Goal: Information Seeking & Learning: Find specific fact

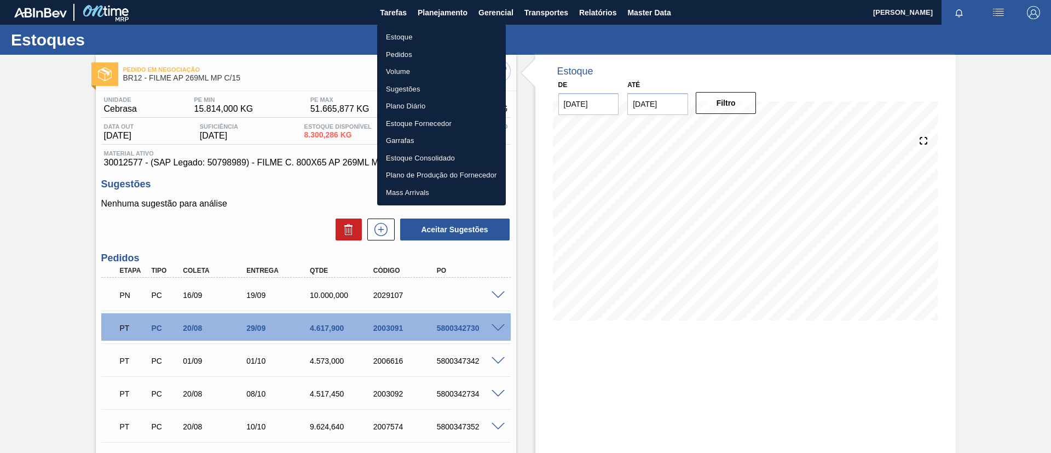
click at [422, 26] on ul "Estoque Pedidos Volume Sugestões Plano Diário Estoque Fornecedor Garrafas Estoq…" at bounding box center [441, 114] width 129 height 181
click at [426, 29] on li "Estoque" at bounding box center [441, 37] width 129 height 18
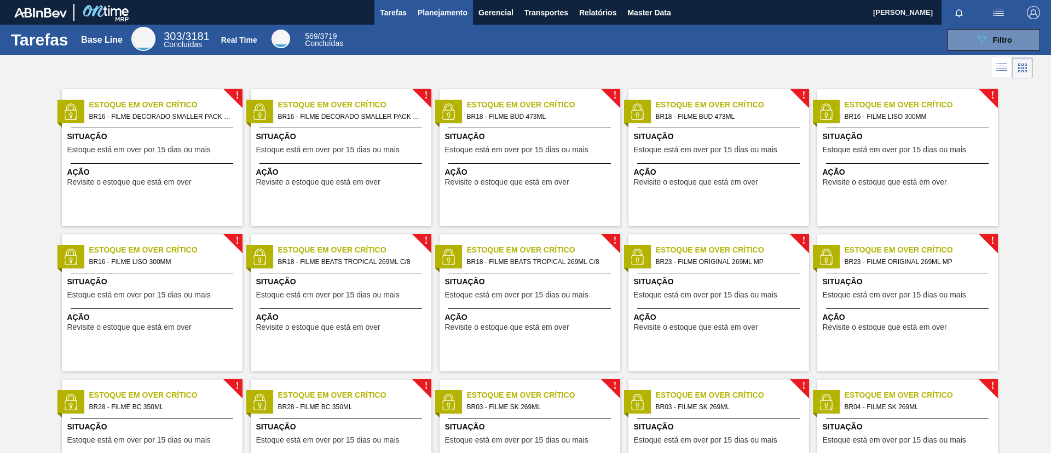
click at [461, 23] on button "Planejamento" at bounding box center [442, 12] width 61 height 25
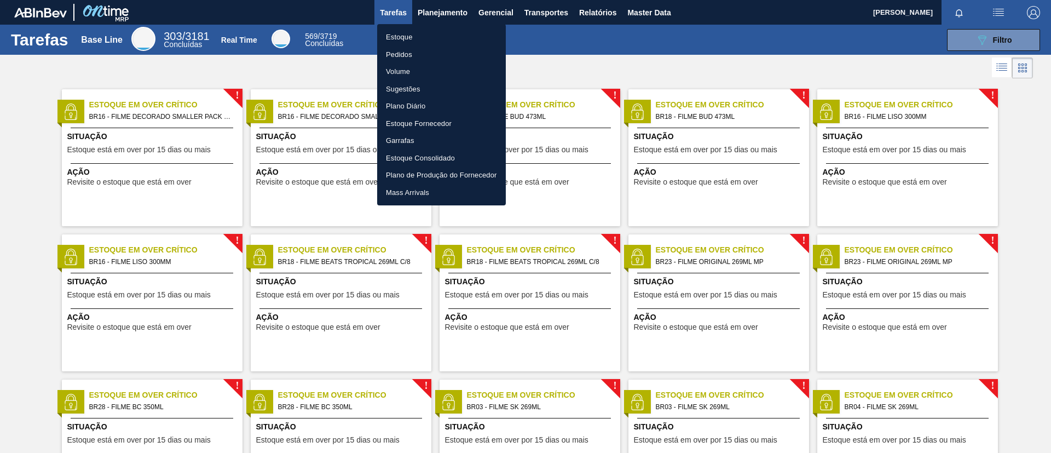
click at [421, 39] on li "Estoque" at bounding box center [441, 37] width 129 height 18
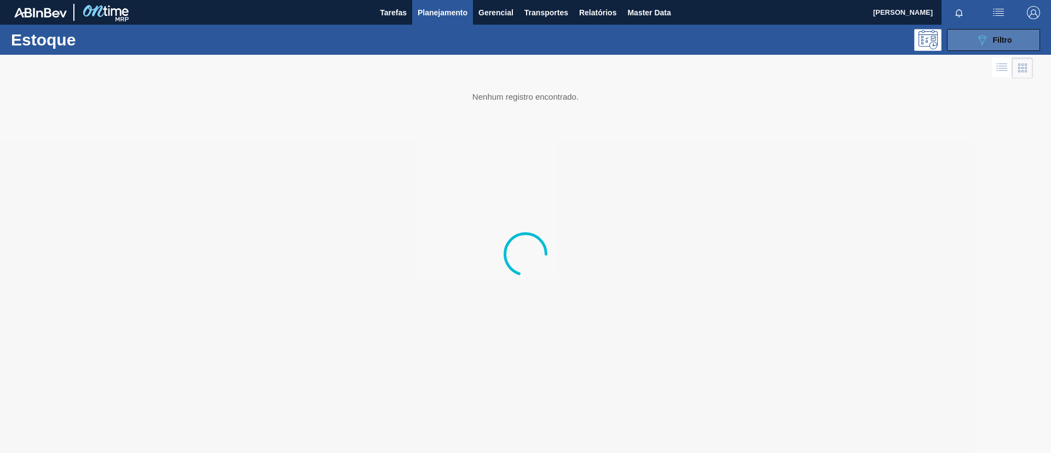
click at [875, 45] on button "089F7B8B-B2A5-4AFE-B5C0-19BA573D28AC Filtro" at bounding box center [993, 40] width 93 height 22
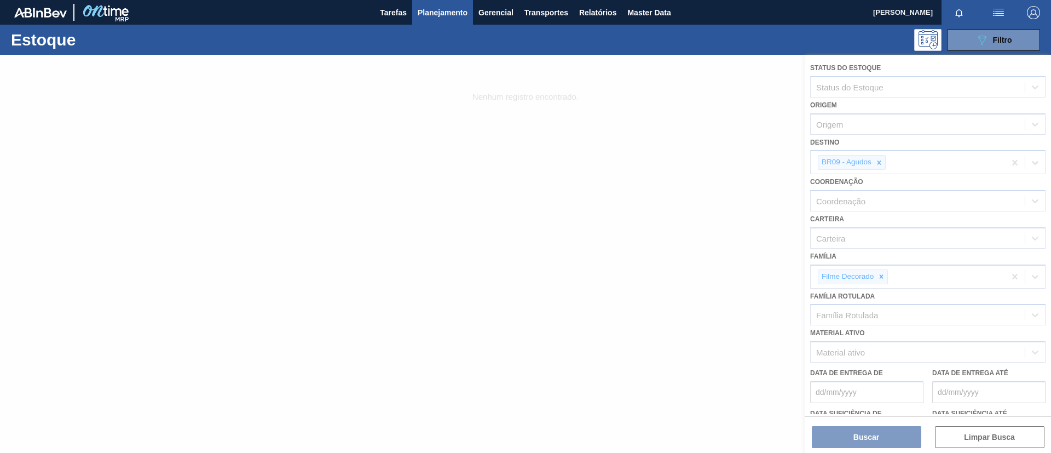
click at [875, 279] on div at bounding box center [525, 254] width 1051 height 398
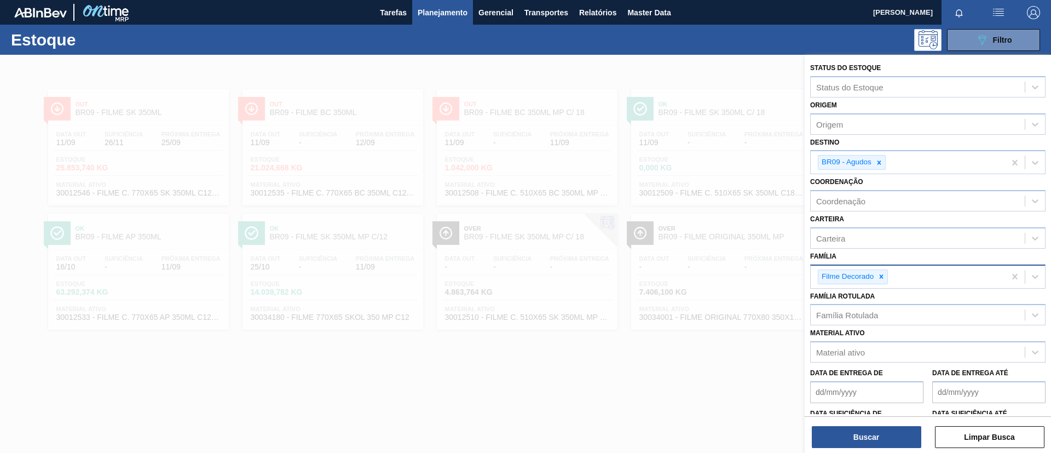
click at [875, 277] on icon at bounding box center [881, 277] width 8 height 8
click at [875, 277] on icon at bounding box center [881, 276] width 4 height 4
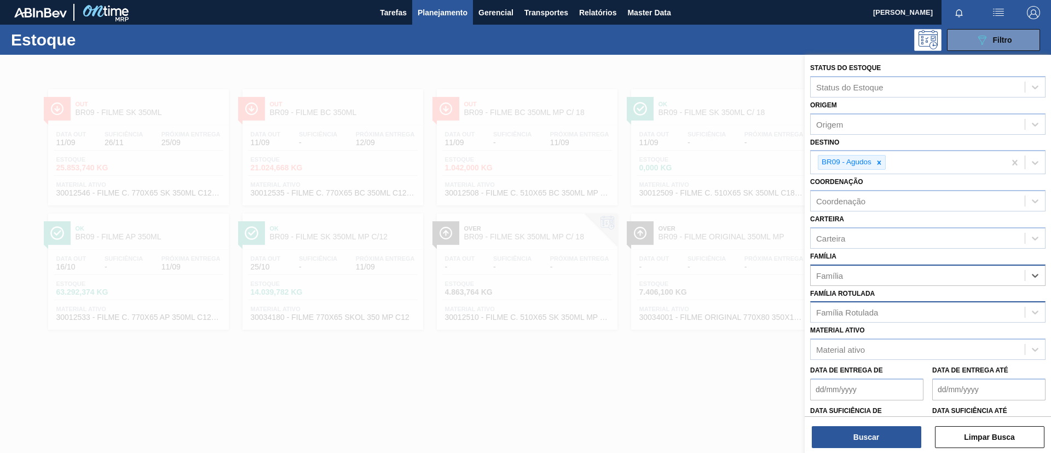
click at [875, 308] on div "Família Rotulada" at bounding box center [918, 312] width 214 height 16
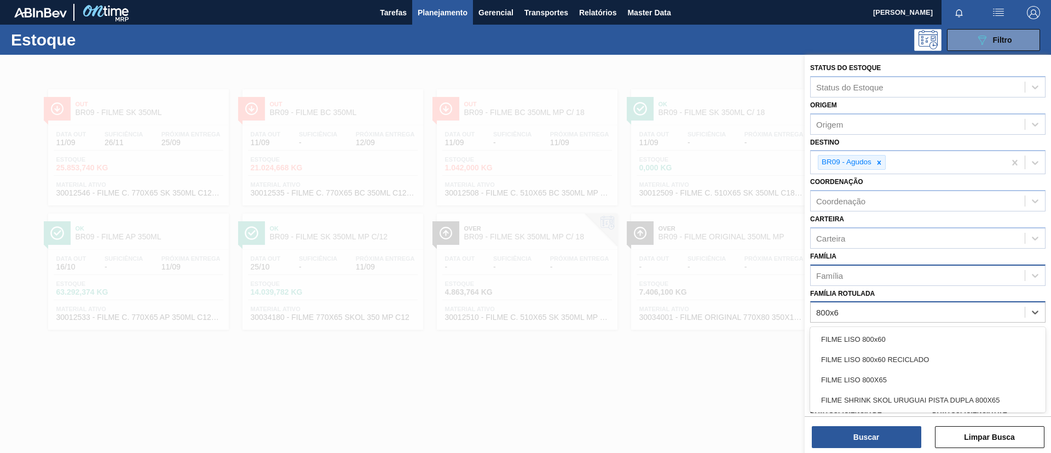
type Rotulada "800x60"
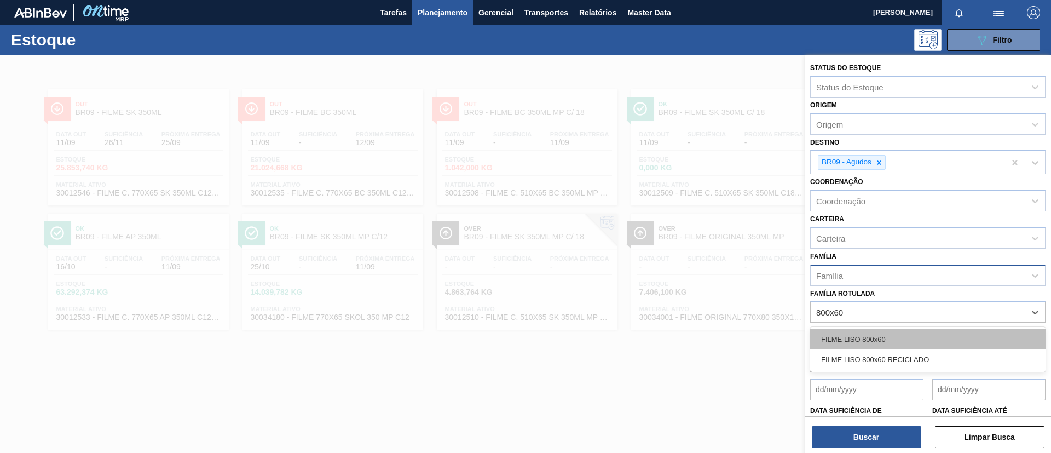
click at [875, 338] on div "FILME LISO 800x60" at bounding box center [927, 339] width 235 height 20
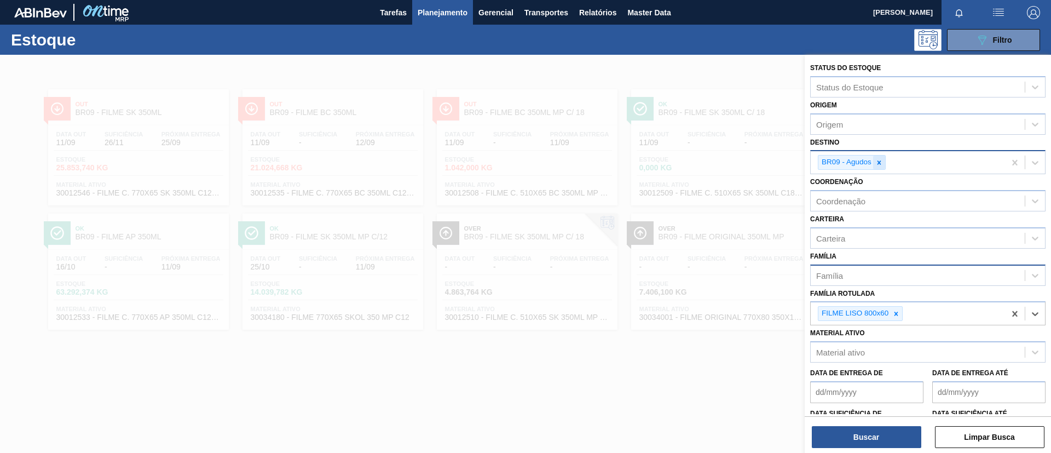
click at [875, 161] on icon at bounding box center [879, 163] width 8 height 8
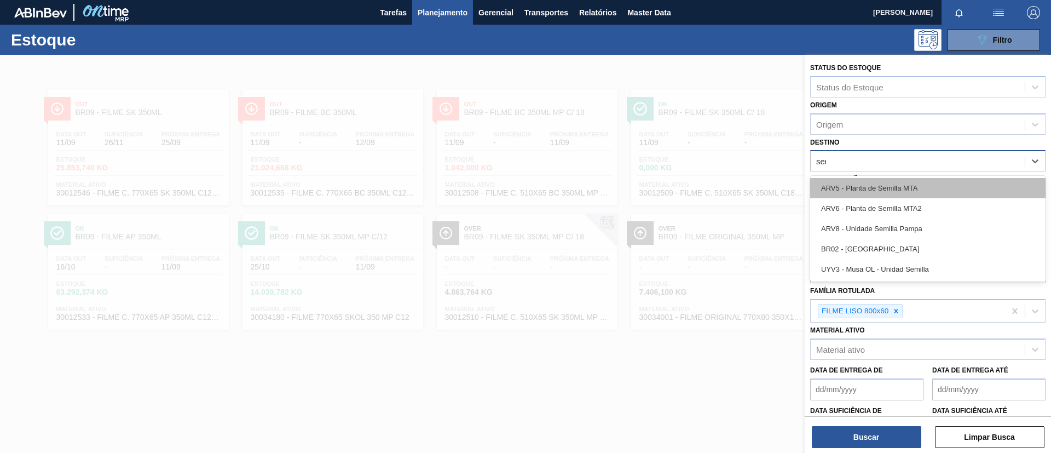
type input "serg"
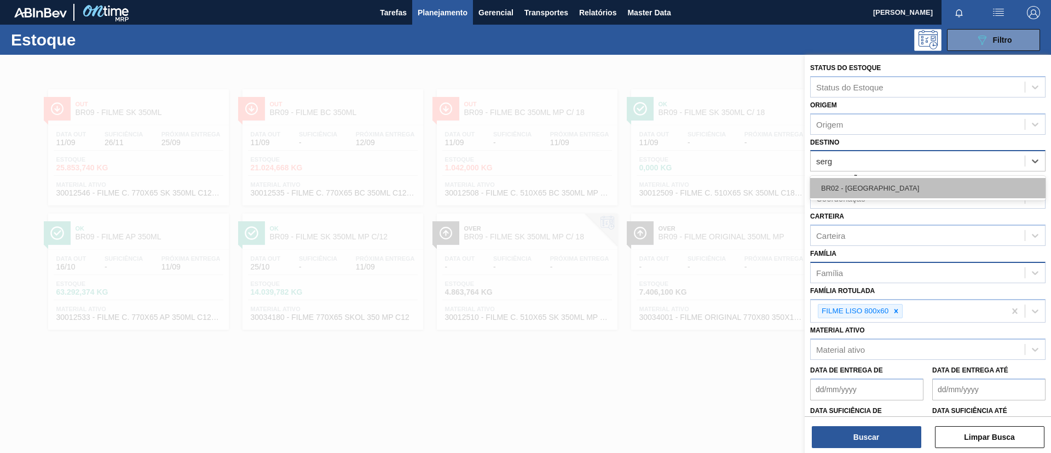
click at [875, 179] on div "BR02 - Sergipe" at bounding box center [927, 188] width 235 height 20
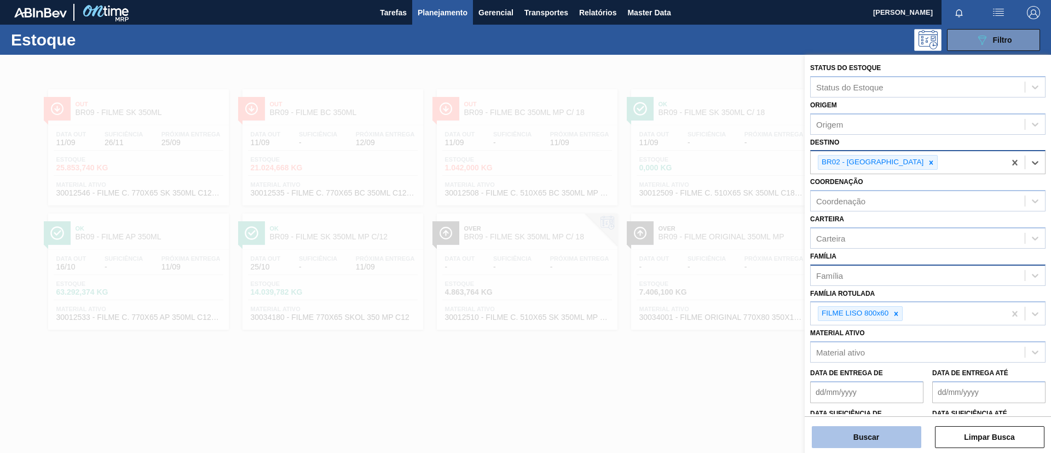
click at [866, 377] on button "Buscar" at bounding box center [866, 437] width 109 height 22
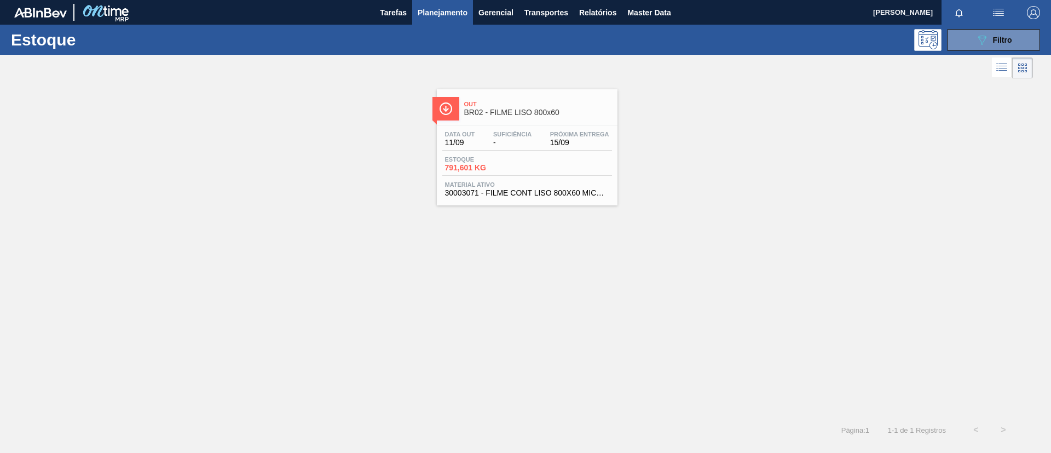
click at [457, 104] on div at bounding box center [445, 109] width 27 height 24
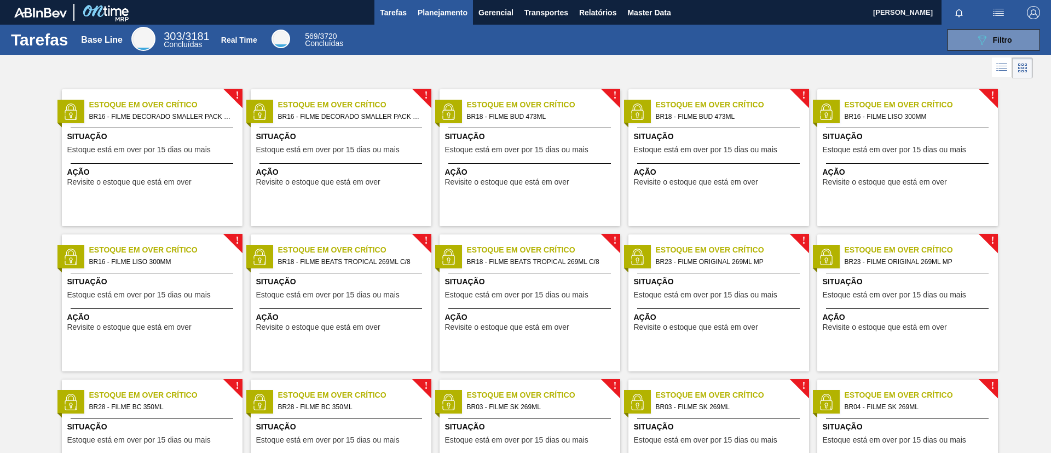
click at [425, 10] on span "Planejamento" at bounding box center [443, 12] width 50 height 13
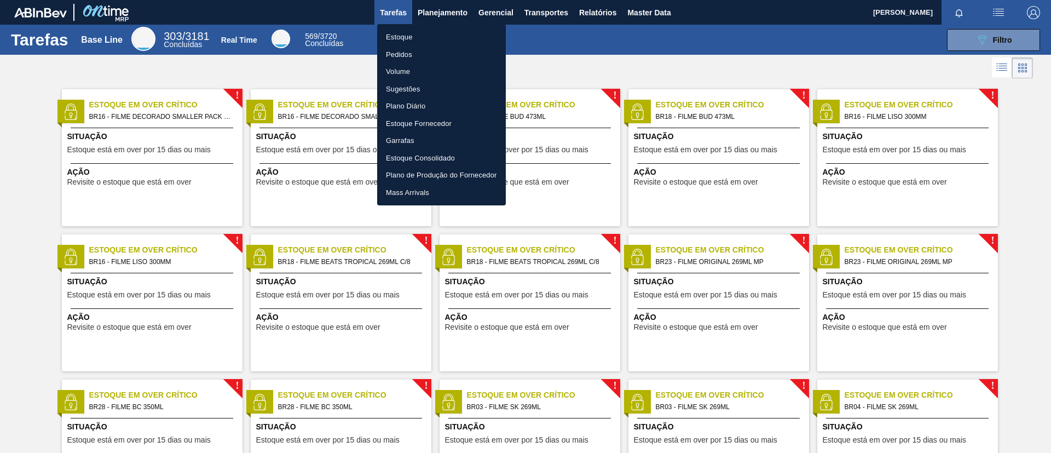
click at [424, 19] on div at bounding box center [525, 226] width 1051 height 453
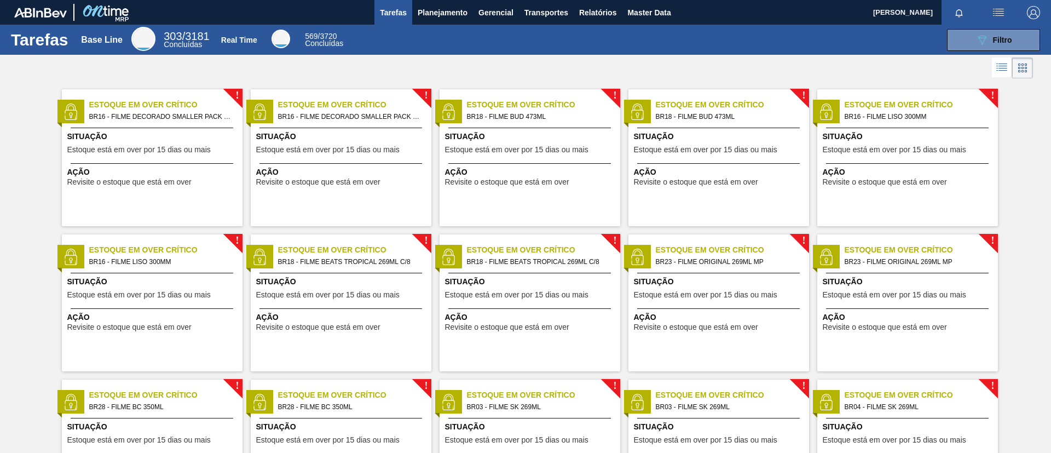
click at [425, 0] on body "Tarefas Planejamento Gerencial Transportes Relatórios Master Data TOMAS SIMOES …" at bounding box center [525, 0] width 1051 height 0
click at [422, 25] on div "Tarefas Base Line 303 / 3181 Concluídas Real Time 569 / 3720 Concluídas 089F7B8…" at bounding box center [525, 40] width 1051 height 30
drag, startPoint x: 424, startPoint y: 21, endPoint x: 425, endPoint y: 30, distance: 8.8
click at [423, 20] on button "Planejamento" at bounding box center [442, 12] width 61 height 25
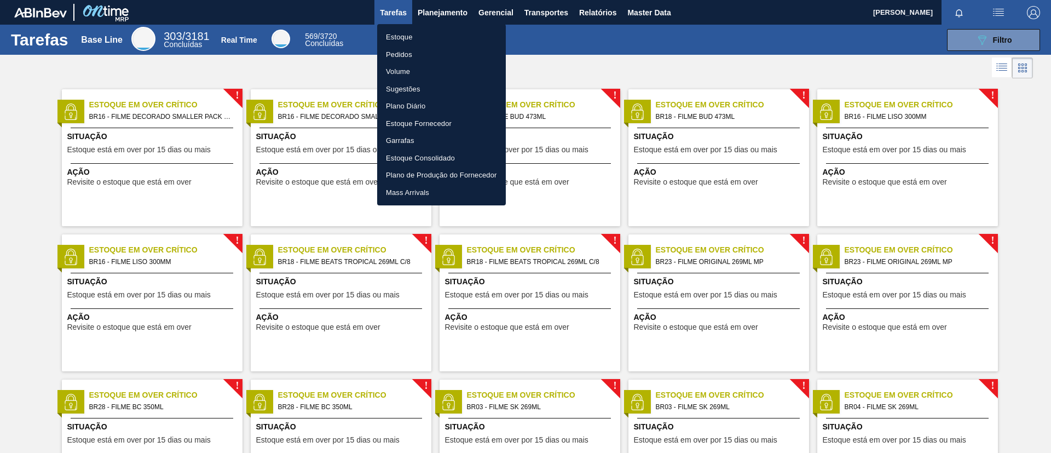
click at [425, 30] on li "Estoque" at bounding box center [441, 37] width 129 height 18
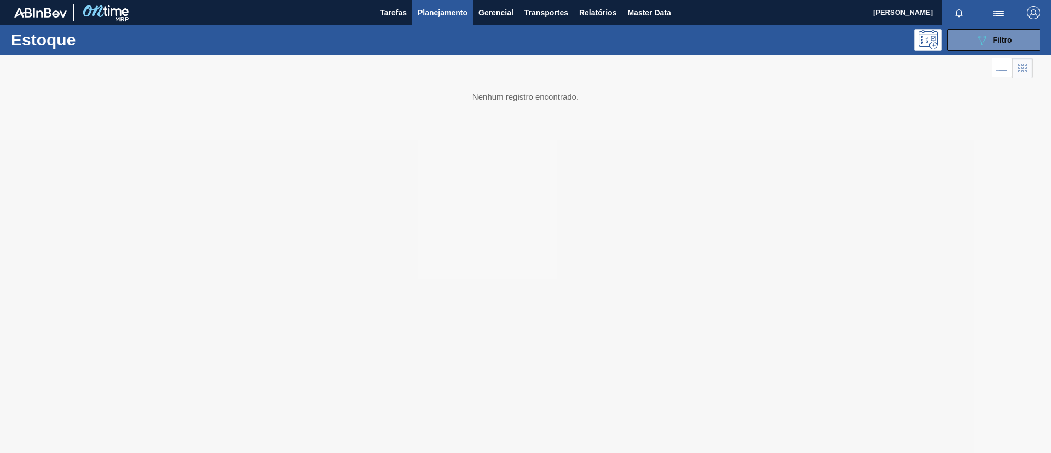
drag, startPoint x: 40, startPoint y: 99, endPoint x: 80, endPoint y: 7, distance: 100.7
click at [42, 95] on div at bounding box center [525, 254] width 1051 height 398
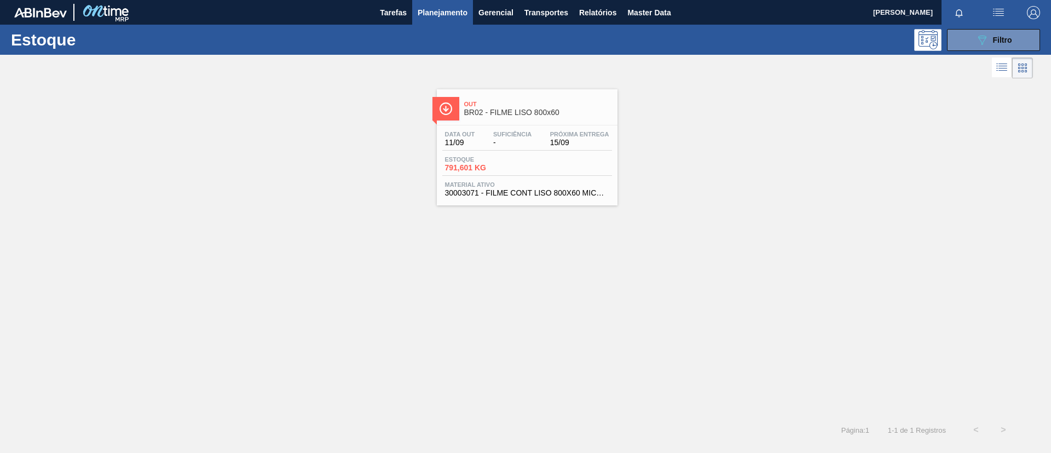
drag, startPoint x: 0, startPoint y: 366, endPoint x: 32, endPoint y: 291, distance: 80.9
click at [5, 361] on div "Out BR02 - FILME LISO 800x60 Data out 11/09 Suficiência - Próxima Entrega 15/09…" at bounding box center [525, 248] width 1051 height 335
click at [541, 98] on div "Out BR02 - FILME LISO 800x60" at bounding box center [538, 108] width 148 height 25
click at [1005, 44] on div "089F7B8B-B2A5-4AFE-B5C0-19BA573D28AC Filtro" at bounding box center [993, 39] width 37 height 13
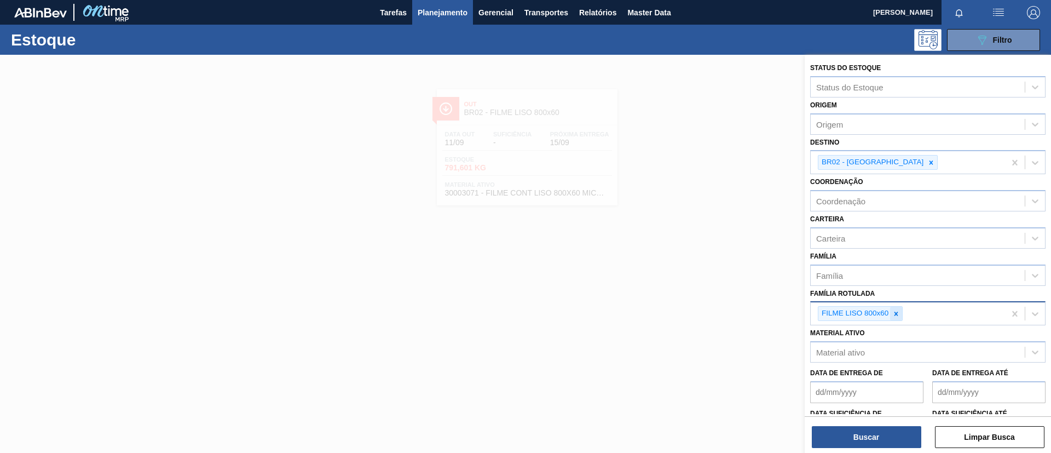
click at [900, 314] on icon at bounding box center [896, 314] width 8 height 8
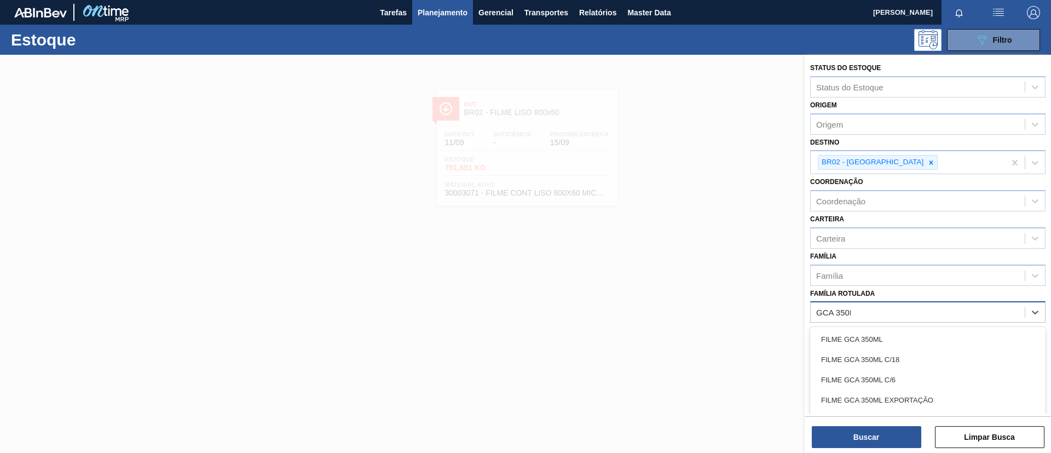
type Rotulada "GCA 350ML"
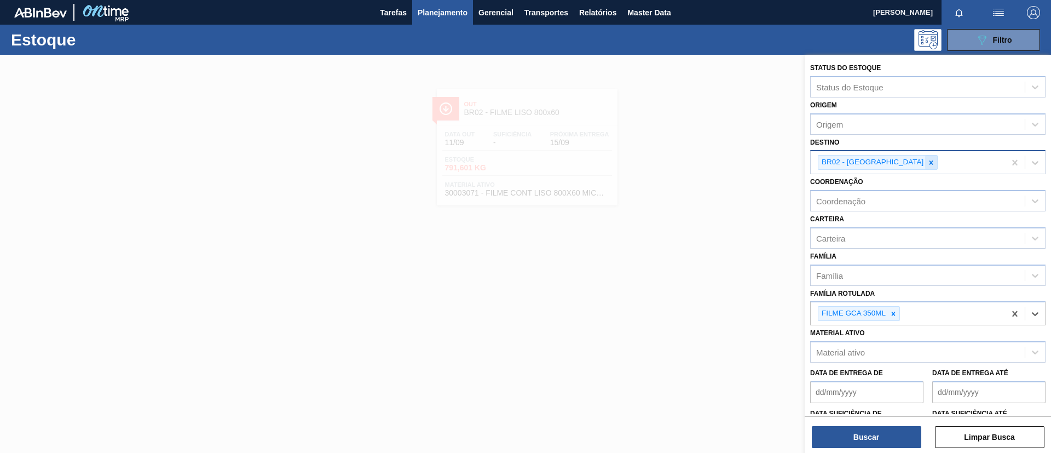
click at [925, 166] on div at bounding box center [931, 162] width 12 height 14
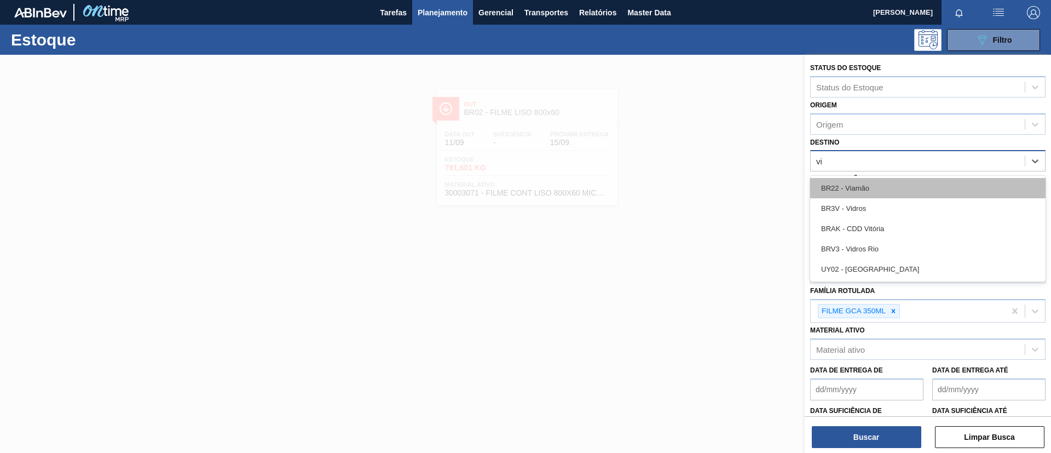
type input "via"
click at [878, 191] on div "BR22 - Viamão" at bounding box center [927, 188] width 235 height 20
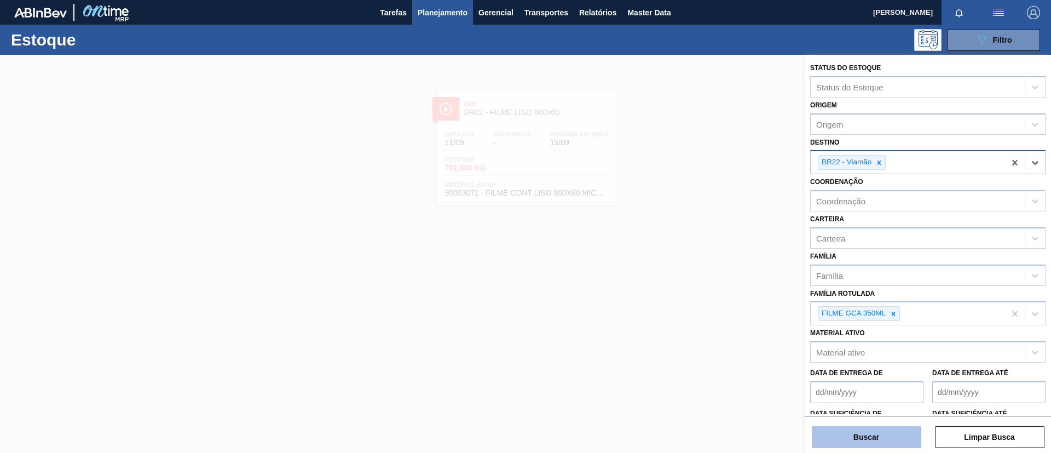
click at [884, 426] on button "Buscar" at bounding box center [866, 437] width 109 height 22
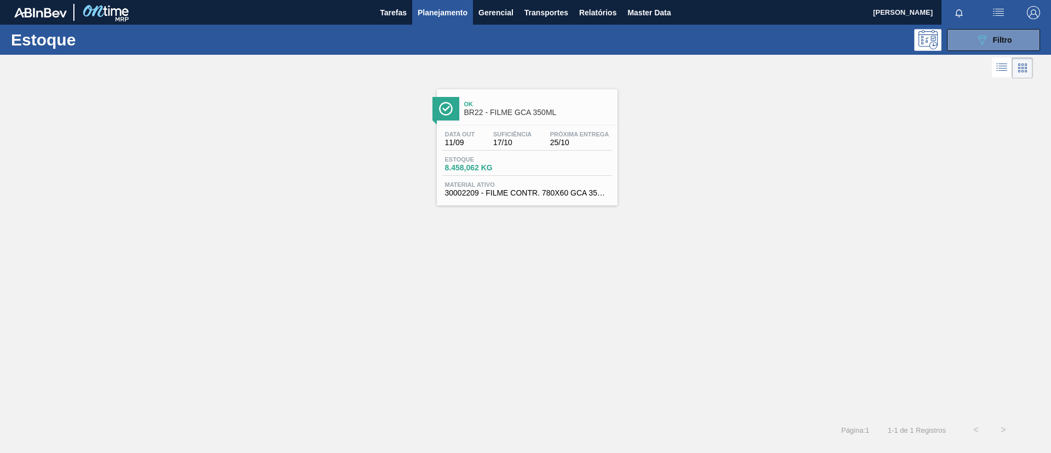
click at [557, 96] on div "Ok BR22 - FILME GCA 350ML" at bounding box center [538, 108] width 148 height 25
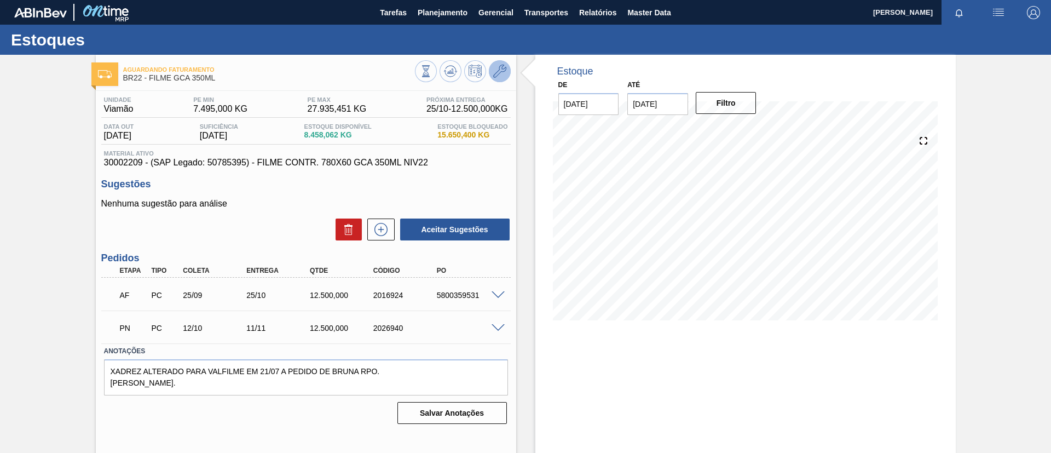
click at [491, 73] on button at bounding box center [500, 71] width 22 height 22
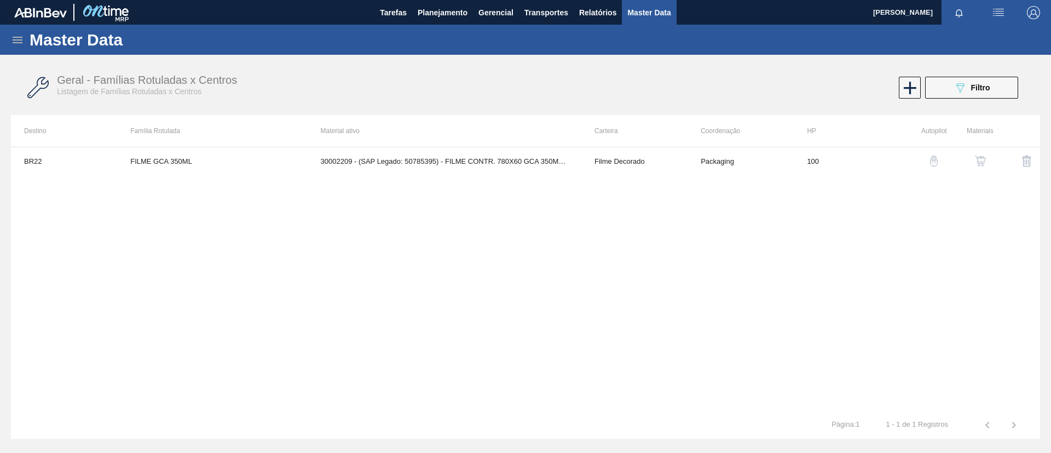
click at [991, 159] on button "button" at bounding box center [980, 161] width 26 height 26
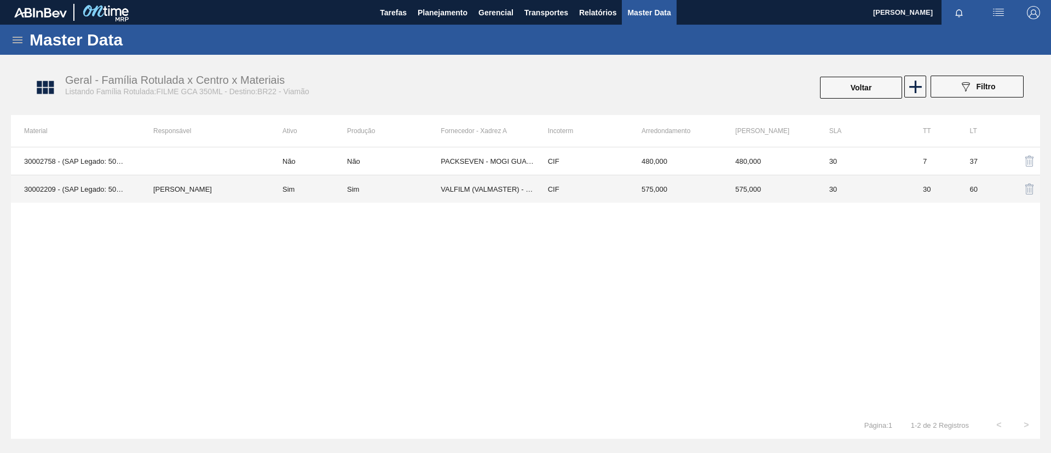
click at [311, 186] on td "Sim" at bounding box center [308, 189] width 78 height 28
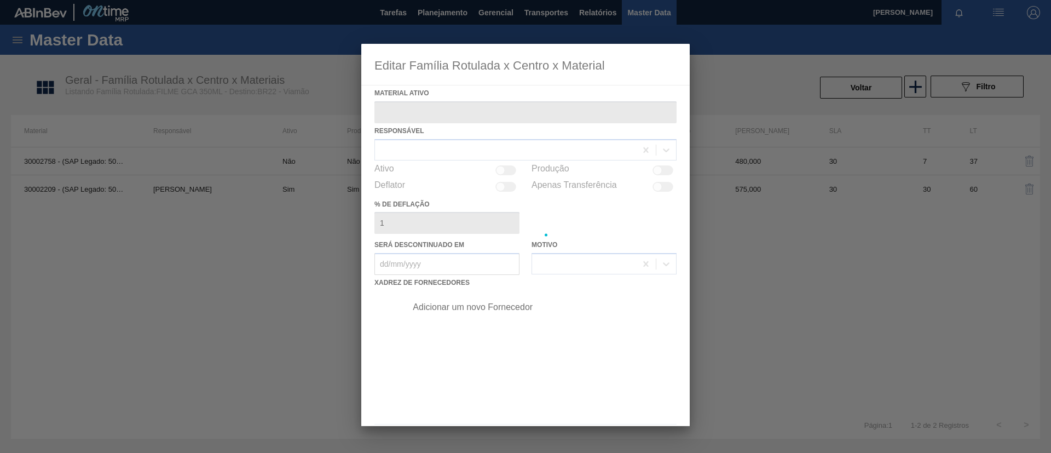
type ativo "30002209 - (SAP Legado: 50785395) - FILME CONTR. 780X60 GCA 350ML NIV22"
checkbox input "true"
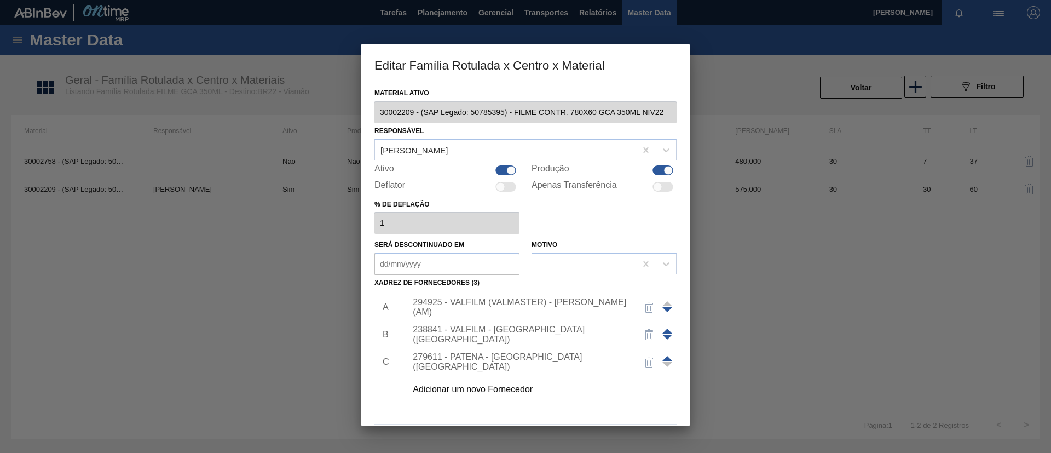
click at [520, 379] on div "Adicionar um novo Fornecedor" at bounding box center [538, 388] width 276 height 27
click at [522, 379] on div "Adicionar um novo Fornecedor" at bounding box center [538, 388] width 276 height 27
click at [526, 385] on div "Adicionar um novo Fornecedor" at bounding box center [520, 389] width 215 height 10
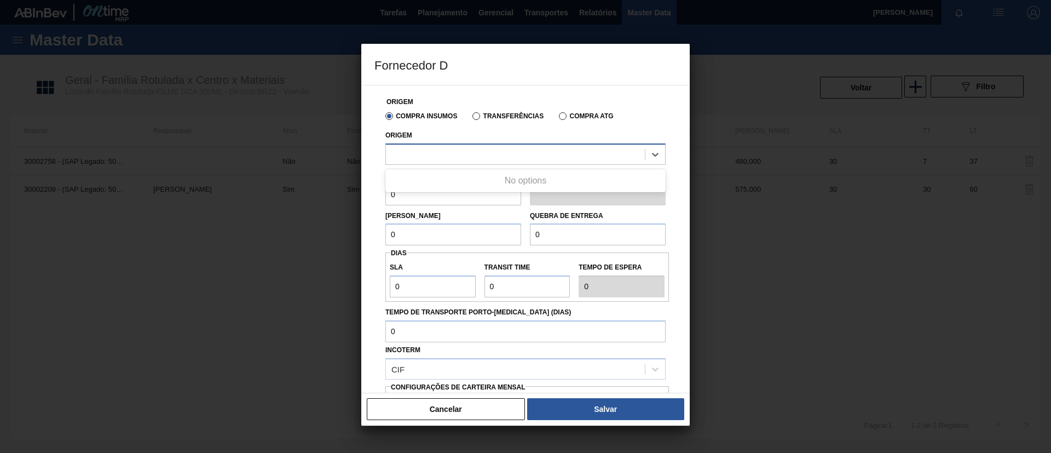
click at [549, 146] on div at bounding box center [515, 154] width 259 height 16
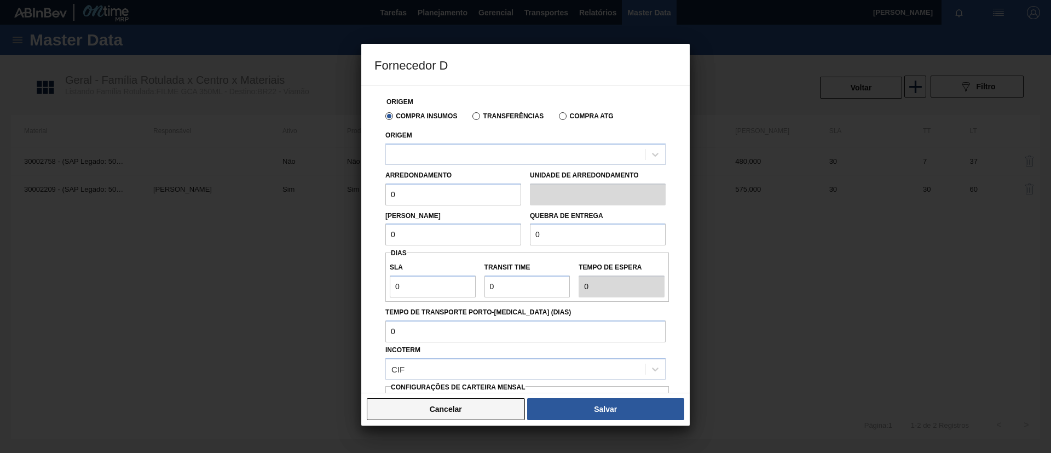
click at [485, 408] on button "Cancelar" at bounding box center [446, 409] width 158 height 22
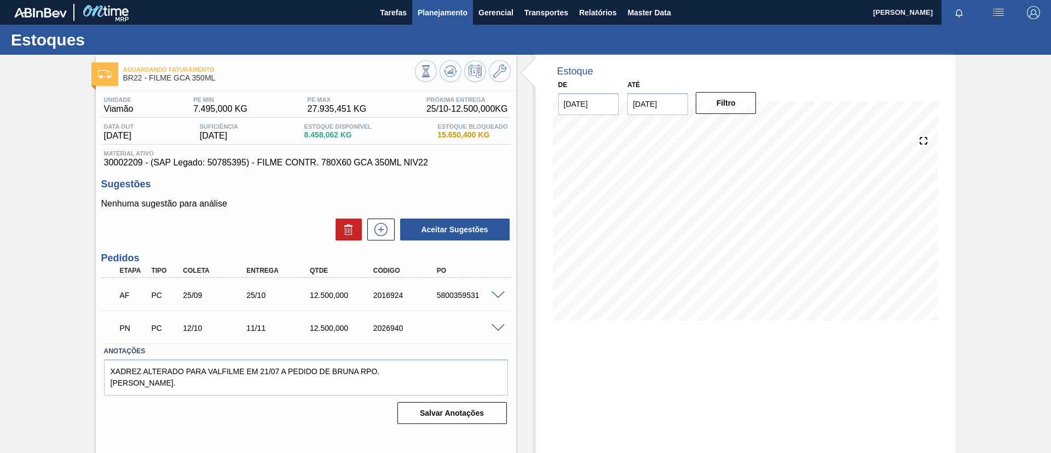
click at [448, 10] on span "Planejamento" at bounding box center [443, 12] width 50 height 13
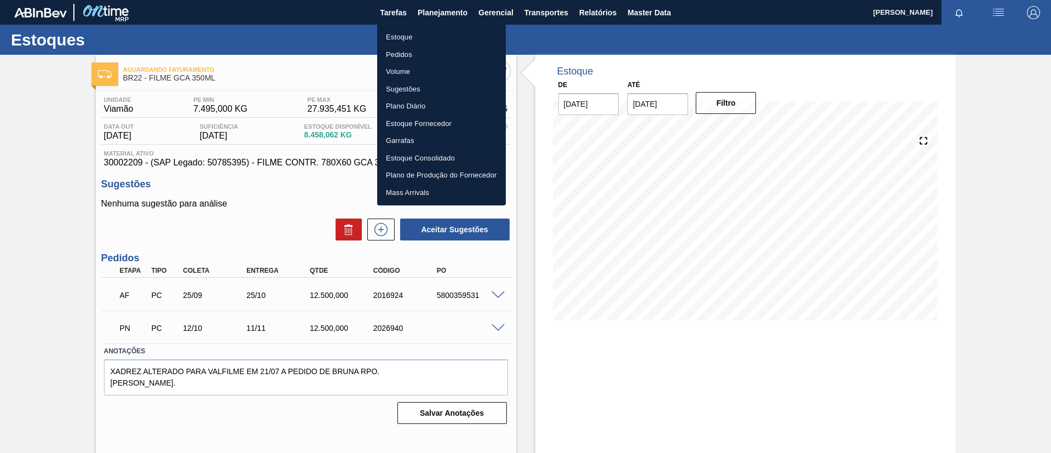
click at [447, 30] on li "Estoque" at bounding box center [441, 37] width 129 height 18
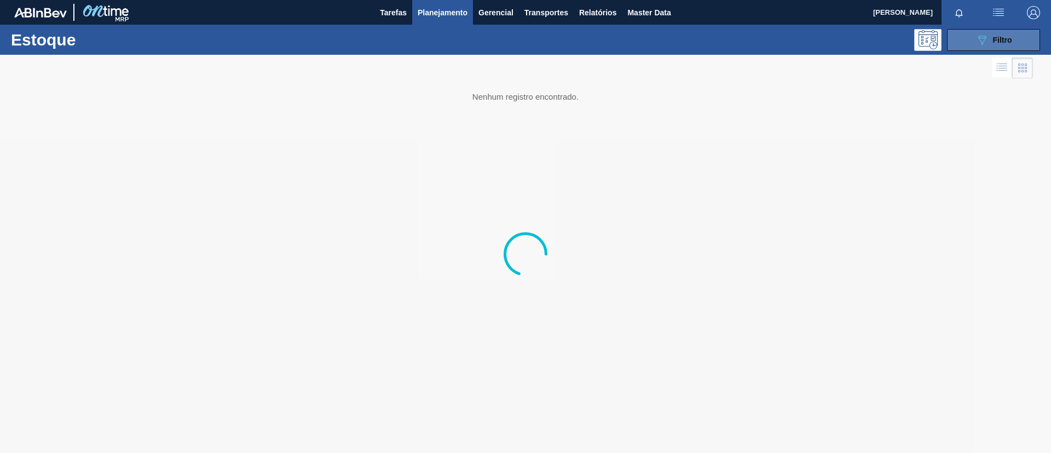
click at [962, 31] on button "089F7B8B-B2A5-4AFE-B5C0-19BA573D28AC Filtro" at bounding box center [993, 40] width 93 height 22
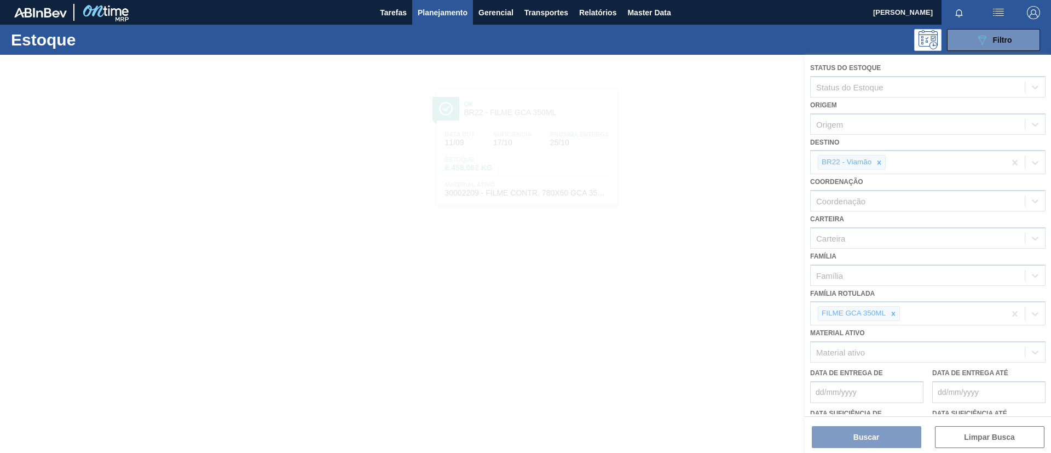
click at [893, 309] on div at bounding box center [525, 254] width 1051 height 398
click at [895, 311] on div at bounding box center [525, 254] width 1051 height 398
click at [895, 311] on icon at bounding box center [893, 314] width 8 height 8
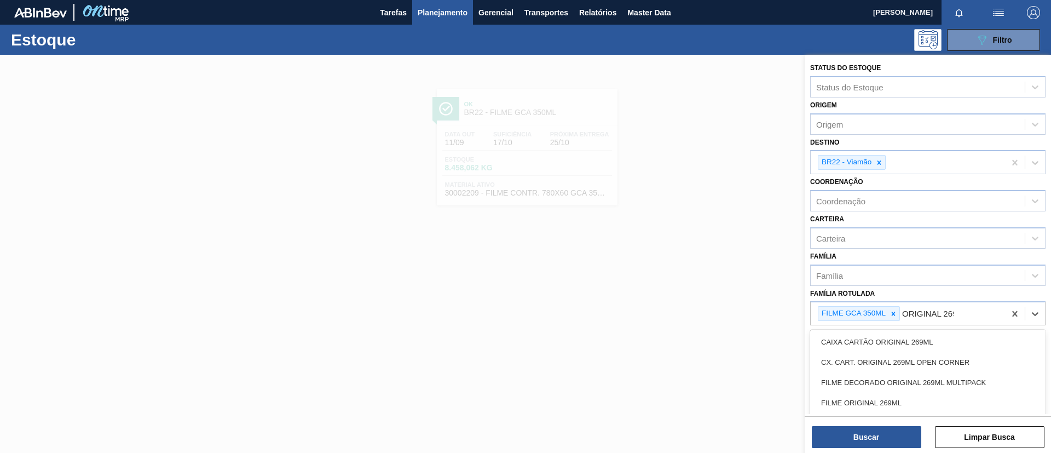
type Rotulada "ORIGINAL 269ML"
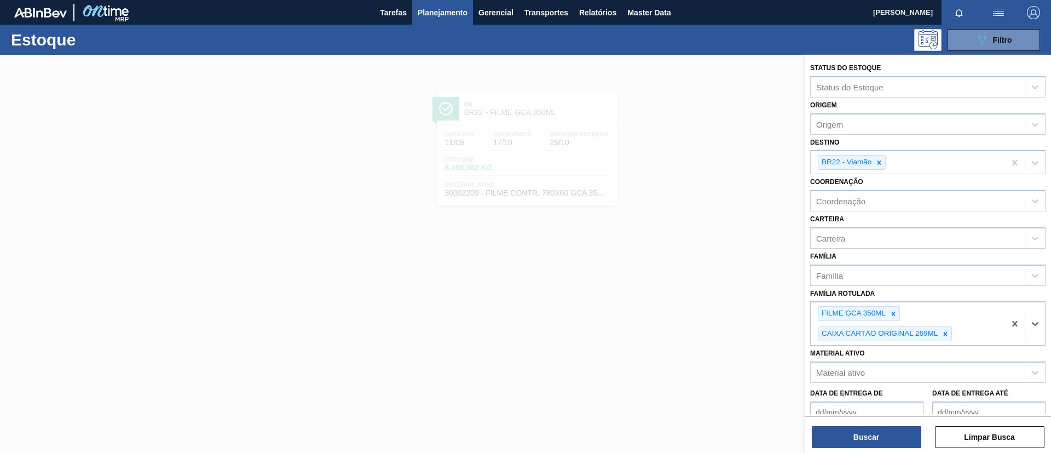
click at [895, 311] on icon at bounding box center [893, 314] width 8 height 8
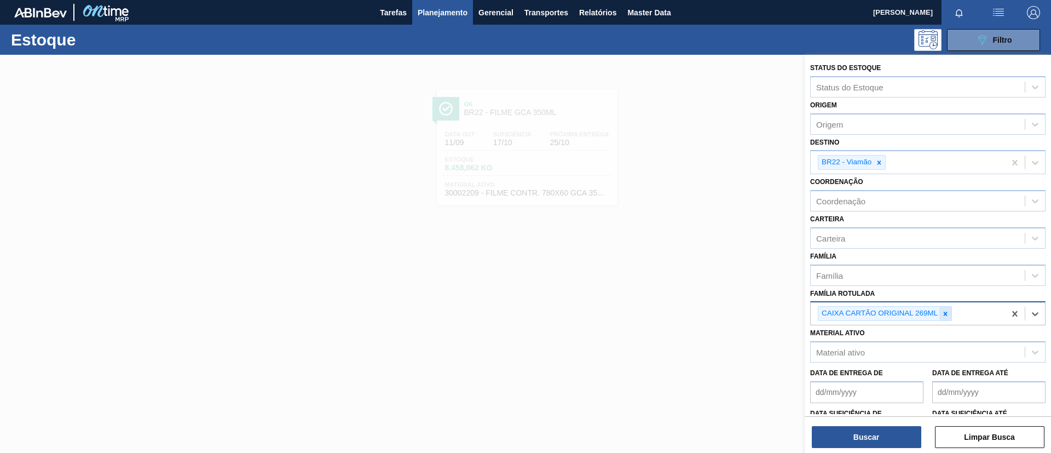
click at [944, 319] on div "CAIXA CARTÃO ORIGINAL 269ML" at bounding box center [885, 313] width 134 height 15
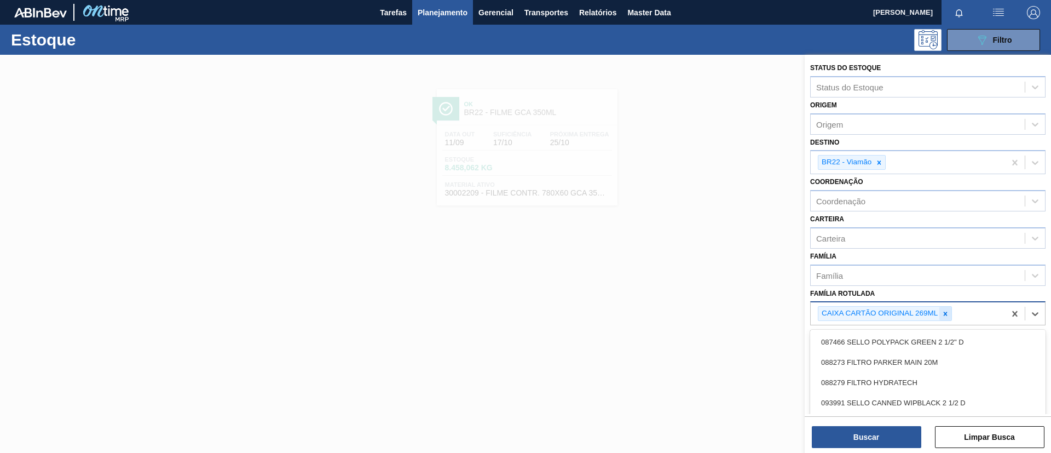
click at [945, 316] on icon at bounding box center [945, 314] width 8 height 8
type Rotulada "FILME ORIGINAL 269ML"
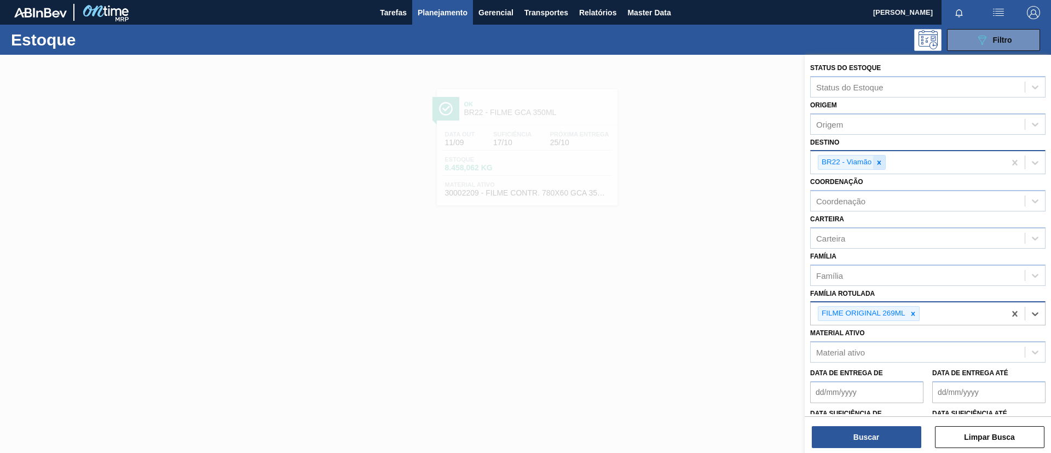
click at [876, 166] on div at bounding box center [879, 162] width 12 height 14
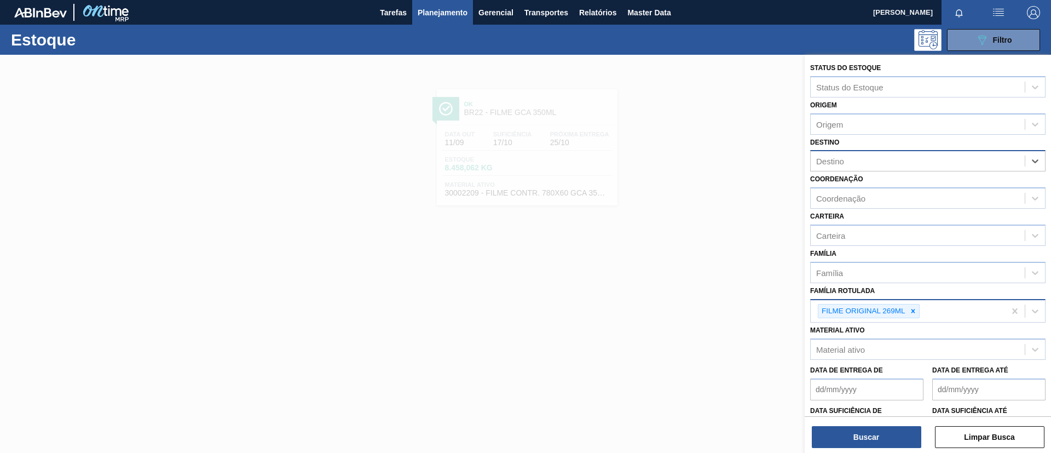
click at [884, 157] on div "Destino" at bounding box center [918, 161] width 214 height 16
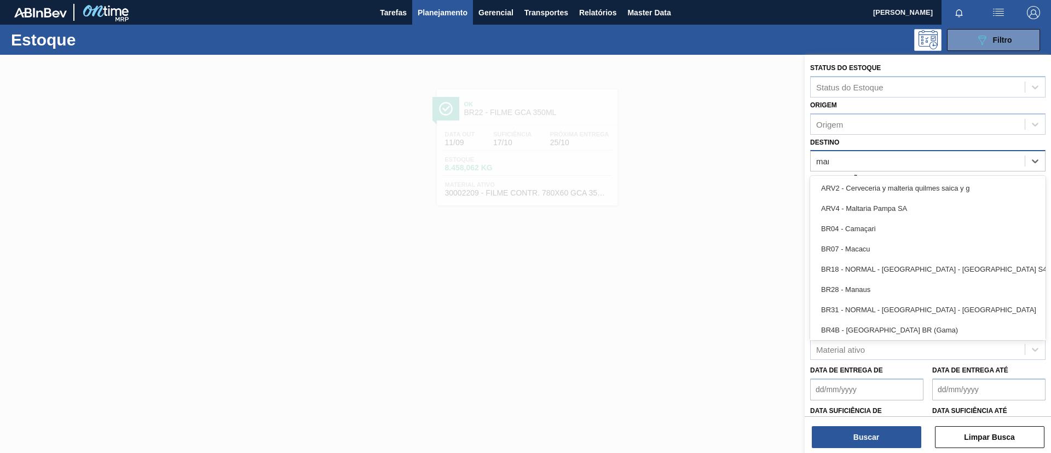
type input "mana"
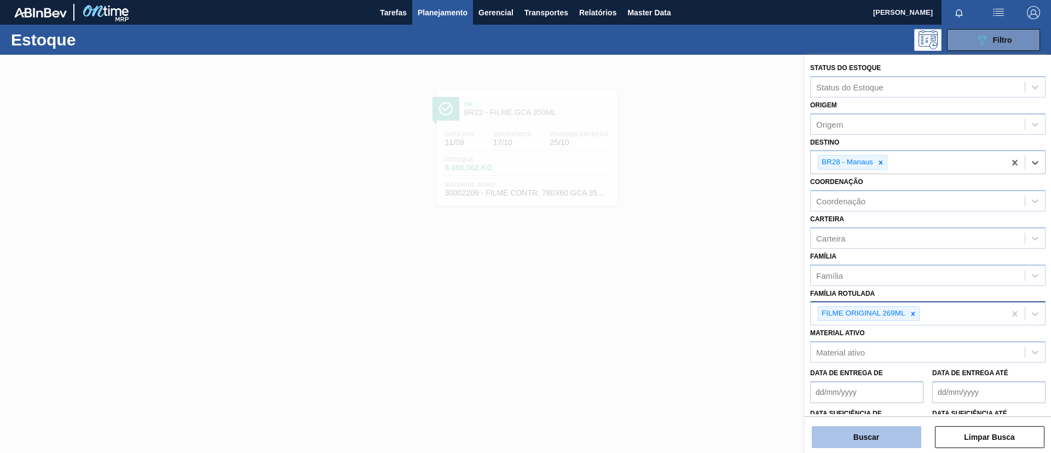
click at [871, 441] on button "Buscar" at bounding box center [866, 437] width 109 height 22
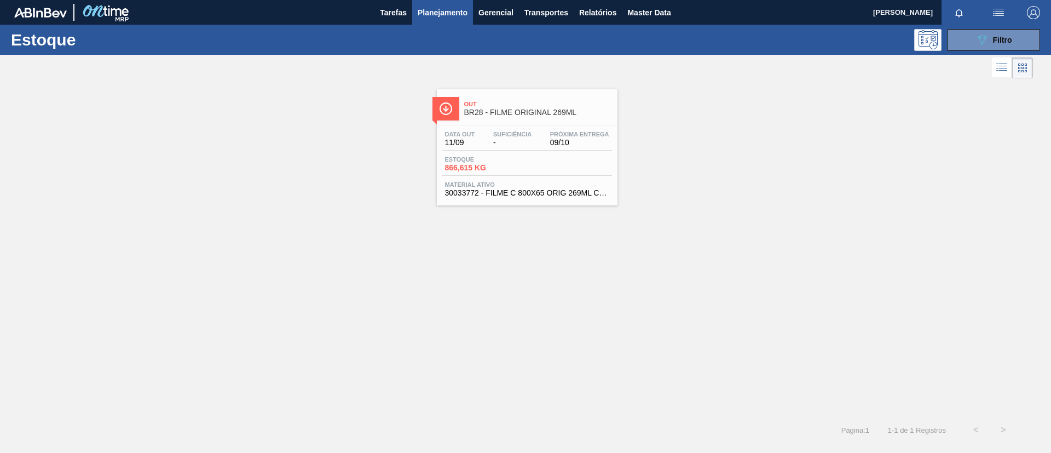
click at [585, 140] on span "09/10" at bounding box center [579, 142] width 59 height 8
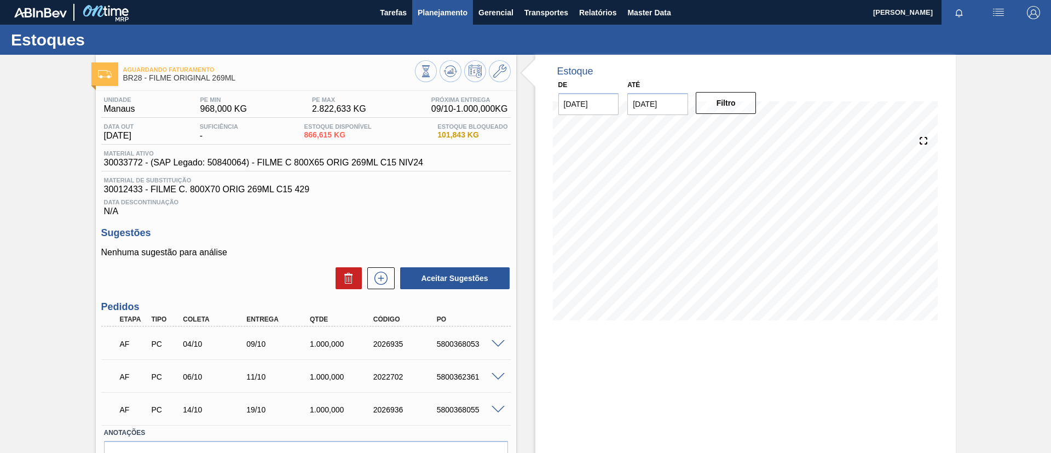
click at [445, 15] on span "Planejamento" at bounding box center [443, 12] width 50 height 13
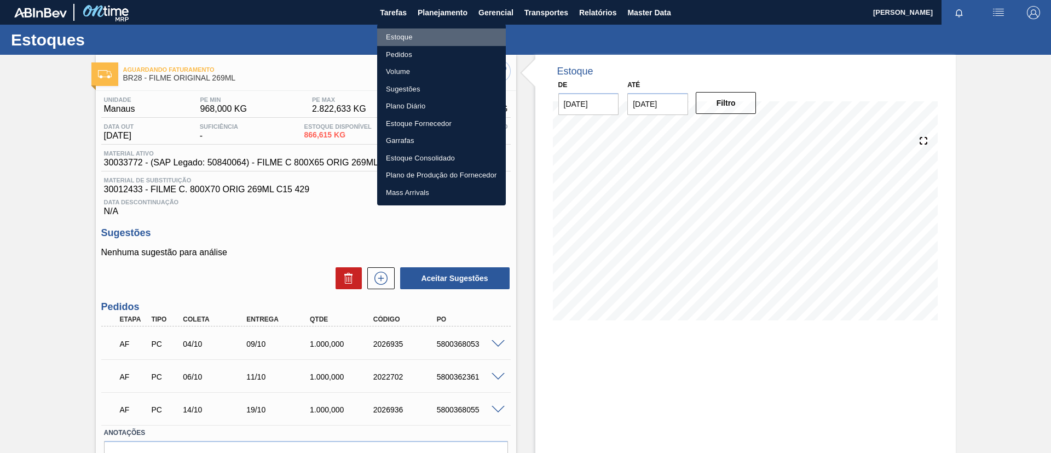
click at [441, 38] on li "Estoque" at bounding box center [441, 37] width 129 height 18
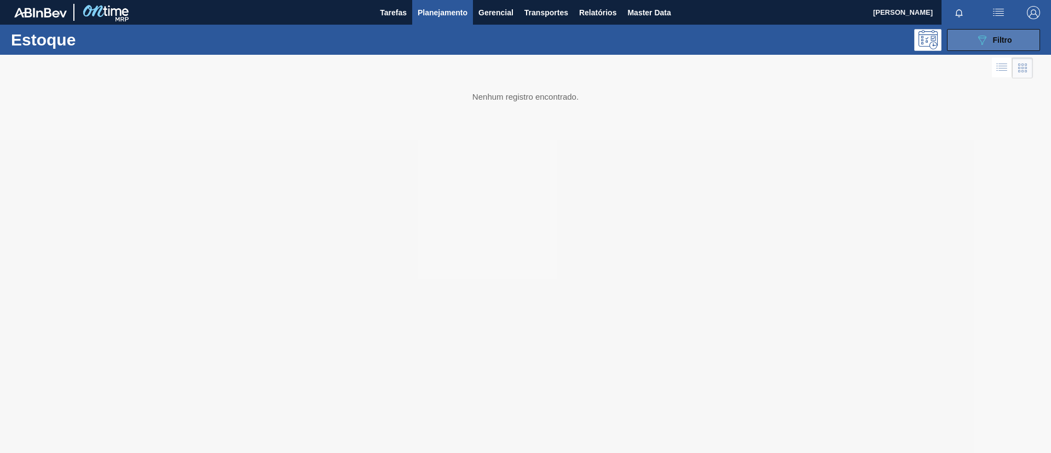
click at [993, 39] on span "Filtro" at bounding box center [1002, 40] width 19 height 9
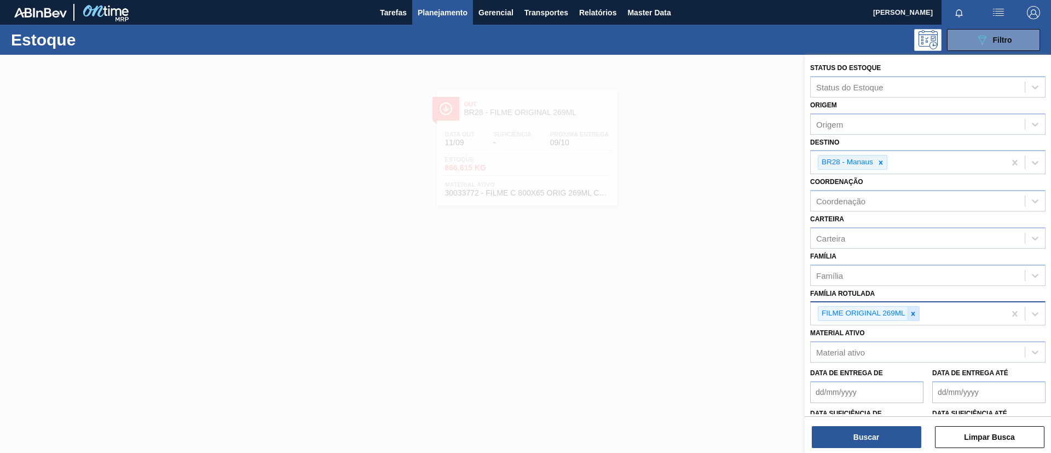
click at [916, 314] on icon at bounding box center [913, 314] width 8 height 8
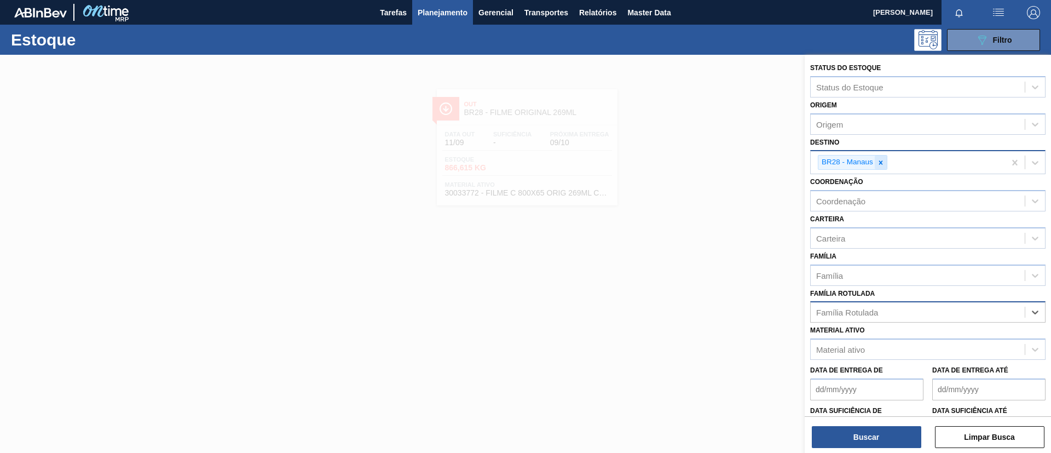
click at [884, 166] on icon at bounding box center [881, 163] width 8 height 8
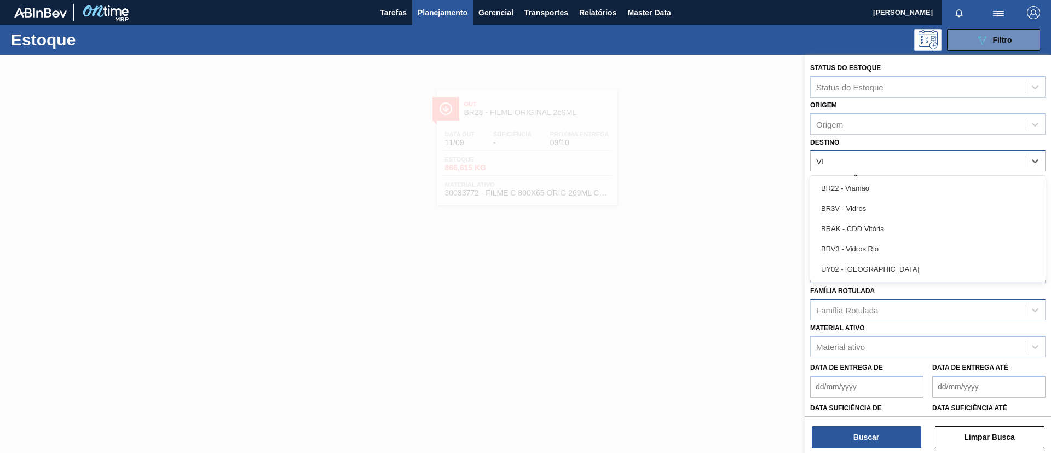
type input "VIA"
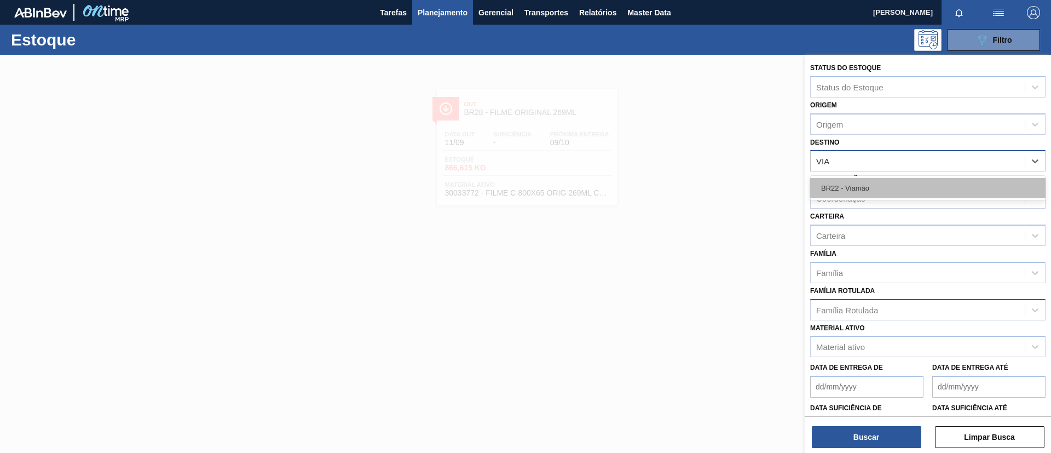
click at [886, 194] on div "BR22 - Viamão" at bounding box center [927, 188] width 235 height 20
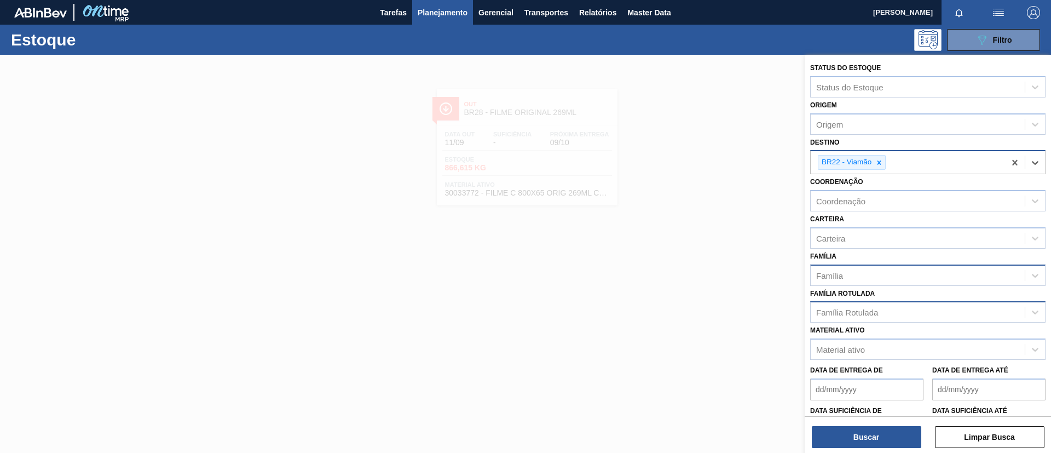
click at [875, 273] on div "Família" at bounding box center [918, 275] width 214 height 16
type input "prefo"
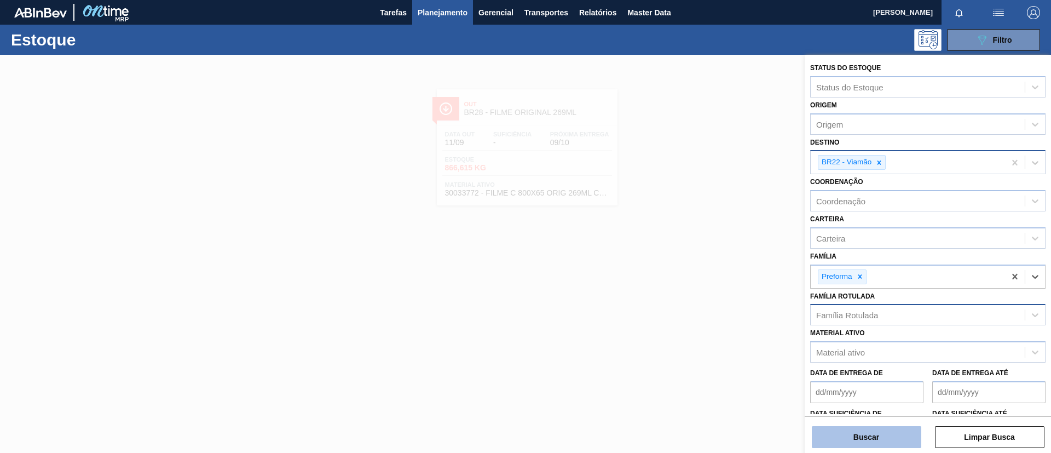
click at [881, 442] on button "Buscar" at bounding box center [866, 437] width 109 height 22
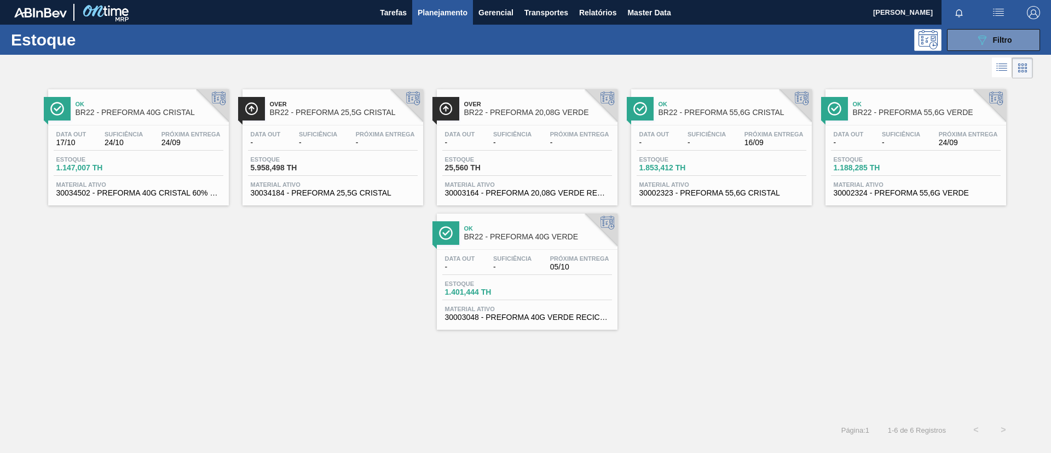
click at [352, 257] on div "Ok BR22 - PREFORMA 40G CRISTAL Data out 17/10 Suficiência 24/10 Próxima Entrega…" at bounding box center [525, 205] width 1051 height 248
click at [696, 269] on div "Ok BR22 - PREFORMA 40G CRISTAL Data out 17/10 Suficiência 24/10 Próxima Entrega…" at bounding box center [525, 205] width 1051 height 248
click at [311, 113] on span "BR22 - PREFORMA 25,5G CRISTAL" at bounding box center [344, 112] width 148 height 8
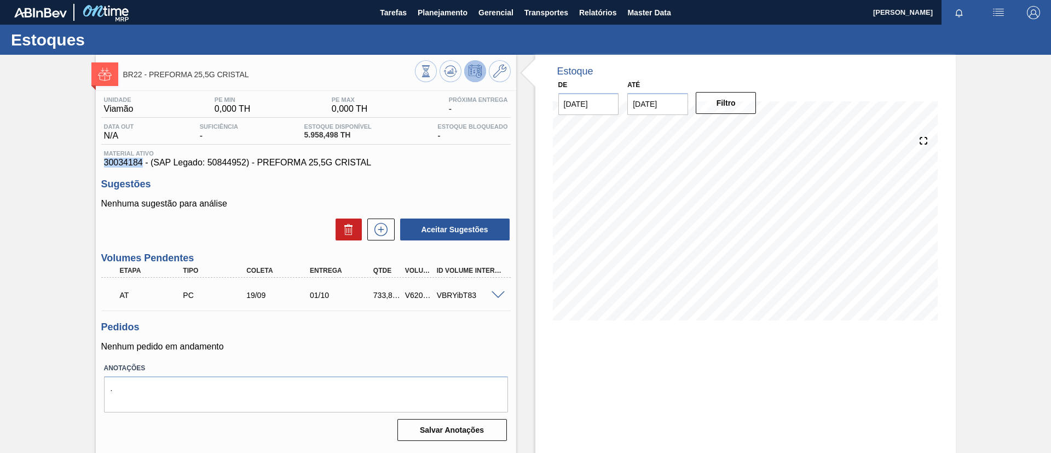
drag, startPoint x: 111, startPoint y: 164, endPoint x: 142, endPoint y: 164, distance: 31.2
click at [142, 164] on div "Unidade Viamão PE MIN 0,000 TH PE MAX 0,000 TH Próxima Entrega - Data out N/A S…" at bounding box center [306, 268] width 420 height 354
copy span "30034184"
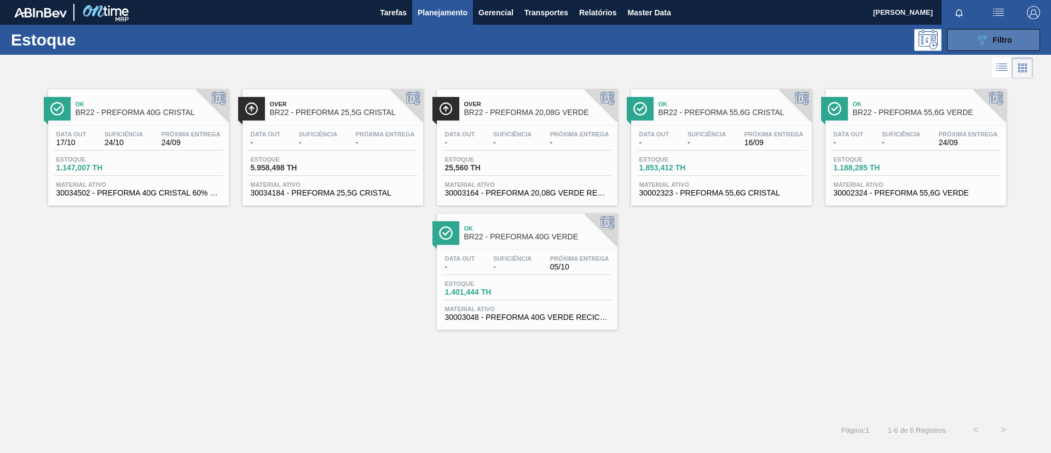
click at [982, 42] on icon "089F7B8B-B2A5-4AFE-B5C0-19BA573D28AC" at bounding box center [981, 39] width 13 height 13
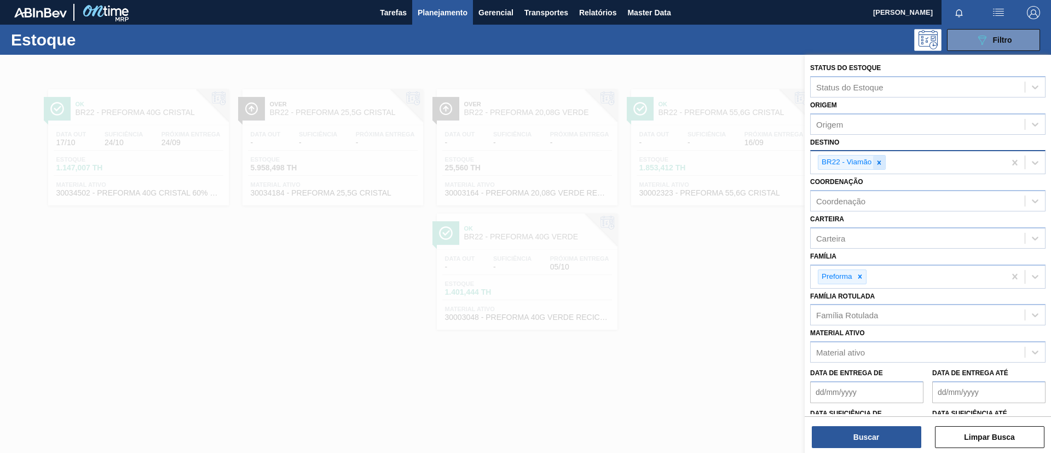
click at [878, 165] on icon at bounding box center [879, 163] width 8 height 8
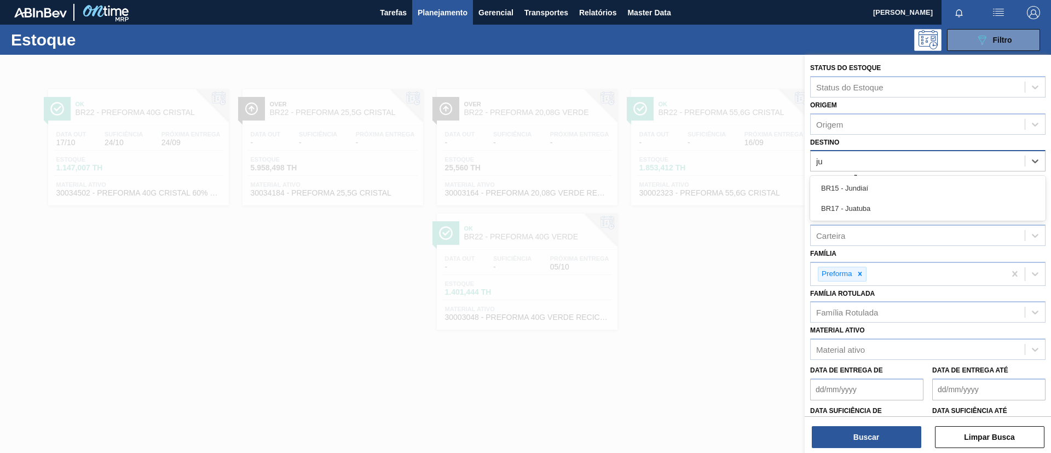
type input "jun"
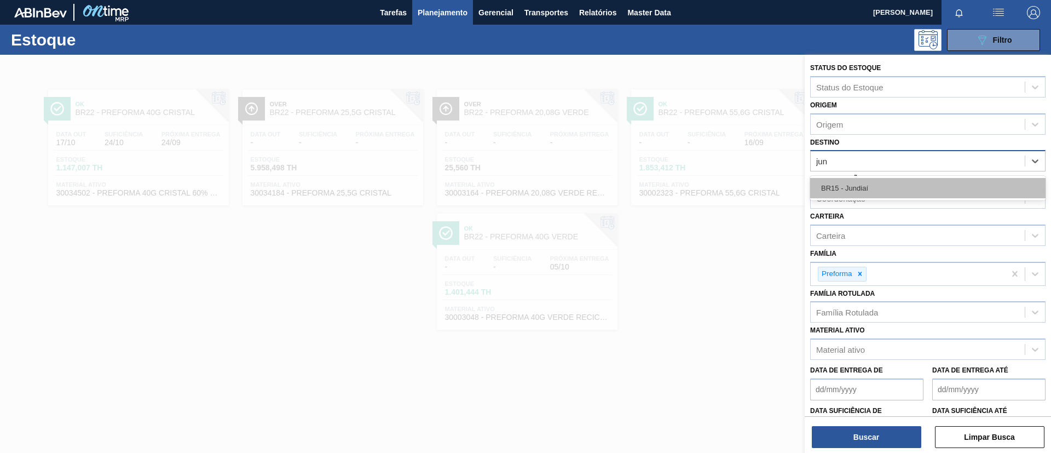
click at [875, 183] on div "BR15 - Jundiaí" at bounding box center [927, 188] width 235 height 20
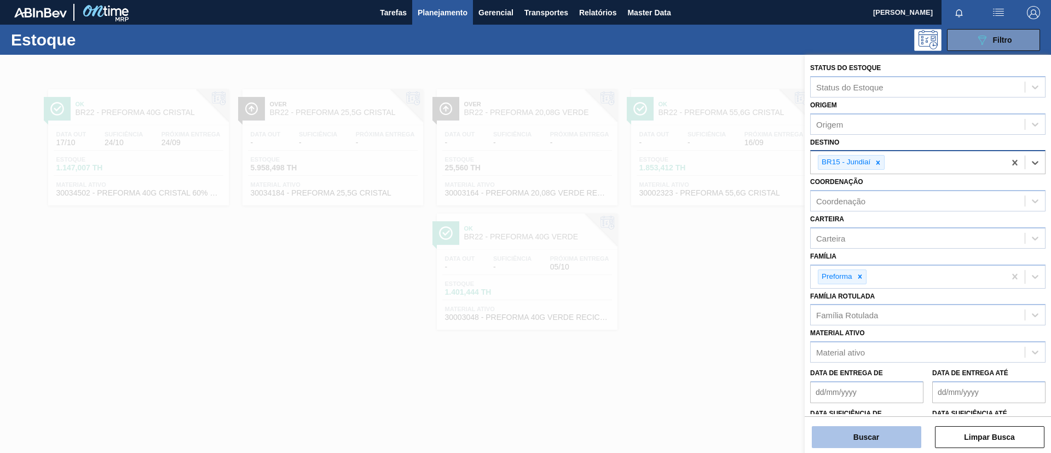
click at [856, 439] on button "Buscar" at bounding box center [866, 437] width 109 height 22
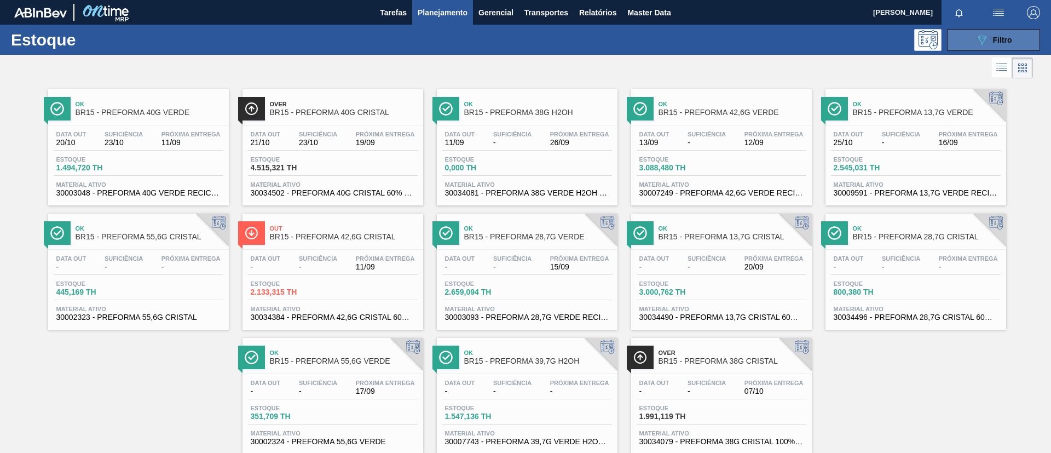
click at [999, 37] on span "Filtro" at bounding box center [1002, 40] width 19 height 9
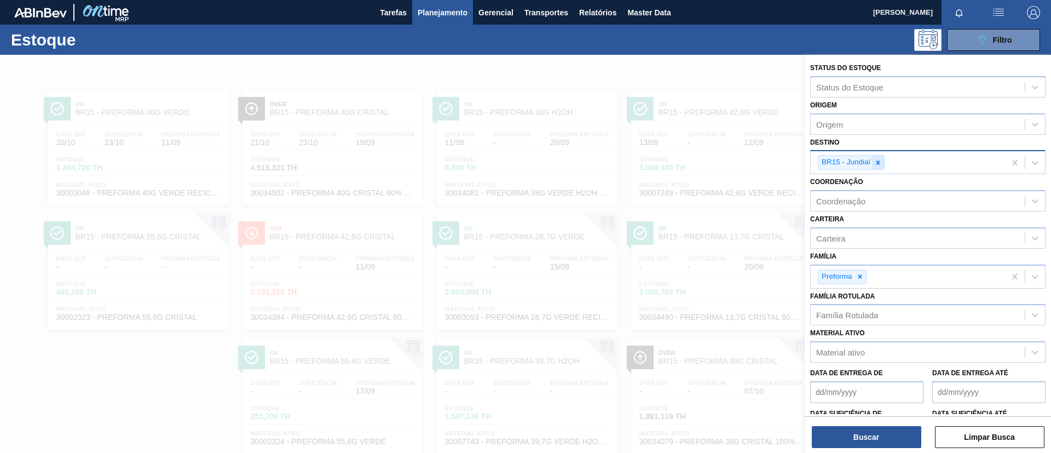
click at [879, 163] on icon at bounding box center [878, 163] width 8 height 8
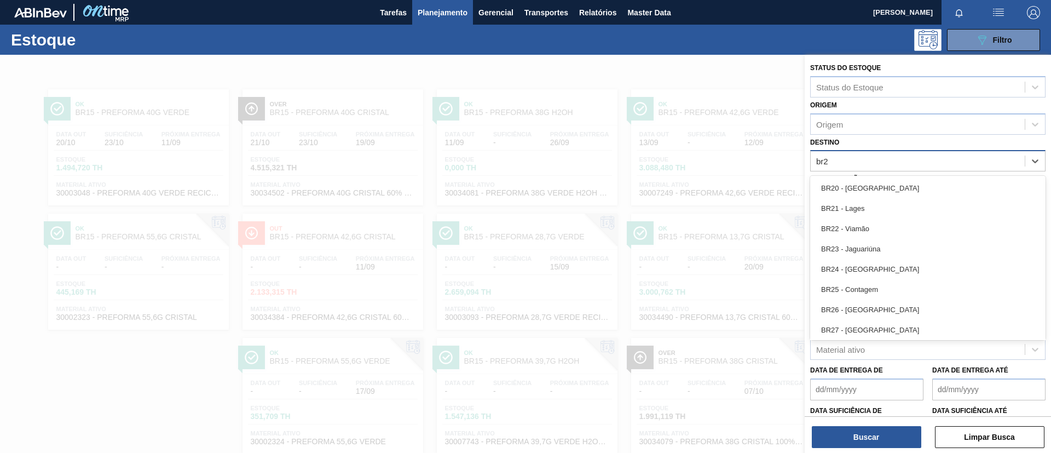
type input "br20"
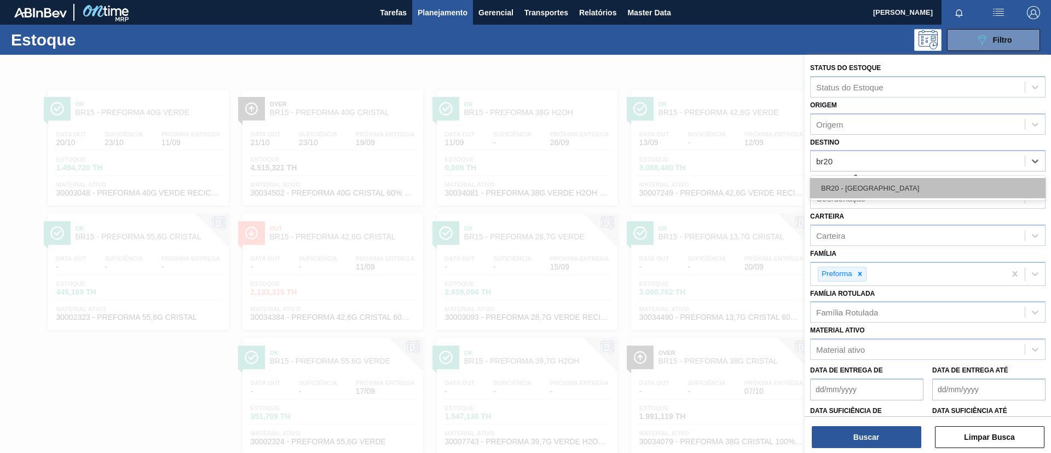
click at [881, 178] on div "BR20 - Sapucaia" at bounding box center [927, 188] width 235 height 20
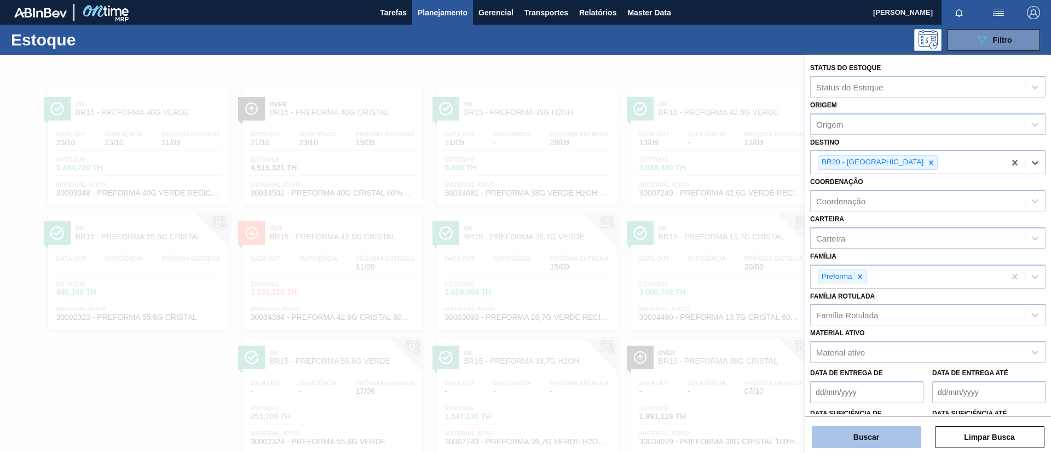
click at [865, 430] on button "Buscar" at bounding box center [866, 437] width 109 height 22
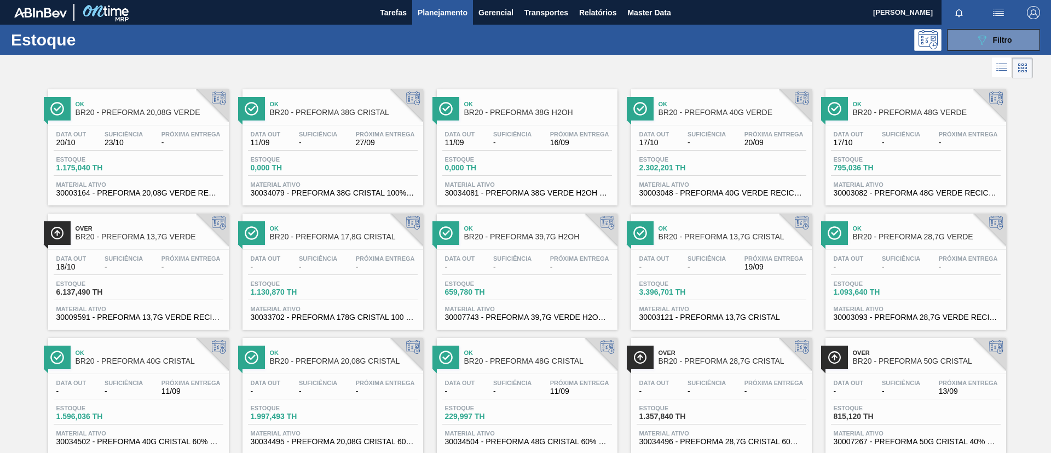
click at [782, 119] on div at bounding box center [795, 105] width 33 height 33
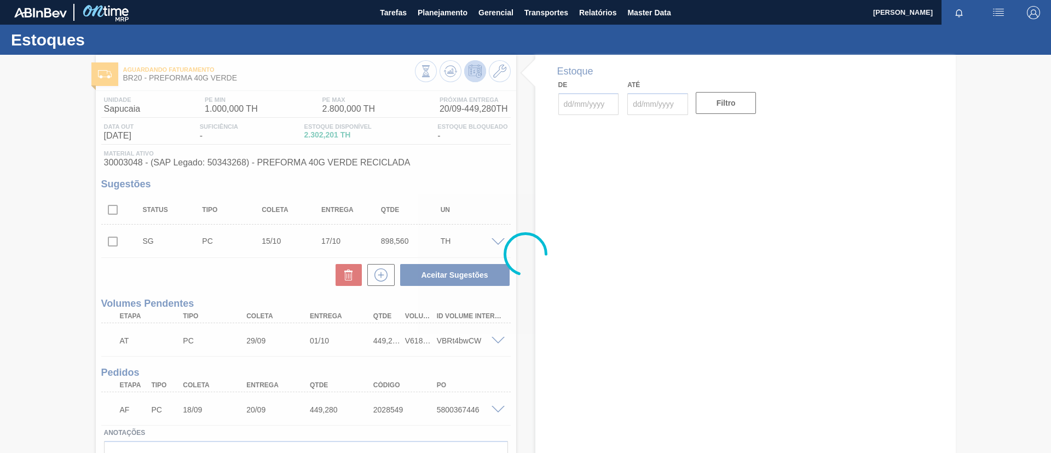
type input "[DATE]"
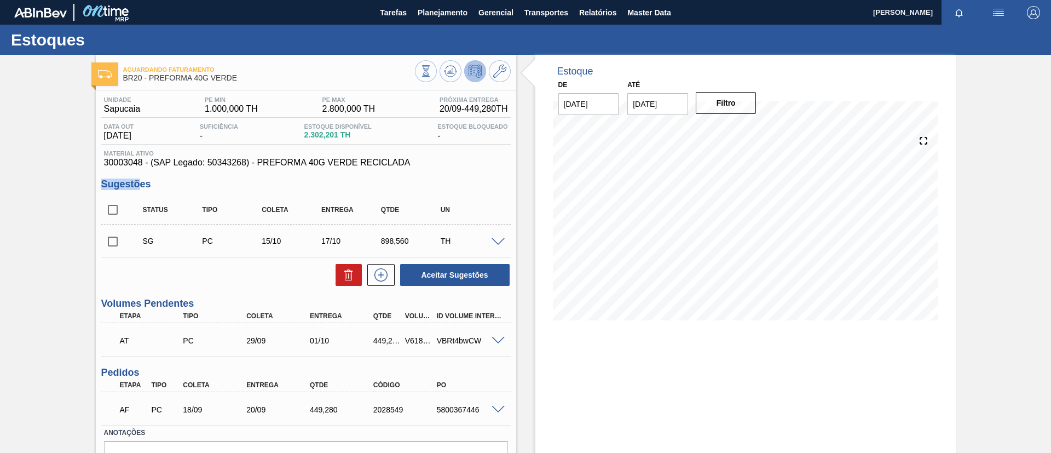
drag, startPoint x: 97, startPoint y: 169, endPoint x: 109, endPoint y: 167, distance: 12.1
click at [140, 166] on div "Unidade Sapucaia PE MIN 1.000,000 TH PE MAX 2.800,000 TH Próxima Entrega 20/09 …" at bounding box center [306, 300] width 420 height 418
drag, startPoint x: 98, startPoint y: 164, endPoint x: 142, endPoint y: 163, distance: 44.3
click at [142, 163] on div "Unidade Sapucaia PE MIN 1.000,000 TH PE MAX 2.800,000 TH Próxima Entrega 20/09 …" at bounding box center [306, 300] width 420 height 418
copy span "30003048"
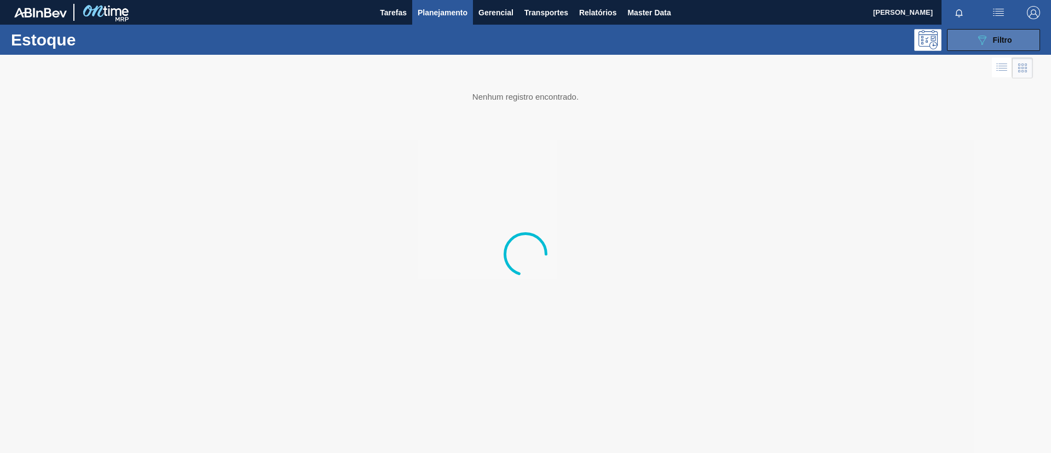
click at [1009, 45] on div "089F7B8B-B2A5-4AFE-B5C0-19BA573D28AC Filtro" at bounding box center [993, 39] width 37 height 13
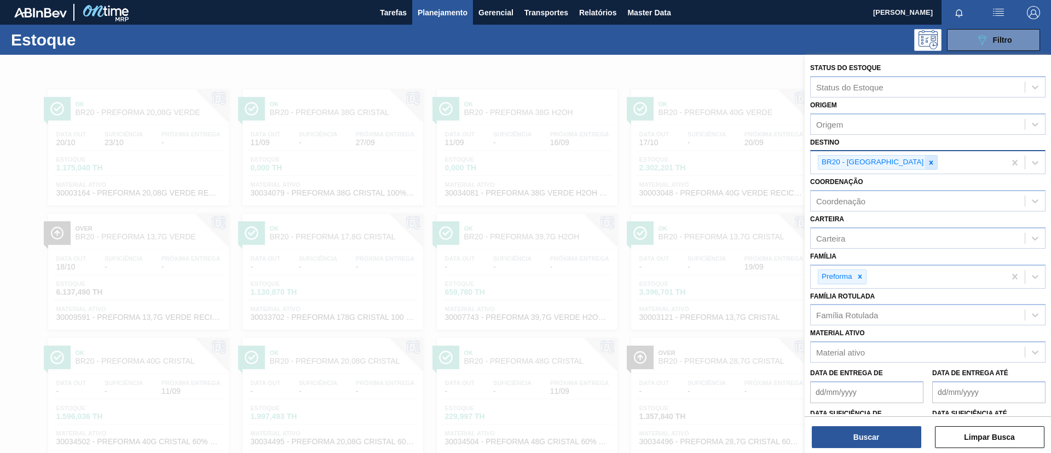
click at [925, 157] on div at bounding box center [931, 162] width 12 height 14
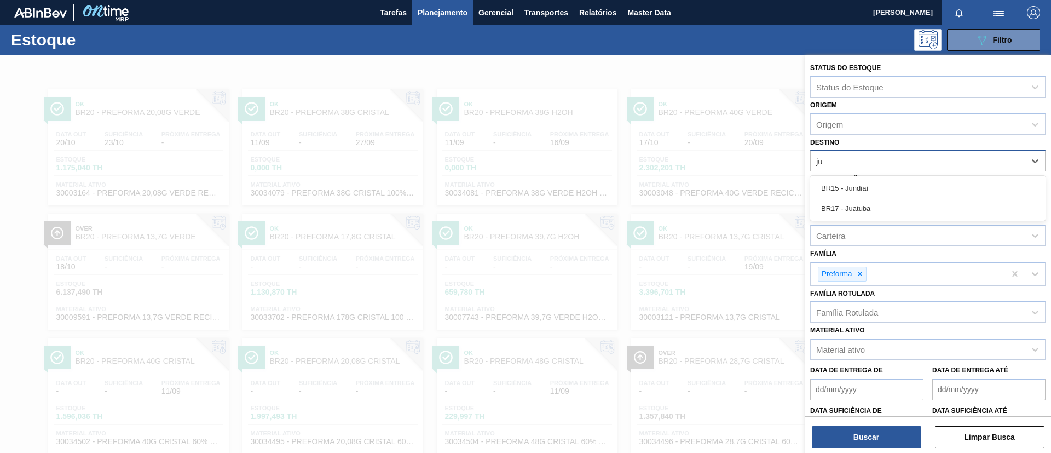
type input "jun"
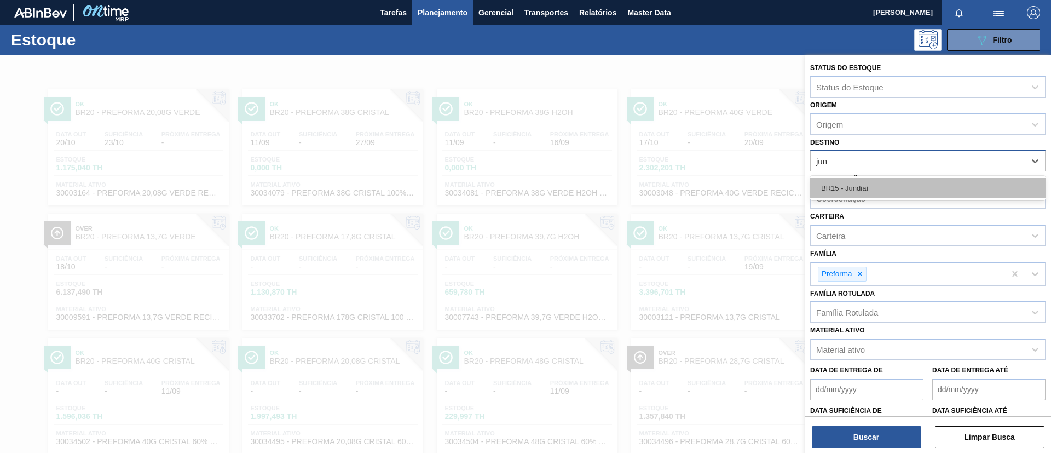
click at [880, 188] on div "BR15 - Jundiaí" at bounding box center [927, 188] width 235 height 20
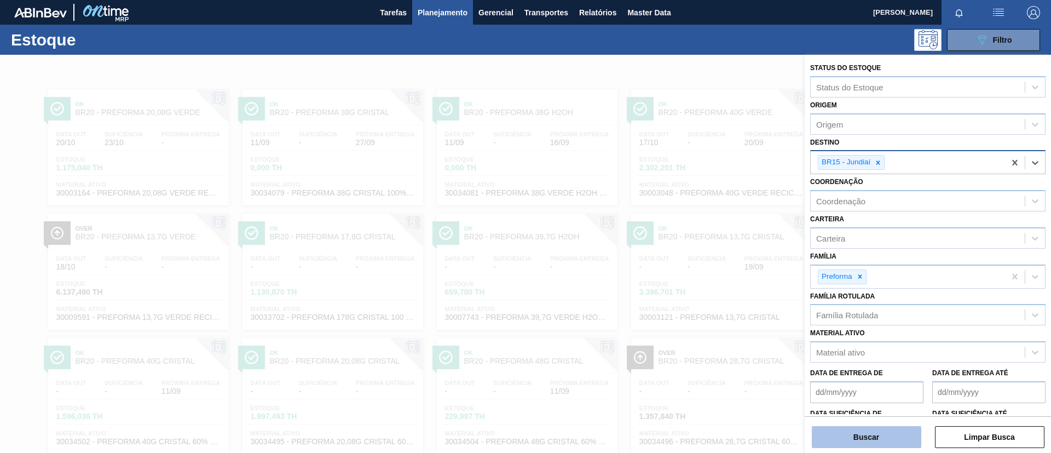
click at [847, 431] on button "Buscar" at bounding box center [866, 437] width 109 height 22
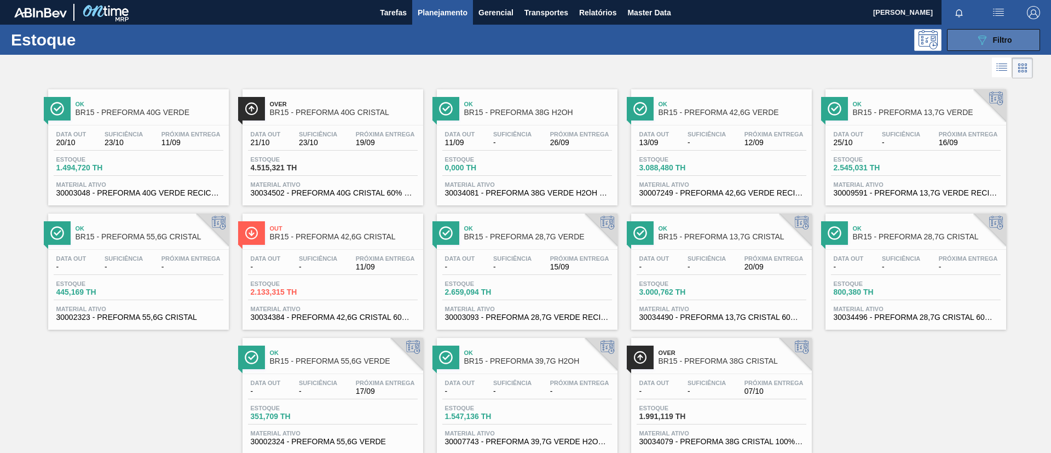
click at [1011, 44] on button "089F7B8B-B2A5-4AFE-B5C0-19BA573D28AC Filtro" at bounding box center [993, 40] width 93 height 22
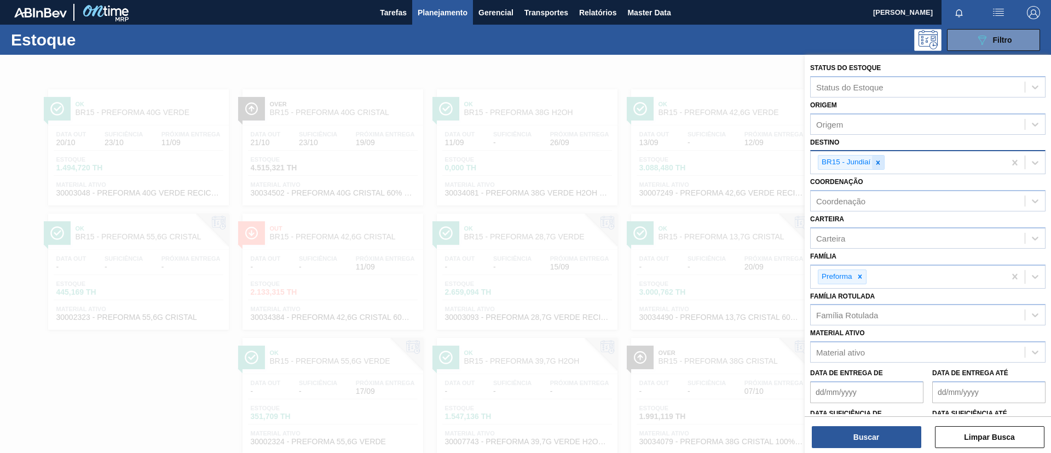
click at [876, 161] on icon at bounding box center [878, 163] width 8 height 8
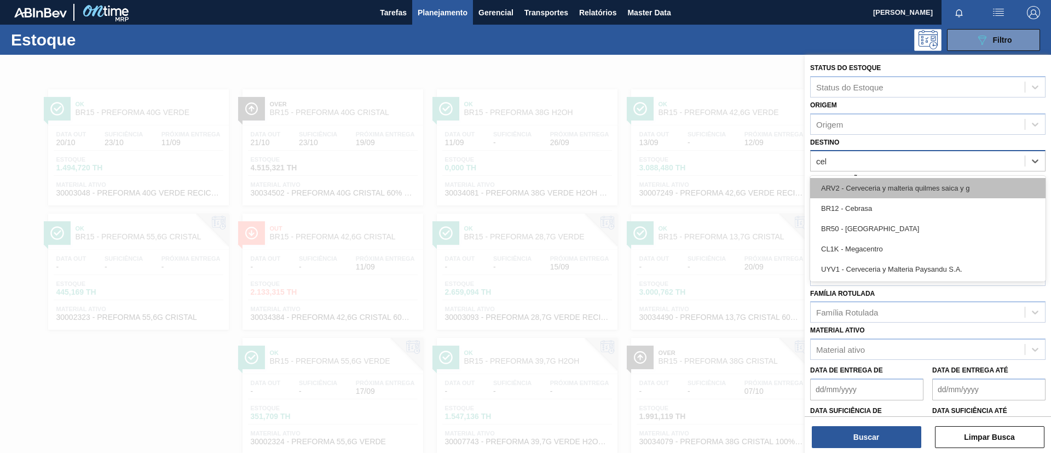
type input "cebr"
click at [883, 194] on div "BR12 - Cebrasa" at bounding box center [927, 188] width 235 height 20
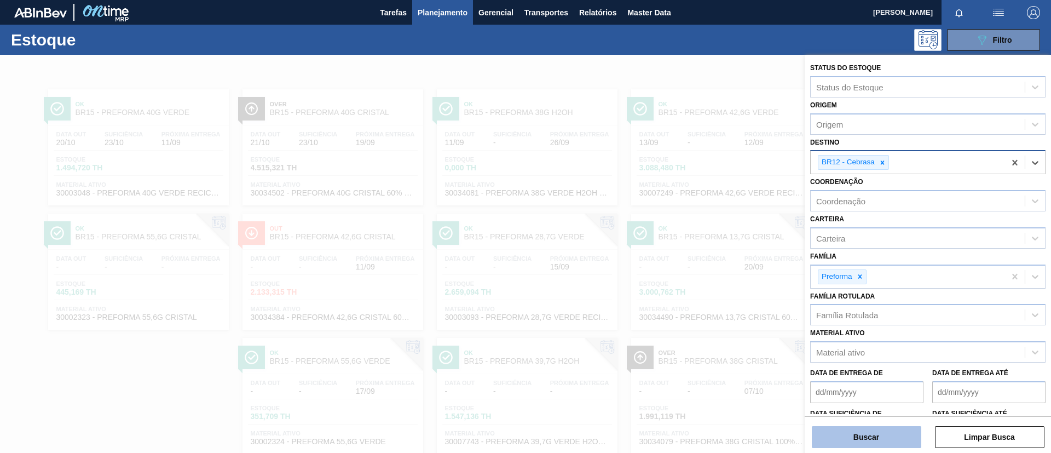
click at [878, 426] on button "Buscar" at bounding box center [866, 437] width 109 height 22
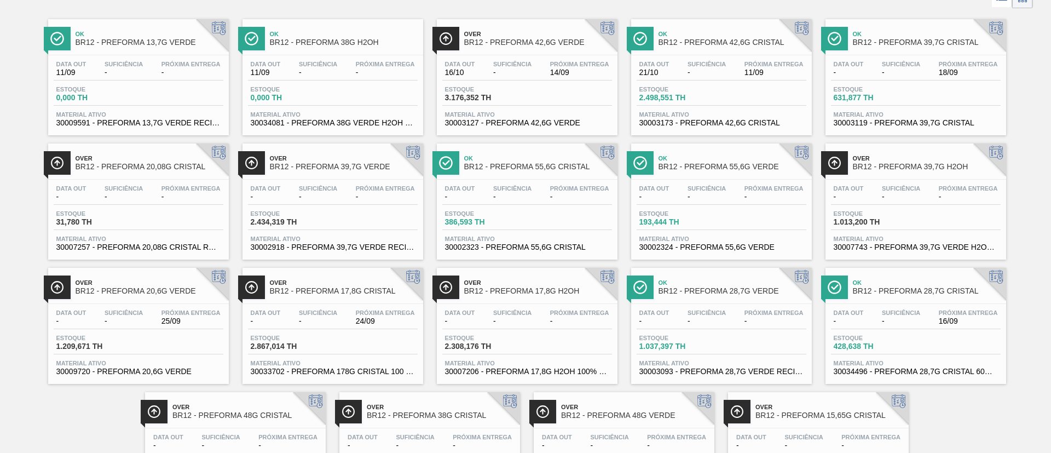
scroll to position [153, 0]
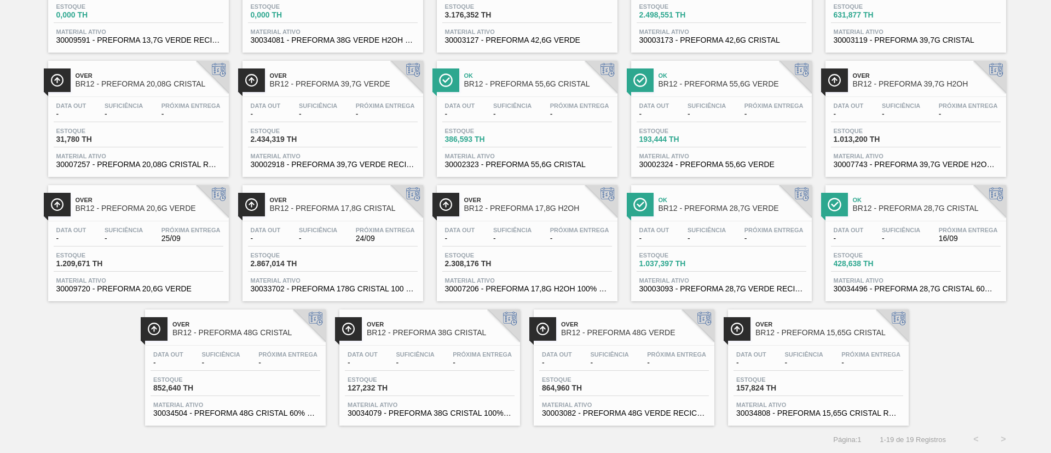
click at [876, 201] on span "Ok" at bounding box center [927, 199] width 148 height 7
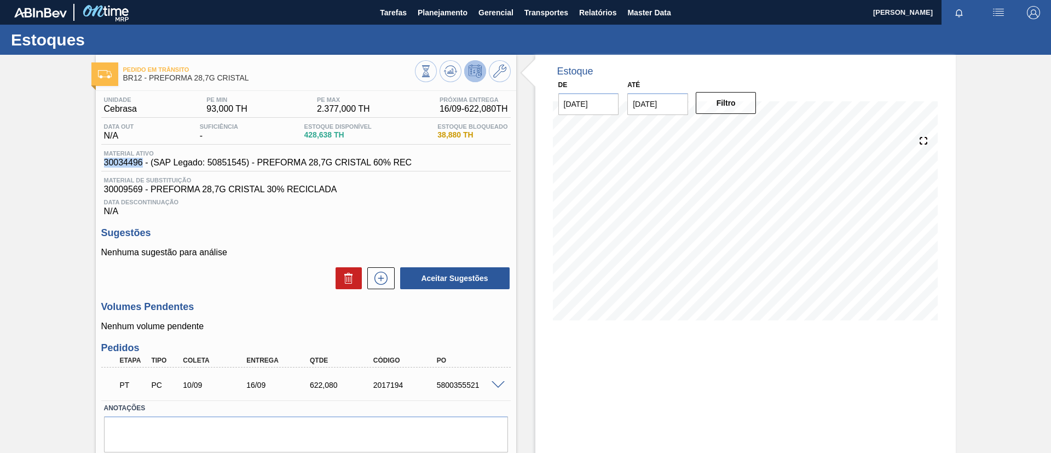
drag, startPoint x: 148, startPoint y: 166, endPoint x: 141, endPoint y: 169, distance: 7.1
click at [141, 169] on div "Pedido em Trânsito BR12 - PREFORMA 28,7G CRISTAL Unidade Cebrasa PE MIN 93,000 …" at bounding box center [525, 272] width 1051 height 435
copy span "30034496"
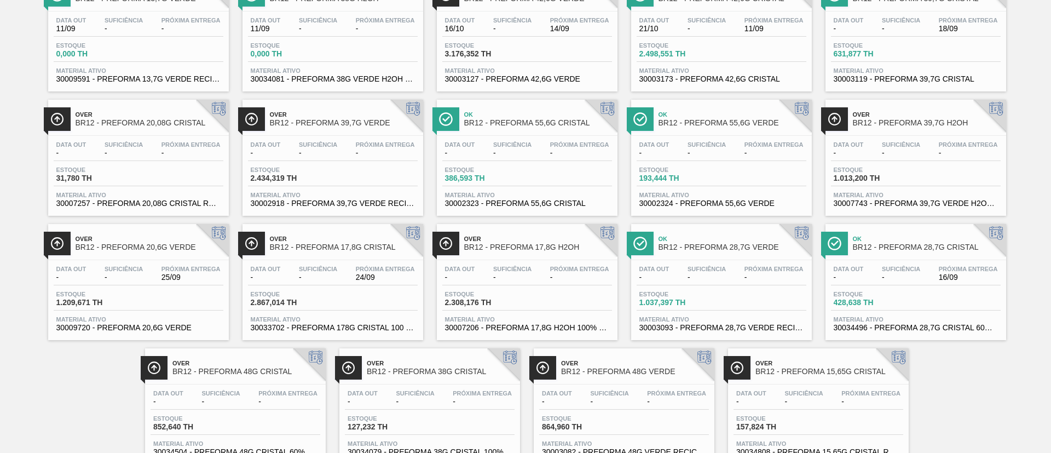
scroll to position [153, 0]
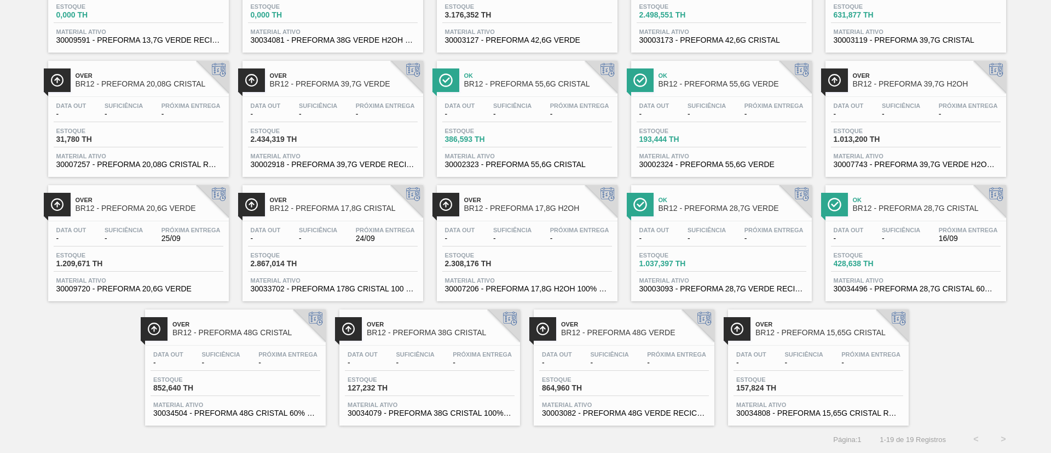
click at [720, 210] on span "BR12 - PREFORMA 28,7G VERDE" at bounding box center [732, 208] width 148 height 8
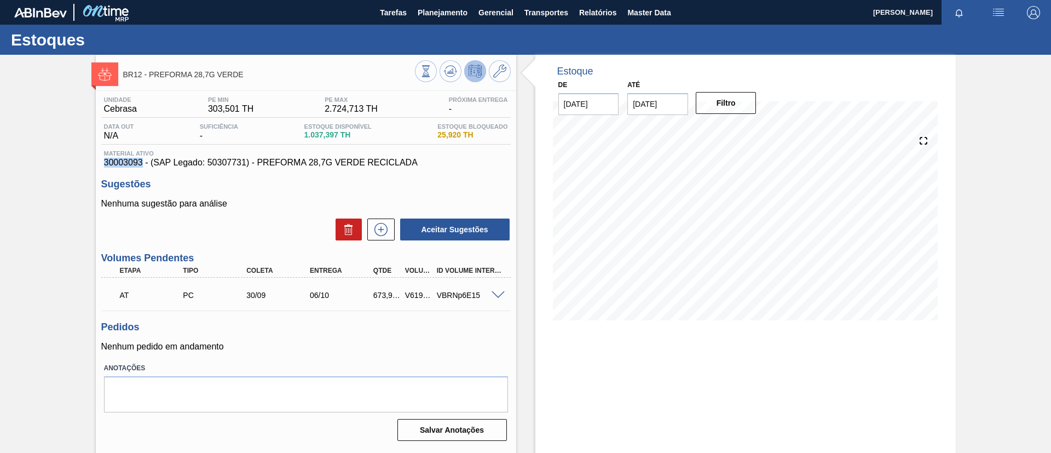
drag, startPoint x: 99, startPoint y: 159, endPoint x: 141, endPoint y: 161, distance: 42.7
click at [141, 161] on div "Unidade Cebrasa PE MIN 303,501 TH PE MAX 2.724,713 TH Próxima Entrega - Data ou…" at bounding box center [306, 268] width 420 height 354
copy span "30003093"
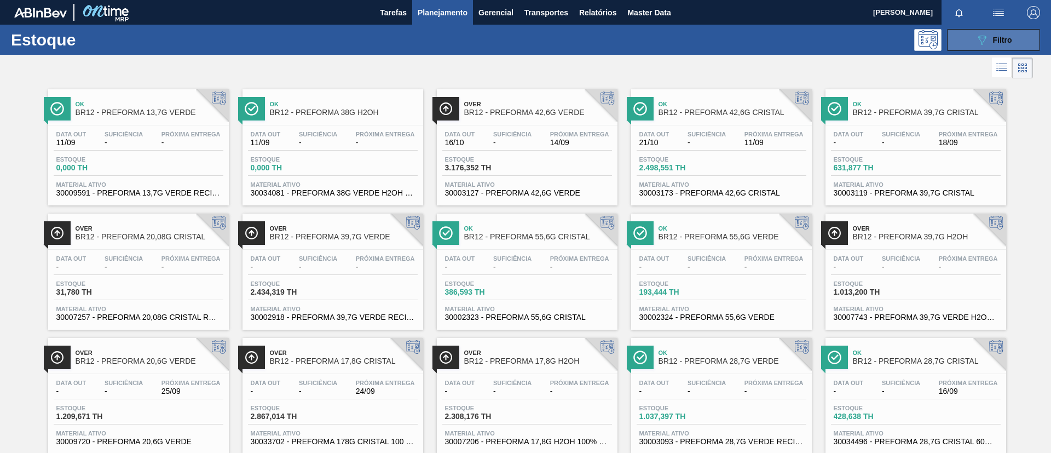
click at [979, 44] on icon "089F7B8B-B2A5-4AFE-B5C0-19BA573D28AC" at bounding box center [981, 39] width 13 height 13
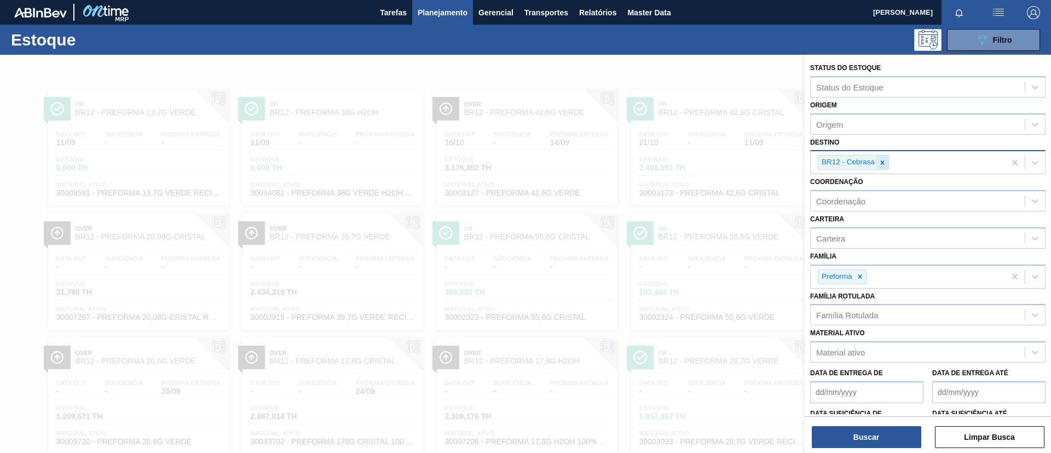
click at [879, 163] on icon at bounding box center [882, 163] width 8 height 8
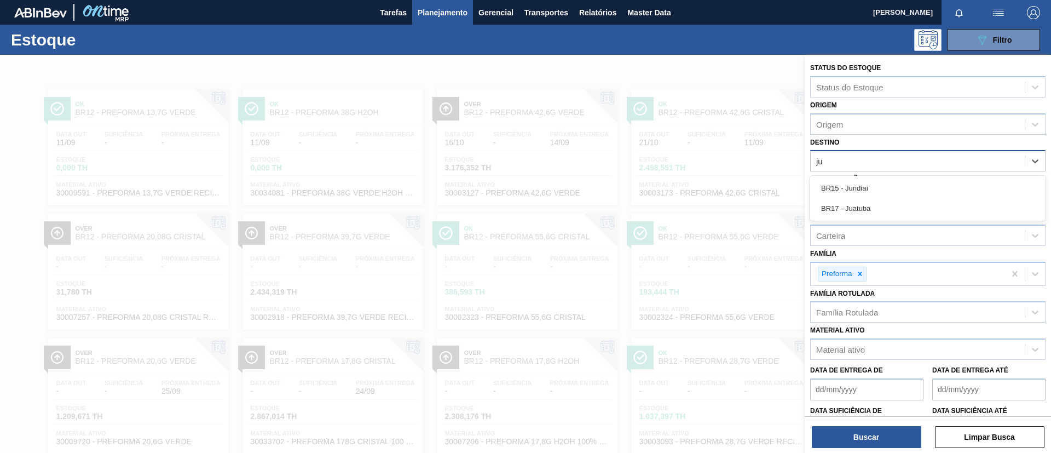
type input "jun"
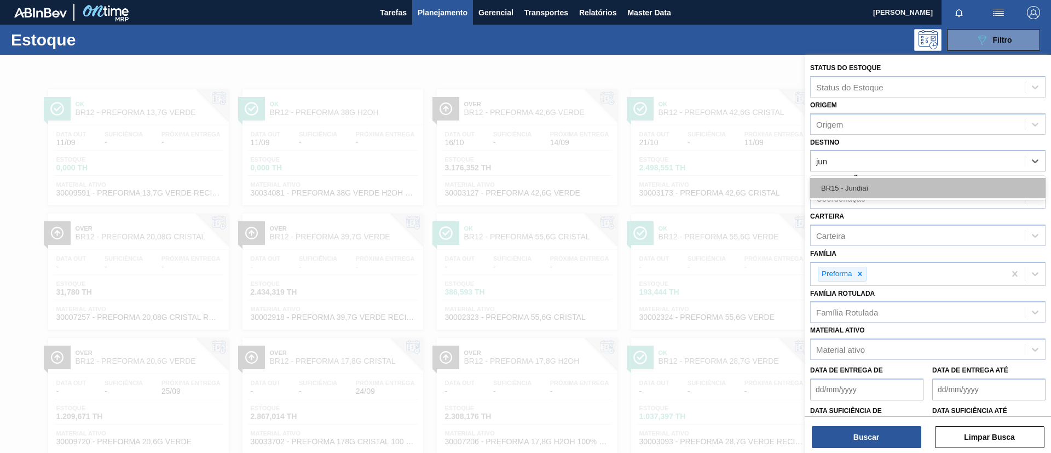
click at [879, 186] on div "BR15 - Jundiaí" at bounding box center [927, 188] width 235 height 20
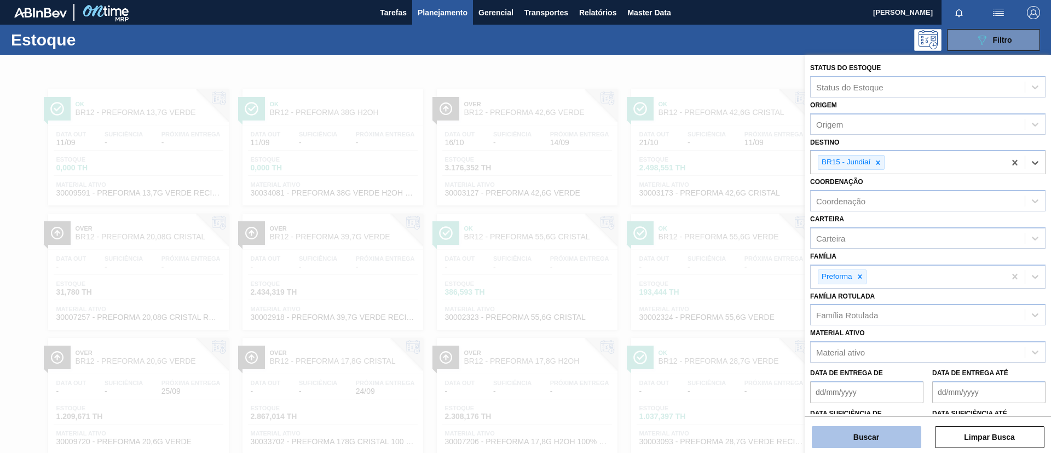
click at [860, 431] on button "Buscar" at bounding box center [866, 437] width 109 height 22
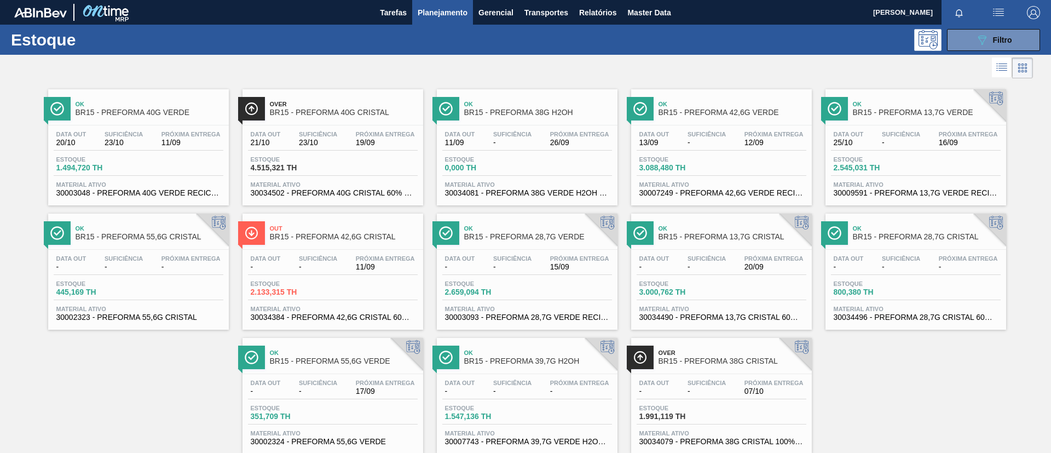
click at [503, 236] on span "BR15 - PREFORMA 28,7G VERDE" at bounding box center [538, 237] width 148 height 8
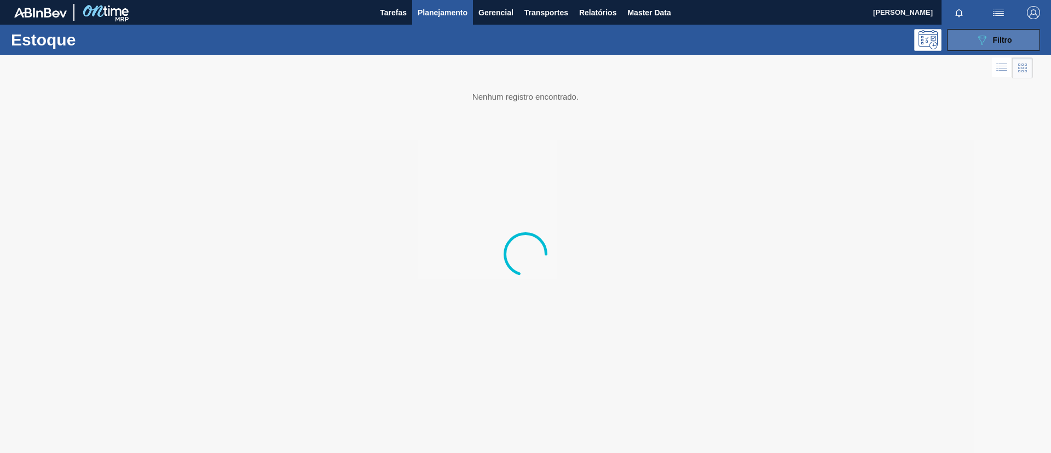
click at [969, 44] on button "089F7B8B-B2A5-4AFE-B5C0-19BA573D28AC Filtro" at bounding box center [993, 40] width 93 height 22
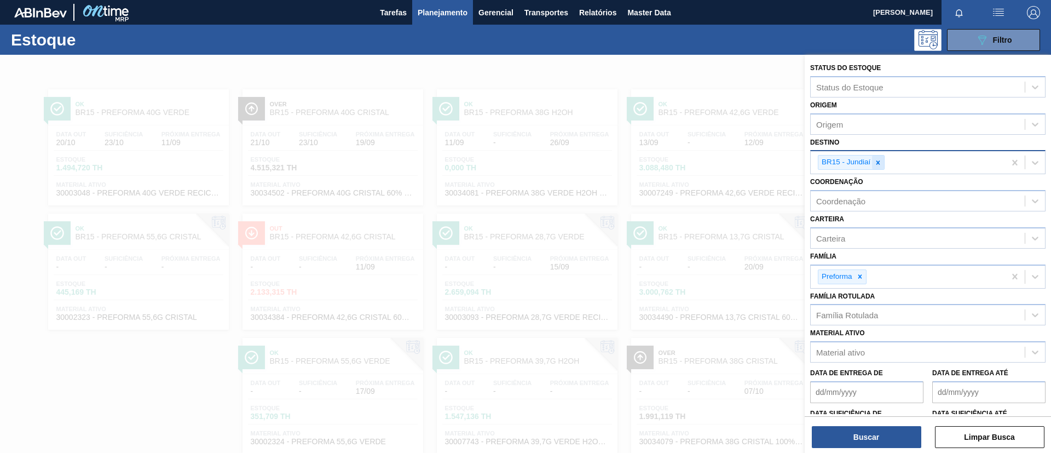
click at [874, 163] on icon at bounding box center [878, 163] width 8 height 8
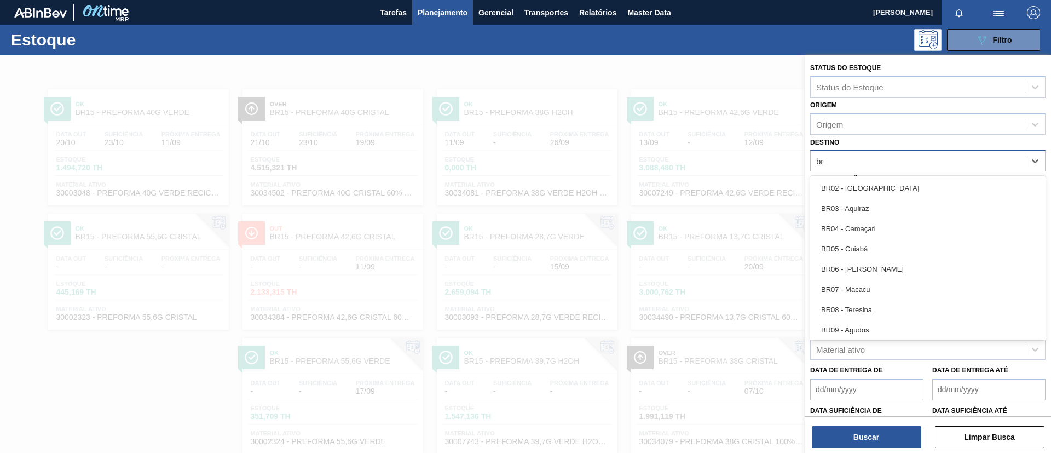
type input "br07"
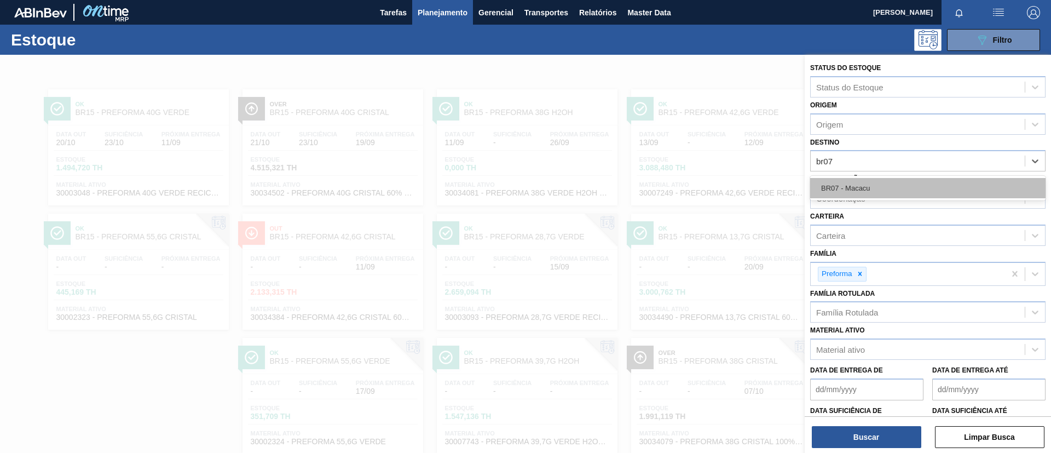
click at [885, 196] on div "BR07 - Macacu" at bounding box center [927, 188] width 235 height 20
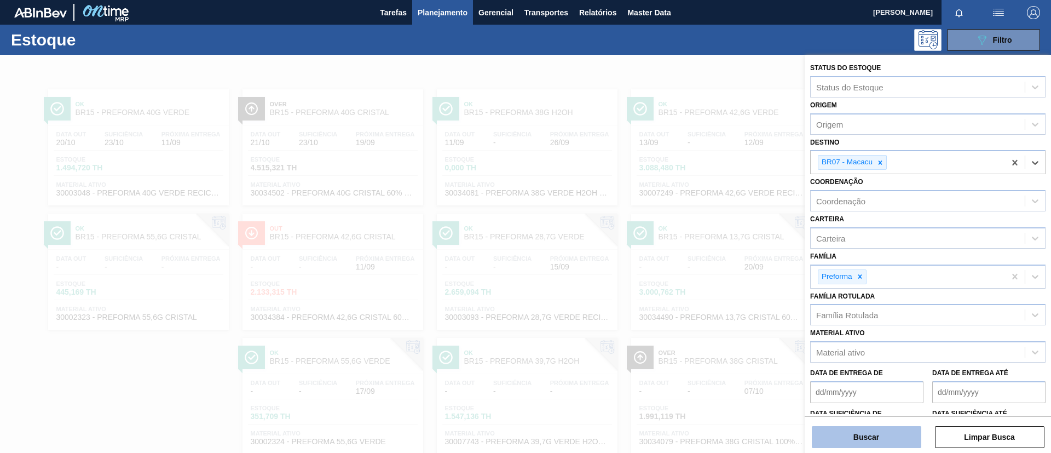
click at [876, 434] on button "Buscar" at bounding box center [866, 437] width 109 height 22
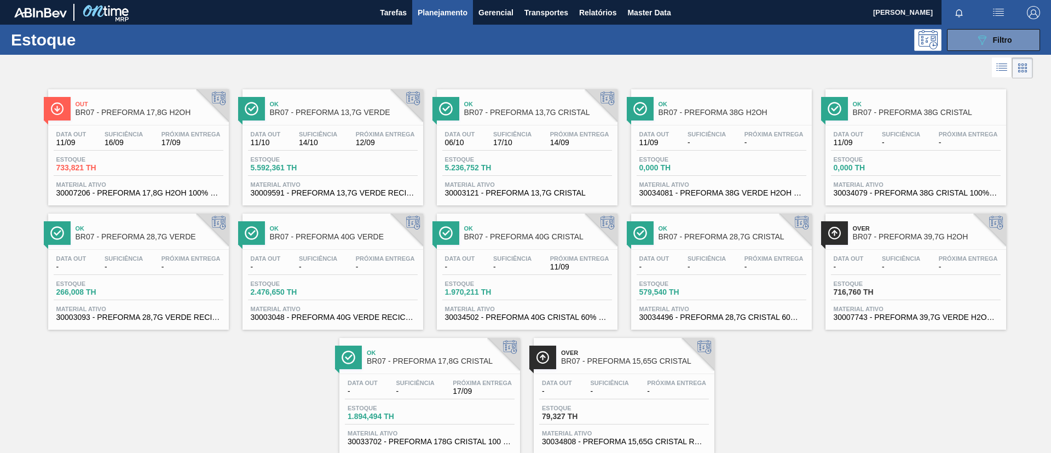
click at [332, 238] on span "BR07 - PREFORMA 40G VERDE" at bounding box center [344, 237] width 148 height 8
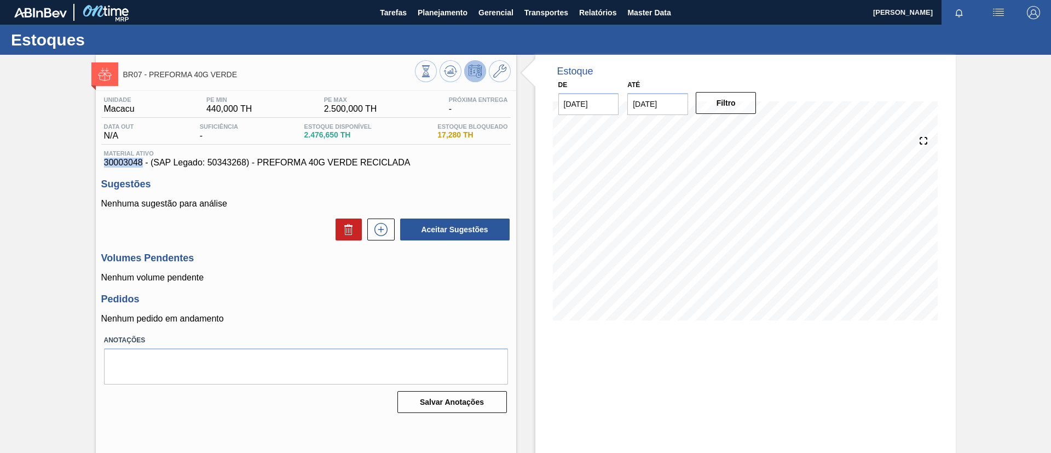
drag, startPoint x: 111, startPoint y: 165, endPoint x: 143, endPoint y: 164, distance: 32.9
click at [143, 164] on div "Unidade Macacu PE MIN 440,000 TH PE MAX 2.500,000 TH Próxima Entrega - Data out…" at bounding box center [306, 254] width 420 height 326
copy span "30003048"
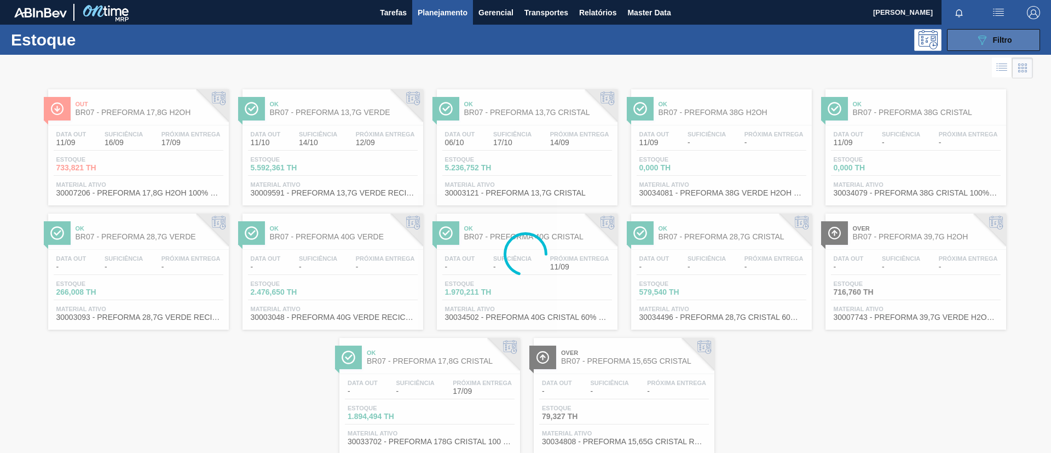
click at [977, 36] on icon "089F7B8B-B2A5-4AFE-B5C0-19BA573D28AC" at bounding box center [981, 39] width 13 height 13
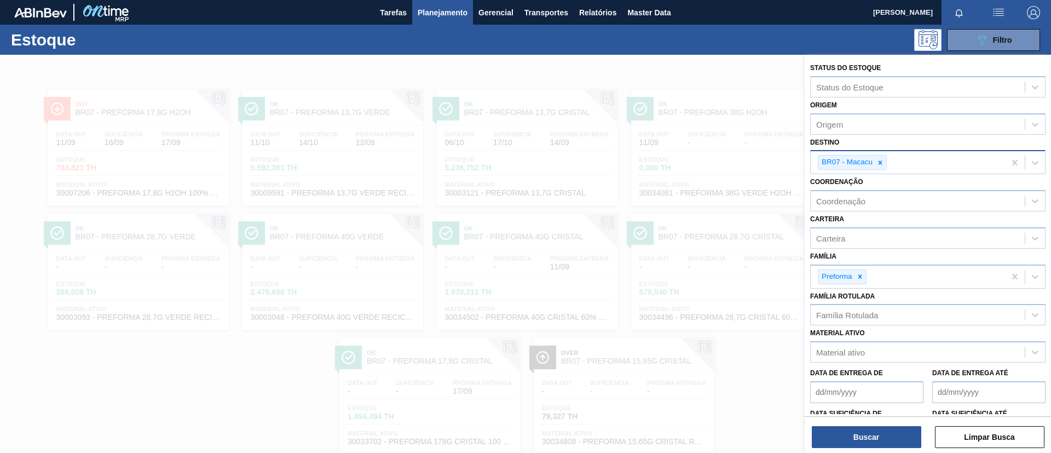
click at [877, 158] on div at bounding box center [880, 162] width 12 height 14
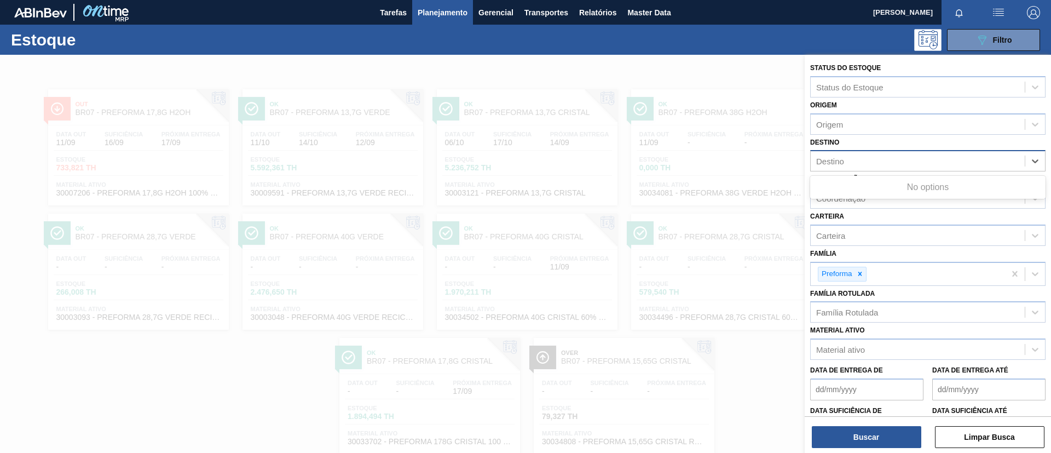
click at [879, 160] on div "Destino" at bounding box center [918, 161] width 214 height 16
type input "br15"
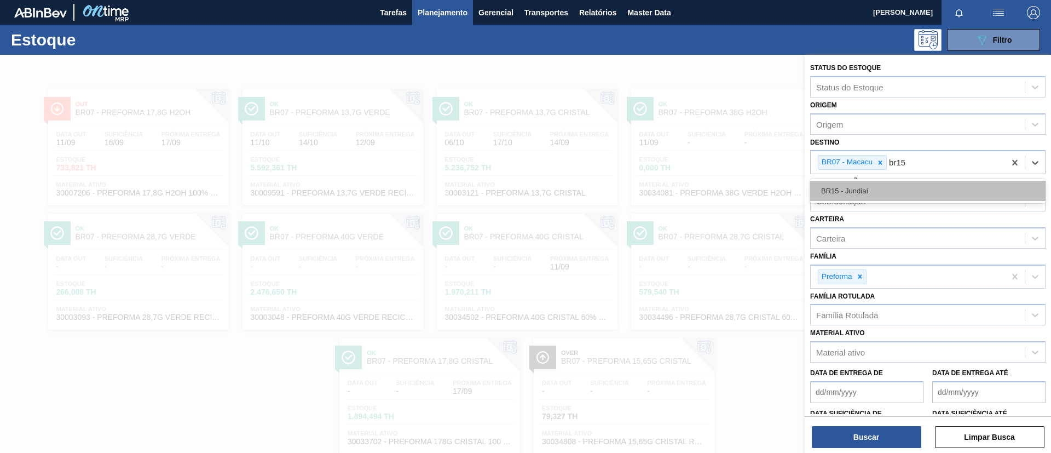
click at [863, 182] on div "BR15 - Jundiaí" at bounding box center [927, 191] width 235 height 20
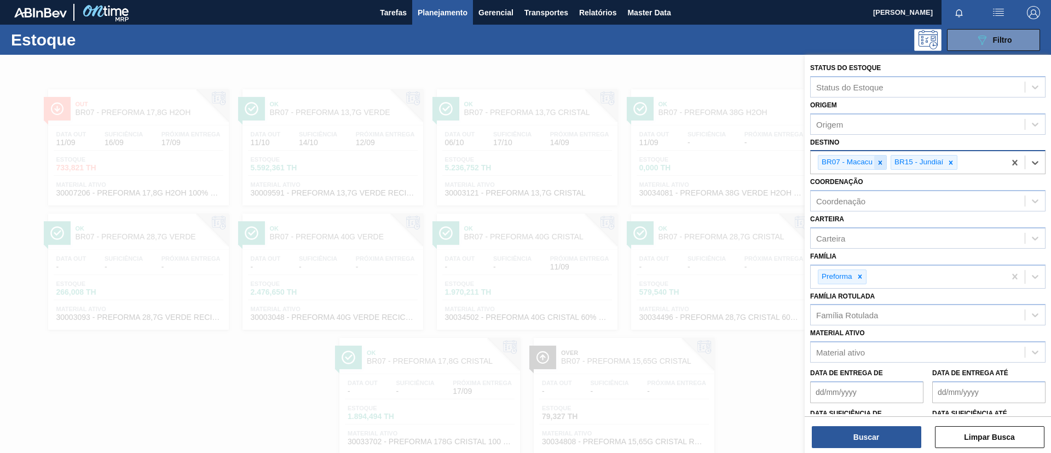
click at [878, 159] on icon at bounding box center [880, 163] width 8 height 8
click at [866, 430] on button "Buscar" at bounding box center [866, 437] width 109 height 22
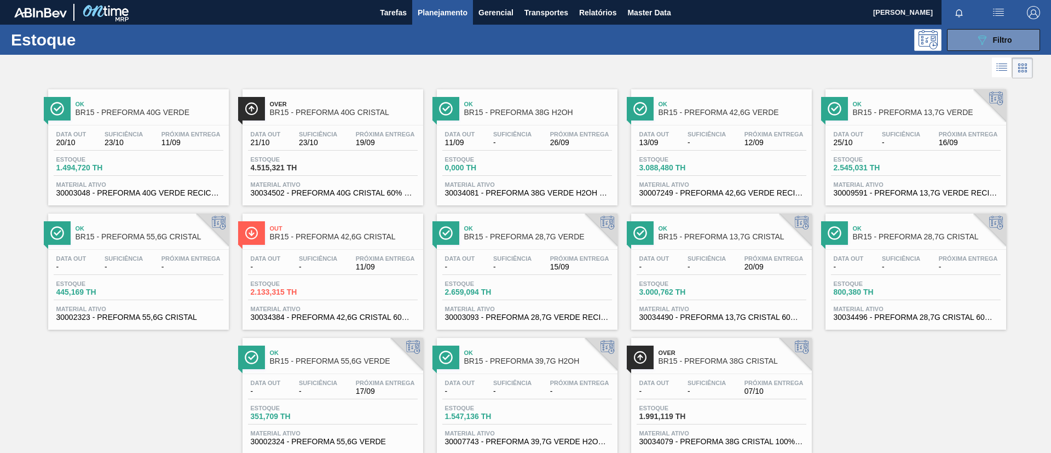
click at [530, 224] on div "Ok BR15 - PREFORMA 28,7G VERDE" at bounding box center [538, 233] width 148 height 25
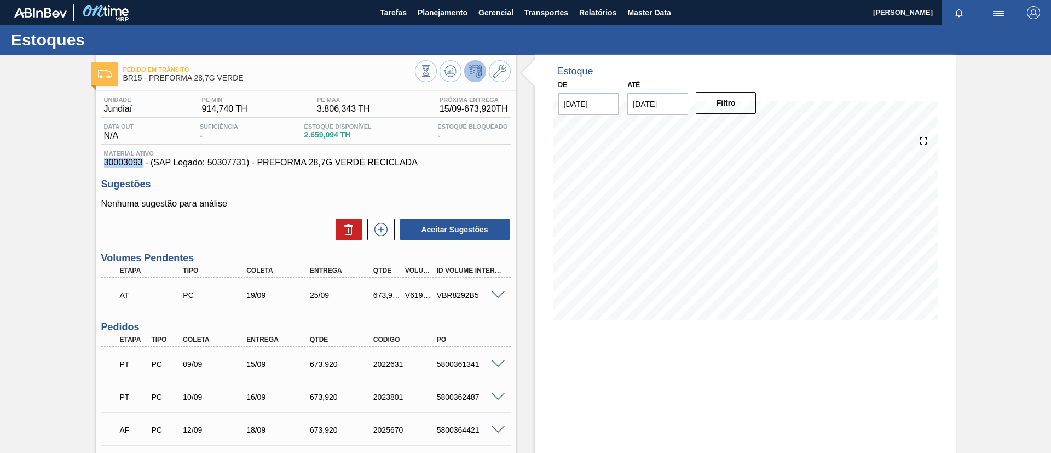
drag, startPoint x: 110, startPoint y: 165, endPoint x: 142, endPoint y: 166, distance: 32.3
click at [142, 166] on span "30003093 - (SAP Legado: 50307731) - PREFORMA 28,7G VERDE RECICLADA" at bounding box center [306, 163] width 404 height 10
copy span "30003093"
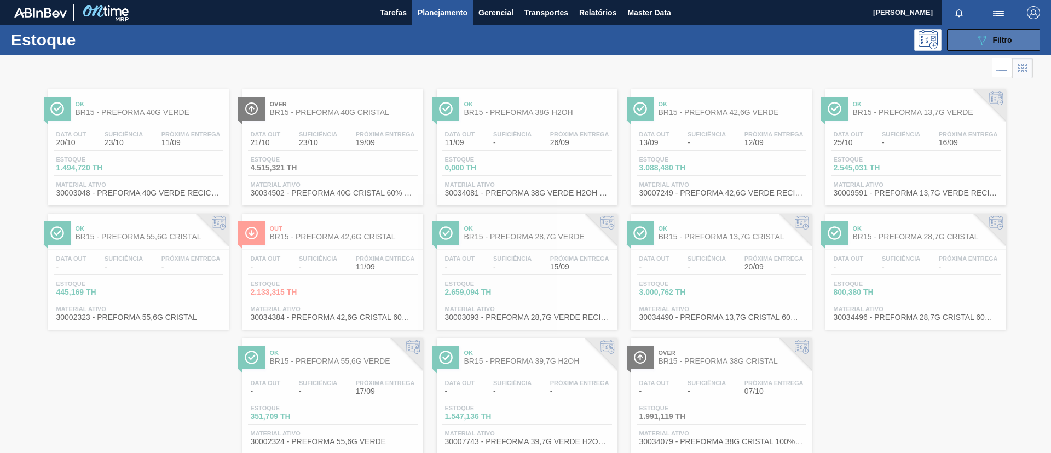
click at [970, 32] on button "089F7B8B-B2A5-4AFE-B5C0-19BA573D28AC Filtro" at bounding box center [993, 40] width 93 height 22
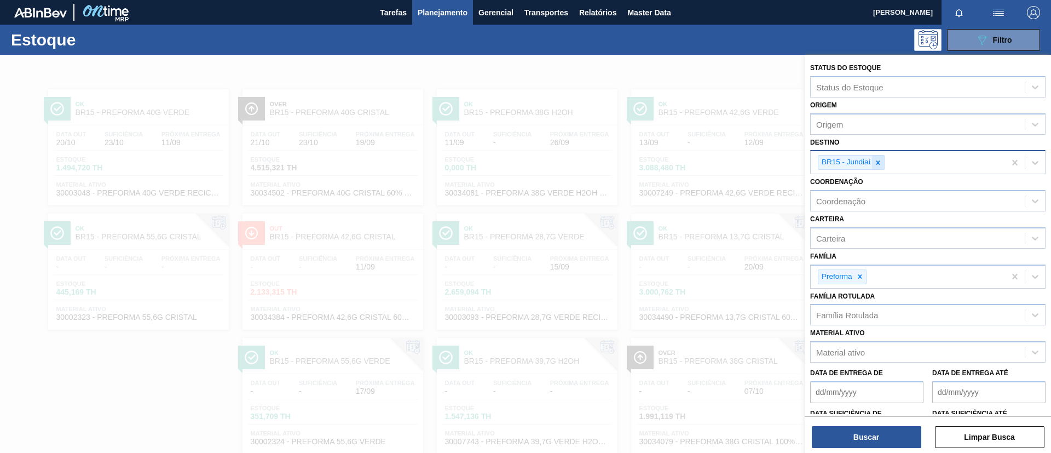
click at [877, 156] on div at bounding box center [878, 162] width 12 height 14
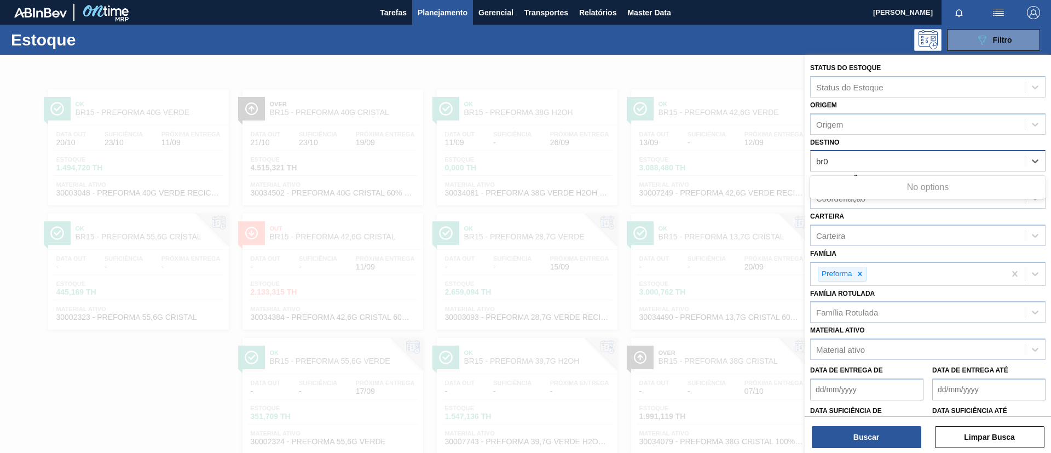
type input "br04"
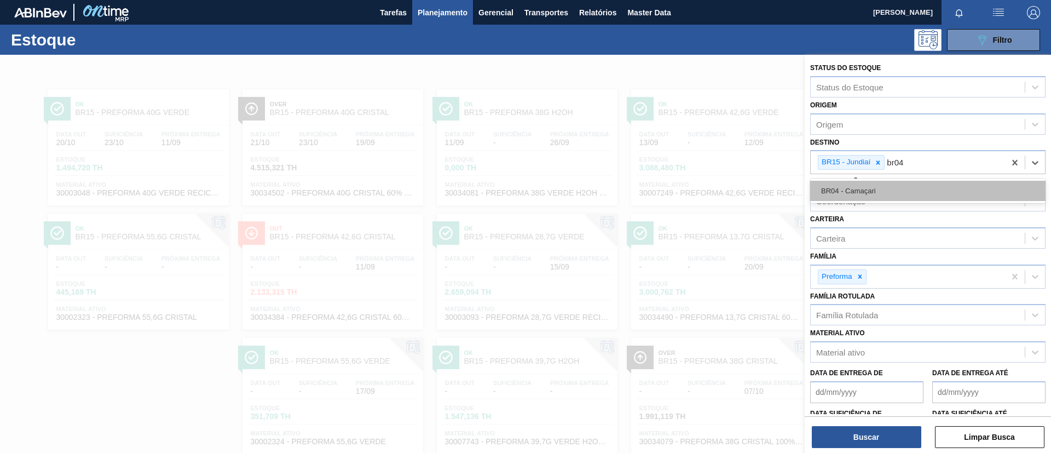
click at [892, 187] on div "BR04 - Camaçari" at bounding box center [927, 191] width 235 height 20
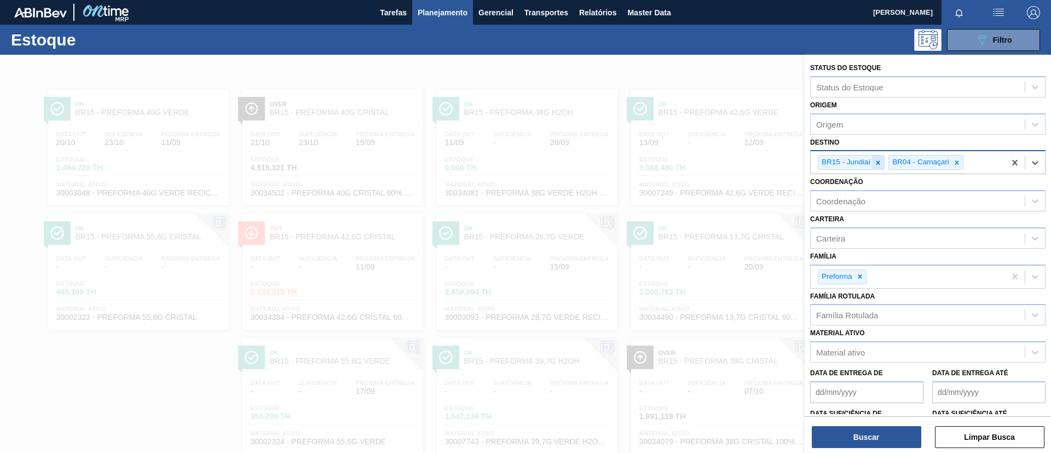
click at [872, 158] on div at bounding box center [878, 162] width 12 height 14
click at [864, 446] on button "Buscar" at bounding box center [866, 437] width 109 height 22
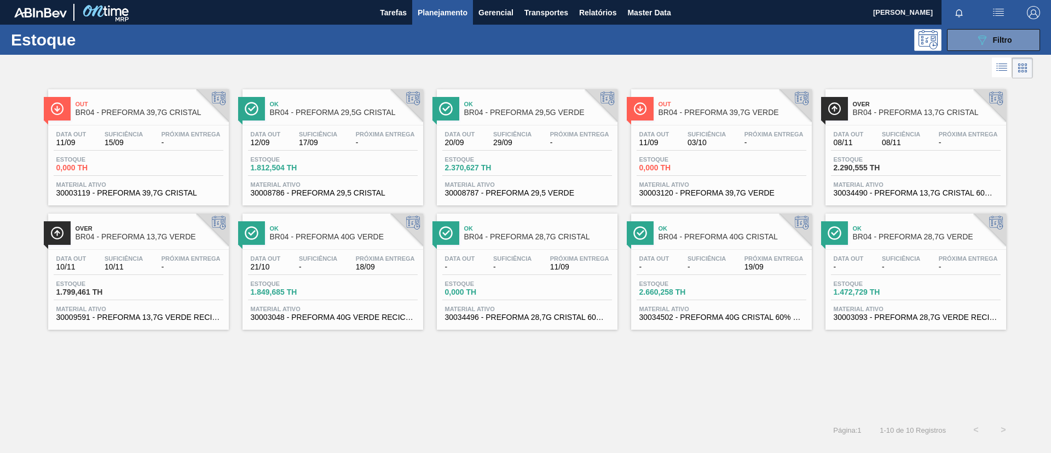
click at [352, 107] on div "Ok BR04 - PREFORMA 29,5G CRISTAL" at bounding box center [344, 108] width 148 height 25
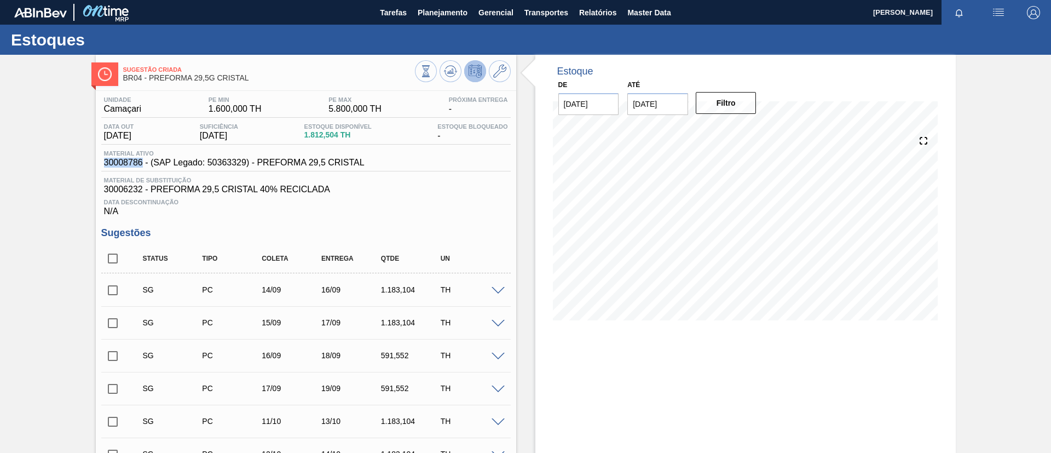
drag, startPoint x: 113, startPoint y: 164, endPoint x: 141, endPoint y: 166, distance: 28.0
click at [141, 166] on div "Material ativo 30008786 - (SAP Legado: 50363329) - PREFORMA 29,5 CRISTAL" at bounding box center [234, 159] width 266 height 18
copy span "30008786"
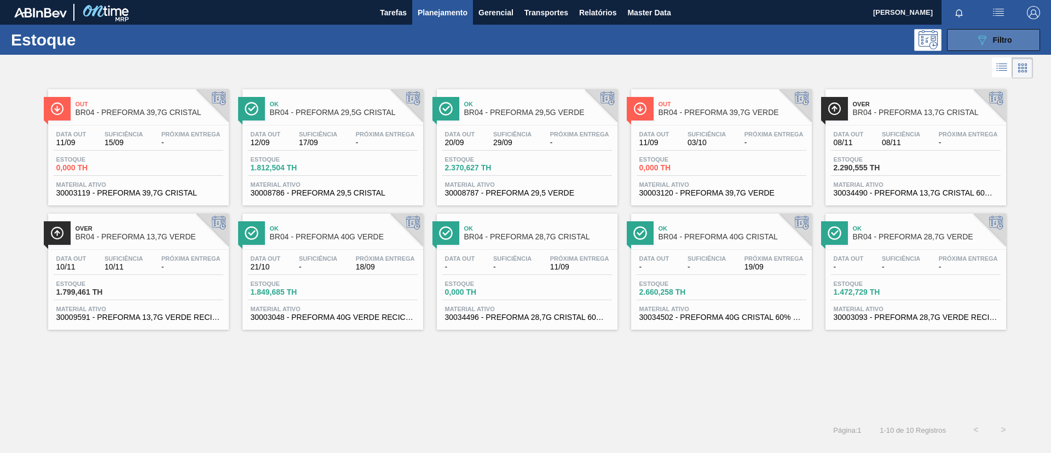
click at [968, 48] on button "089F7B8B-B2A5-4AFE-B5C0-19BA573D28AC Filtro" at bounding box center [993, 40] width 93 height 22
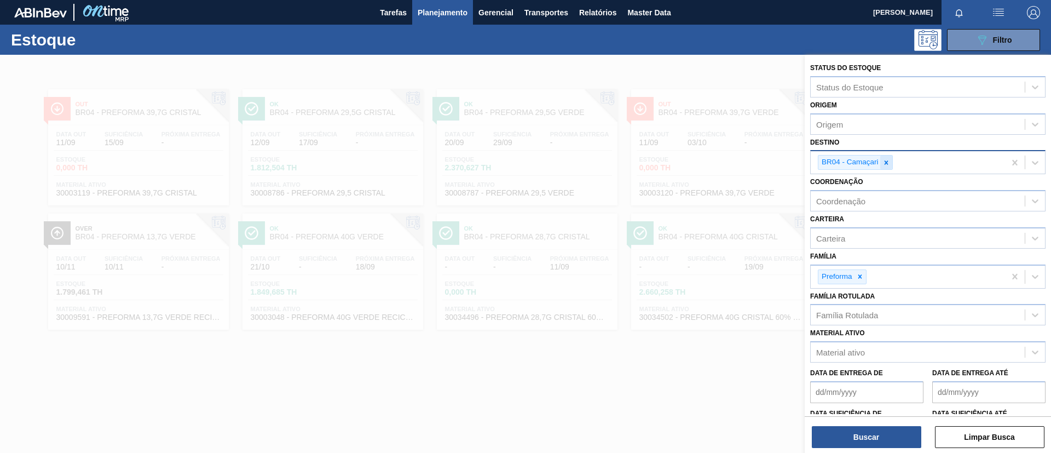
click at [888, 166] on div at bounding box center [886, 162] width 12 height 14
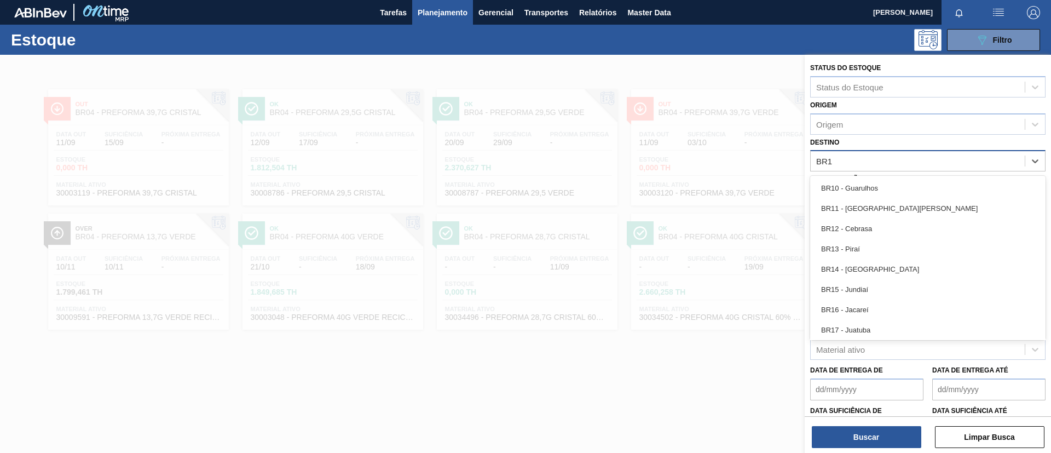
type input "BR18"
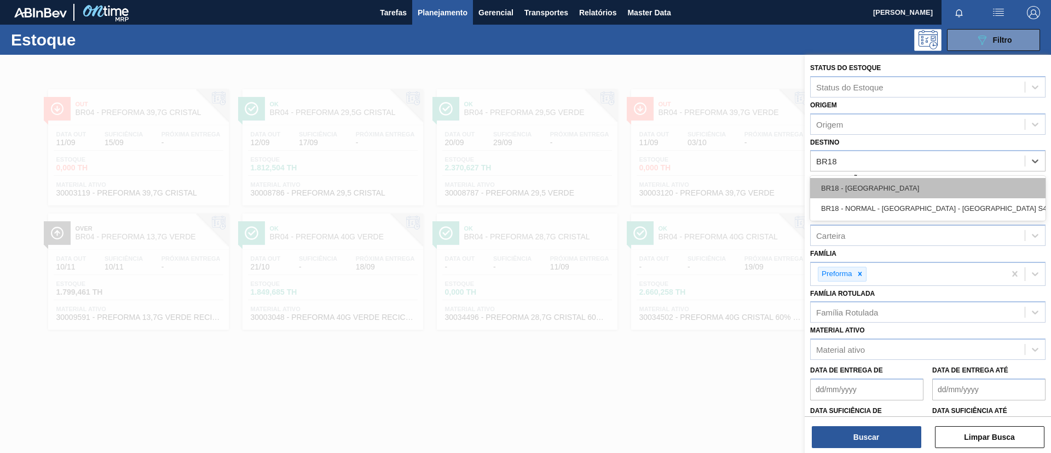
click at [891, 180] on div "BR18 - Pernambuco" at bounding box center [927, 188] width 235 height 20
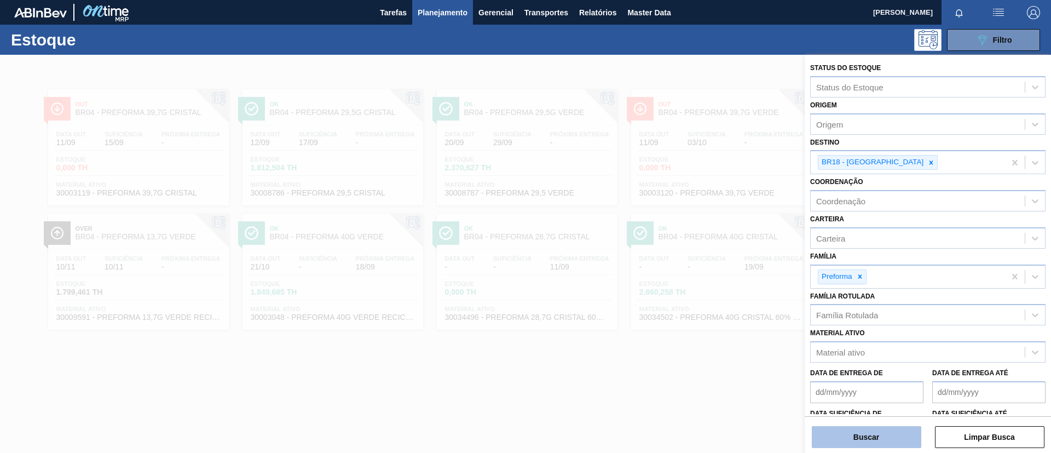
click at [834, 435] on button "Buscar" at bounding box center [866, 437] width 109 height 22
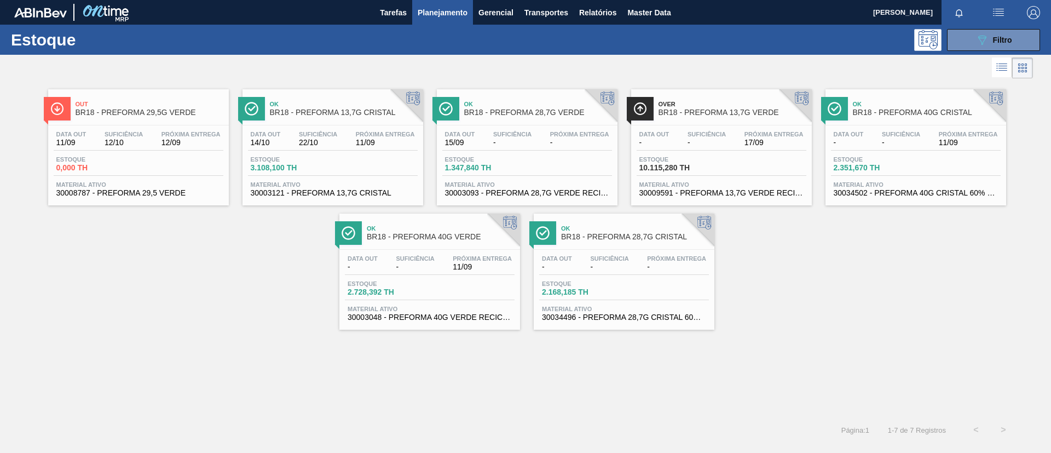
click at [487, 117] on div "Ok BR18 - PREFORMA 28,7G VERDE" at bounding box center [538, 108] width 148 height 25
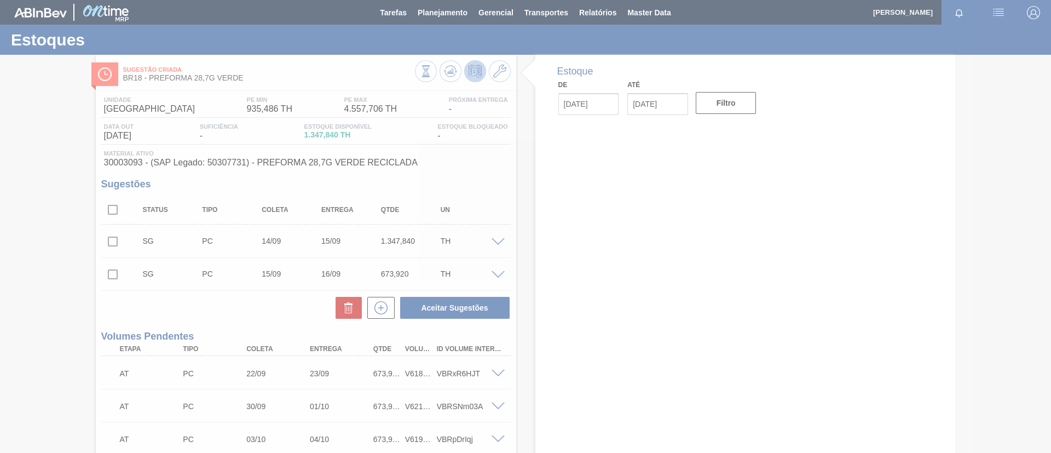
drag, startPoint x: 101, startPoint y: 161, endPoint x: 148, endPoint y: 166, distance: 47.4
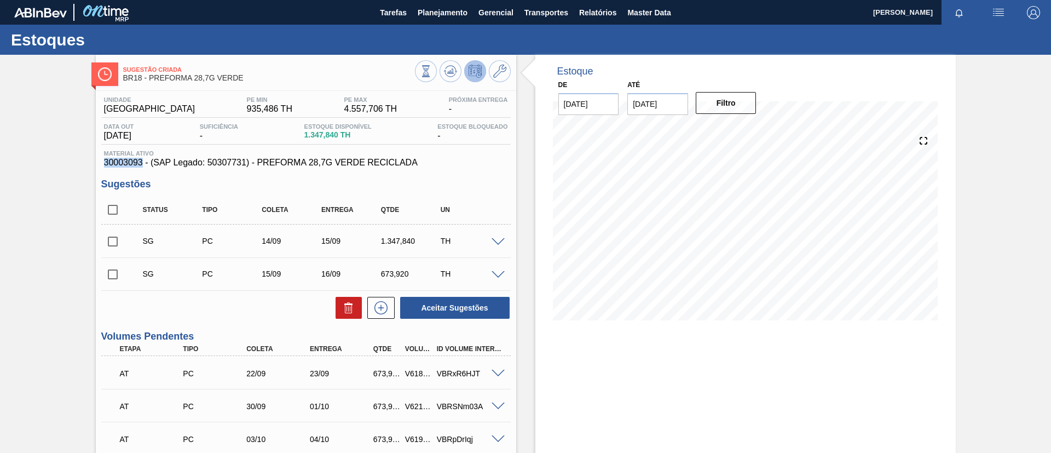
drag, startPoint x: 142, startPoint y: 162, endPoint x: 91, endPoint y: 163, distance: 50.9
click at [91, 163] on div "Sugestão Criada BR18 - PREFORMA 28,7G VERDE Unidade Pernambuco PE MIN 935,486 T…" at bounding box center [525, 357] width 1051 height 605
copy span "30003093"
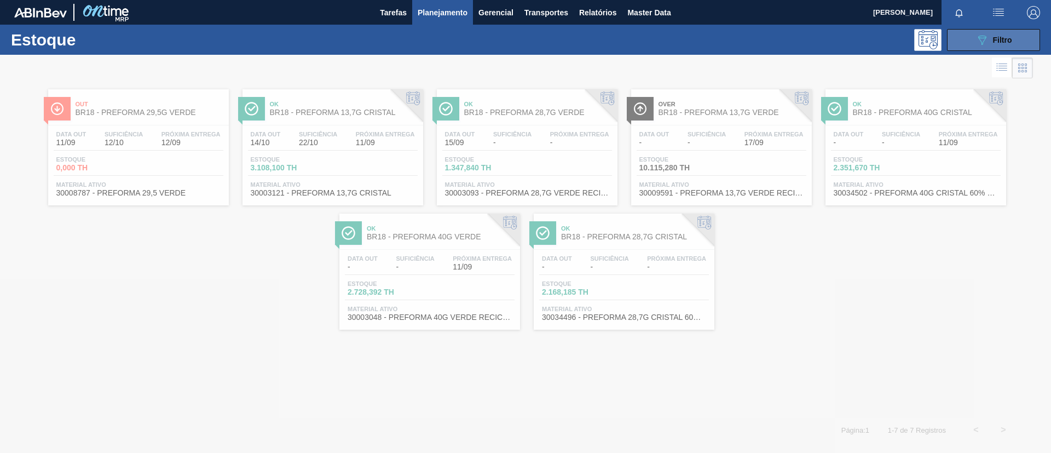
click at [985, 41] on icon "089F7B8B-B2A5-4AFE-B5C0-19BA573D28AC" at bounding box center [981, 39] width 13 height 13
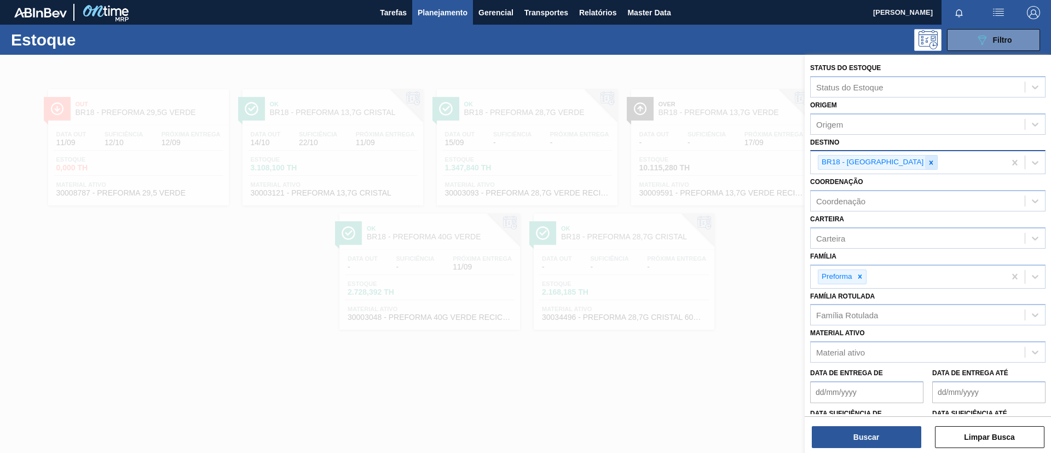
click at [927, 159] on icon at bounding box center [931, 163] width 8 height 8
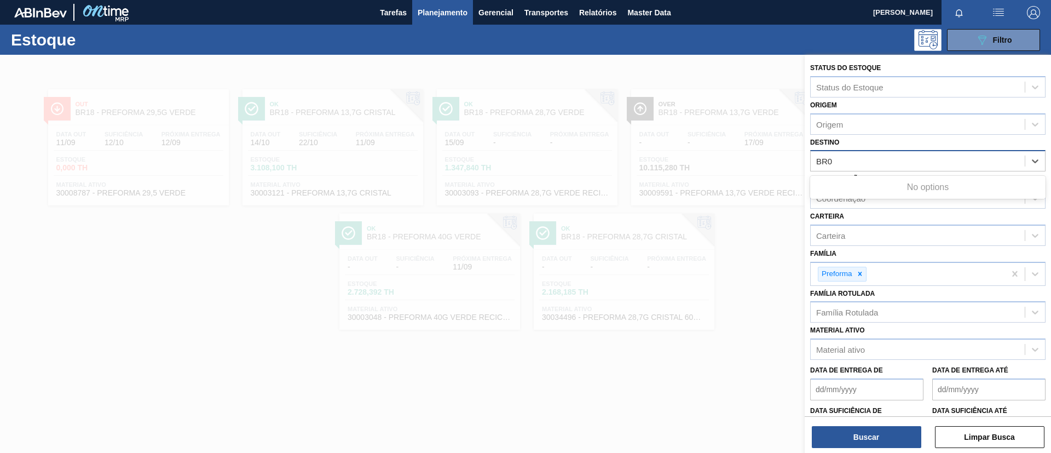
type input "BR03"
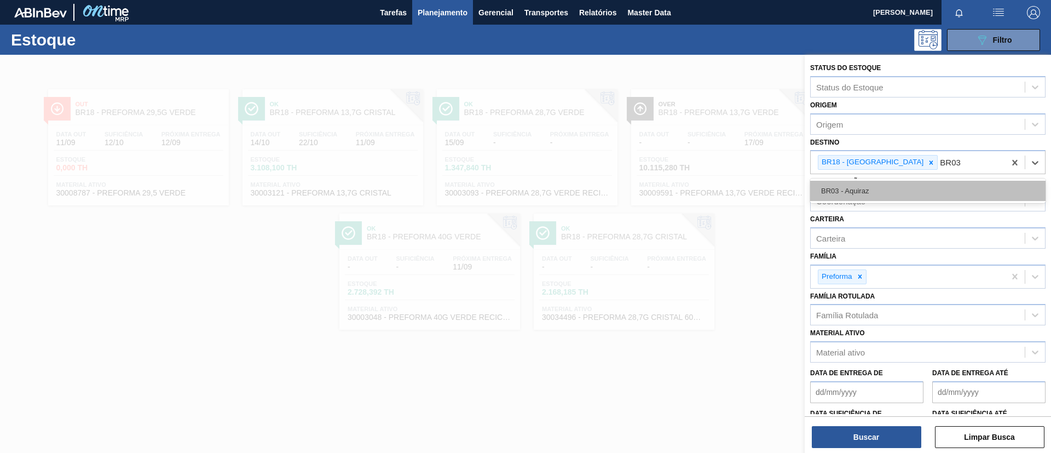
click at [903, 182] on div "BR03 - Aquiraz" at bounding box center [927, 191] width 235 height 20
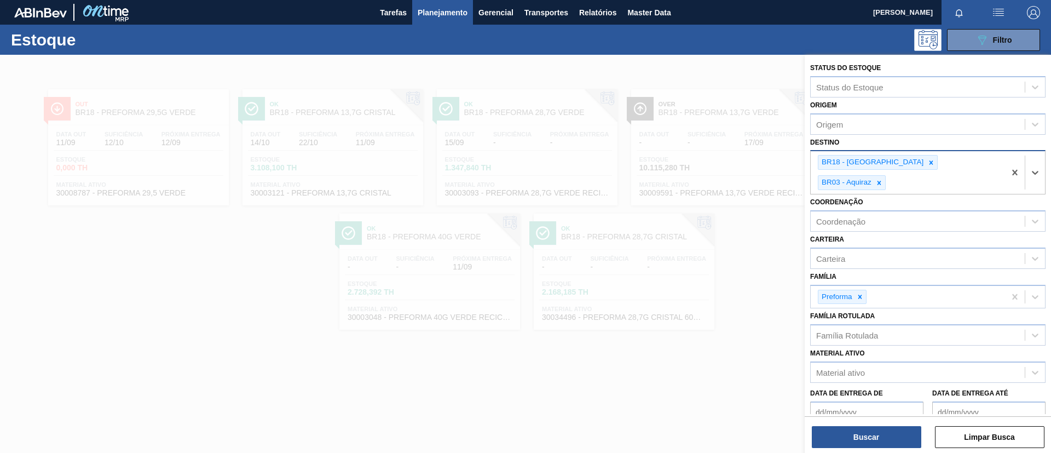
click at [897, 172] on div "BR18 - Pernambuco BR03 - Aquiraz" at bounding box center [908, 172] width 194 height 43
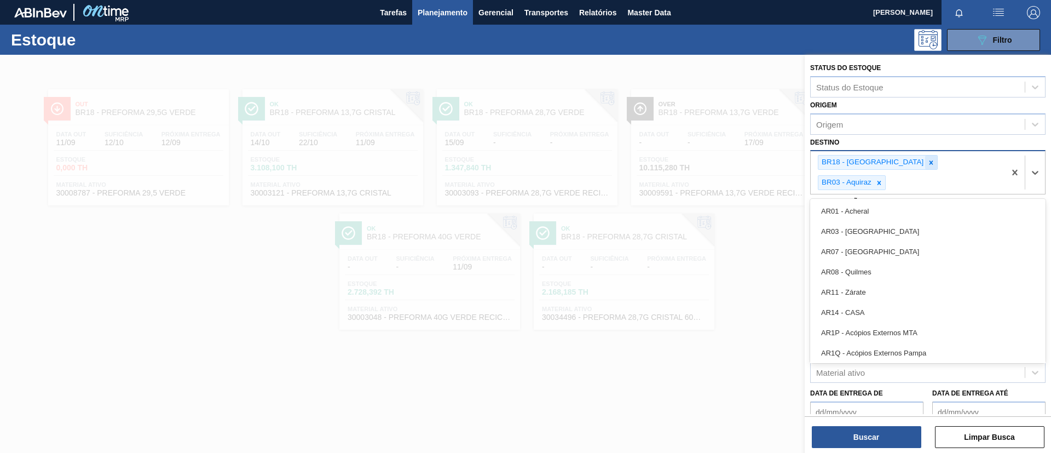
click at [927, 164] on icon at bounding box center [931, 163] width 8 height 8
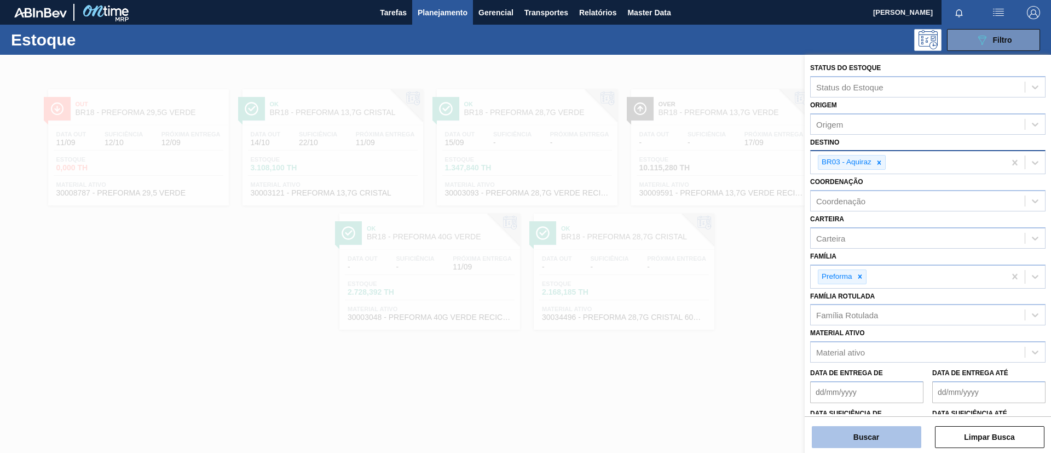
click at [852, 433] on button "Buscar" at bounding box center [866, 437] width 109 height 22
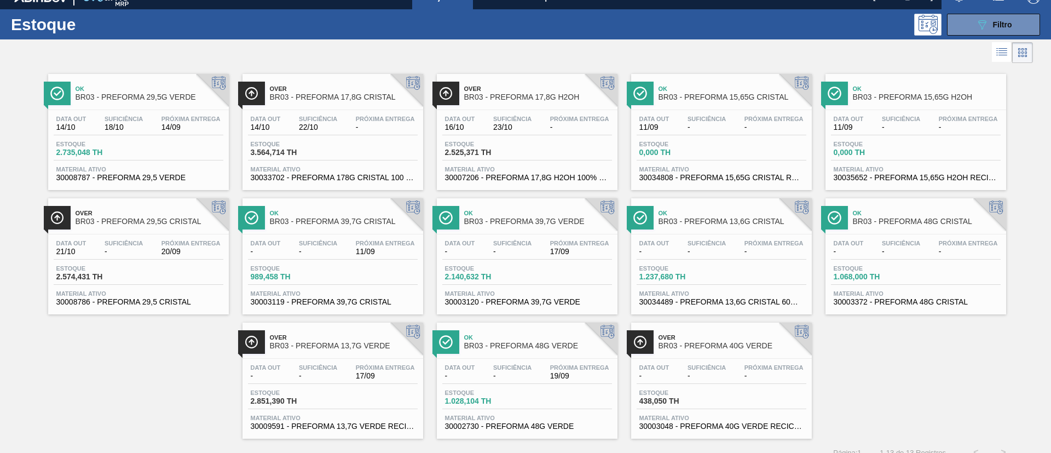
scroll to position [28, 0]
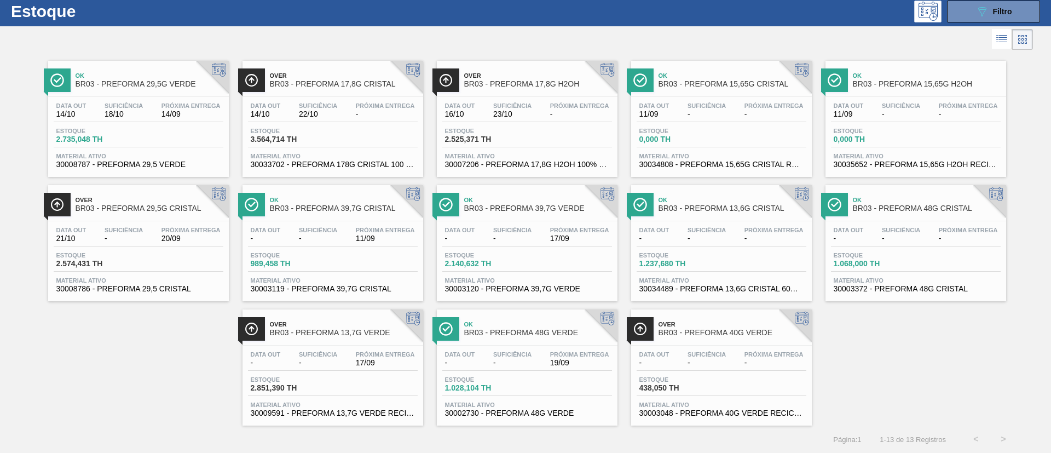
click at [186, 80] on span "BR03 - PREFORMA 29,5G VERDE" at bounding box center [150, 84] width 148 height 8
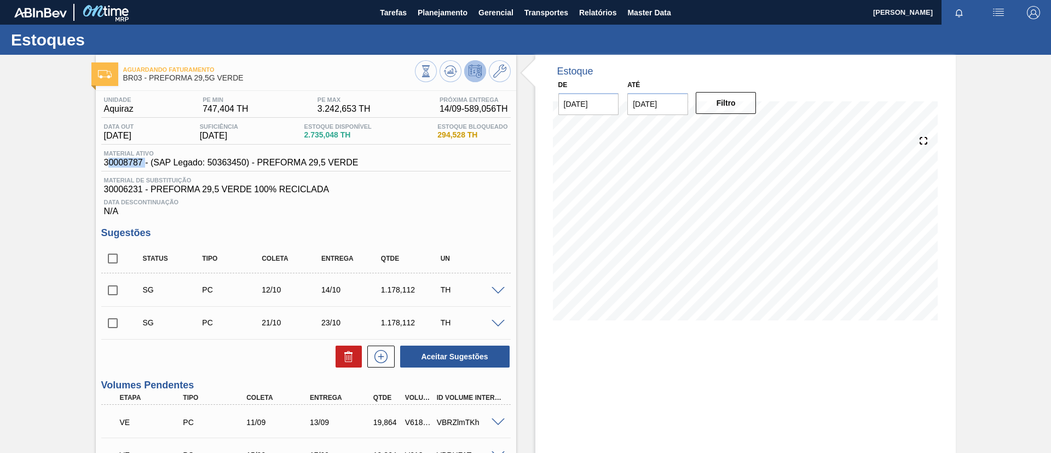
drag, startPoint x: 107, startPoint y: 161, endPoint x: 140, endPoint y: 162, distance: 32.8
click at [143, 160] on span "30008787 - (SAP Legado: 50363450) - PREFORMA 29,5 VERDE" at bounding box center [231, 163] width 254 height 10
click at [96, 167] on div "Unidade Aquiraz PE MIN 747,404 TH PE MAX 3.242,653 TH Próxima Entrega 14/09 - 5…" at bounding box center [306, 406] width 420 height 631
drag, startPoint x: 96, startPoint y: 167, endPoint x: 113, endPoint y: 164, distance: 16.7
click at [113, 164] on div "Unidade Aquiraz PE MIN 747,404 TH PE MAX 3.242,653 TH Próxima Entrega 14/09 - 5…" at bounding box center [306, 406] width 420 height 631
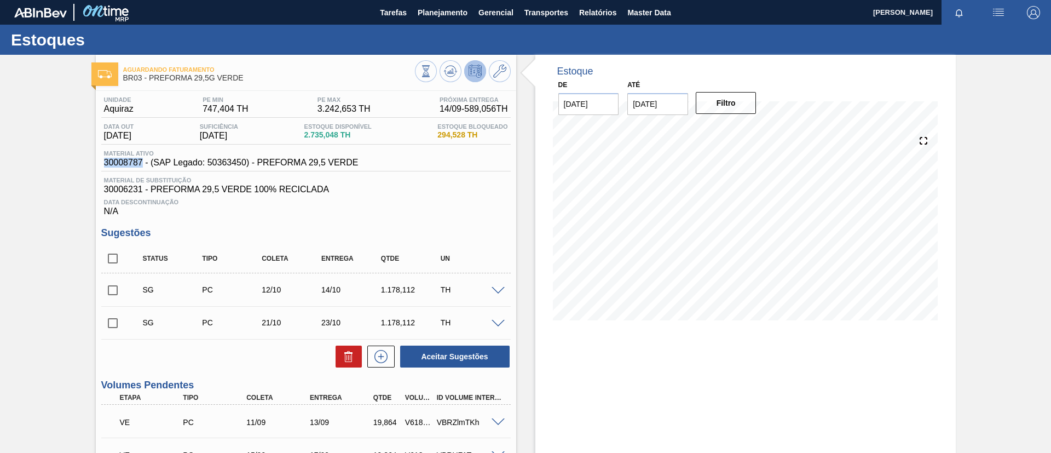
copy span "30008787"
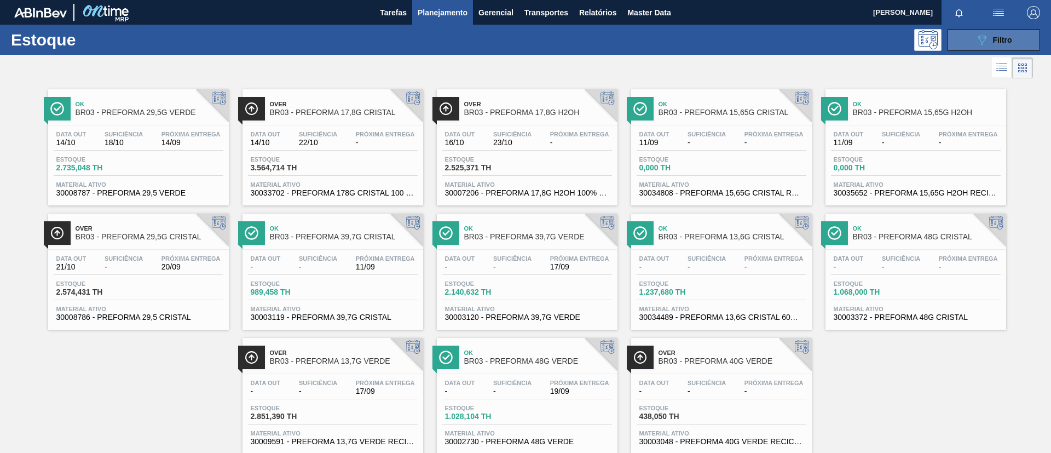
click at [987, 43] on div "089F7B8B-B2A5-4AFE-B5C0-19BA573D28AC Filtro" at bounding box center [993, 39] width 37 height 13
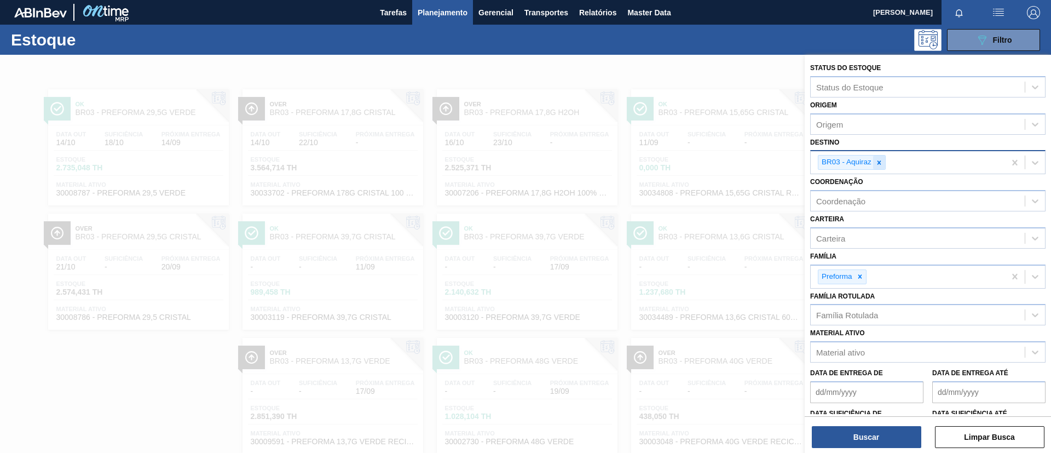
click at [881, 163] on icon at bounding box center [879, 163] width 8 height 8
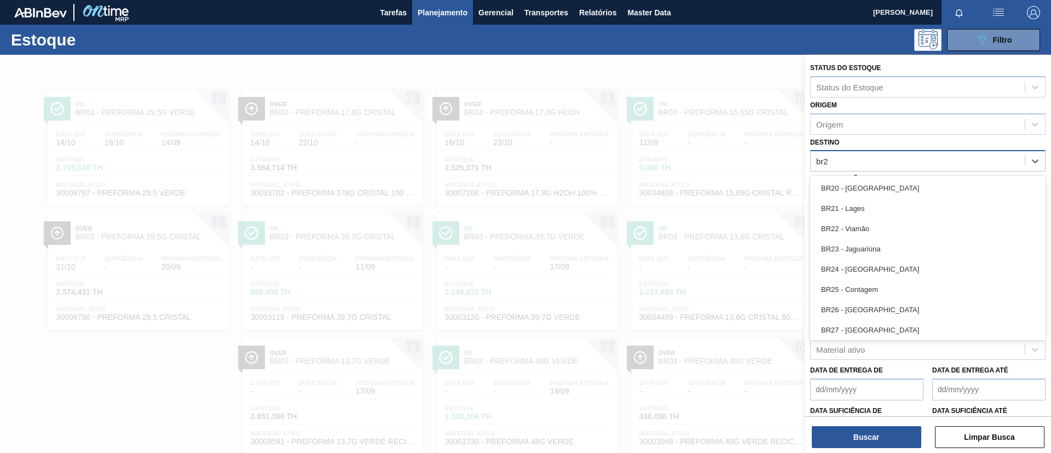
type input "br27"
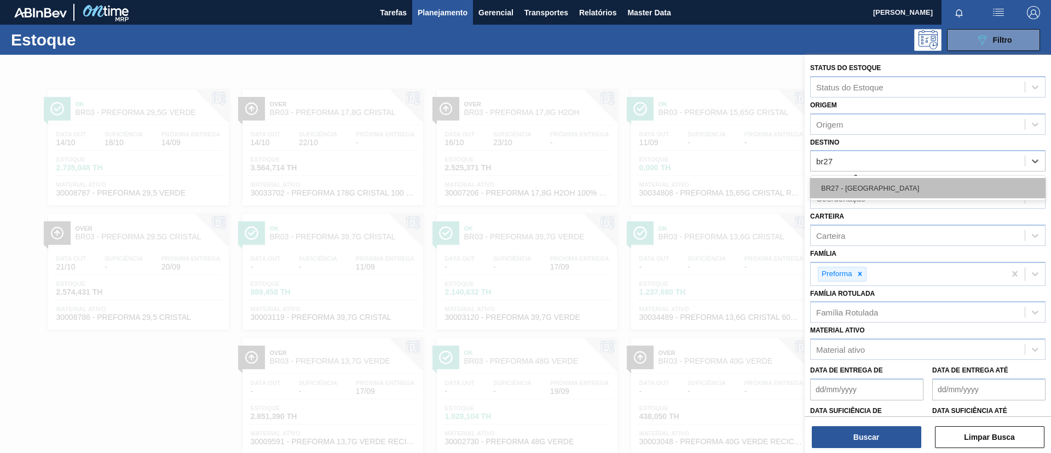
click at [890, 180] on div "BR27 - [GEOGRAPHIC_DATA]" at bounding box center [927, 188] width 235 height 20
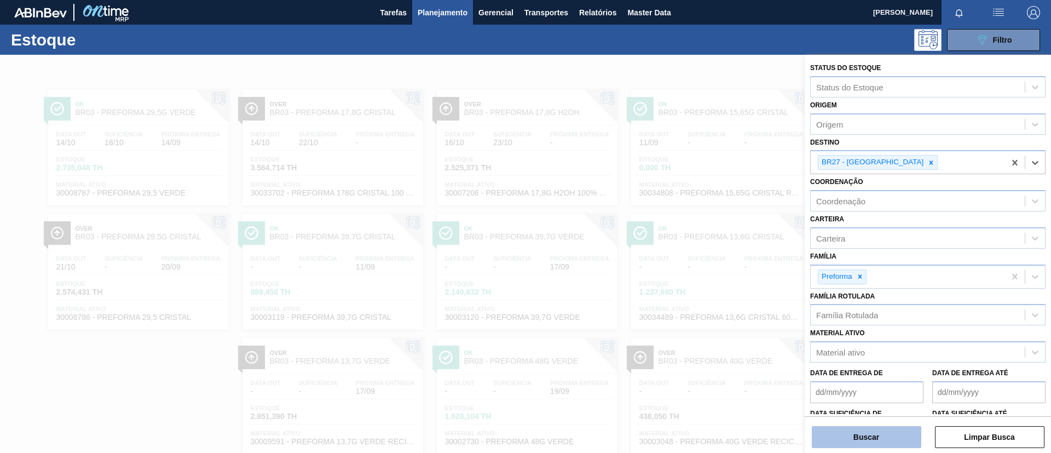
click at [884, 426] on button "Buscar" at bounding box center [866, 437] width 109 height 22
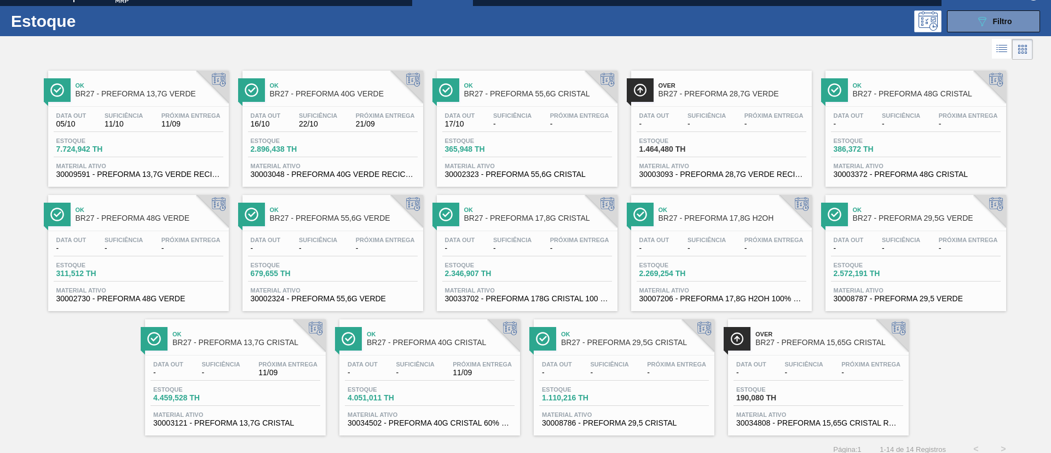
scroll to position [28, 0]
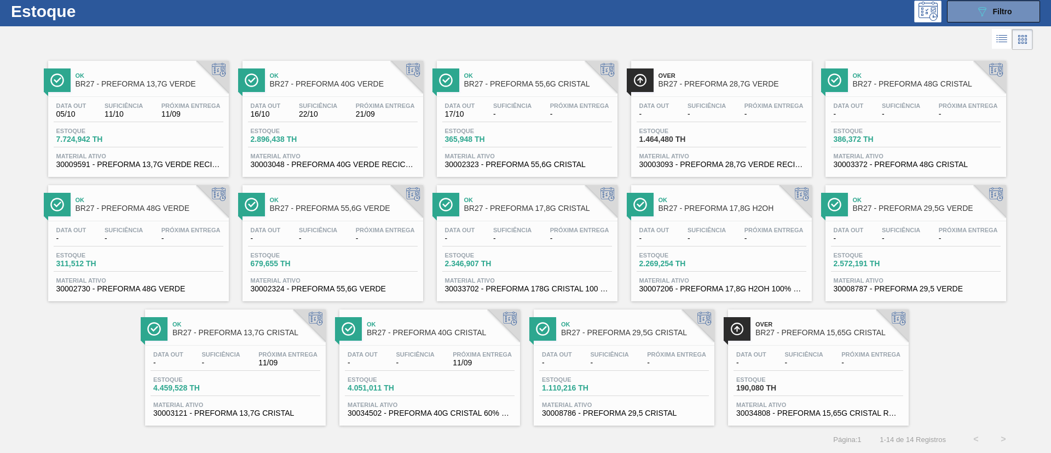
click at [922, 195] on div "Ok BR27 - PREFORMA 29,5G VERDE" at bounding box center [927, 204] width 148 height 25
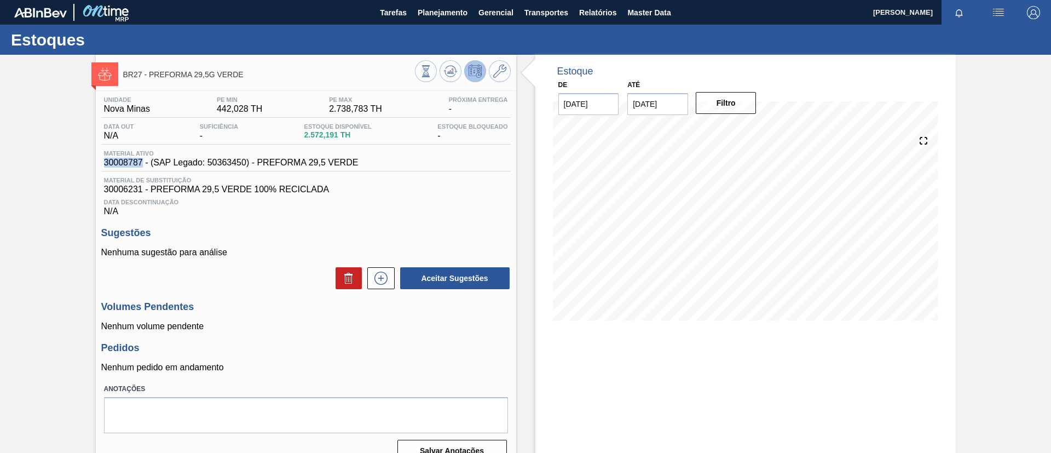
drag, startPoint x: 103, startPoint y: 161, endPoint x: 143, endPoint y: 159, distance: 40.6
click at [143, 159] on div "Material ativo 30008787 - (SAP Legado: 50363450) - PREFORMA 29,5 VERDE" at bounding box center [231, 159] width 260 height 18
copy span "30008787"
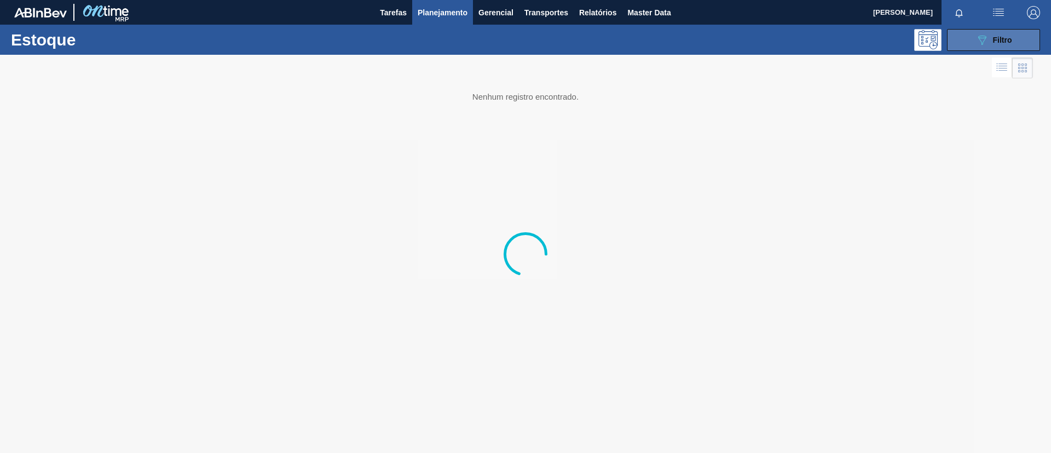
click at [988, 47] on button "089F7B8B-B2A5-4AFE-B5C0-19BA573D28AC Filtro" at bounding box center [993, 40] width 93 height 22
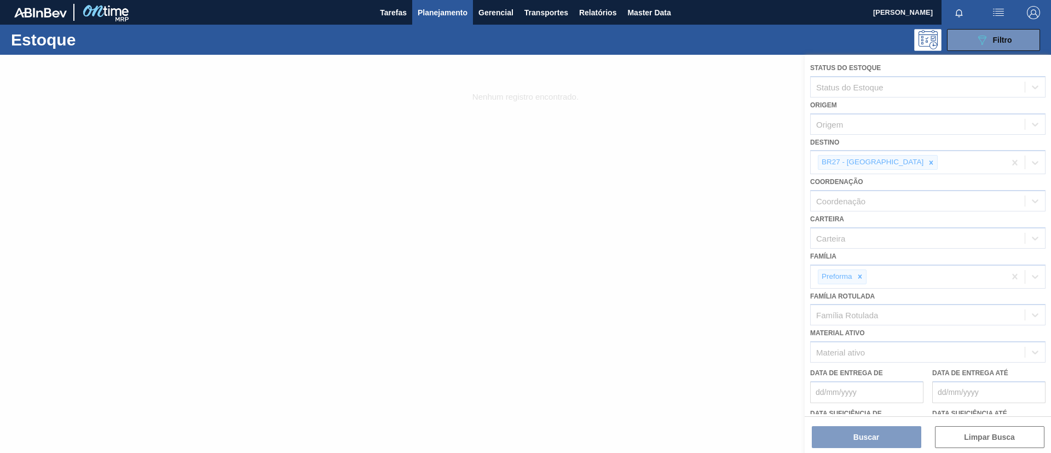
click at [893, 163] on div at bounding box center [525, 254] width 1051 height 398
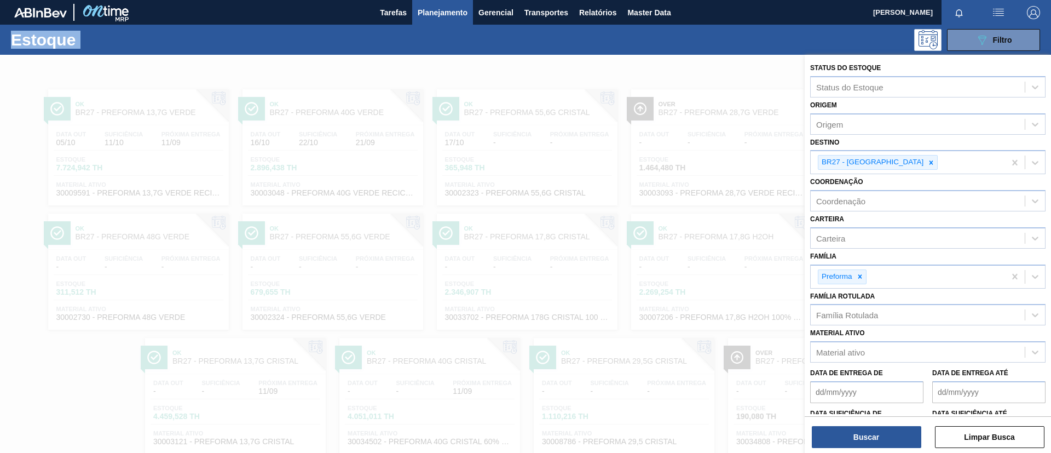
click at [927, 163] on icon at bounding box center [931, 163] width 8 height 8
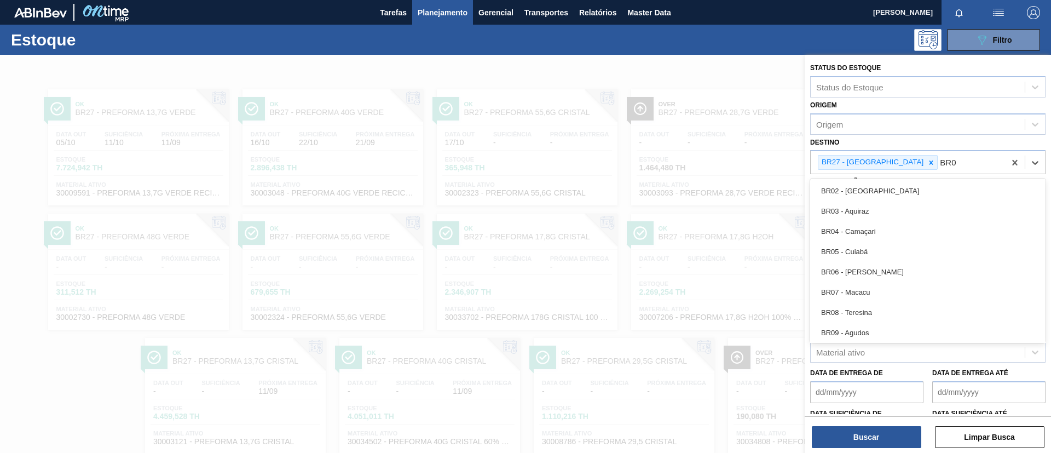
type input "BR07"
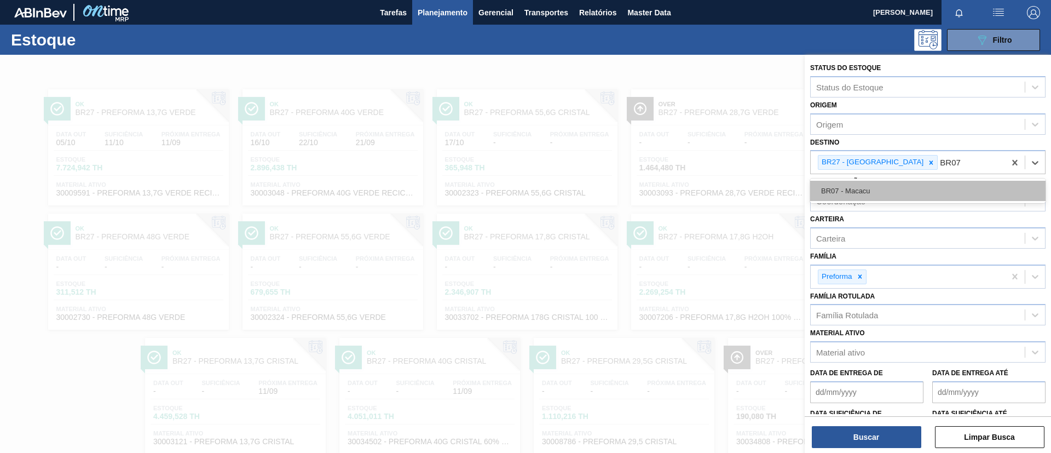
click at [902, 187] on div "BR07 - Macacu" at bounding box center [927, 191] width 235 height 20
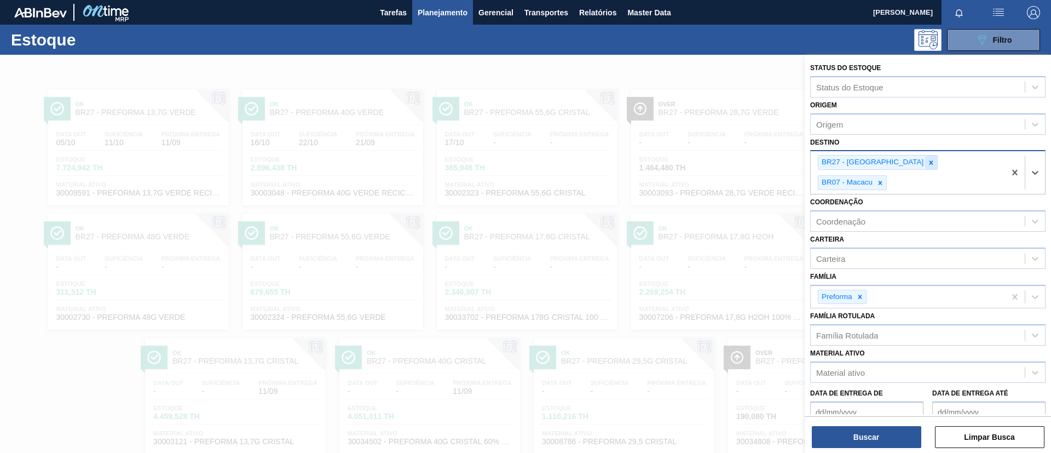
click at [927, 159] on icon at bounding box center [931, 163] width 8 height 8
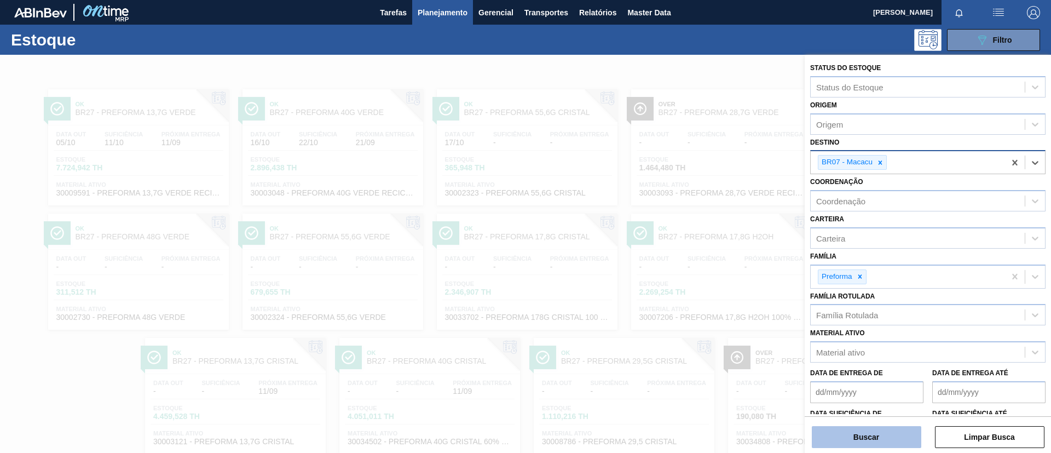
click at [867, 430] on button "Buscar" at bounding box center [866, 437] width 109 height 22
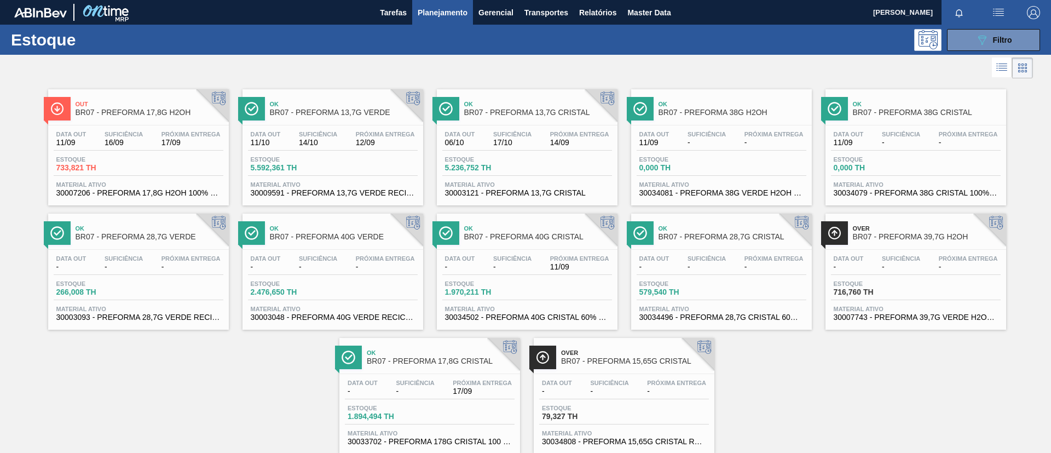
click at [367, 236] on span "BR07 - PREFORMA 40G VERDE" at bounding box center [344, 237] width 148 height 8
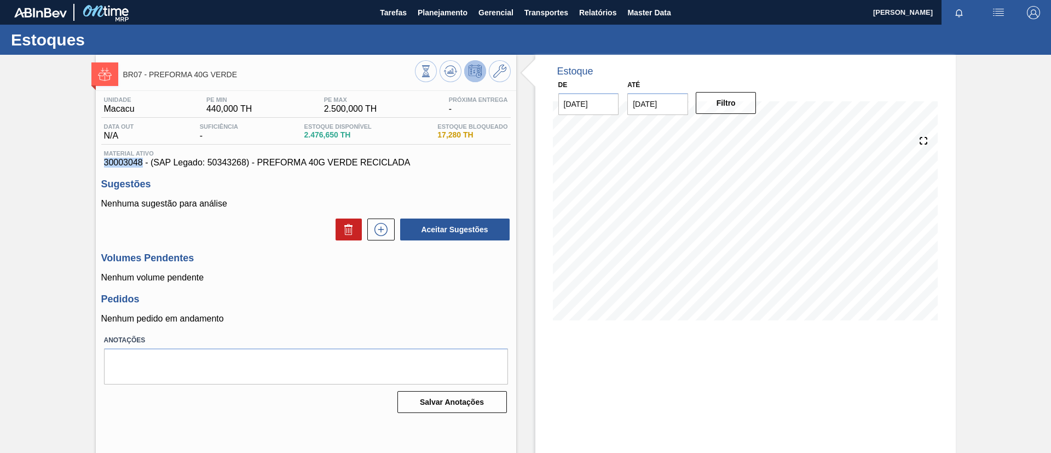
drag, startPoint x: 97, startPoint y: 160, endPoint x: 142, endPoint y: 167, distance: 45.4
click at [142, 167] on div "Unidade Macacu PE MIN 440,000 TH PE MAX 2.500,000 TH Próxima Entrega - Data out…" at bounding box center [306, 254] width 420 height 326
click at [435, 11] on span "Planejamento" at bounding box center [443, 12] width 50 height 13
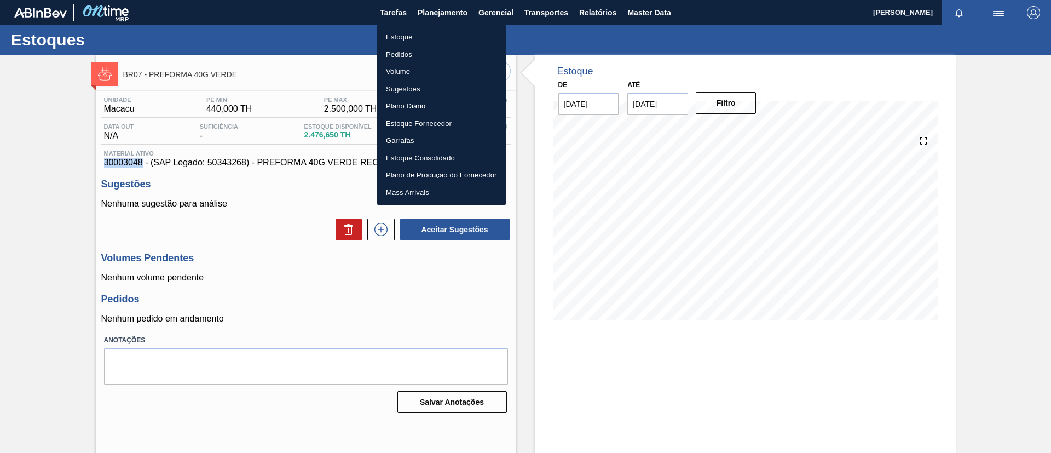
drag, startPoint x: 416, startPoint y: 32, endPoint x: 835, endPoint y: 88, distance: 422.4
click at [416, 32] on li "Estoque" at bounding box center [441, 37] width 129 height 18
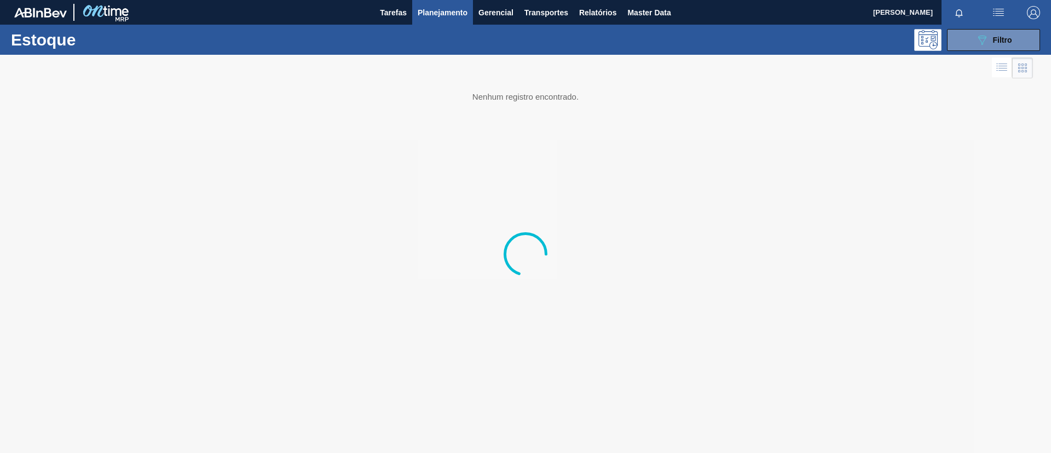
click at [976, 50] on div "Estoque 089F7B8B-B2A5-4AFE-B5C0-19BA573D28AC Filtro" at bounding box center [525, 40] width 1051 height 30
click at [976, 39] on icon "089F7B8B-B2A5-4AFE-B5C0-19BA573D28AC" at bounding box center [981, 39] width 13 height 13
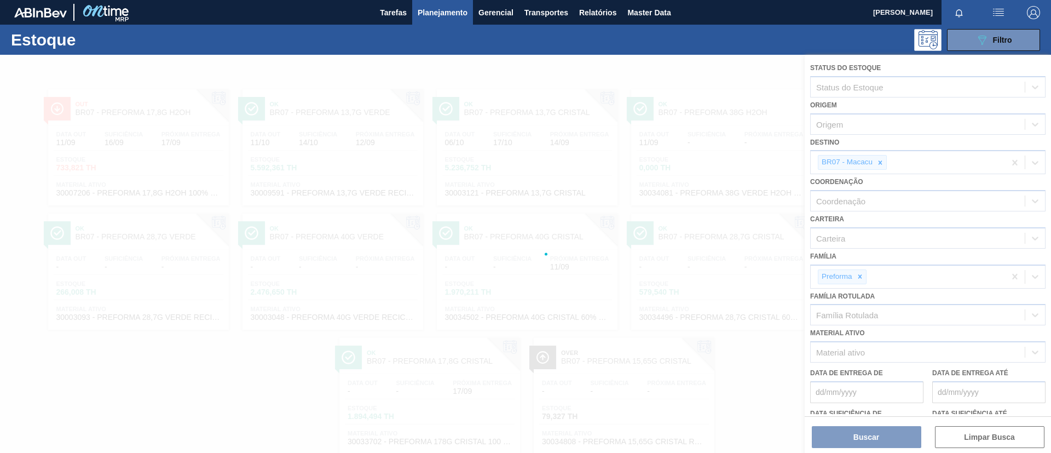
click at [861, 280] on div at bounding box center [525, 254] width 1051 height 398
click at [861, 280] on icon at bounding box center [860, 277] width 8 height 8
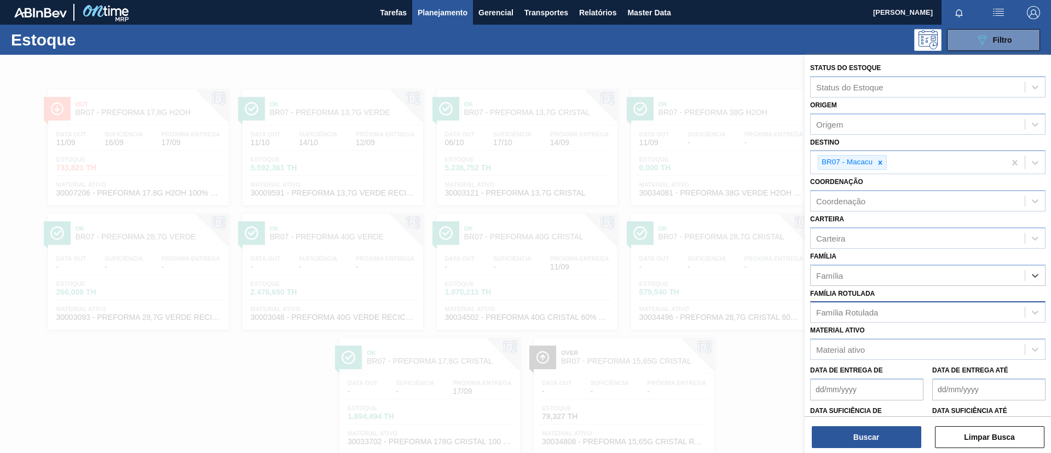
click at [861, 309] on div "Família Rotulada" at bounding box center [847, 312] width 62 height 9
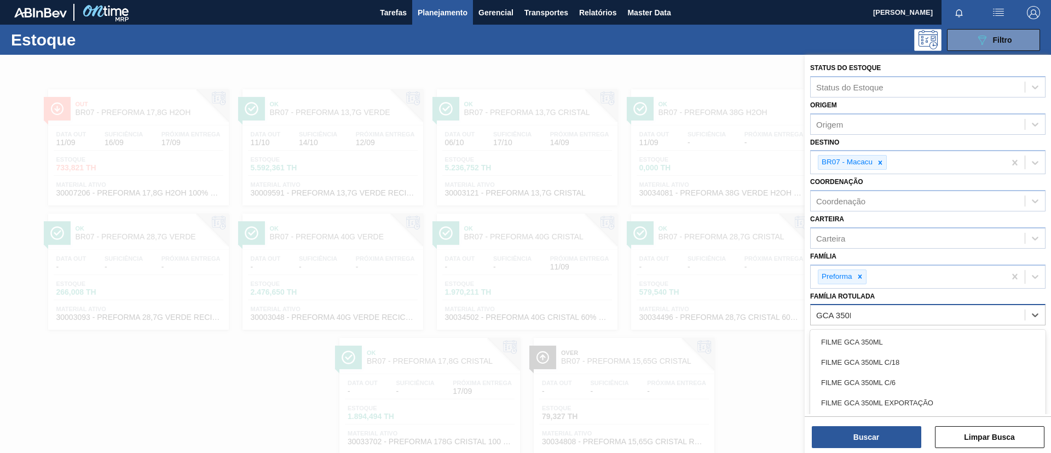
type Rotulada "GCA 350ML"
click at [907, 332] on div "FILME GCA 350ML" at bounding box center [927, 342] width 235 height 20
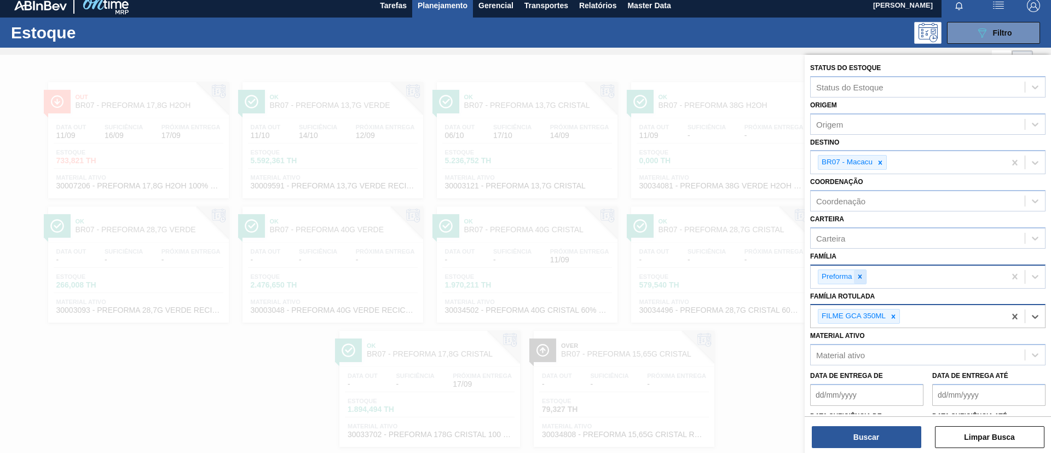
click at [854, 270] on div "Preforma" at bounding box center [842, 276] width 49 height 15
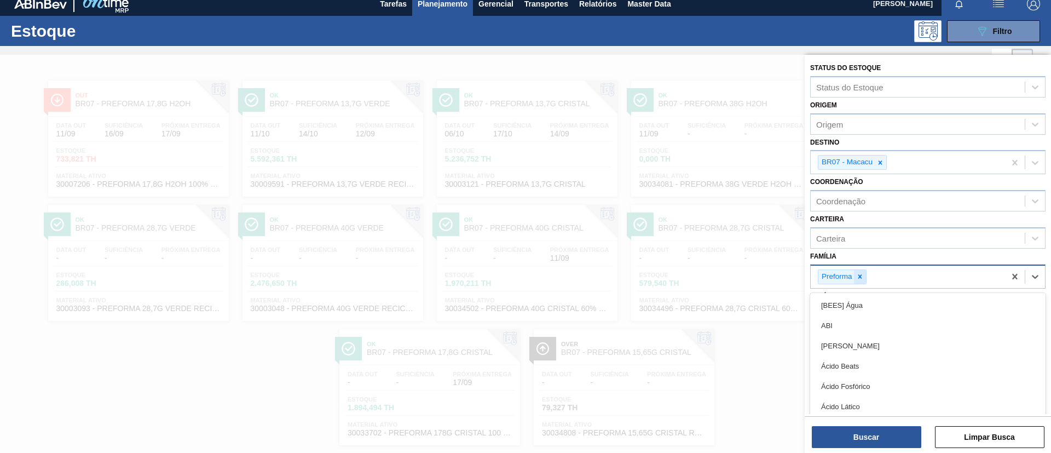
scroll to position [9, 0]
click at [858, 273] on icon at bounding box center [860, 277] width 8 height 8
click at [879, 166] on div at bounding box center [880, 162] width 12 height 14
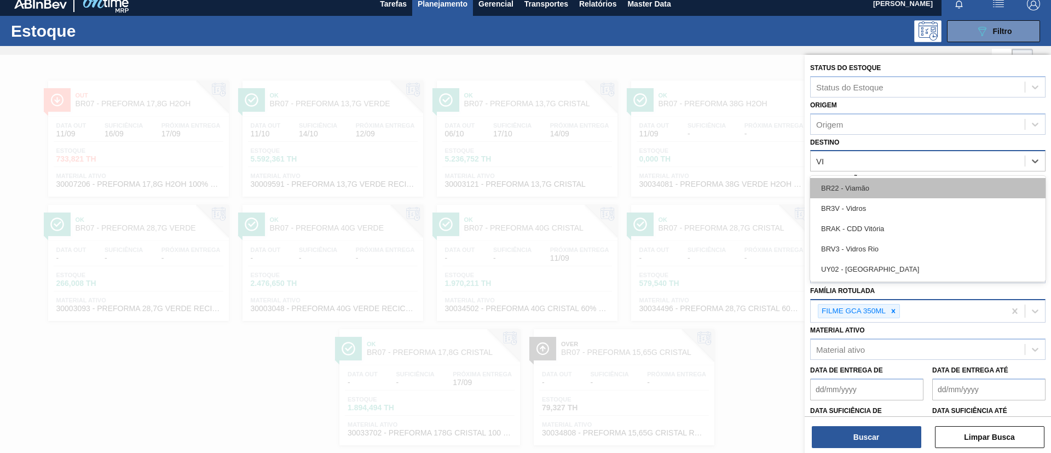
type input "VIA"
click at [882, 186] on div "BR22 - Viamão" at bounding box center [927, 188] width 235 height 20
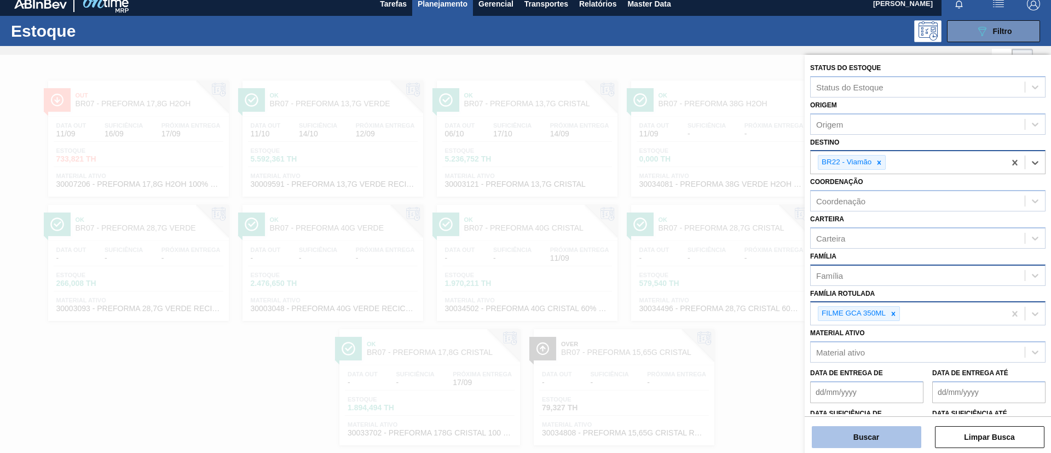
click at [883, 444] on button "Buscar" at bounding box center [866, 437] width 109 height 22
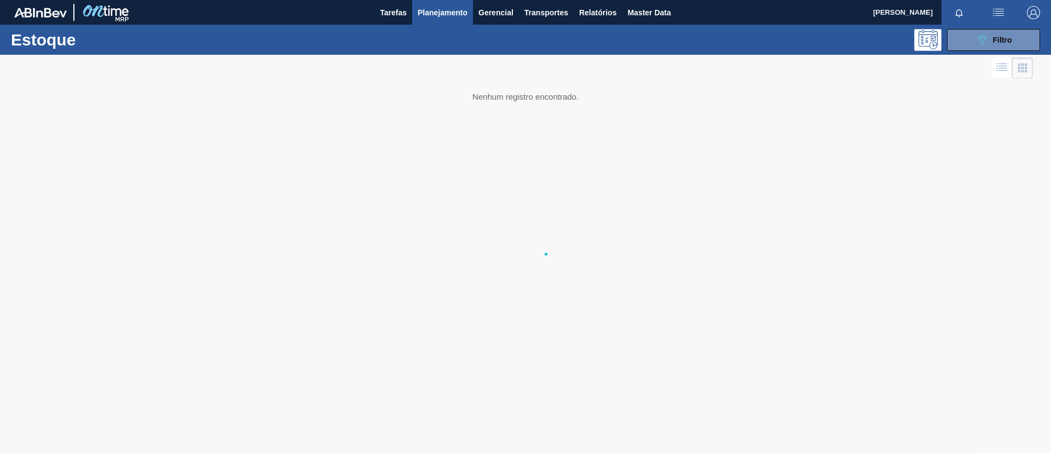
scroll to position [0, 0]
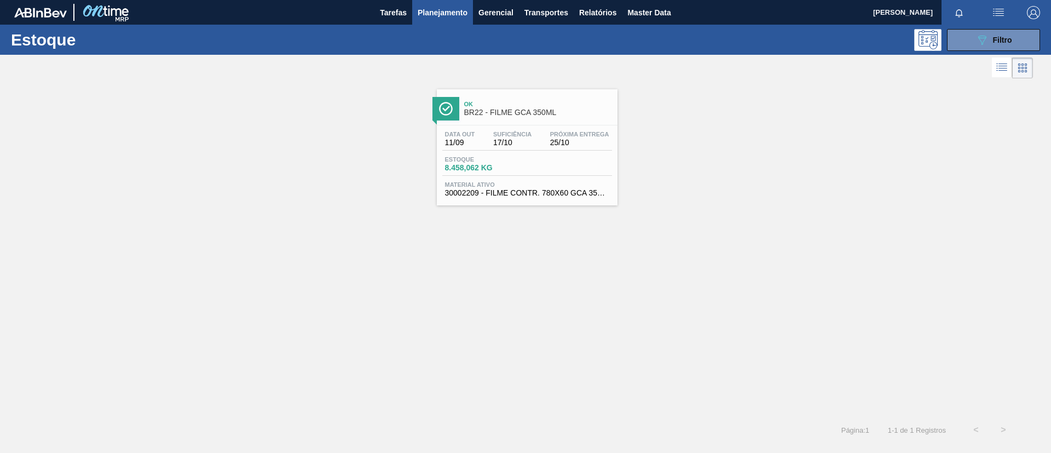
click at [476, 119] on div "Ok BR22 - FILME GCA 350ML" at bounding box center [538, 108] width 148 height 25
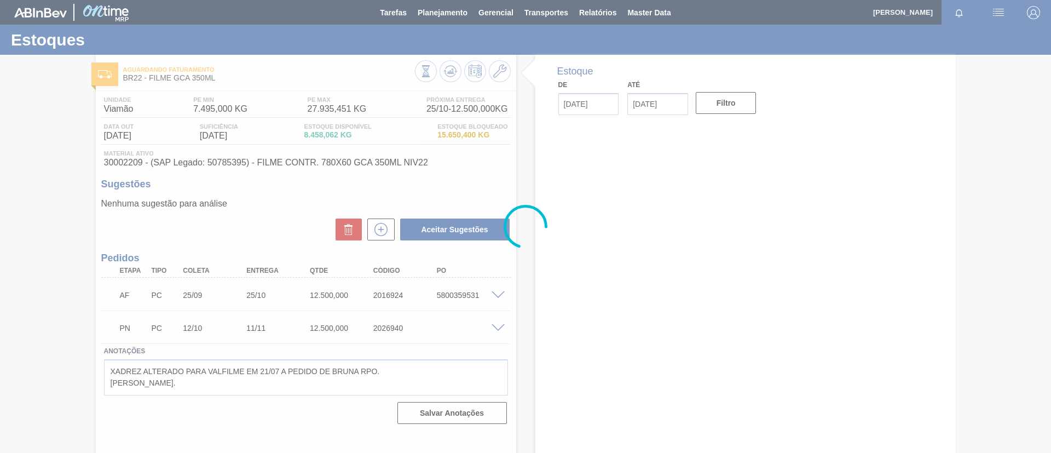
click at [496, 74] on div at bounding box center [525, 226] width 1051 height 453
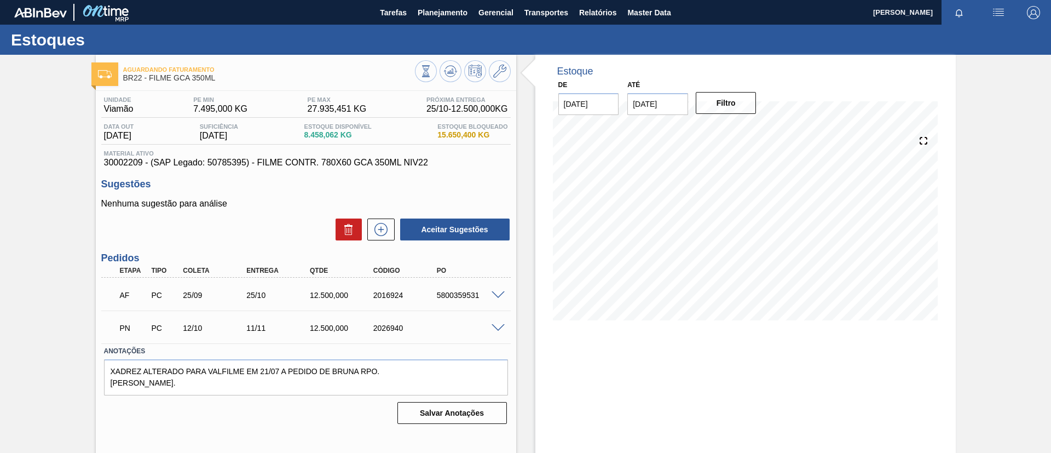
click at [496, 74] on icon at bounding box center [499, 71] width 13 height 13
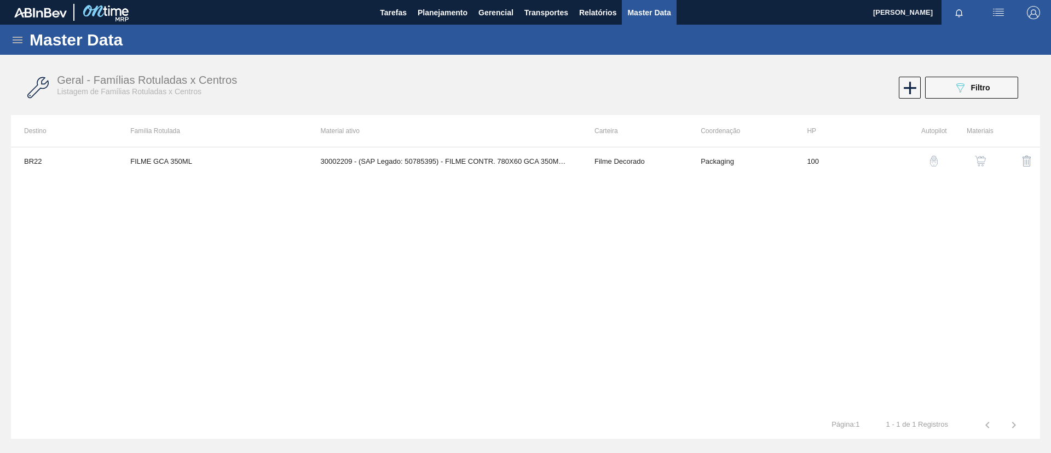
click at [979, 160] on img "button" at bounding box center [980, 160] width 11 height 11
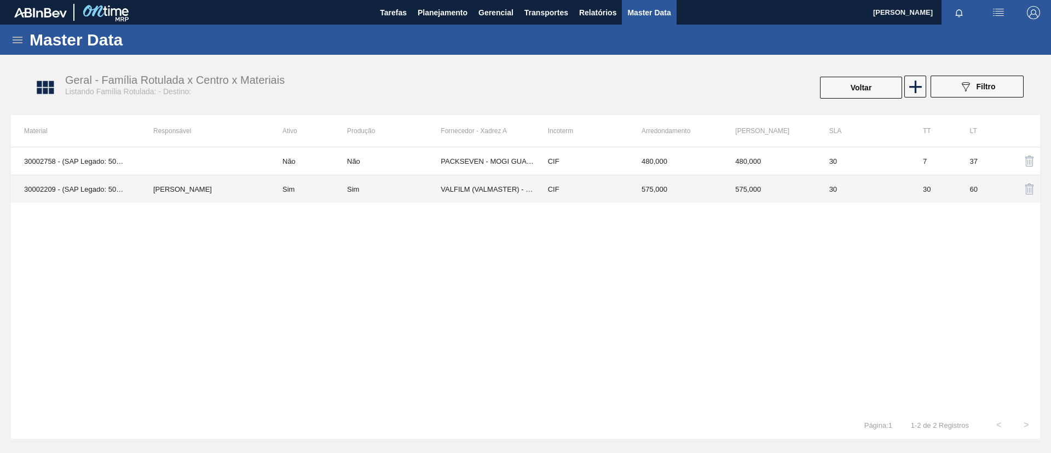
click at [251, 182] on td "[PERSON_NAME]" at bounding box center [204, 189] width 129 height 28
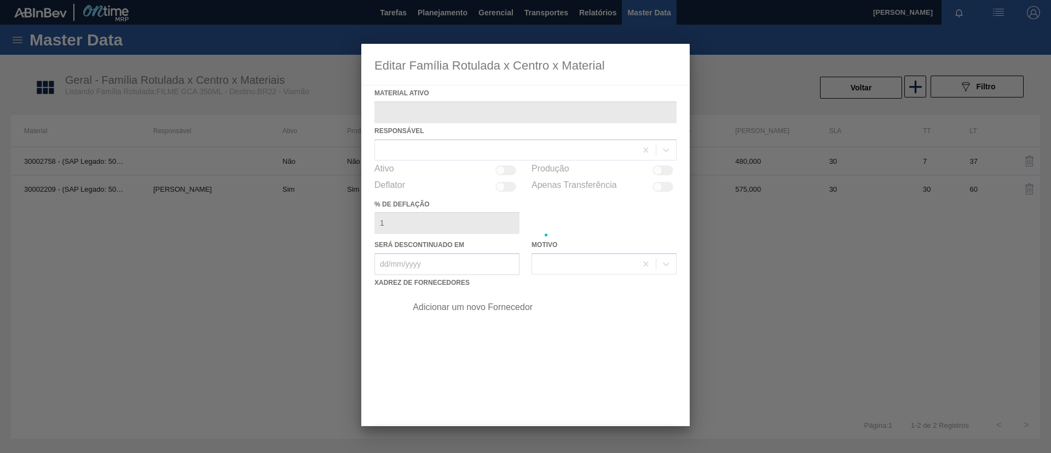
type ativo "30002209 - (SAP Legado: 50785395) - FILME CONTR. 780X60 GCA 350ML NIV22"
checkbox input "true"
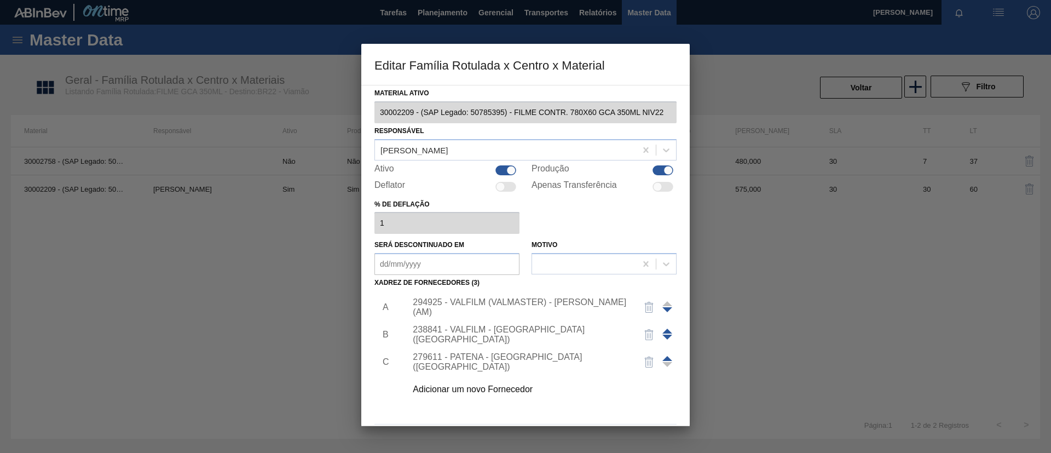
click at [518, 385] on div "Adicionar um novo Fornecedor" at bounding box center [520, 389] width 215 height 10
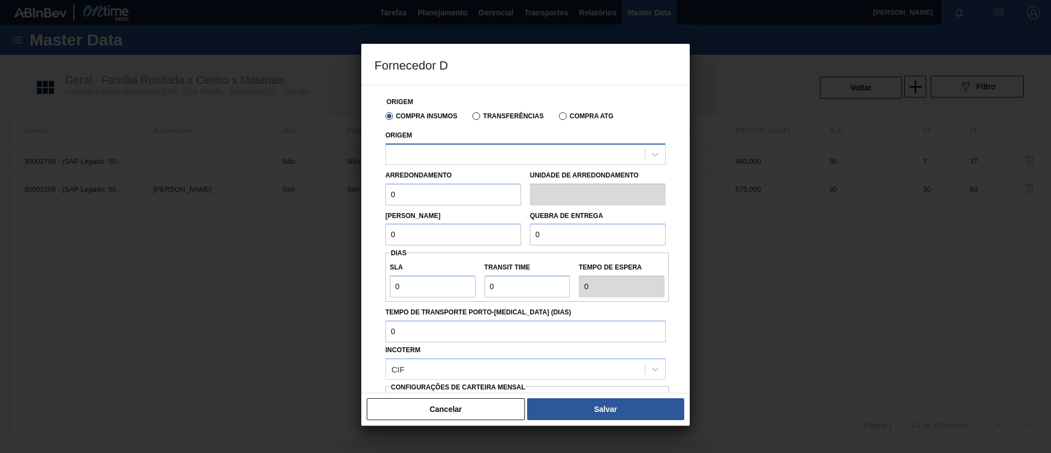
click at [494, 153] on div at bounding box center [515, 154] width 259 height 16
click at [504, 403] on button "Cancelar" at bounding box center [446, 409] width 158 height 22
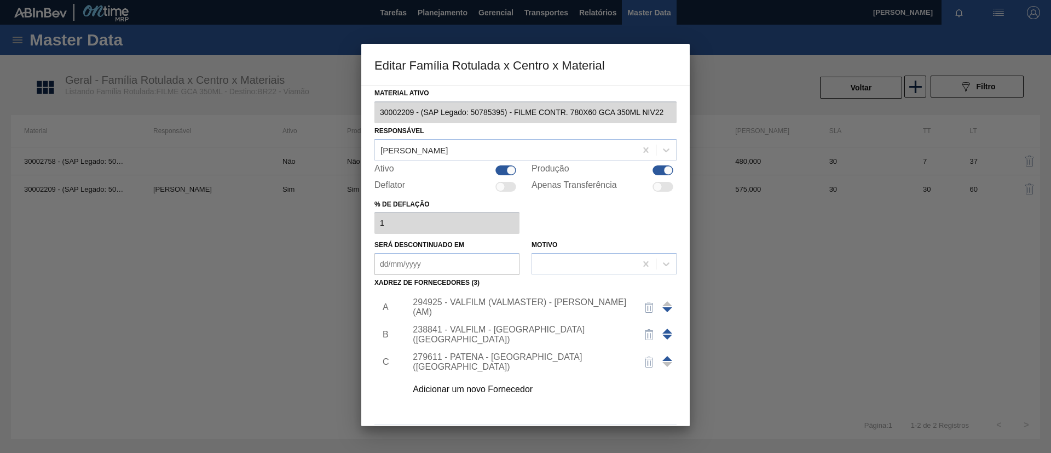
click at [194, 163] on div at bounding box center [525, 226] width 1051 height 453
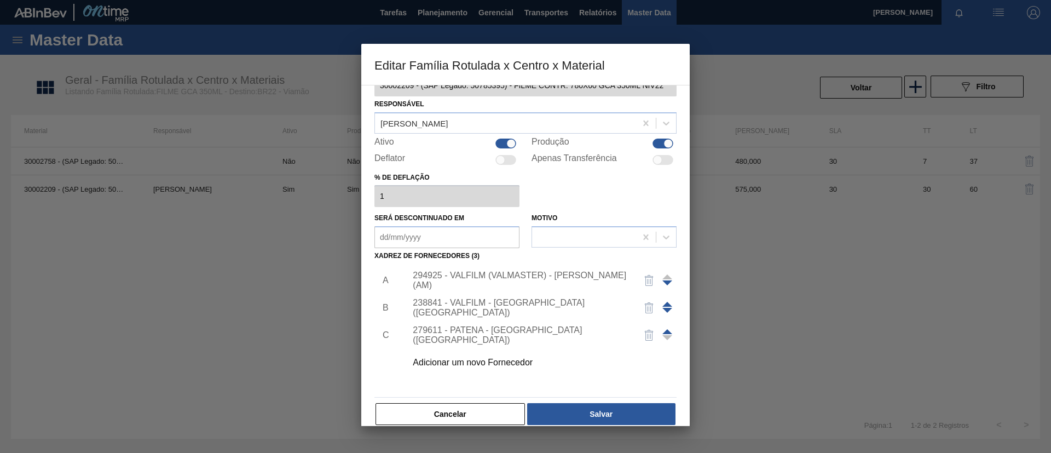
scroll to position [40, 0]
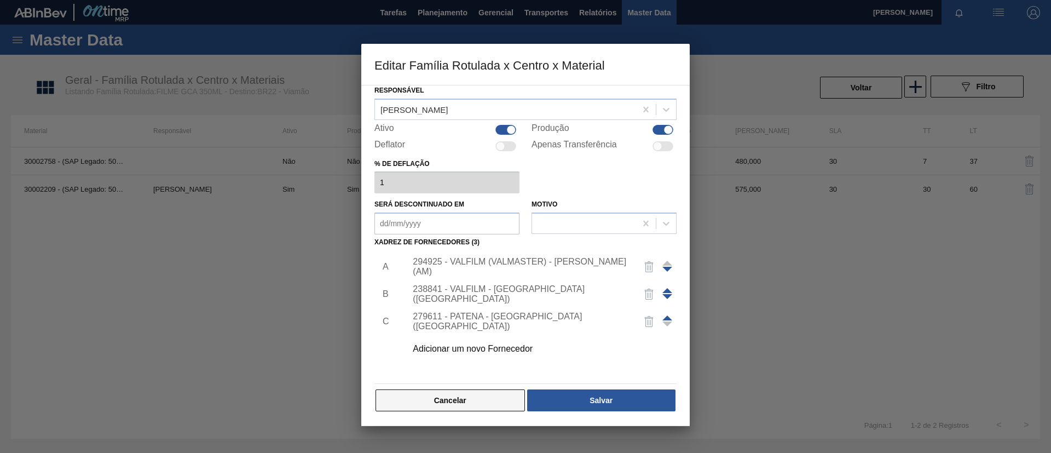
click at [453, 404] on button "Cancelar" at bounding box center [449, 400] width 149 height 22
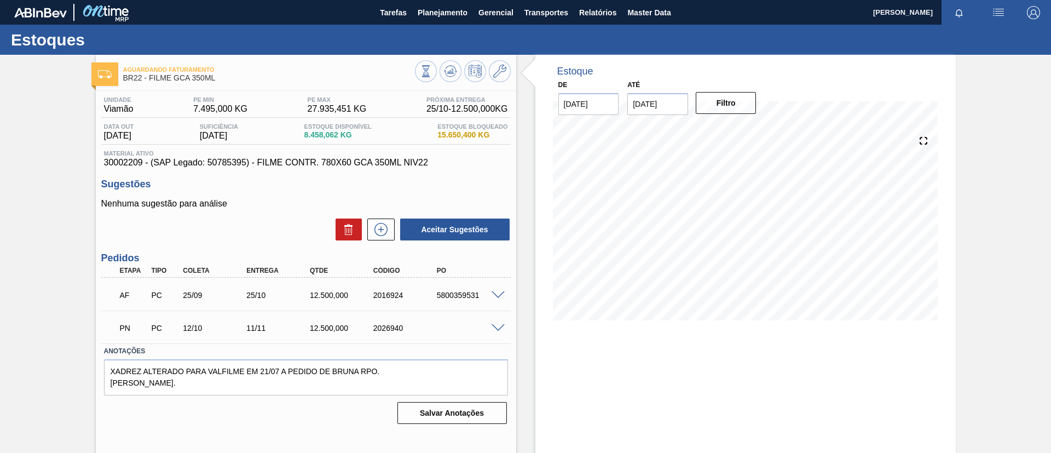
click at [438, 25] on div "Estoques" at bounding box center [525, 40] width 1051 height 30
click at [431, 30] on div "Estoques" at bounding box center [525, 40] width 1051 height 30
click at [427, 18] on span "Planejamento" at bounding box center [443, 12] width 50 height 13
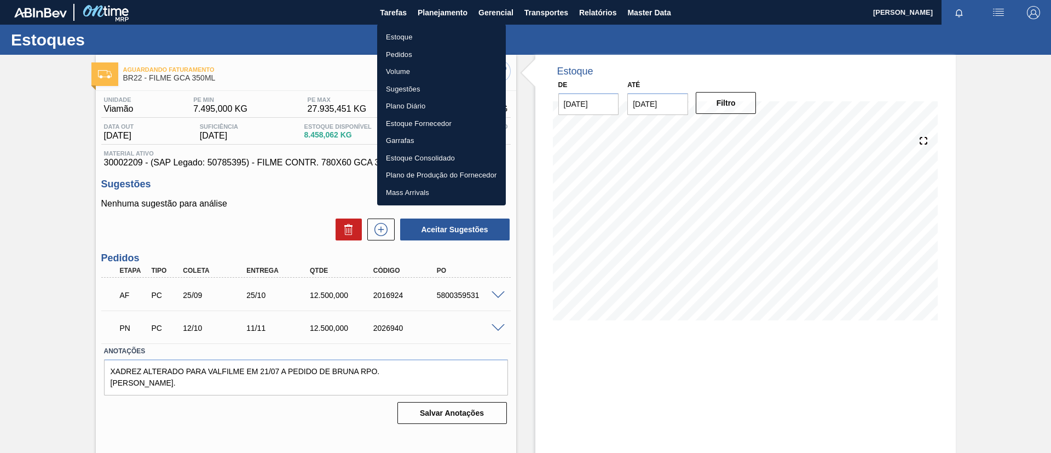
click at [429, 37] on li "Estoque" at bounding box center [441, 37] width 129 height 18
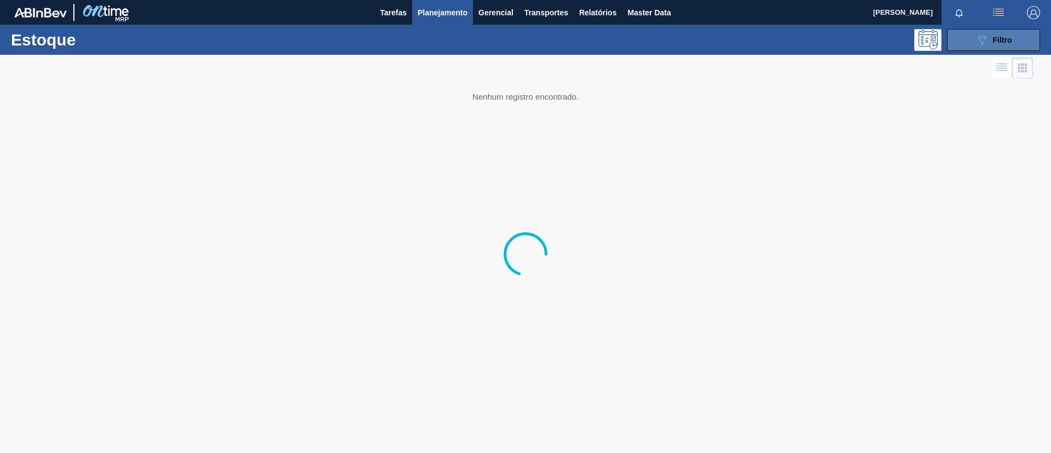
click at [991, 47] on button "089F7B8B-B2A5-4AFE-B5C0-19BA573D28AC Filtro" at bounding box center [993, 40] width 93 height 22
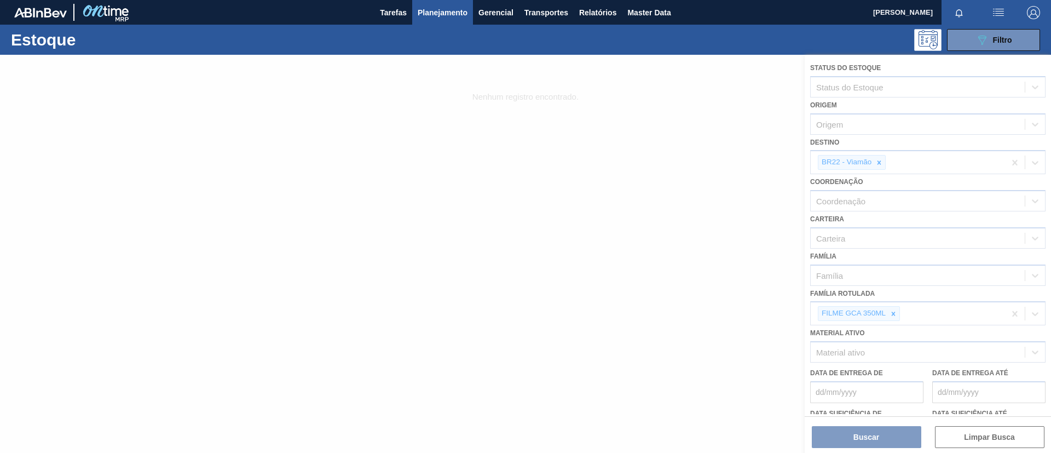
click at [892, 310] on div at bounding box center [525, 254] width 1051 height 398
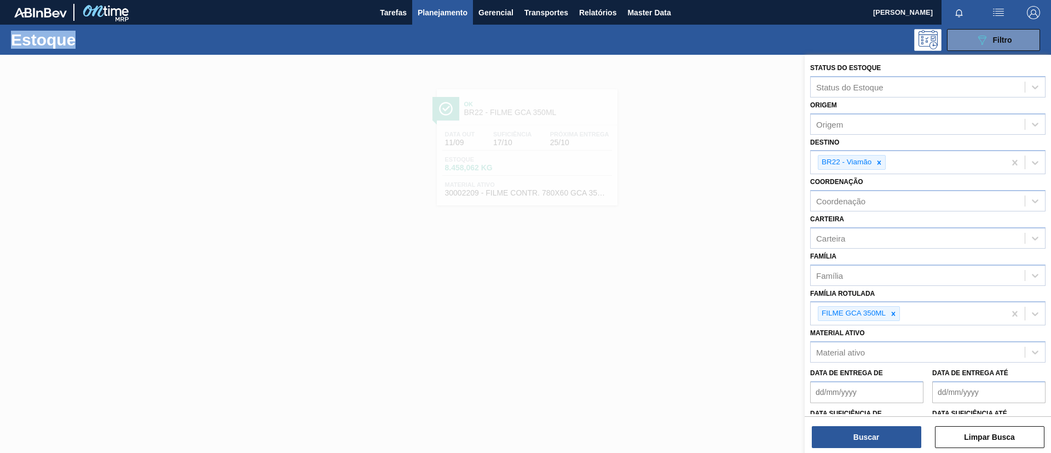
click at [892, 310] on icon at bounding box center [893, 314] width 8 height 8
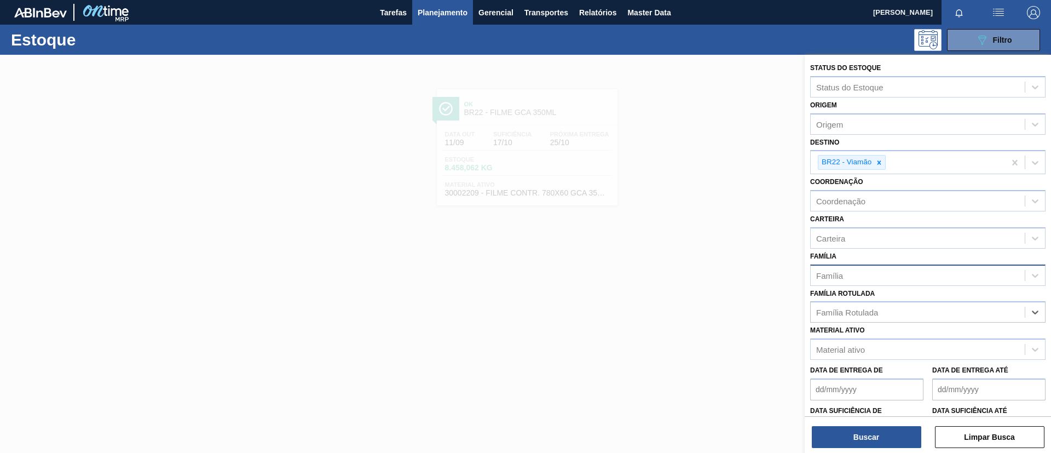
click at [884, 285] on div "Família" at bounding box center [927, 274] width 235 height 21
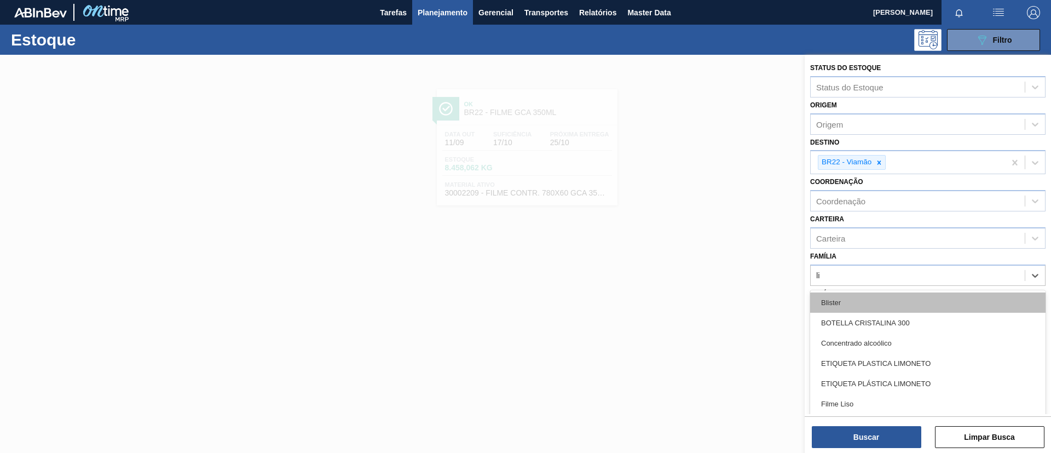
type input "lis"
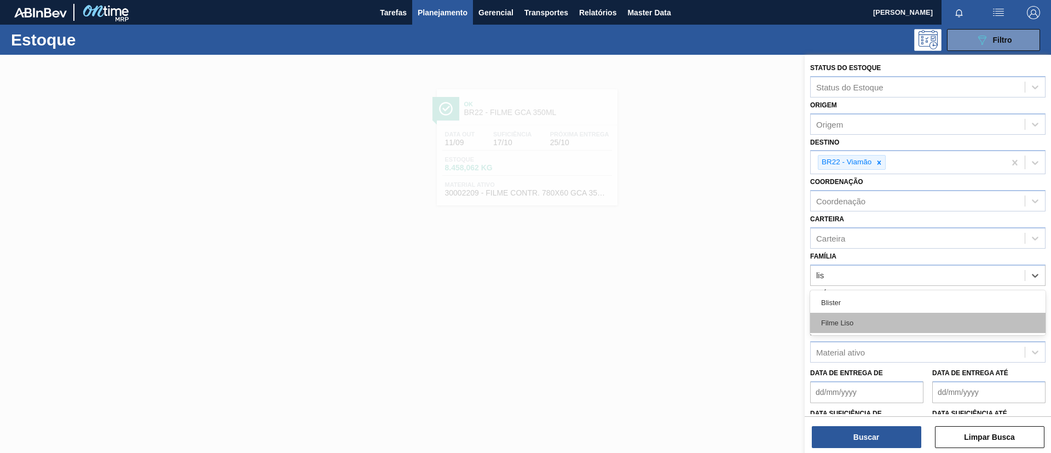
click at [881, 318] on div "Filme Liso" at bounding box center [927, 322] width 235 height 20
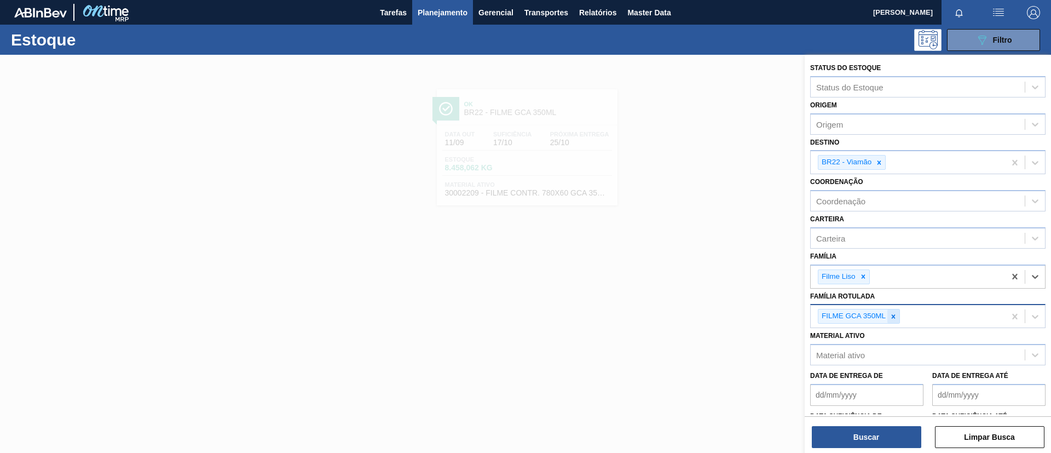
click at [893, 315] on icon at bounding box center [893, 316] width 8 height 8
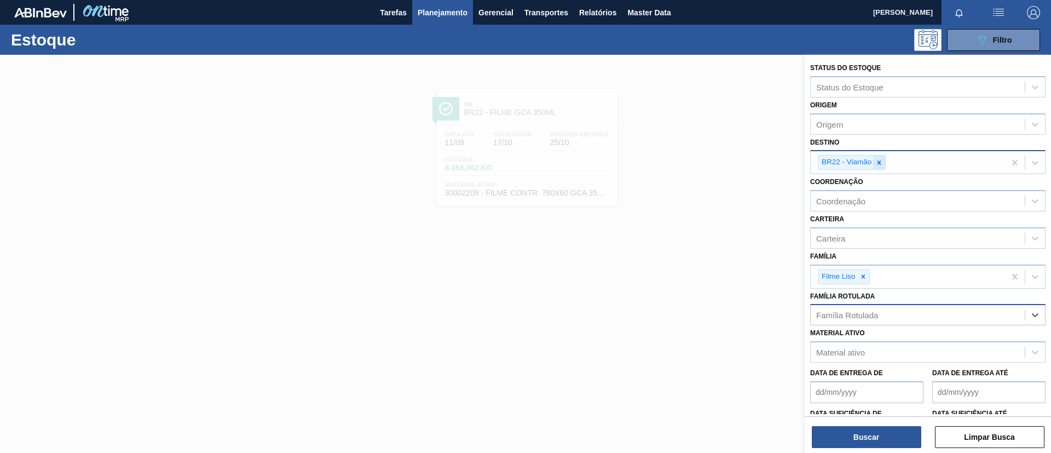
click at [877, 160] on icon at bounding box center [879, 163] width 8 height 8
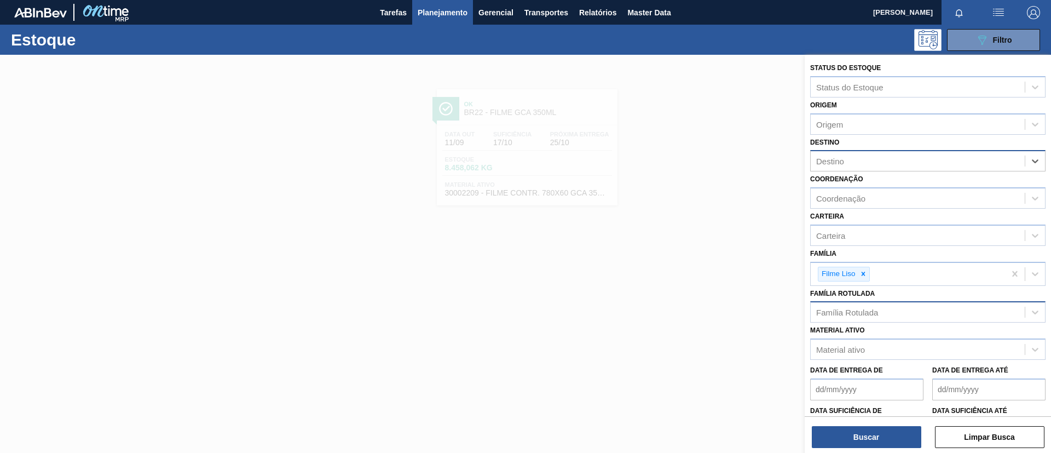
type input "k"
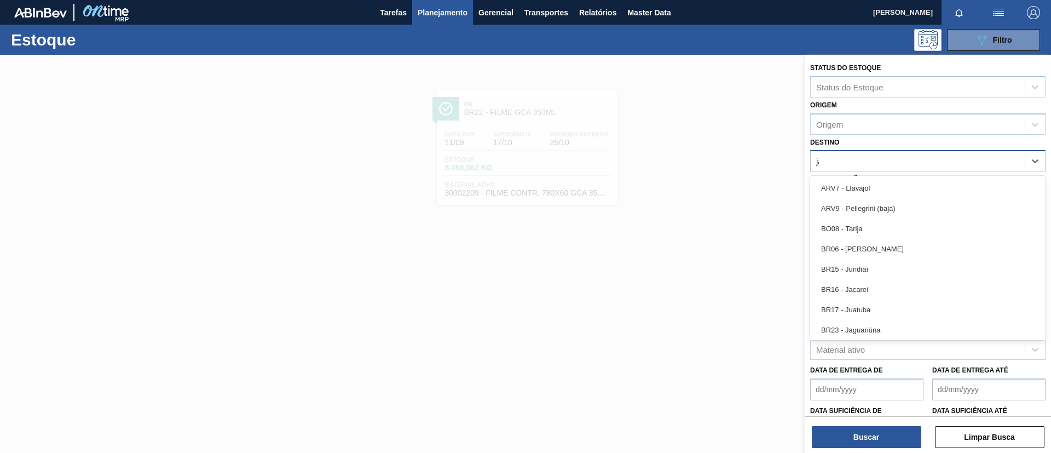
type input "jaca"
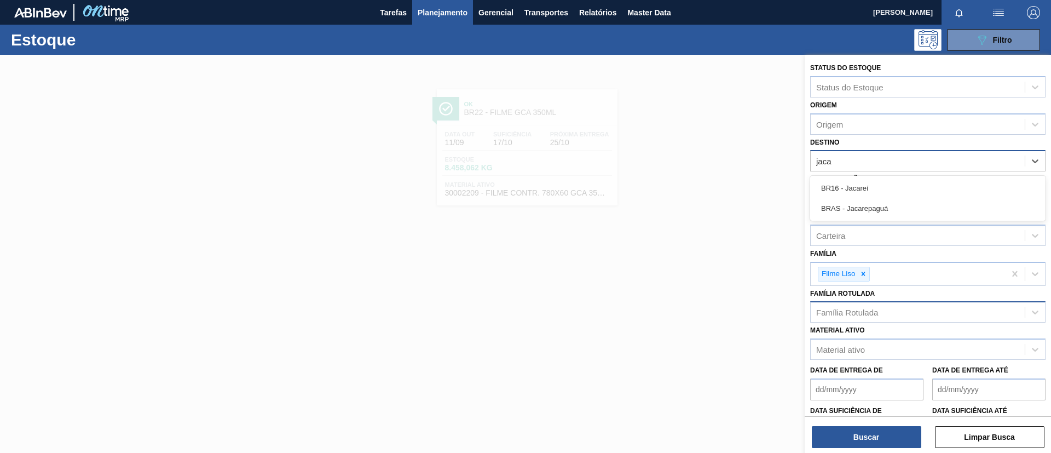
drag, startPoint x: 880, startPoint y: 182, endPoint x: 882, endPoint y: 198, distance: 16.6
click at [880, 182] on div "BR16 - Jacareí" at bounding box center [927, 188] width 235 height 20
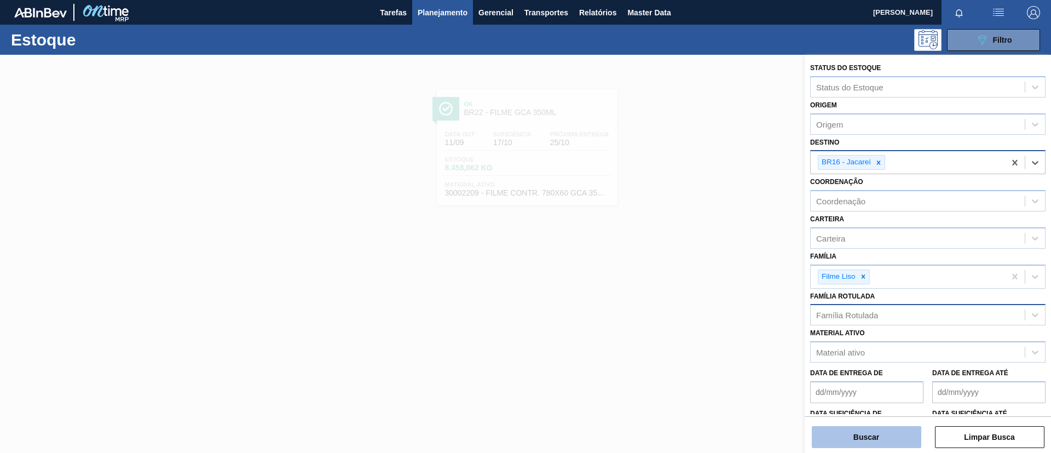
click at [875, 430] on button "Buscar" at bounding box center [866, 437] width 109 height 22
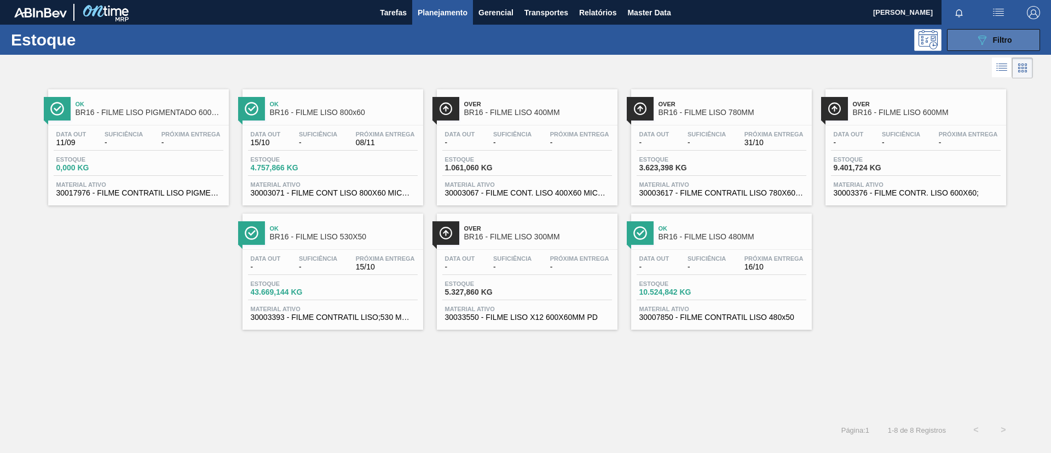
click at [968, 49] on button "089F7B8B-B2A5-4AFE-B5C0-19BA573D28AC Filtro" at bounding box center [993, 40] width 93 height 22
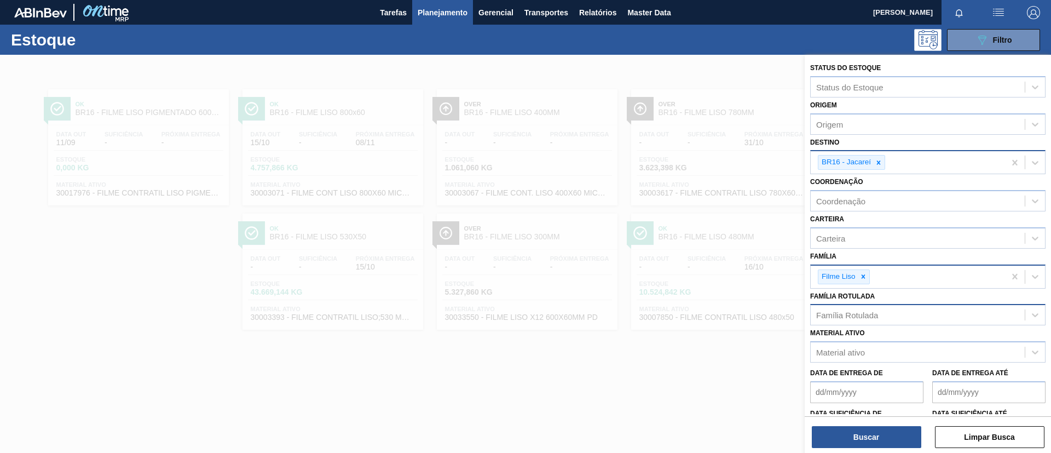
click at [859, 275] on icon at bounding box center [863, 277] width 8 height 8
click at [863, 310] on div "Família Rotulada" at bounding box center [847, 312] width 62 height 9
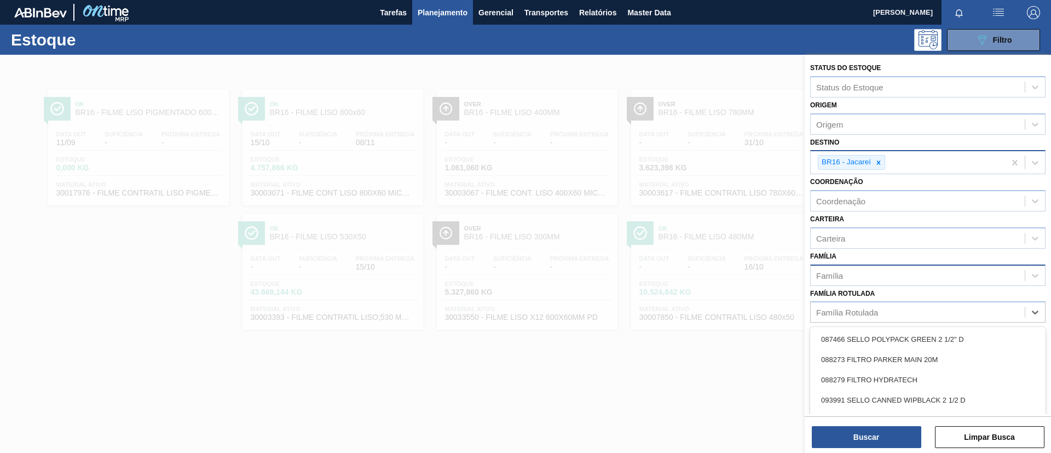
click at [860, 267] on div "Família" at bounding box center [918, 275] width 214 height 16
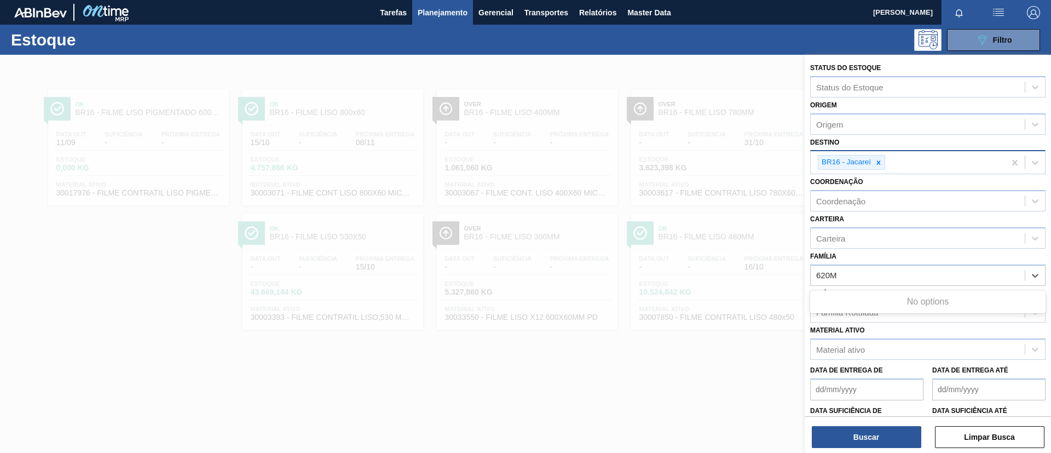
type input "620MM"
click at [884, 272] on div "Família" at bounding box center [918, 275] width 214 height 16
click at [877, 310] on div "Família Rotulada" at bounding box center [847, 312] width 62 height 9
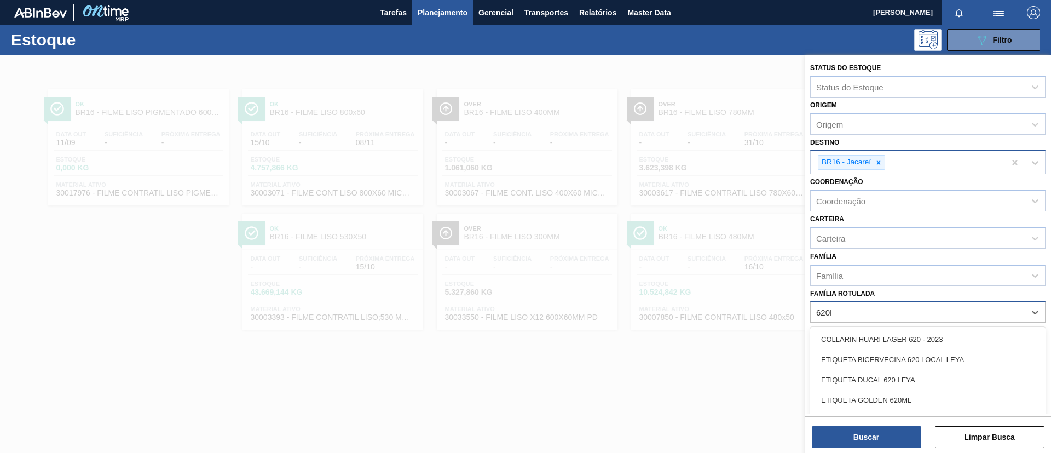
type Rotulada "620MM"
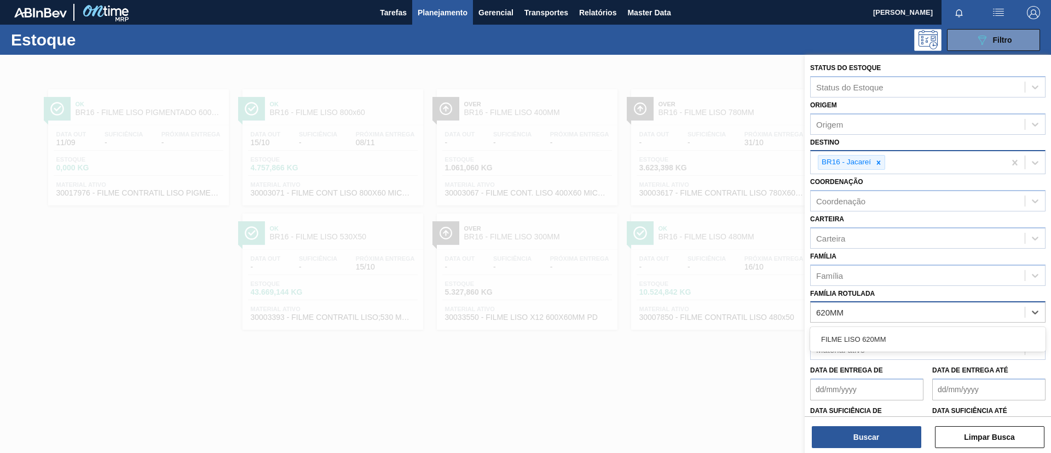
click at [882, 339] on div "FILME LISO 620MM" at bounding box center [927, 339] width 235 height 20
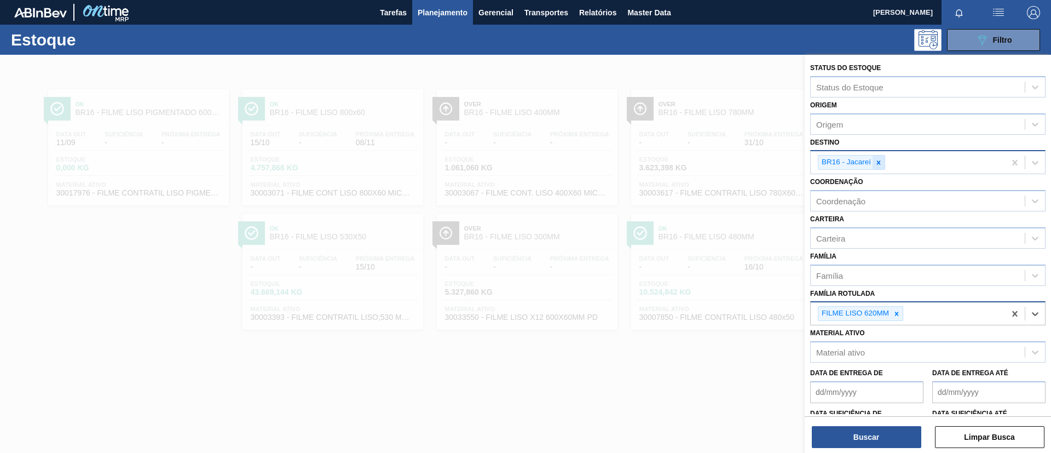
click at [882, 166] on div at bounding box center [878, 162] width 12 height 14
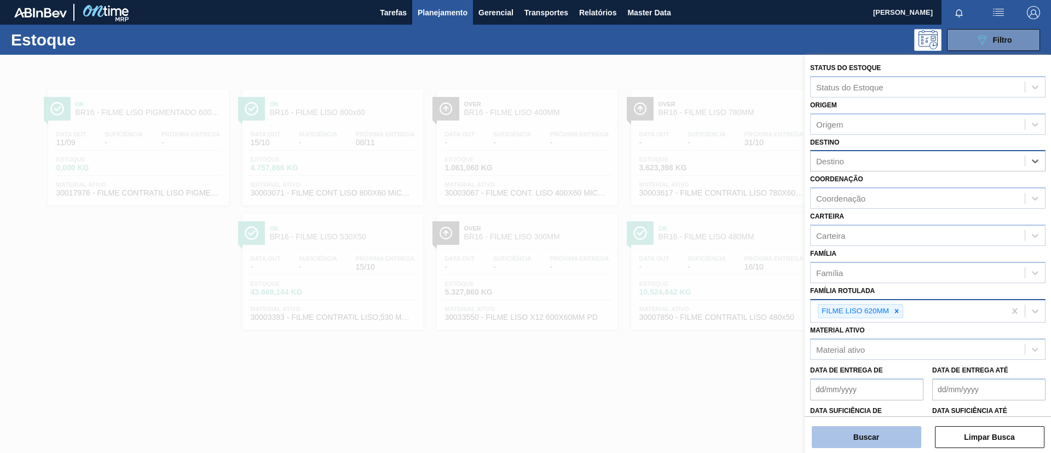
click at [890, 433] on button "Buscar" at bounding box center [866, 437] width 109 height 22
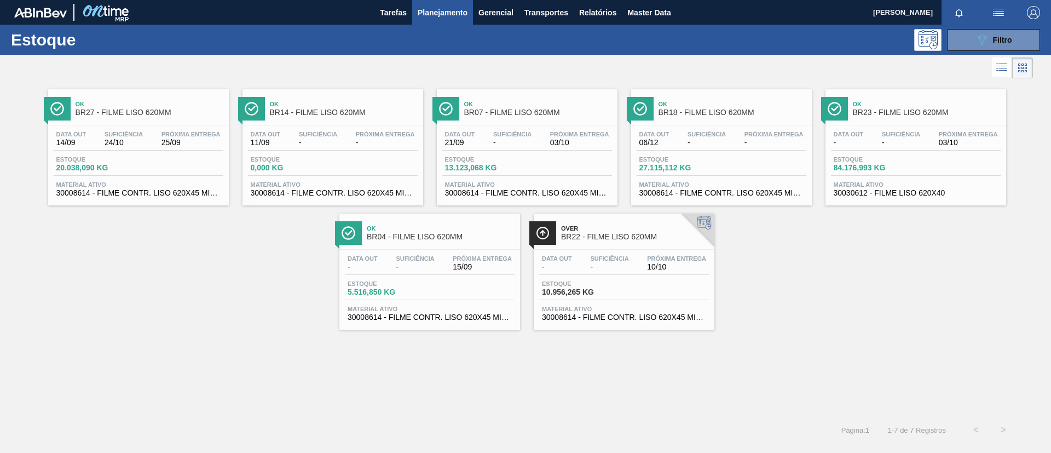
click at [961, 84] on link "Ok BR23 - FILME LISO 620MM Data out - Suficiência - Próxima Entrega 03/10 Estoq…" at bounding box center [914, 143] width 194 height 124
drag, startPoint x: 995, startPoint y: 39, endPoint x: 995, endPoint y: 49, distance: 9.9
click at [995, 40] on span "Filtro" at bounding box center [1002, 40] width 19 height 9
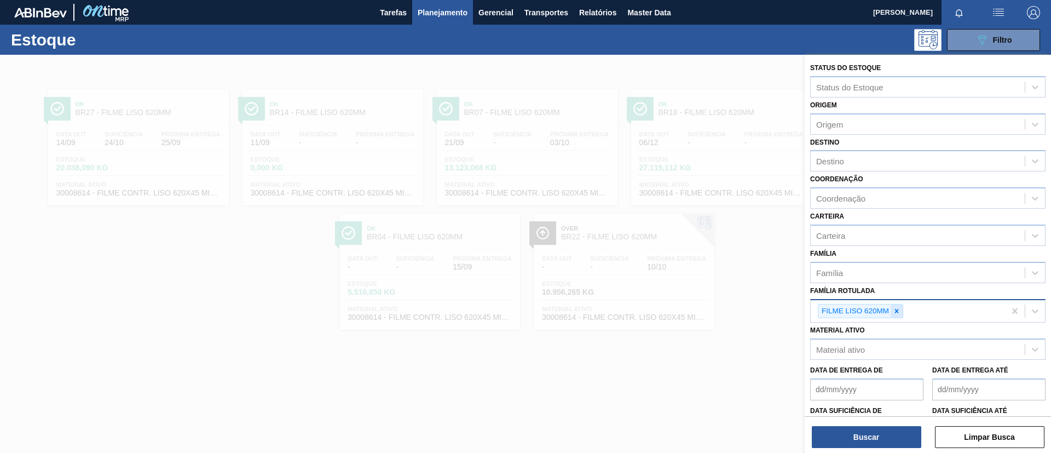
click at [896, 309] on icon at bounding box center [897, 311] width 8 height 8
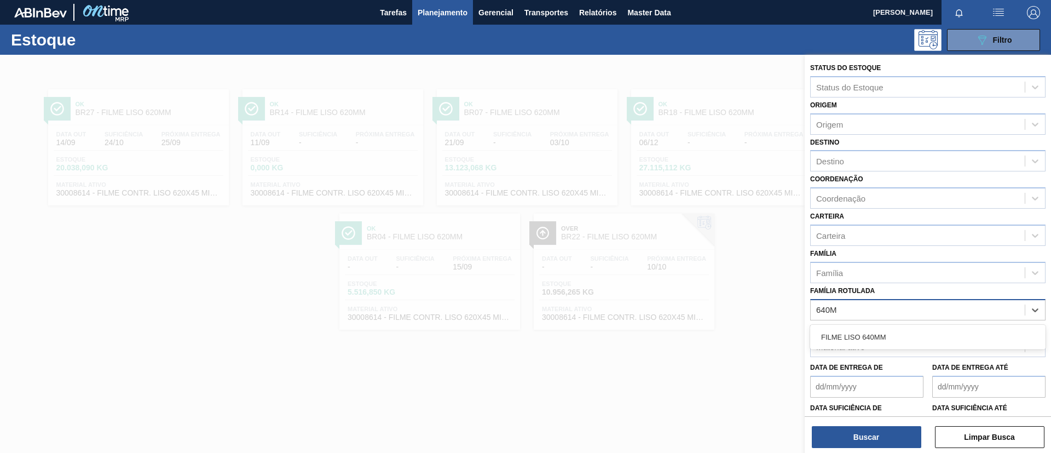
type Rotulada "640MM"
click at [894, 336] on div "FILME LISO 640MM" at bounding box center [927, 337] width 235 height 20
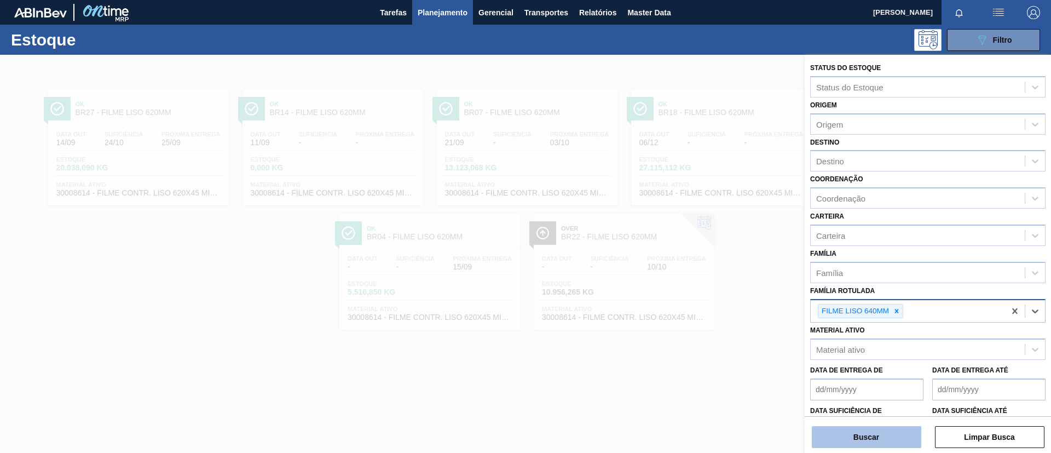
click at [842, 438] on button "Buscar" at bounding box center [866, 437] width 109 height 22
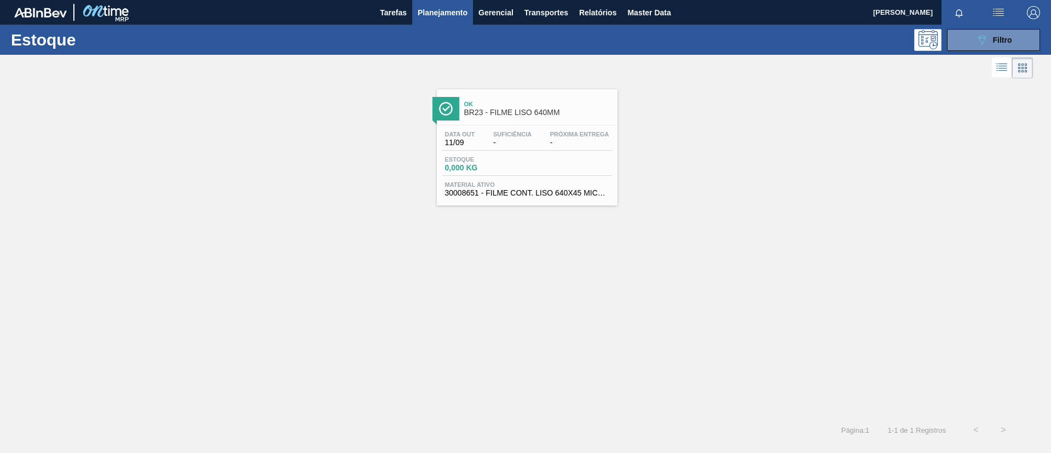
click at [581, 105] on span "Ok" at bounding box center [538, 104] width 148 height 7
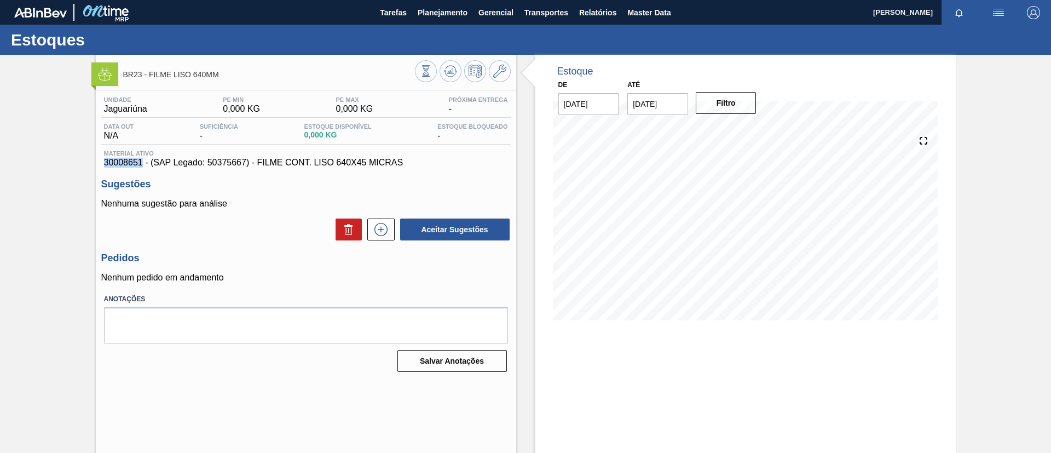
drag, startPoint x: 99, startPoint y: 159, endPoint x: 141, endPoint y: 163, distance: 42.8
click at [141, 163] on div "Unidade Jaguariúna PE MIN 0,000 KG PE MAX 0,000 KG Próxima Entrega - Data out N…" at bounding box center [306, 233] width 420 height 285
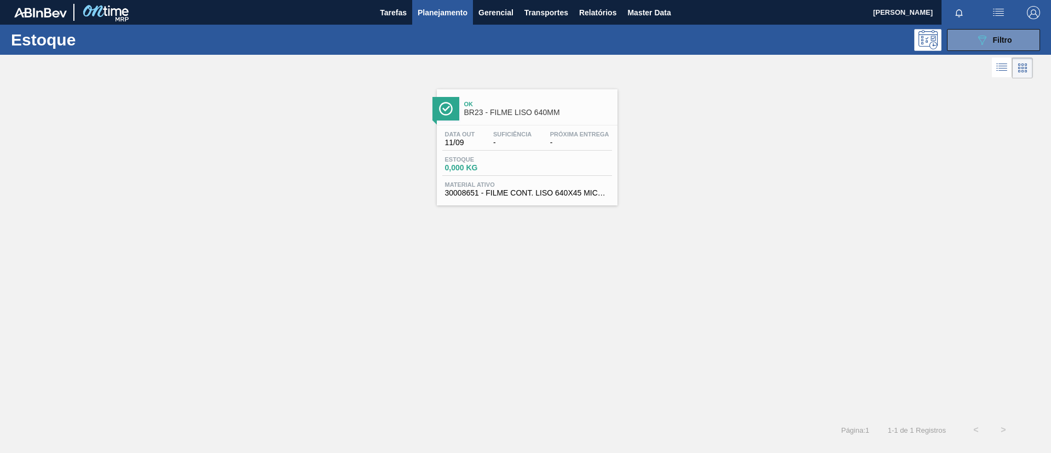
click at [556, 118] on div "Ok BR23 - FILME LISO 640MM" at bounding box center [538, 108] width 148 height 25
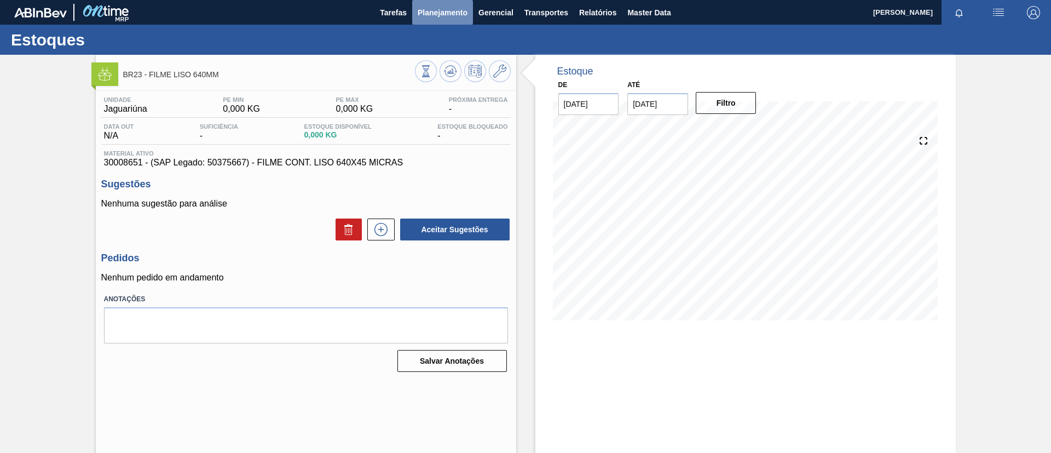
click at [422, 16] on span "Planejamento" at bounding box center [443, 12] width 50 height 13
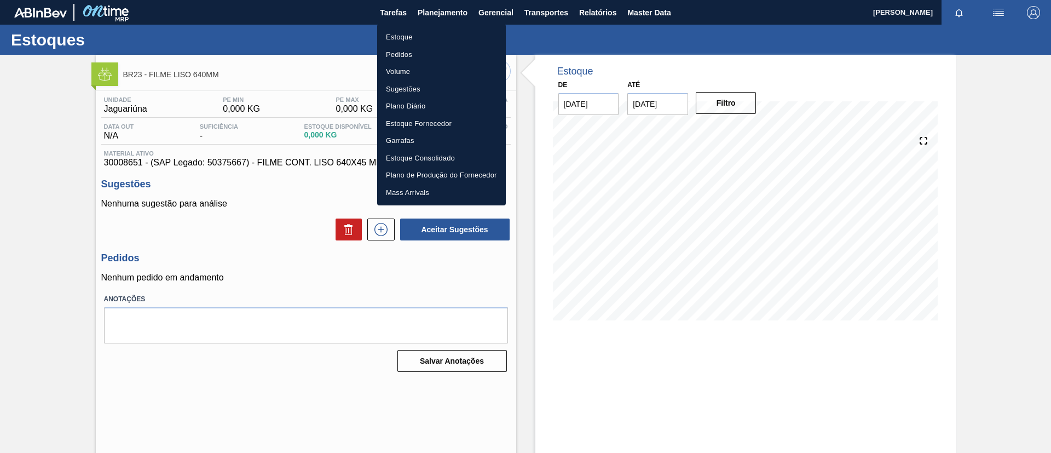
click at [425, 30] on li "Estoque" at bounding box center [441, 37] width 129 height 18
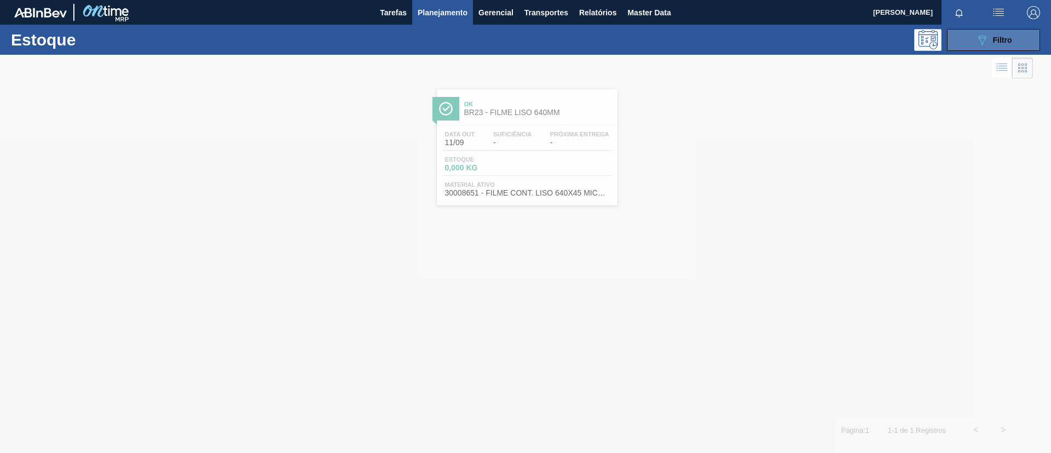
click at [986, 47] on button "089F7B8B-B2A5-4AFE-B5C0-19BA573D28AC Filtro" at bounding box center [993, 40] width 93 height 22
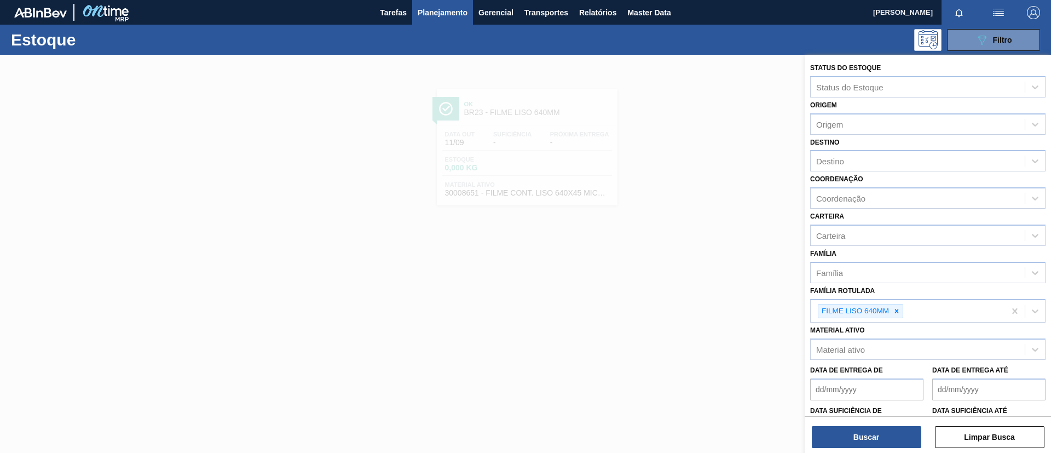
click at [899, 312] on icon at bounding box center [897, 311] width 8 height 8
click at [899, 312] on div "Família Rotulada" at bounding box center [918, 310] width 214 height 16
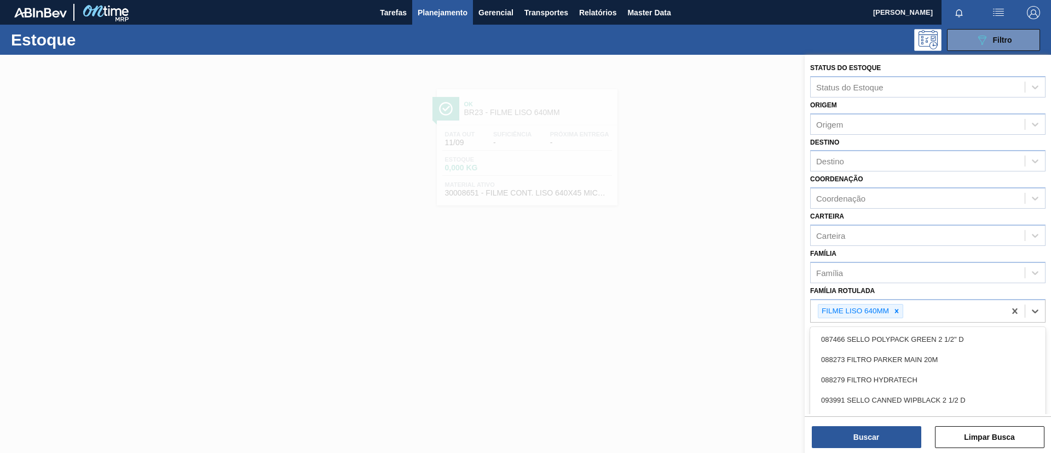
click at [899, 312] on icon at bounding box center [897, 311] width 8 height 8
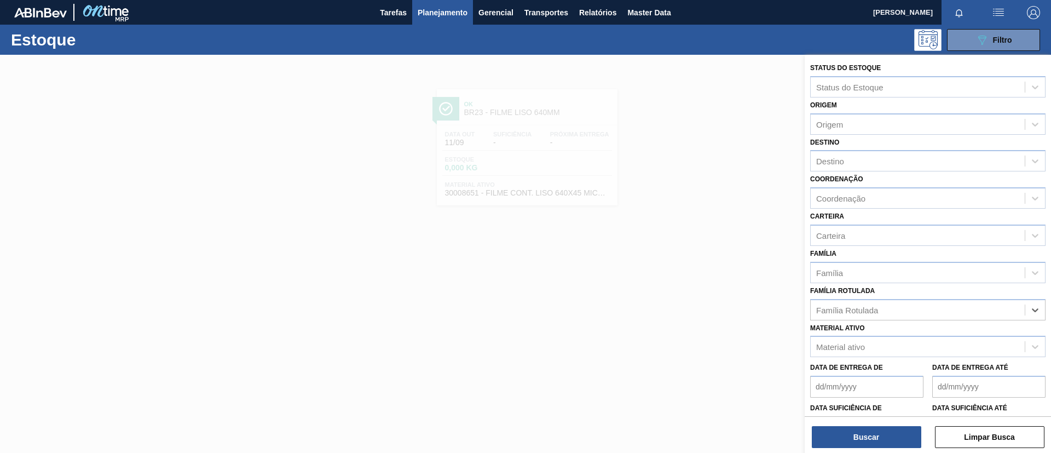
click at [899, 312] on div "Família Rotulada" at bounding box center [918, 310] width 214 height 16
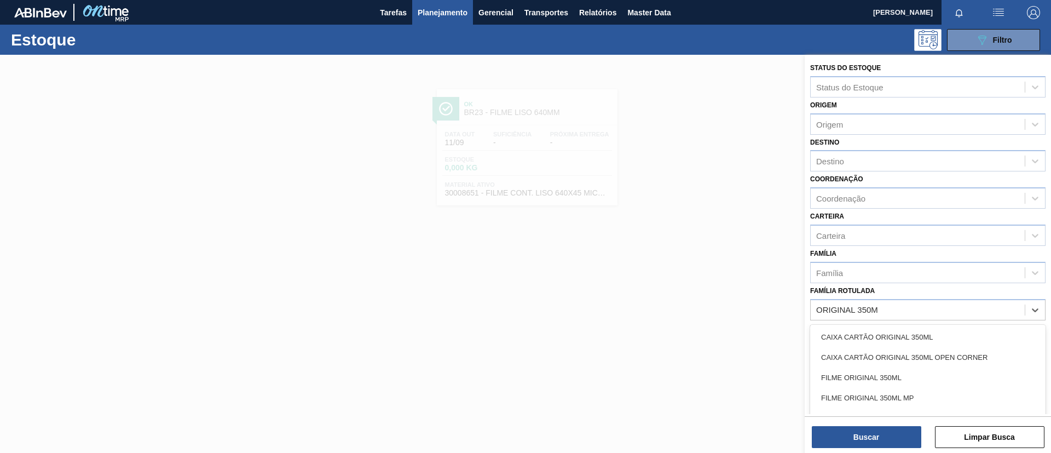
type Rotulada "ORIGINAL 350ML"
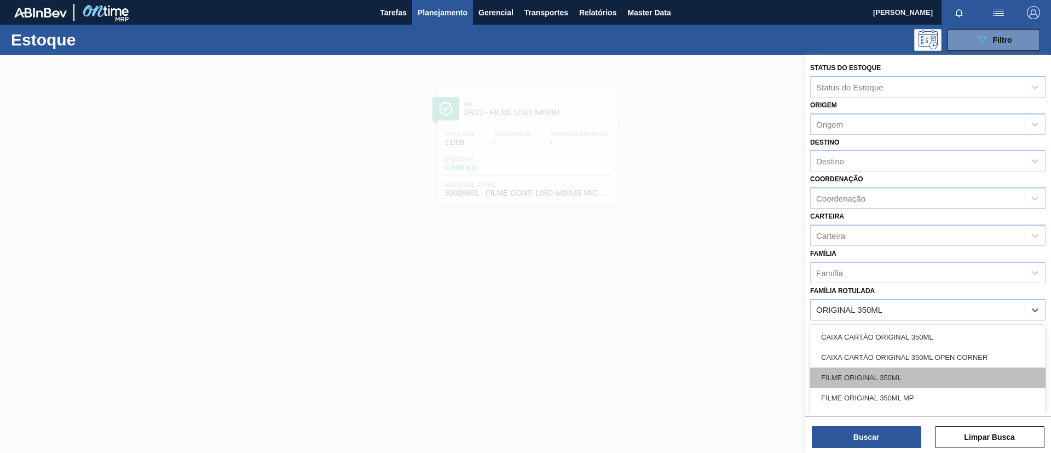
click at [896, 372] on div "FILME ORIGINAL 350ML" at bounding box center [927, 377] width 235 height 20
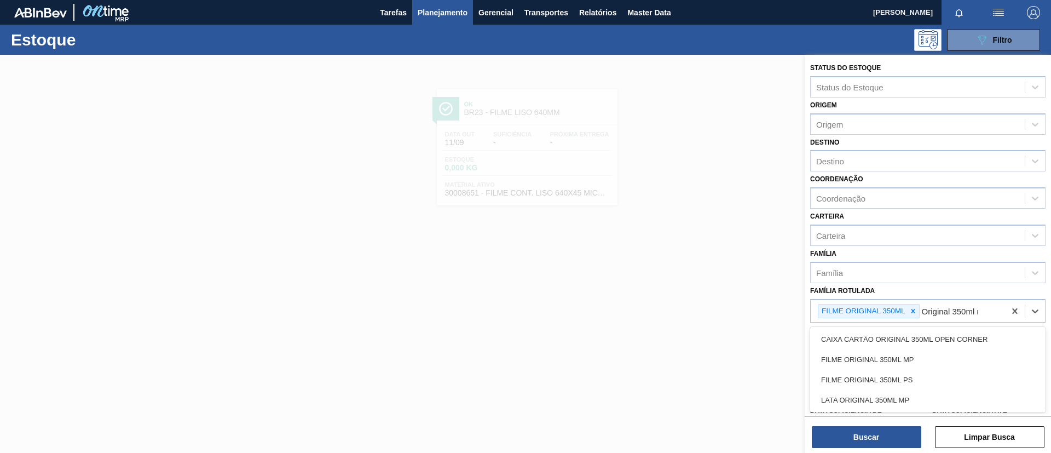
type Rotulada "Original 350ml mp"
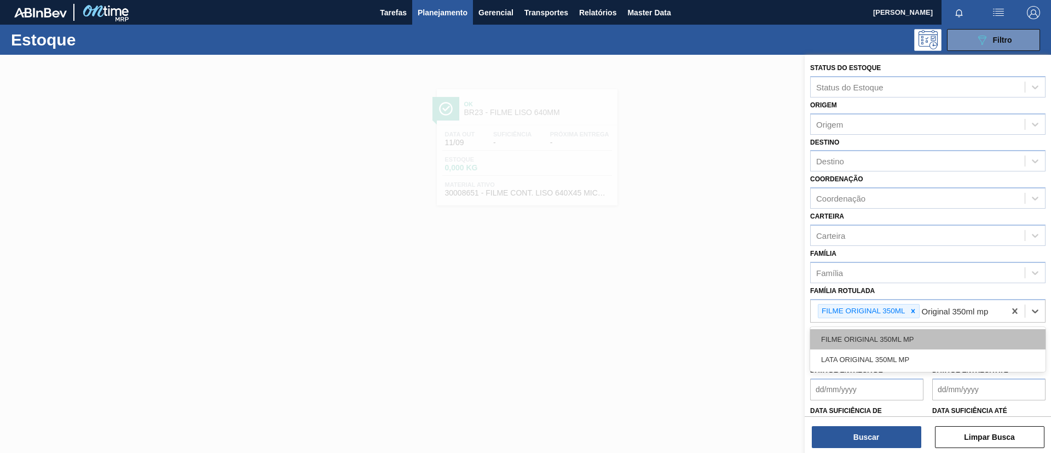
click at [931, 340] on div "FILME ORIGINAL 350ML MP" at bounding box center [927, 339] width 235 height 20
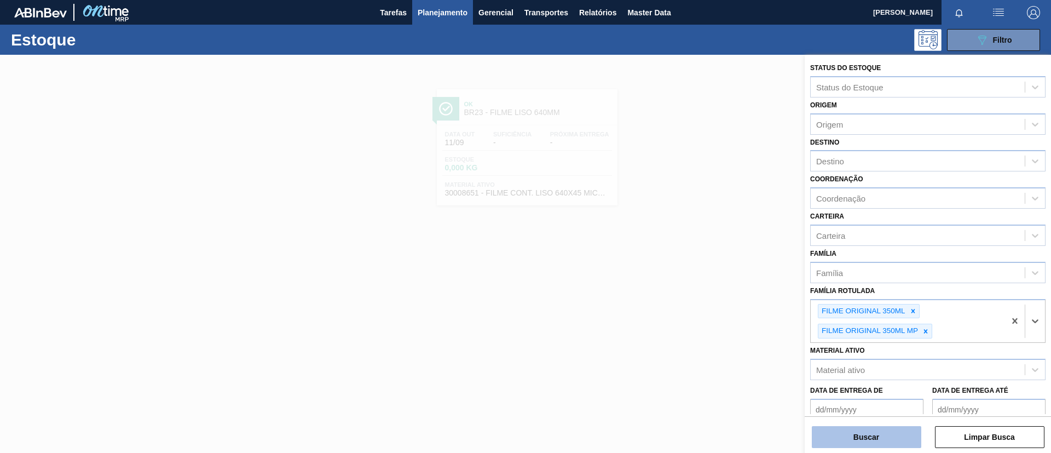
click at [885, 431] on button "Buscar" at bounding box center [866, 437] width 109 height 22
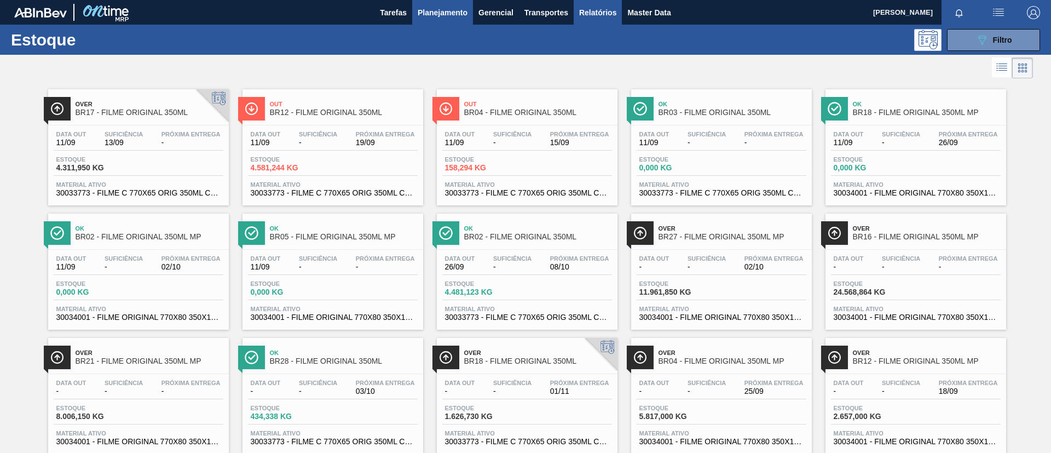
click at [601, 16] on span "Relatórios" at bounding box center [597, 12] width 37 height 13
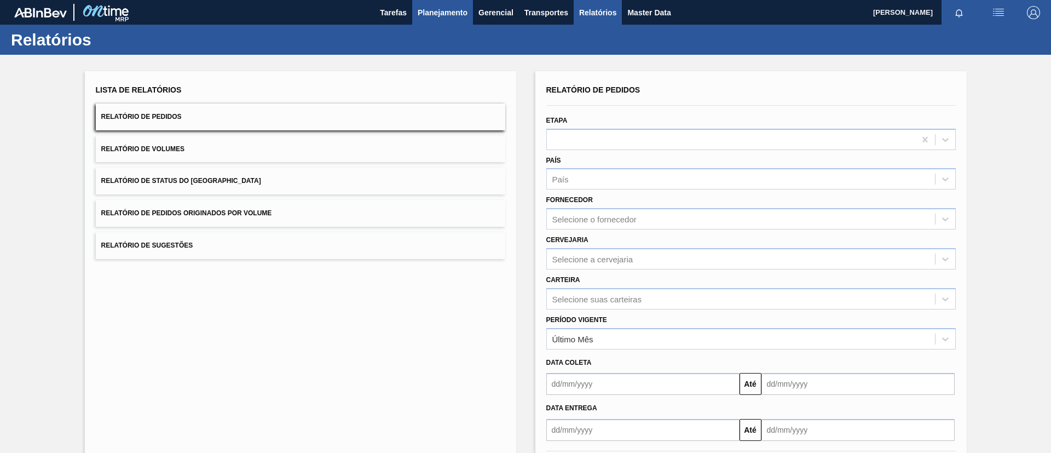
click at [451, 4] on button "Planejamento" at bounding box center [442, 12] width 61 height 25
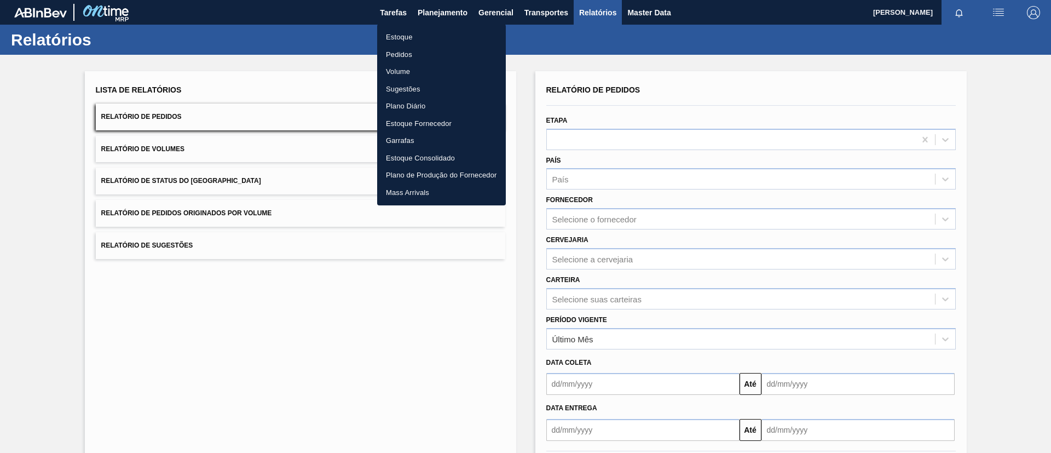
click at [425, 32] on li "Estoque" at bounding box center [441, 37] width 129 height 18
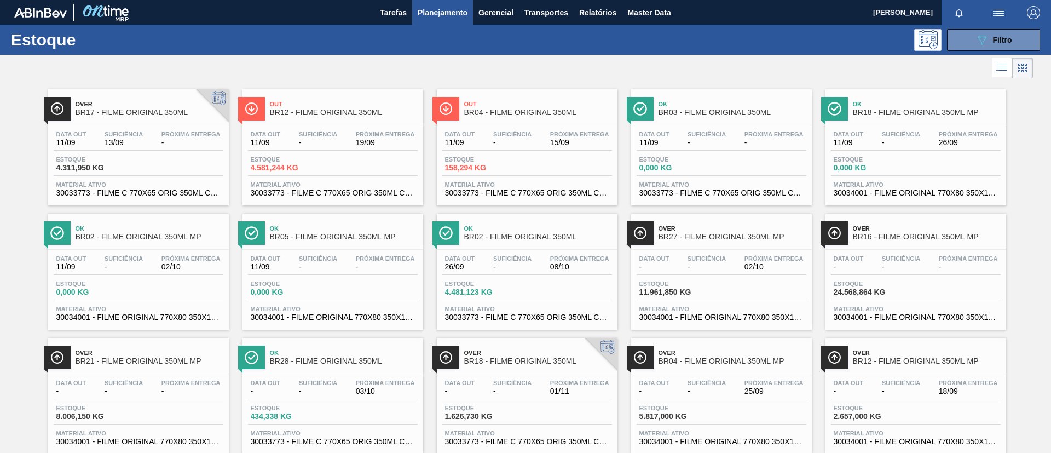
click at [989, 40] on div "089F7B8B-B2A5-4AFE-B5C0-19BA573D28AC Filtro" at bounding box center [993, 39] width 37 height 13
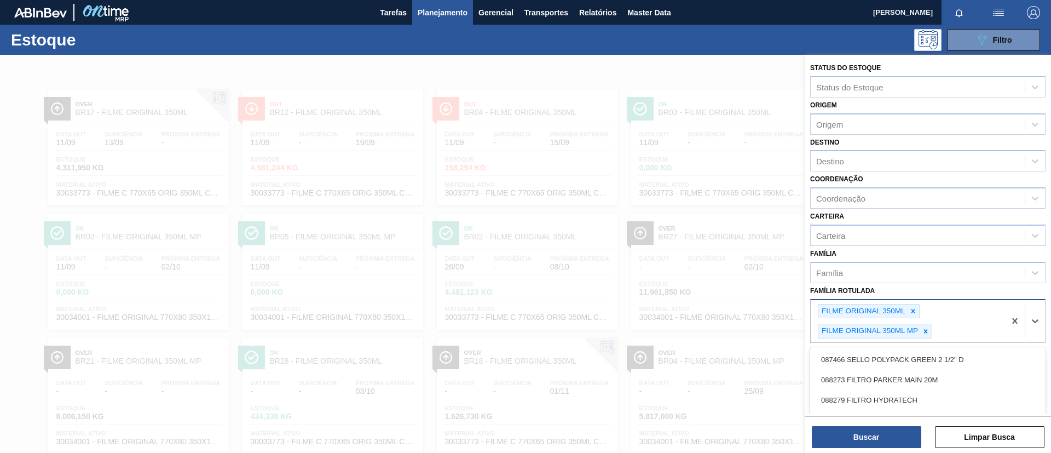
click at [914, 317] on div "FILME ORIGINAL 350ML" at bounding box center [869, 311] width 102 height 15
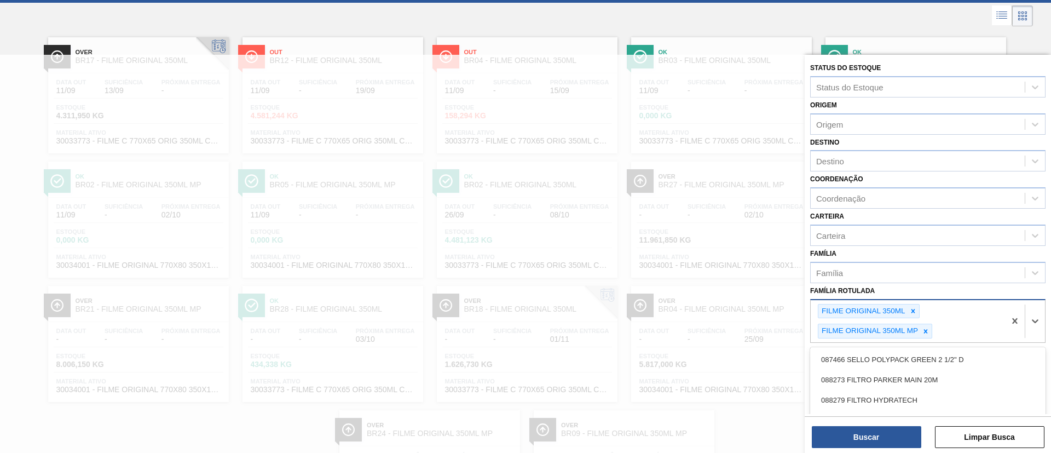
scroll to position [63, 0]
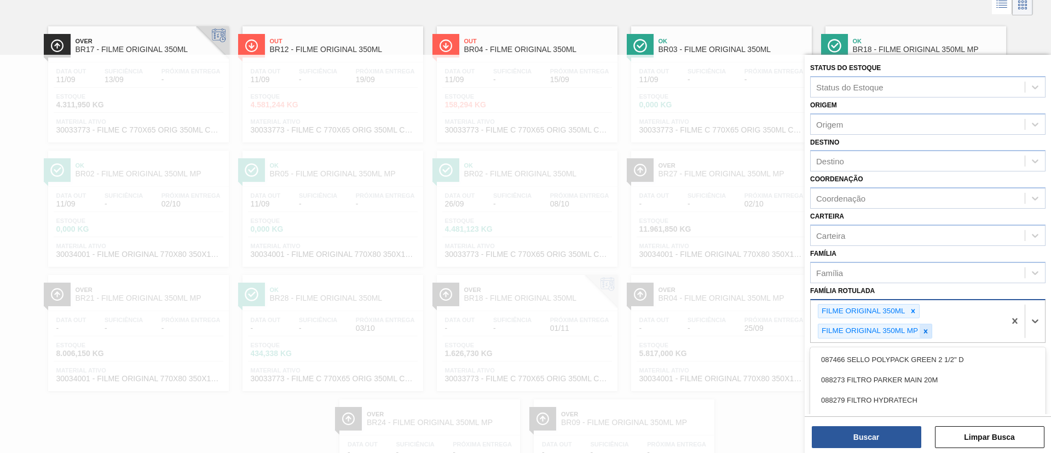
click at [925, 325] on div at bounding box center [925, 331] width 12 height 14
click at [914, 317] on div at bounding box center [913, 311] width 12 height 14
click at [913, 297] on div "Família Rotulada option FILME ORIGINAL 350ML, deselected. option 087466 SELLO P…" at bounding box center [927, 301] width 235 height 37
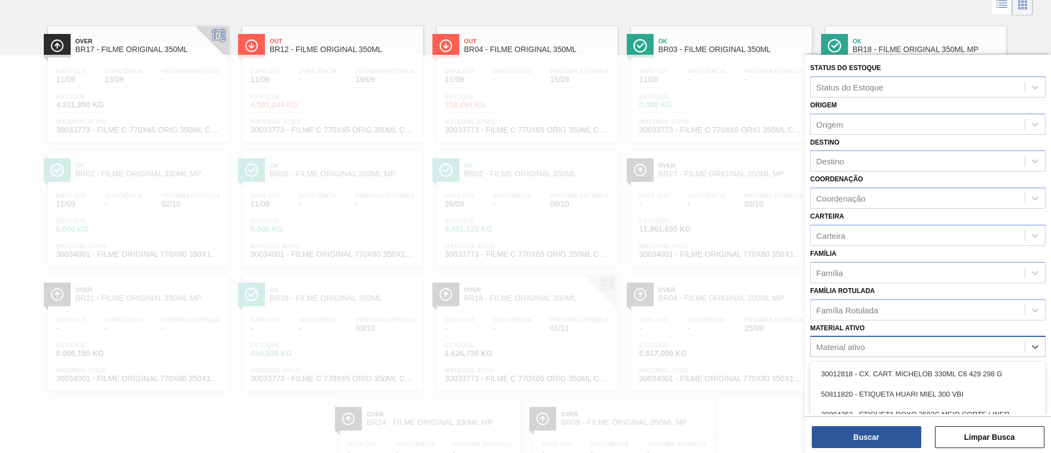
click at [906, 349] on div "Material ativo" at bounding box center [918, 347] width 214 height 16
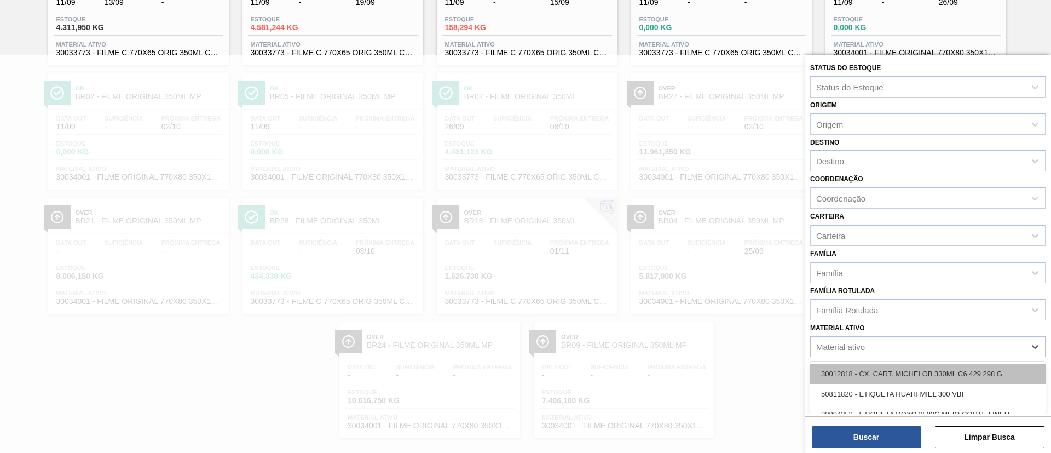
paste ativo "30034490"
type ativo "30034490"
click at [894, 368] on div "30034490 - PREFORMA 13,7G CRISTAL 60% REC" at bounding box center [927, 373] width 235 height 20
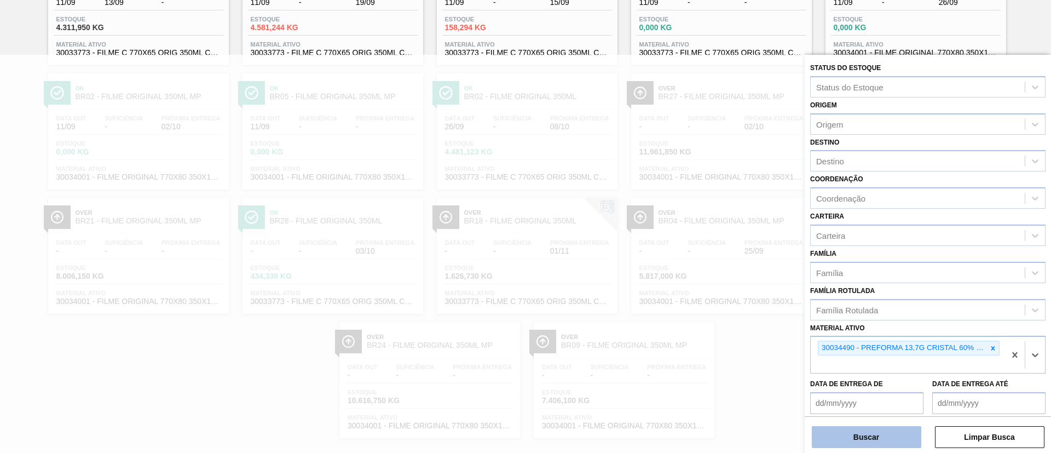
click at [887, 434] on button "Buscar" at bounding box center [866, 437] width 109 height 22
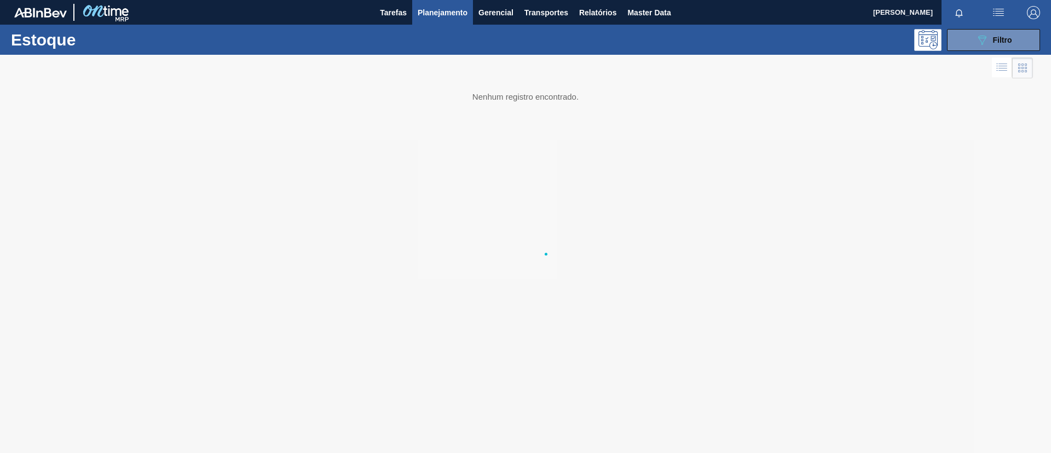
scroll to position [0, 0]
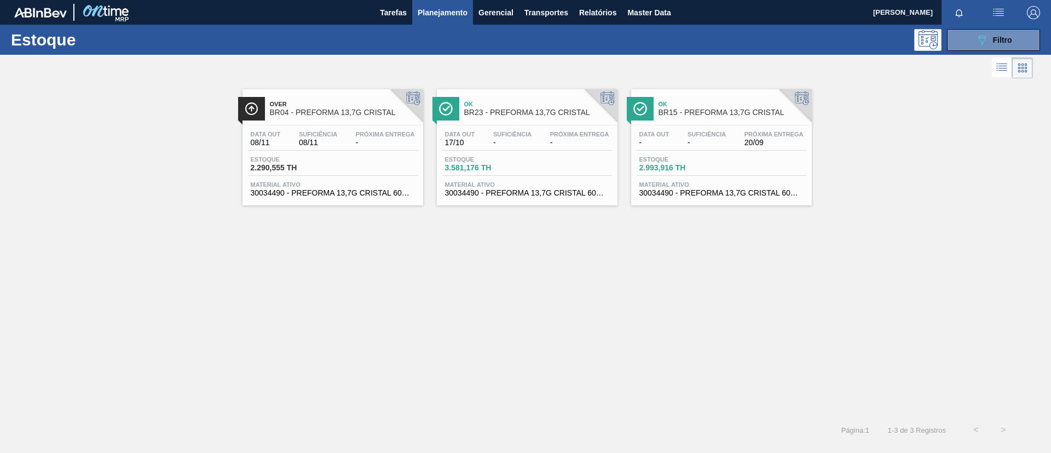
click at [358, 105] on span "Over" at bounding box center [344, 104] width 148 height 7
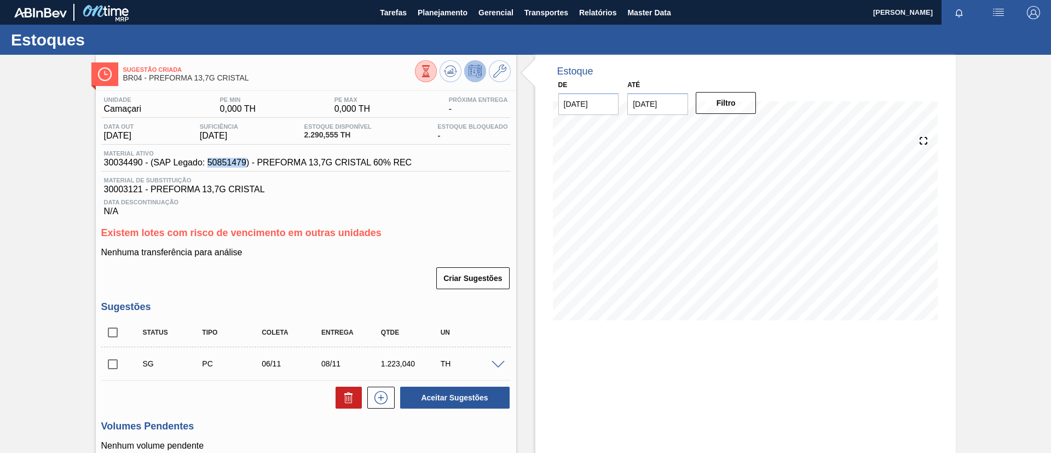
drag, startPoint x: 208, startPoint y: 165, endPoint x: 245, endPoint y: 163, distance: 36.7
click at [245, 163] on span "30034490 - (SAP Legado: 50851479) - PREFORMA 13,7G CRISTAL 60% REC" at bounding box center [258, 163] width 308 height 10
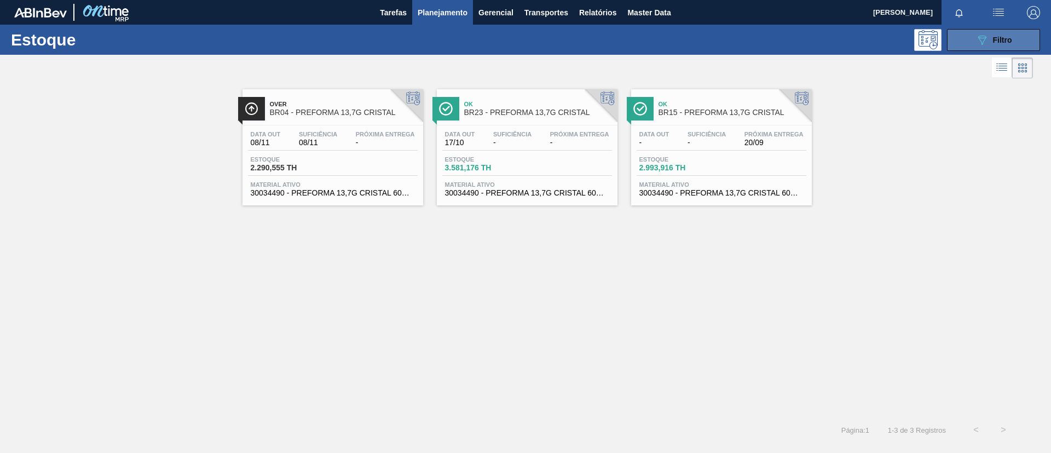
click at [985, 47] on button "089F7B8B-B2A5-4AFE-B5C0-19BA573D28AC Filtro" at bounding box center [993, 40] width 93 height 22
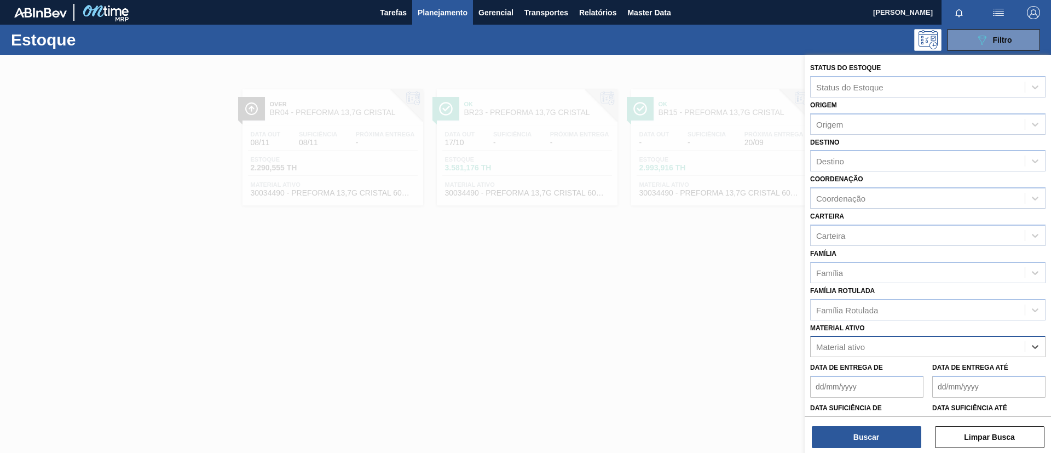
click at [993, 346] on div "Material ativo" at bounding box center [918, 347] width 214 height 16
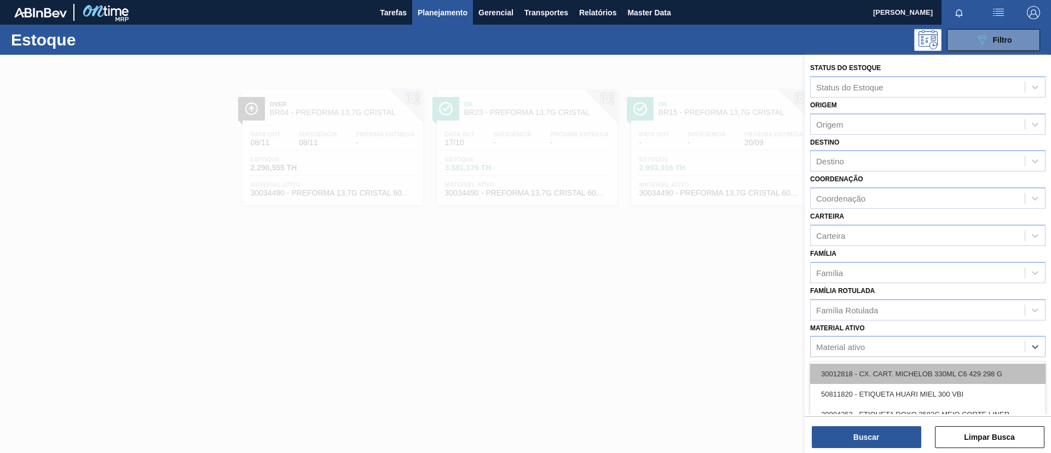
paste ativo "30034495"
type ativo "30034495"
click at [935, 377] on div "30034495 - PREFORMA 20,08G CRISTAL 60% REC" at bounding box center [927, 373] width 235 height 20
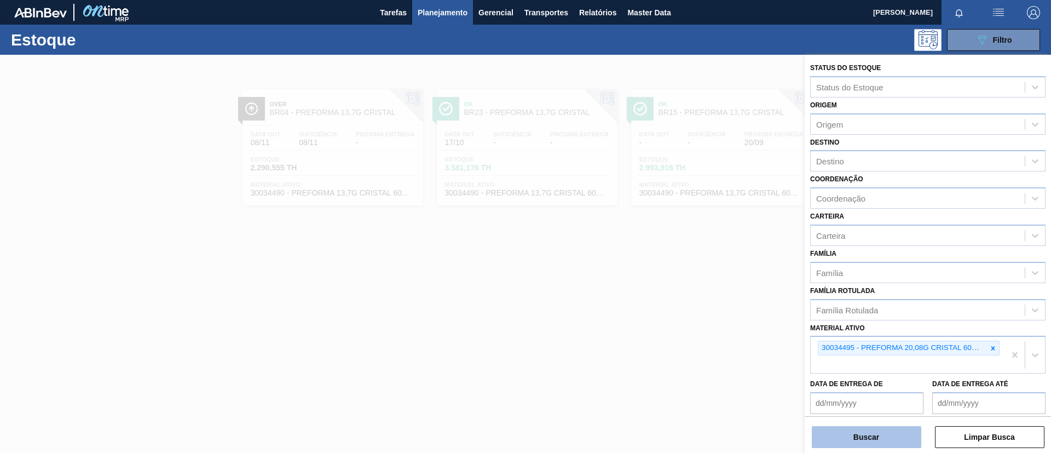
click at [861, 436] on button "Buscar" at bounding box center [866, 437] width 109 height 22
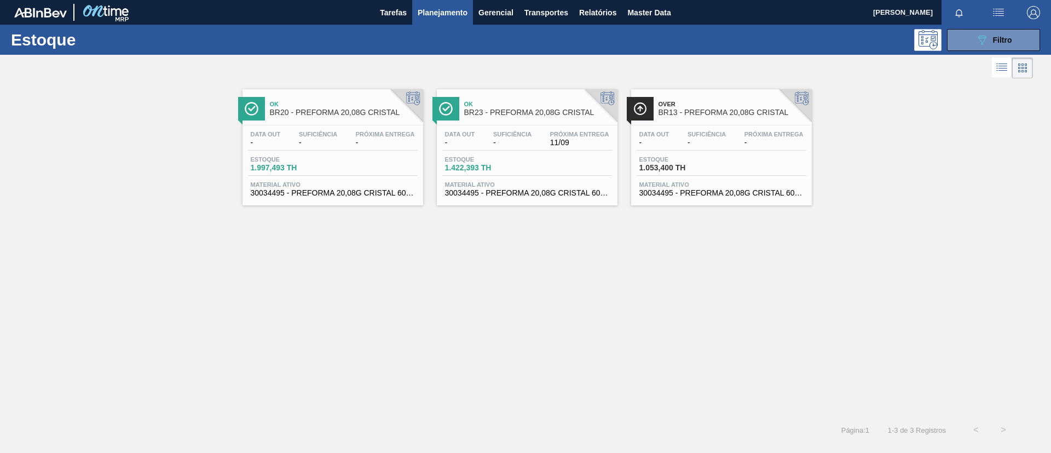
click at [374, 120] on div "Ok BR20 - PREFORMA 20,08G CRISTAL" at bounding box center [344, 108] width 148 height 25
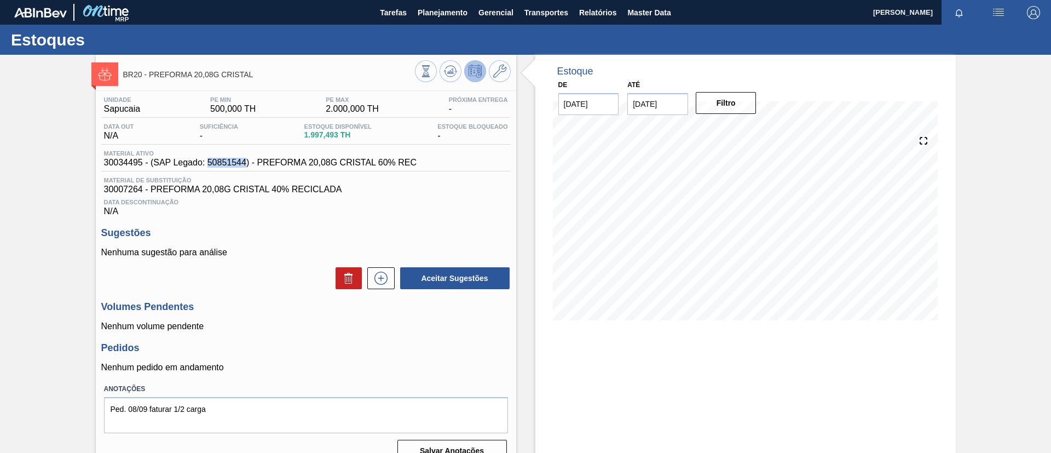
drag, startPoint x: 206, startPoint y: 162, endPoint x: 246, endPoint y: 161, distance: 39.4
click at [246, 161] on span "30034495 - (SAP Legado: 50851544) - PREFORMA 20,08G CRISTAL 60% REC" at bounding box center [260, 163] width 313 height 10
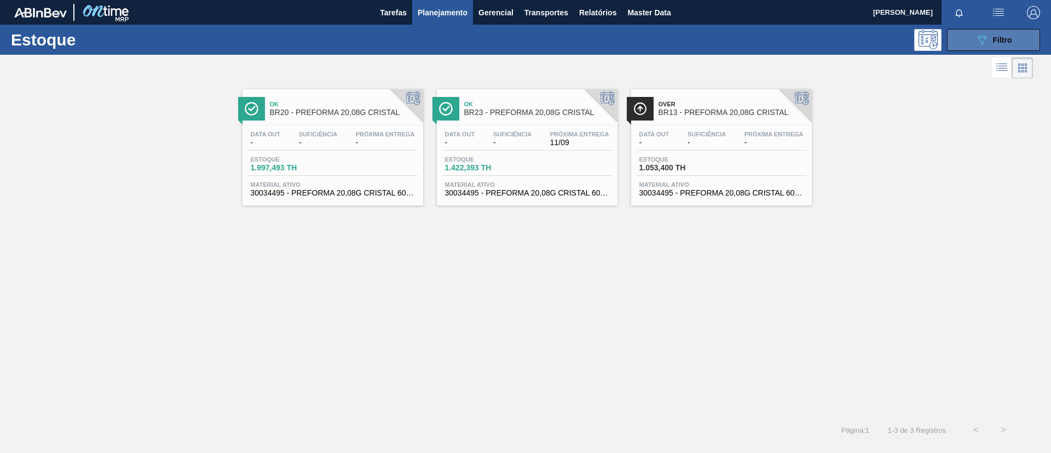
click at [994, 44] on div "089F7B8B-B2A5-4AFE-B5C0-19BA573D28AC Filtro" at bounding box center [993, 39] width 37 height 13
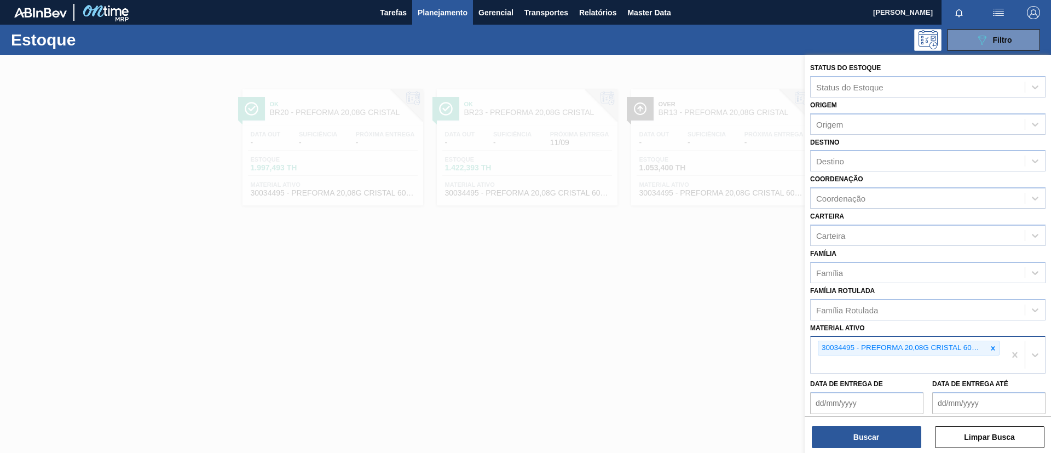
click at [995, 353] on div at bounding box center [993, 348] width 12 height 14
paste ativo "30034496"
type ativo "30034496"
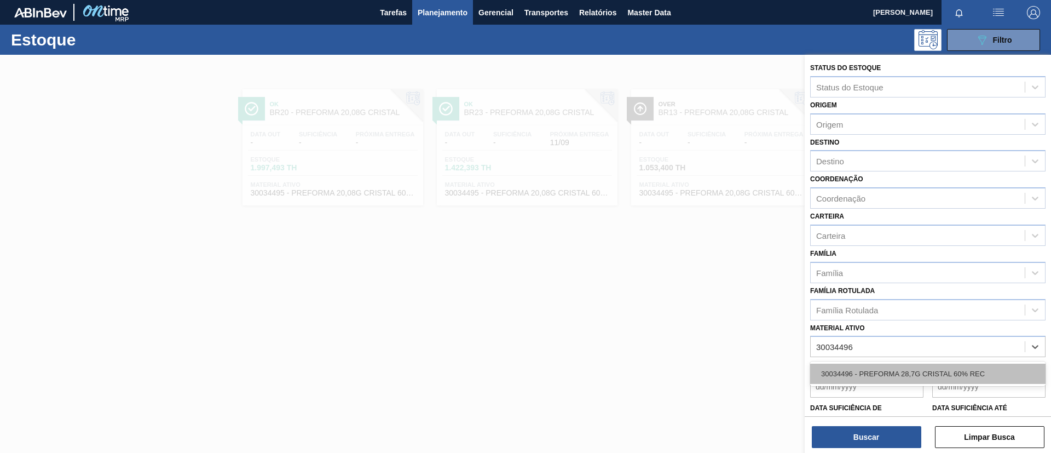
click at [939, 372] on div "30034496 - PREFORMA 28,7G CRISTAL 60% REC" at bounding box center [927, 373] width 235 height 20
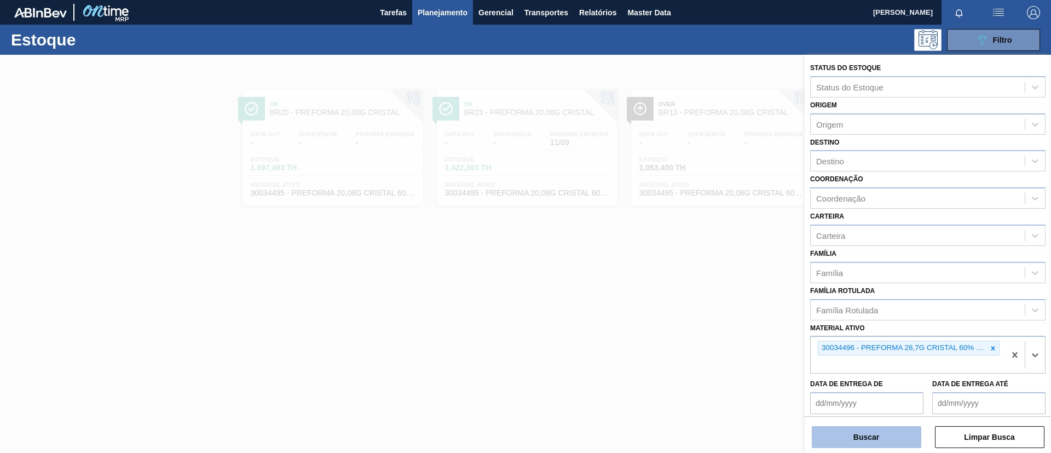
click at [896, 430] on button "Buscar" at bounding box center [866, 437] width 109 height 22
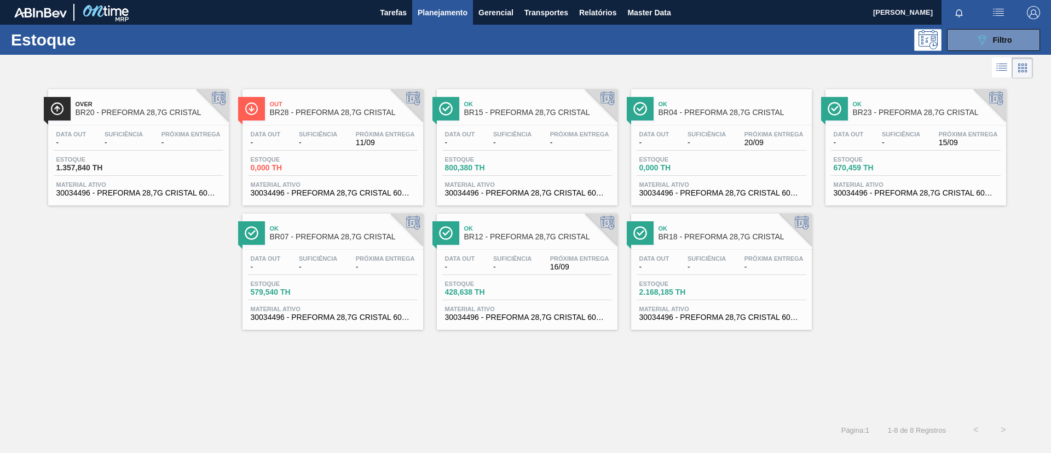
click at [332, 116] on span "BR28 - PREFORMA 28,7G CRISTAL" at bounding box center [344, 112] width 148 height 8
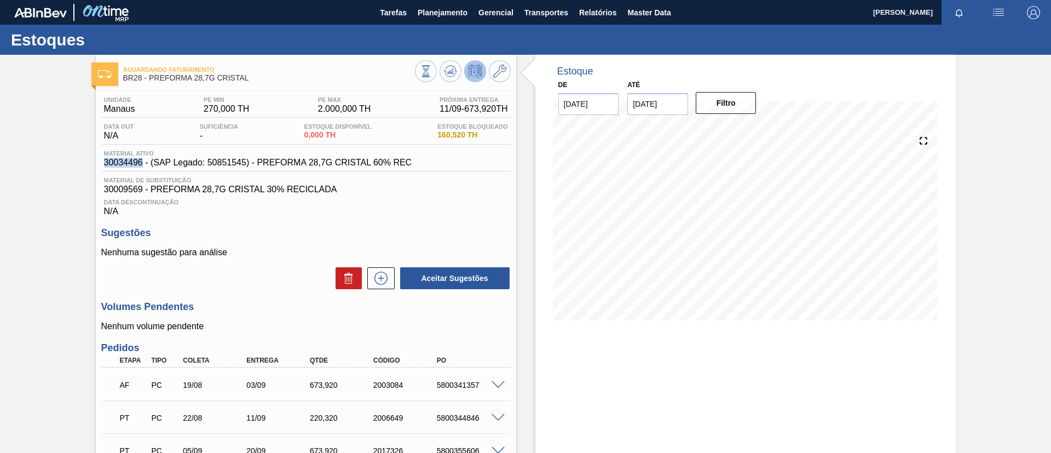
drag, startPoint x: 100, startPoint y: 158, endPoint x: 142, endPoint y: 161, distance: 41.7
click at [142, 161] on div "Unidade Manaus PE MIN 270,000 TH PE MAX 2.000,000 TH Próxima Entrega 11/09 - 67…" at bounding box center [306, 353] width 420 height 525
drag, startPoint x: 223, startPoint y: 165, endPoint x: 239, endPoint y: 167, distance: 16.6
click at [239, 167] on div "Material ativo 30034496 - (SAP Legado: 50851545) - PREFORMA 28,7G CRISTAL 60% R…" at bounding box center [305, 160] width 409 height 21
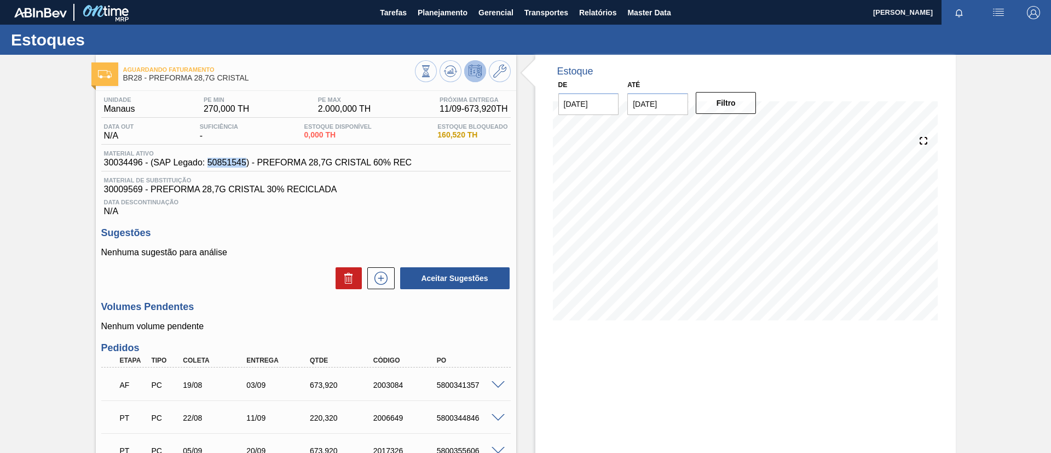
drag, startPoint x: 246, startPoint y: 164, endPoint x: 207, endPoint y: 164, distance: 38.9
click at [207, 164] on span "30034496 - (SAP Legado: 50851545) - PREFORMA 28,7G CRISTAL 60% REC" at bounding box center [258, 163] width 308 height 10
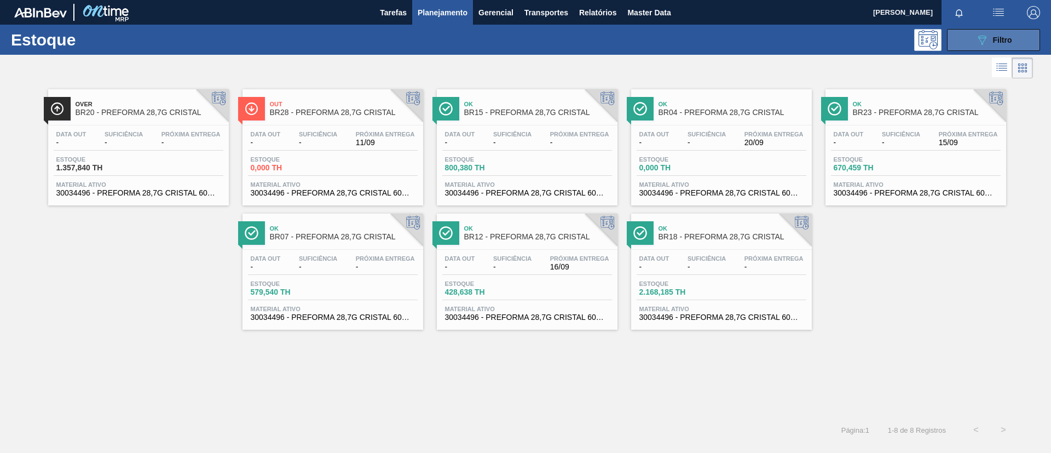
click at [992, 50] on button "089F7B8B-B2A5-4AFE-B5C0-19BA573D28AC Filtro" at bounding box center [993, 40] width 93 height 22
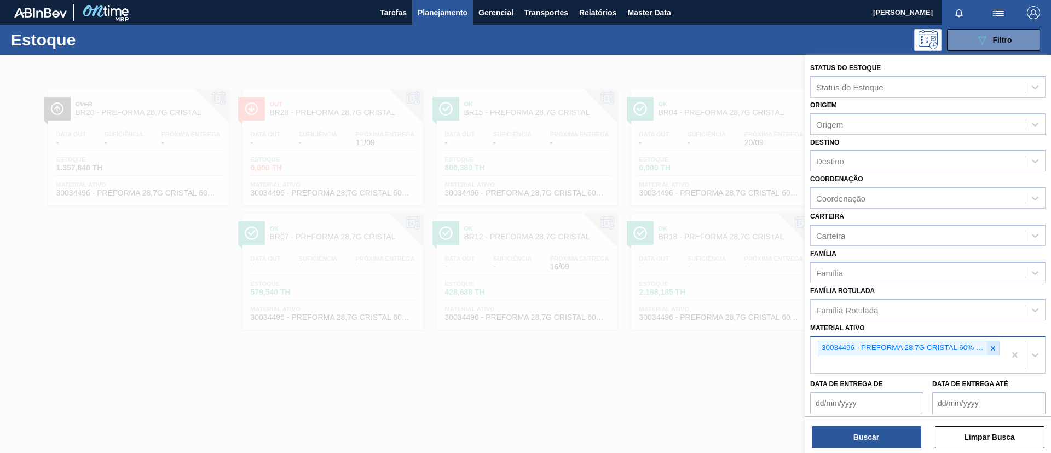
click at [987, 343] on div at bounding box center [993, 348] width 12 height 14
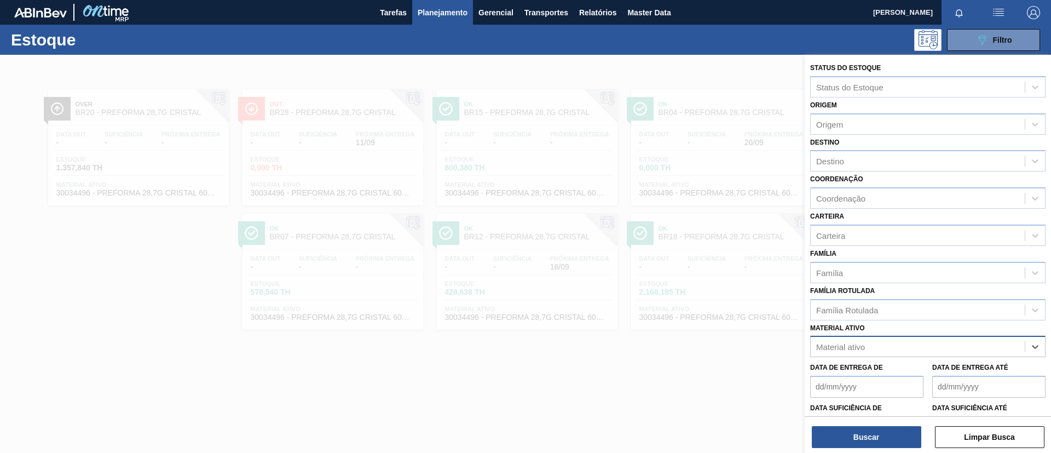
paste ativo "30034502"
type ativo "30034502"
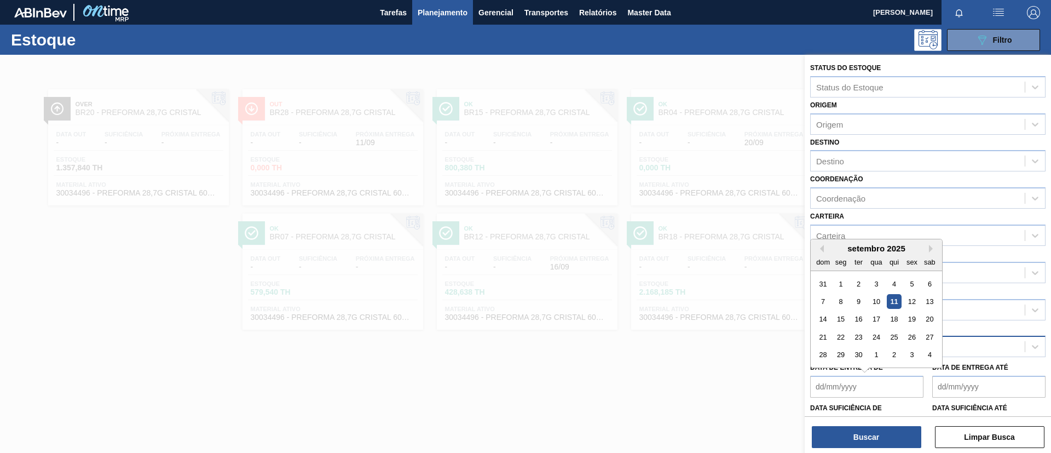
drag, startPoint x: 900, startPoint y: 386, endPoint x: 896, endPoint y: 378, distance: 9.3
click at [899, 385] on de "Data de Entrega de" at bounding box center [866, 386] width 113 height 22
click at [979, 367] on label "Data de Entrega até" at bounding box center [970, 367] width 76 height 8
click at [979, 375] on até "Data de Entrega até" at bounding box center [988, 386] width 113 height 22
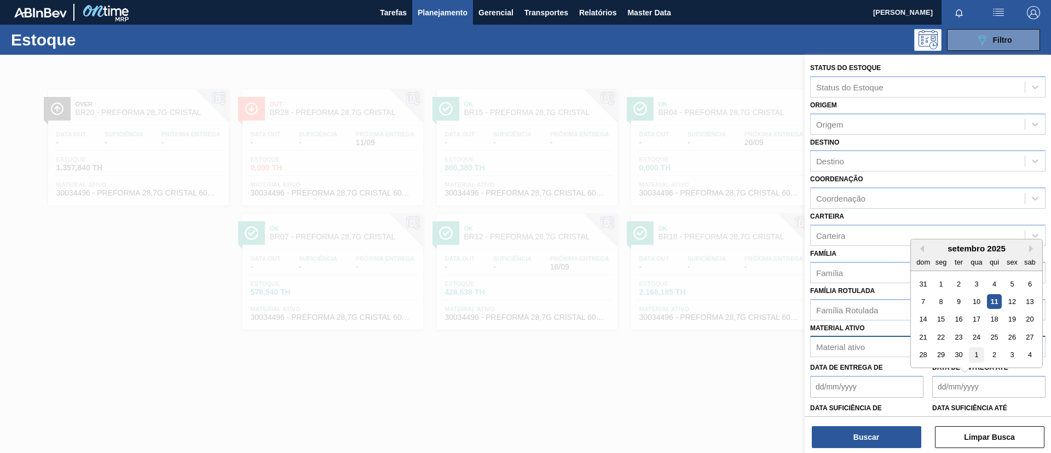
click at [979, 349] on div "1" at bounding box center [976, 355] width 15 height 15
type até "01/10/2025"
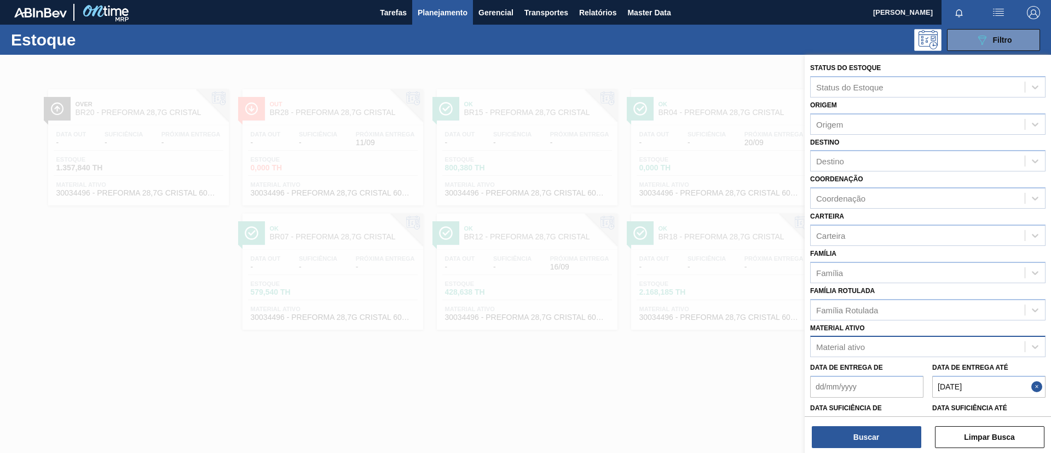
click at [866, 350] on div "Material ativo" at bounding box center [918, 347] width 214 height 16
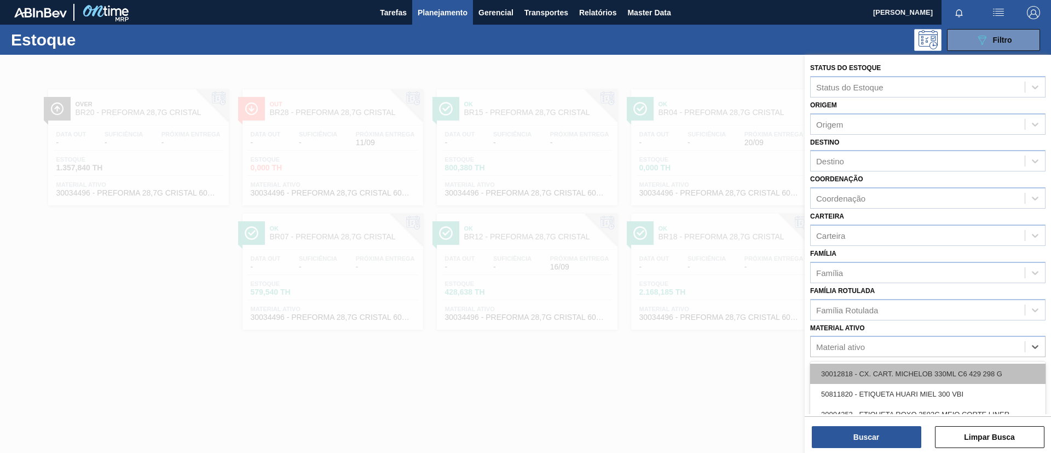
paste ativo "30034502"
type ativo "30034502"
click at [1020, 372] on div "30034502 - PREFORMA 40G CRISTAL 60% REC" at bounding box center [927, 373] width 235 height 20
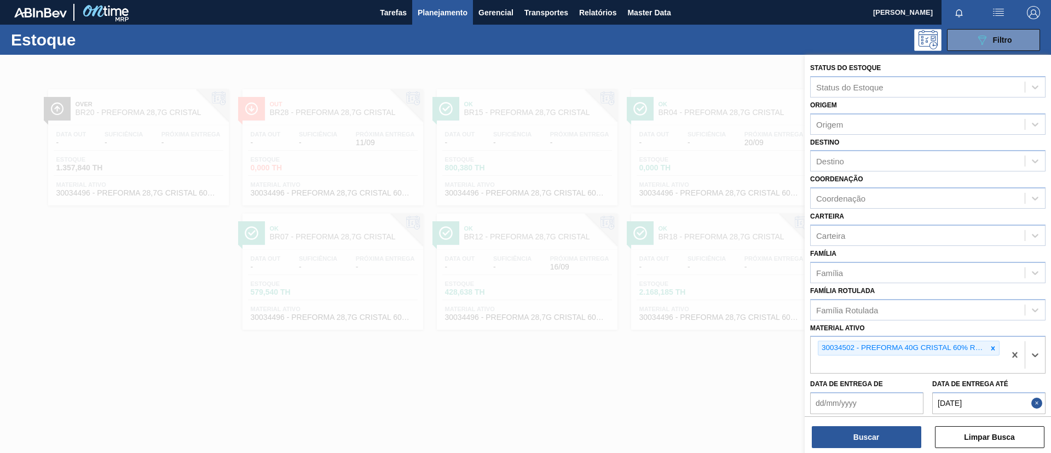
click at [1037, 404] on button "Close" at bounding box center [1038, 403] width 14 height 22
click at [921, 438] on div "Buscar Limpar Busca" at bounding box center [927, 431] width 246 height 31
click at [904, 437] on button "Buscar" at bounding box center [866, 437] width 109 height 22
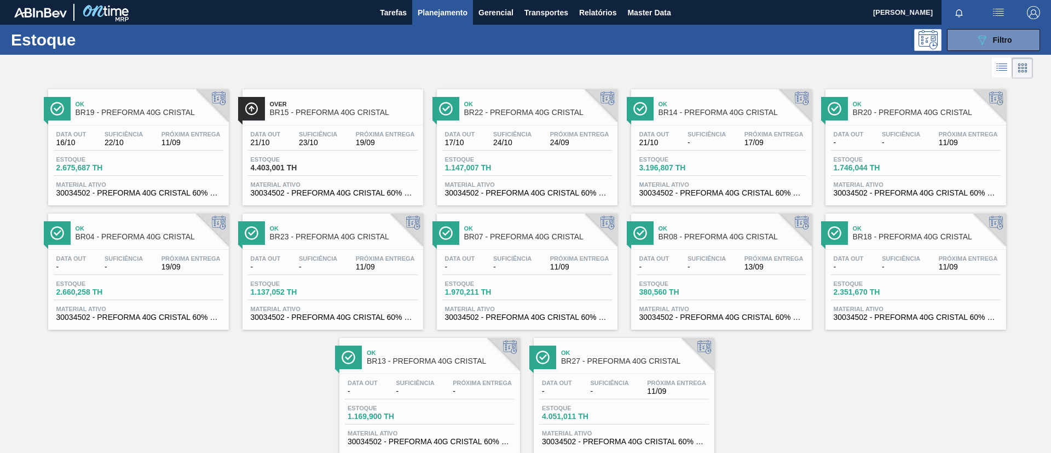
click at [175, 100] on div "Ok BR19 - PREFORMA 40G CRISTAL" at bounding box center [150, 108] width 148 height 25
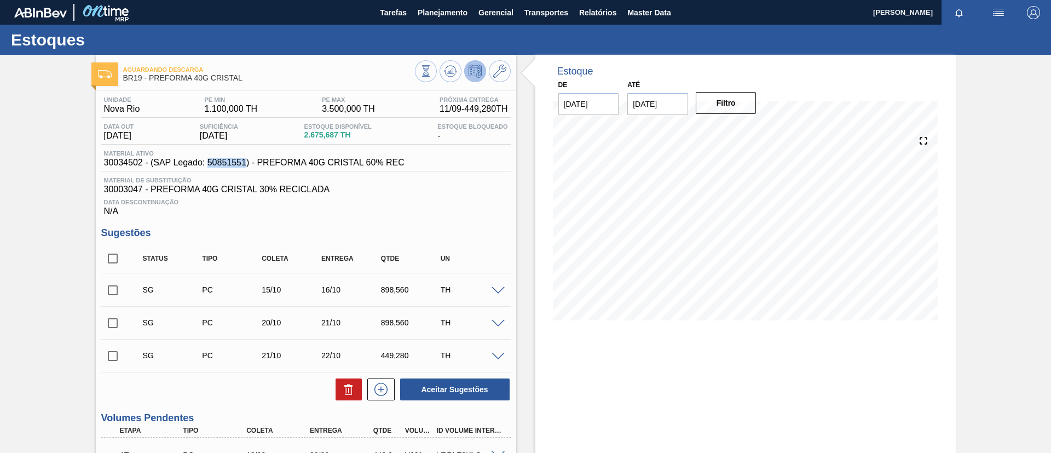
drag, startPoint x: 209, startPoint y: 161, endPoint x: 245, endPoint y: 163, distance: 36.2
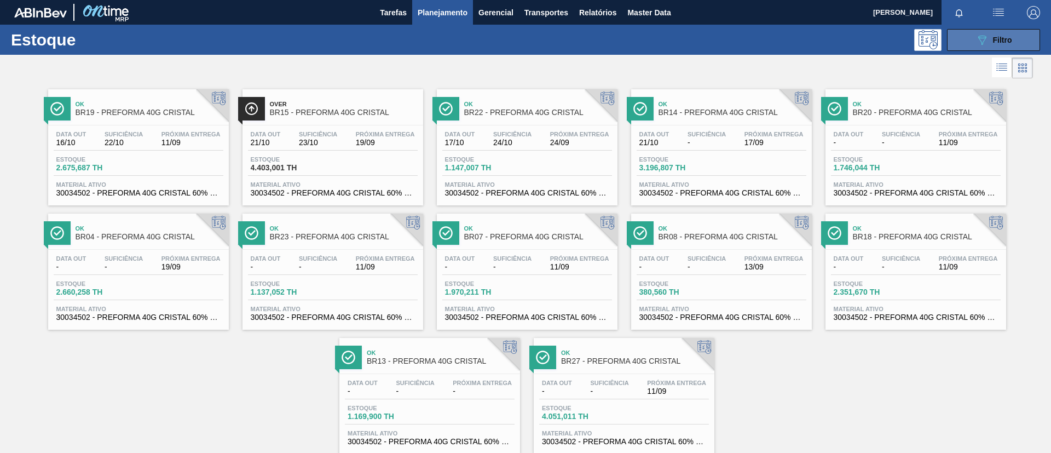
click at [976, 47] on button "089F7B8B-B2A5-4AFE-B5C0-19BA573D28AC Filtro" at bounding box center [993, 40] width 93 height 22
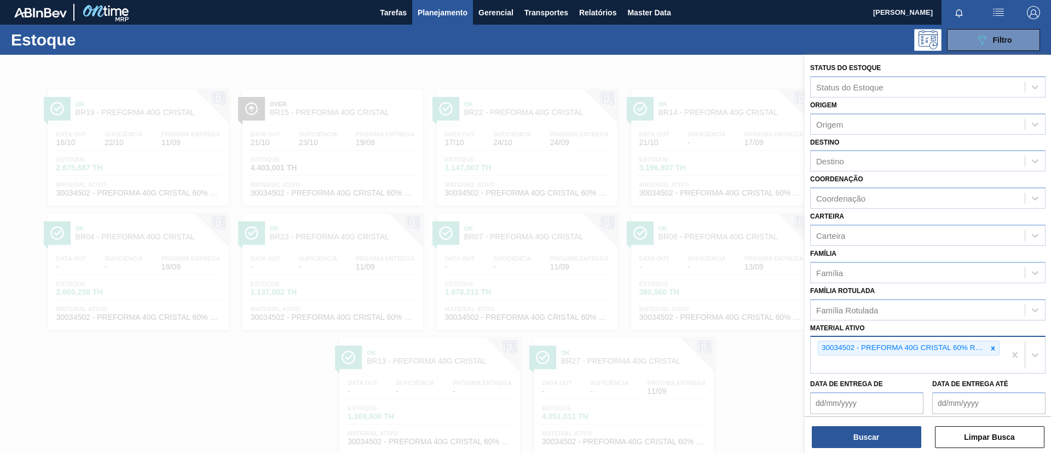
click at [994, 346] on icon at bounding box center [993, 348] width 8 height 8
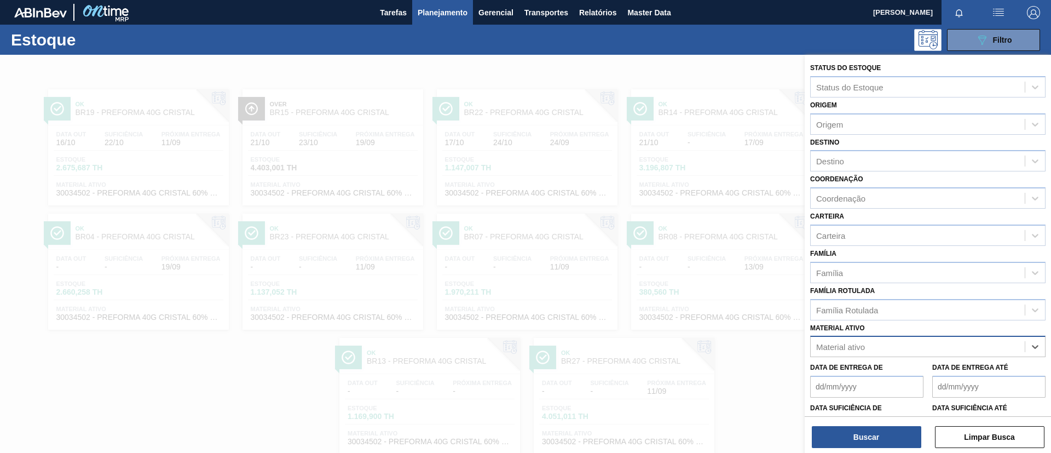
paste ativo "30034808"
type ativo "30034808"
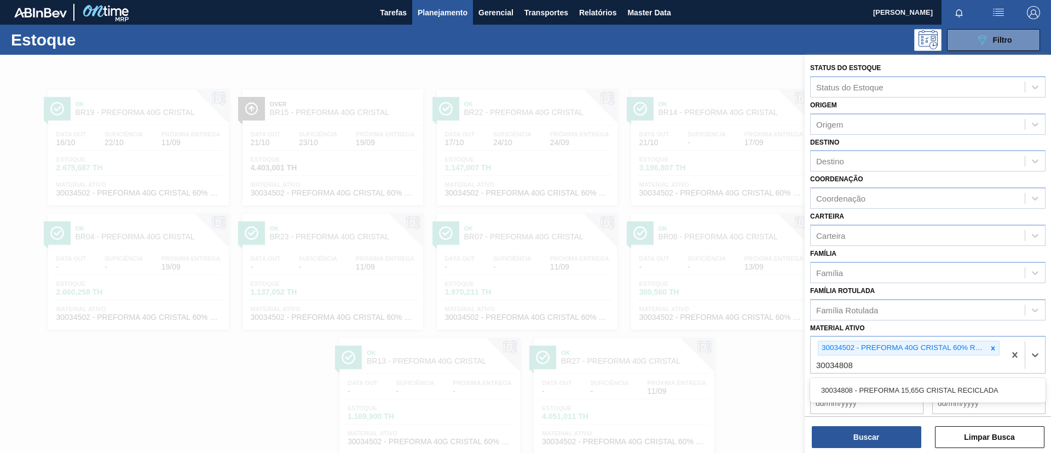
click at [933, 394] on div "30034808 - PREFORMA 15,65G CRISTAL RECICLADA" at bounding box center [927, 390] width 235 height 20
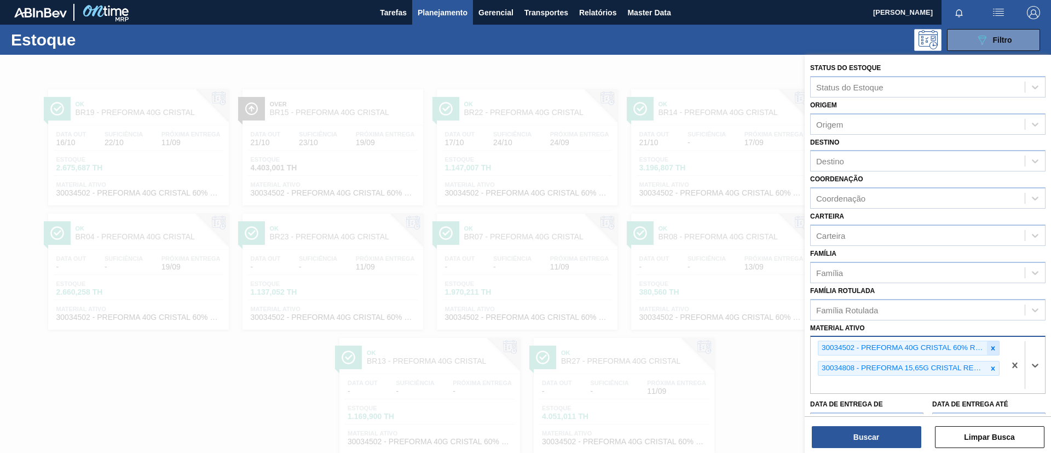
click at [994, 345] on icon at bounding box center [993, 348] width 8 height 8
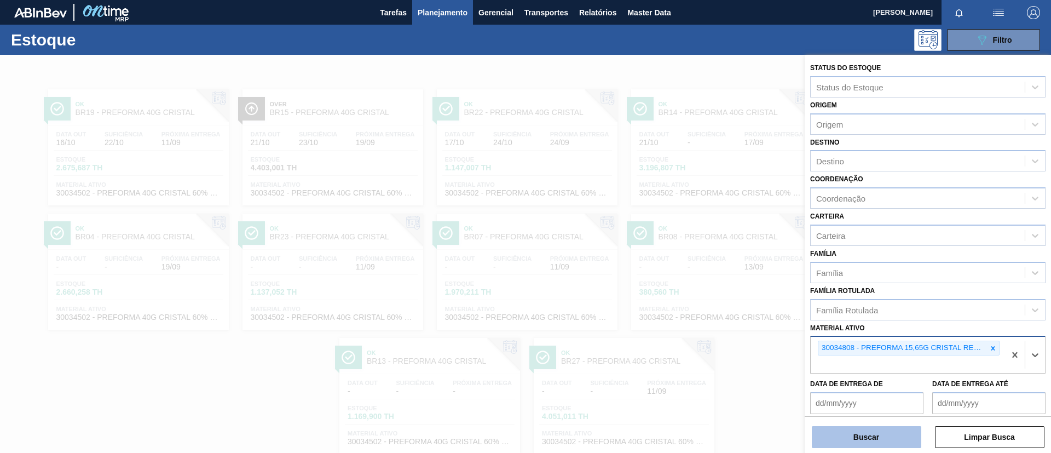
click at [903, 431] on button "Buscar" at bounding box center [866, 437] width 109 height 22
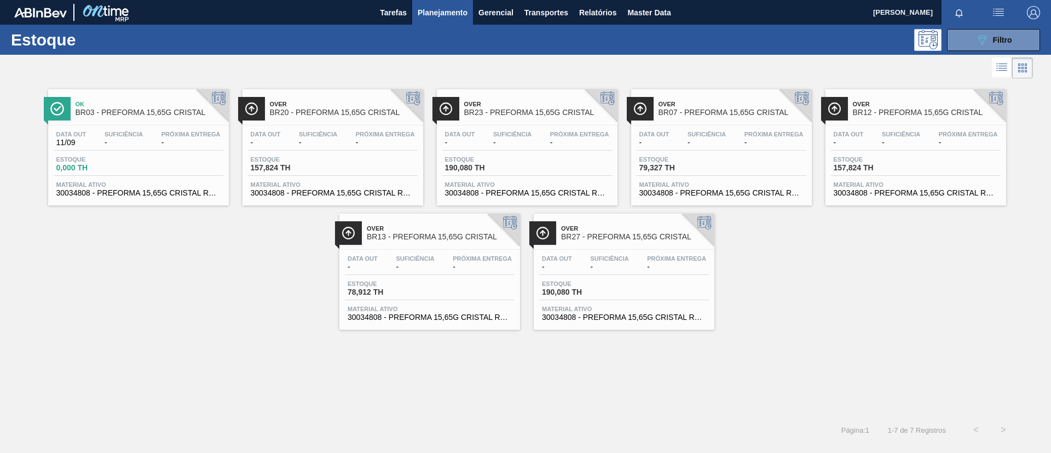
click at [198, 112] on div at bounding box center [212, 105] width 33 height 33
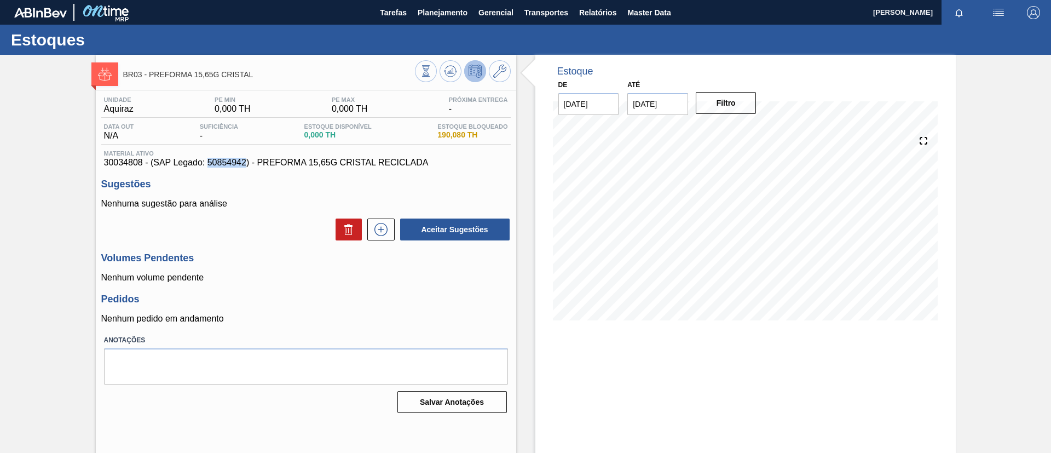
drag, startPoint x: 209, startPoint y: 164, endPoint x: 246, endPoint y: 164, distance: 36.7
click at [246, 164] on span "30034808 - (SAP Legado: 50854942) - PREFORMA 15,65G CRISTAL RECICLADA" at bounding box center [306, 163] width 404 height 10
click at [454, 6] on span "Planejamento" at bounding box center [443, 12] width 50 height 13
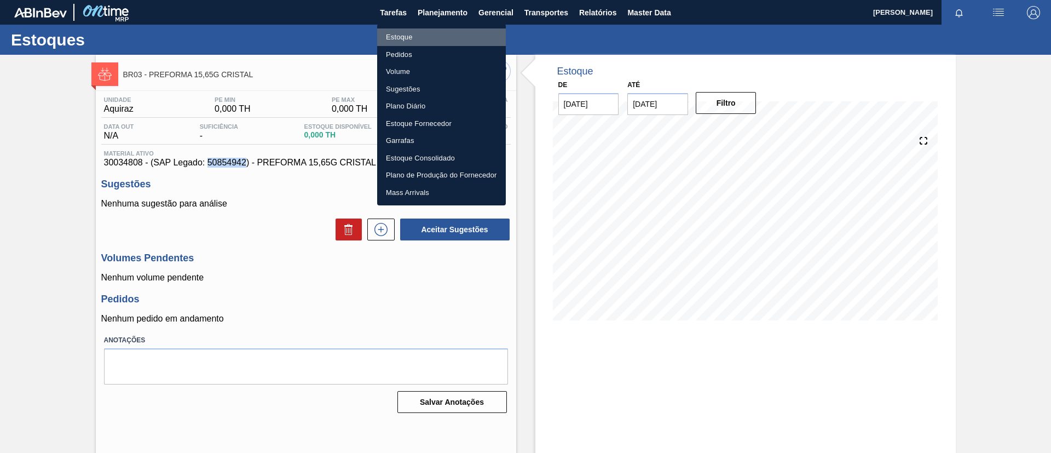
click at [442, 36] on li "Estoque" at bounding box center [441, 37] width 129 height 18
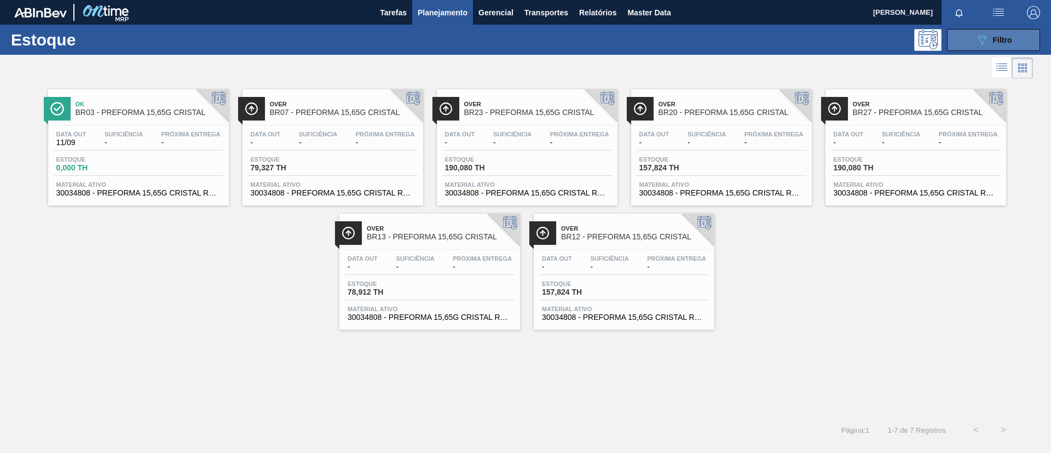
click at [984, 48] on button "089F7B8B-B2A5-4AFE-B5C0-19BA573D28AC Filtro" at bounding box center [993, 40] width 93 height 22
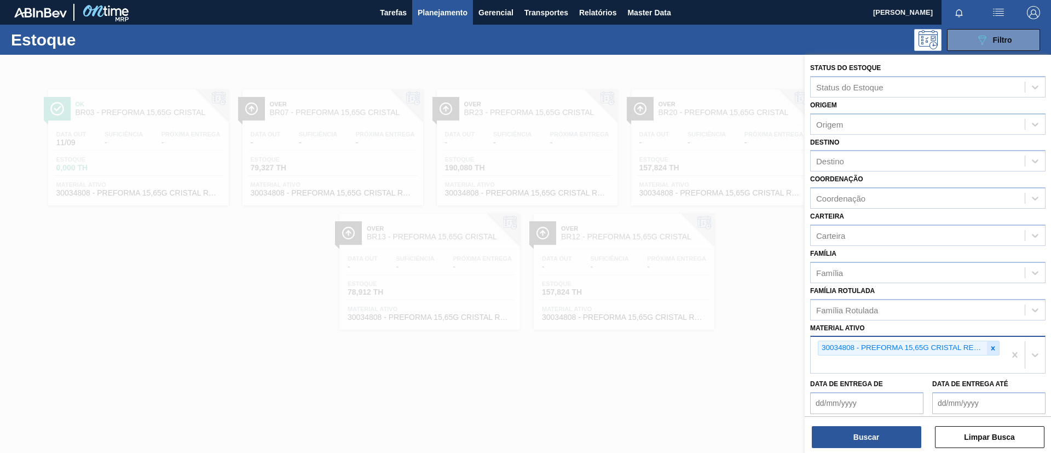
click at [992, 345] on icon at bounding box center [993, 348] width 8 height 8
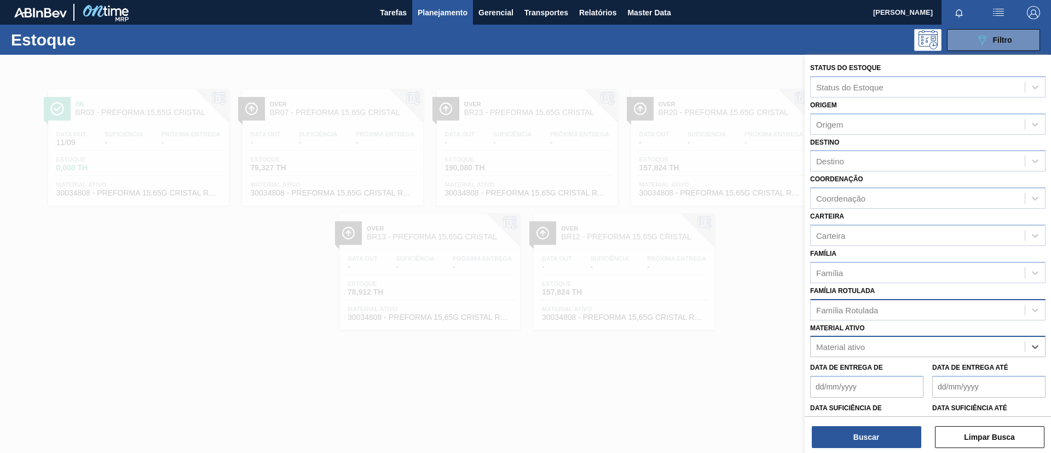
click at [924, 317] on div "Família Rotulada" at bounding box center [918, 310] width 214 height 16
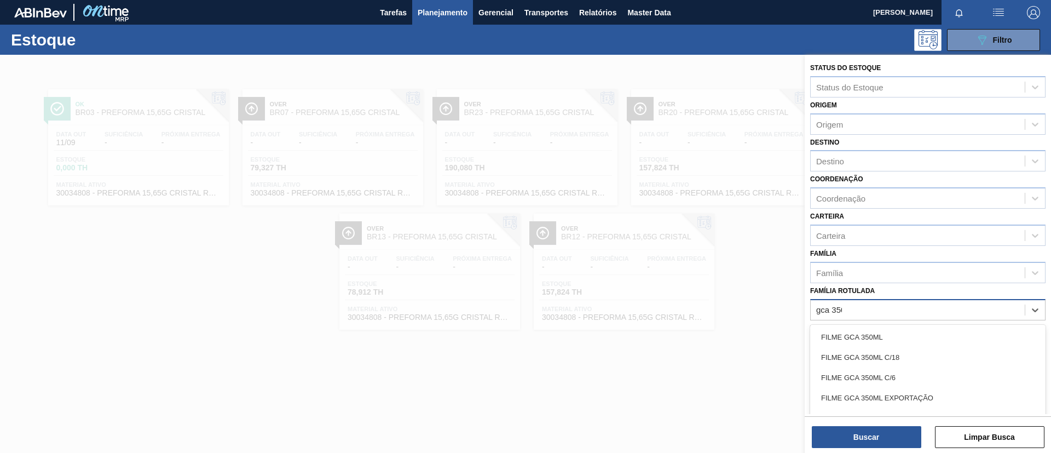
type Rotulada "gca 350ml"
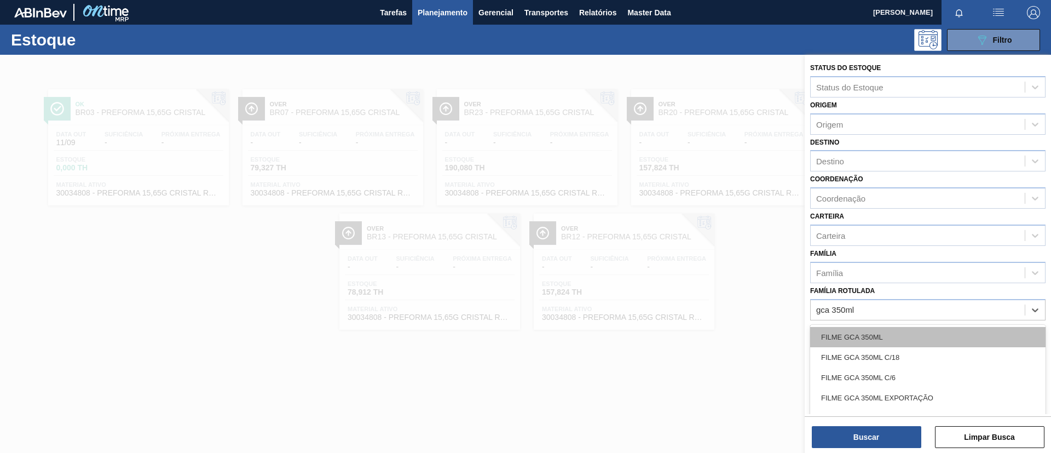
click at [936, 330] on div "FILME GCA 350ML" at bounding box center [927, 337] width 235 height 20
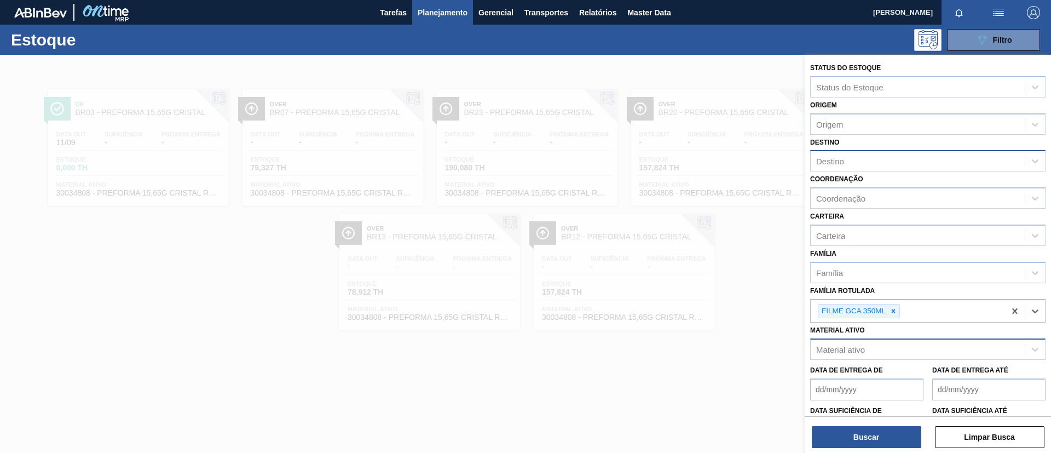
click at [865, 158] on div "Destino" at bounding box center [918, 161] width 214 height 16
type input "viam"
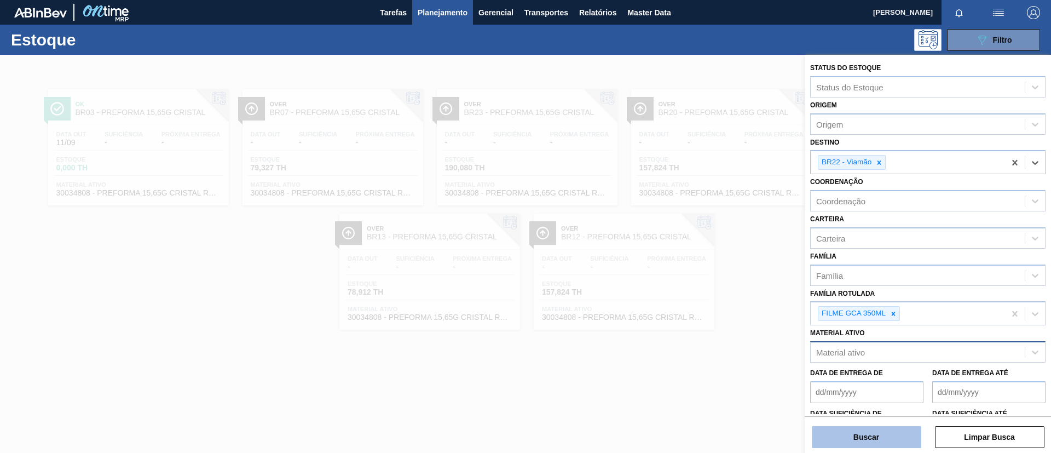
click at [875, 430] on button "Buscar" at bounding box center [866, 437] width 109 height 22
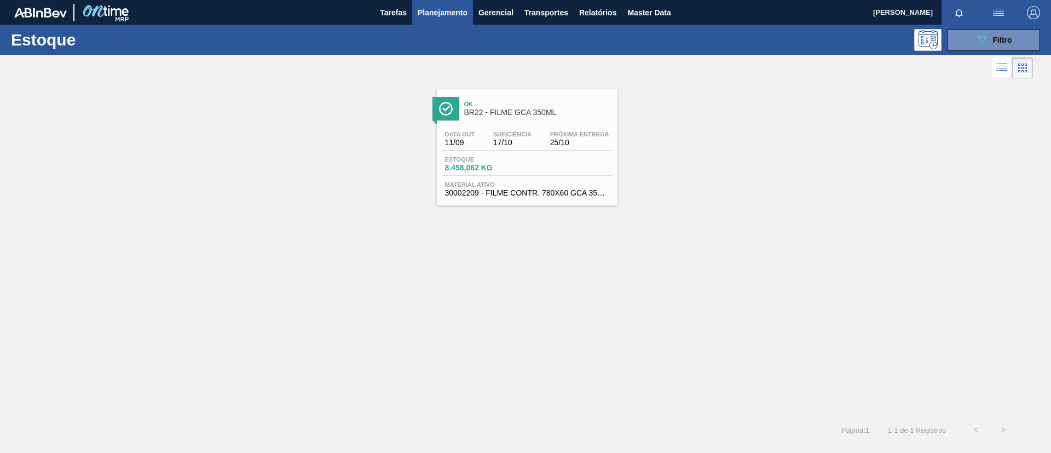
click at [536, 117] on div "Ok BR22 - FILME GCA 350ML" at bounding box center [538, 108] width 148 height 25
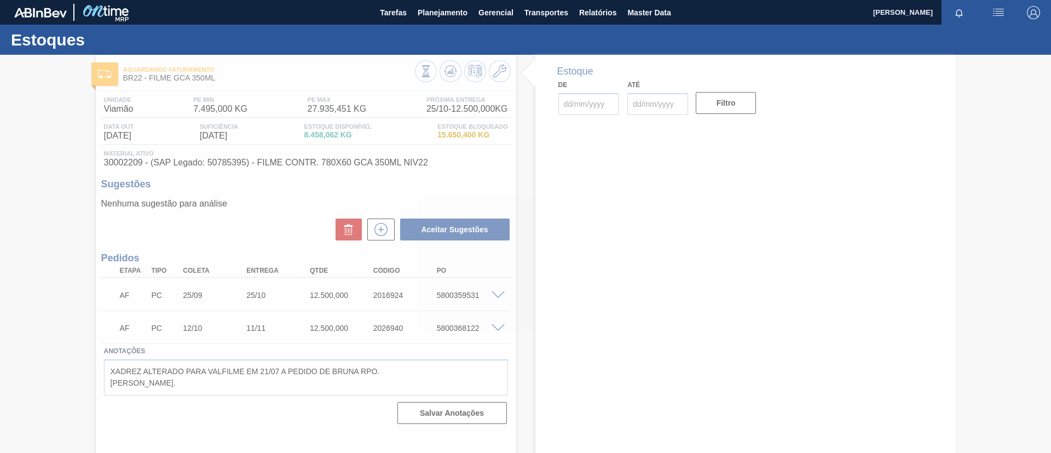
type input "[DATE]"
click at [500, 70] on div at bounding box center [525, 254] width 1051 height 398
click at [498, 73] on div at bounding box center [525, 254] width 1051 height 398
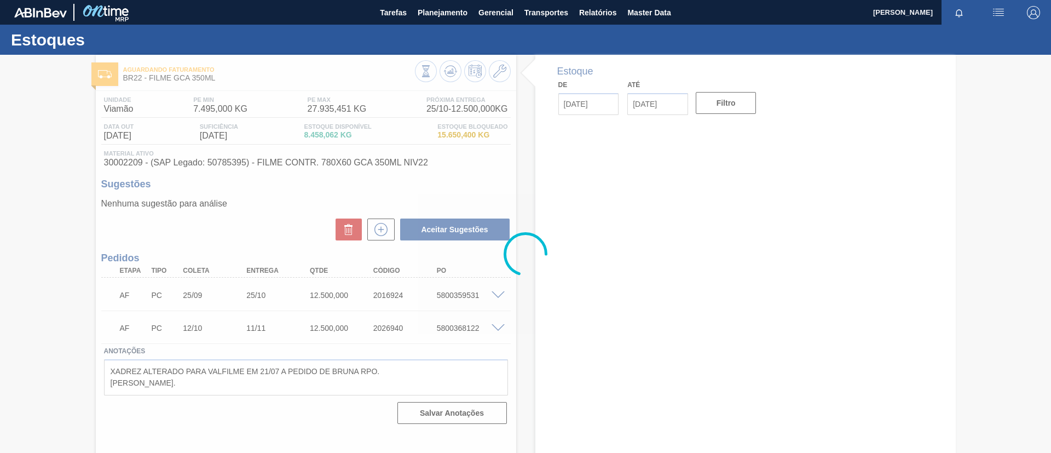
click at [498, 73] on div at bounding box center [525, 254] width 1051 height 398
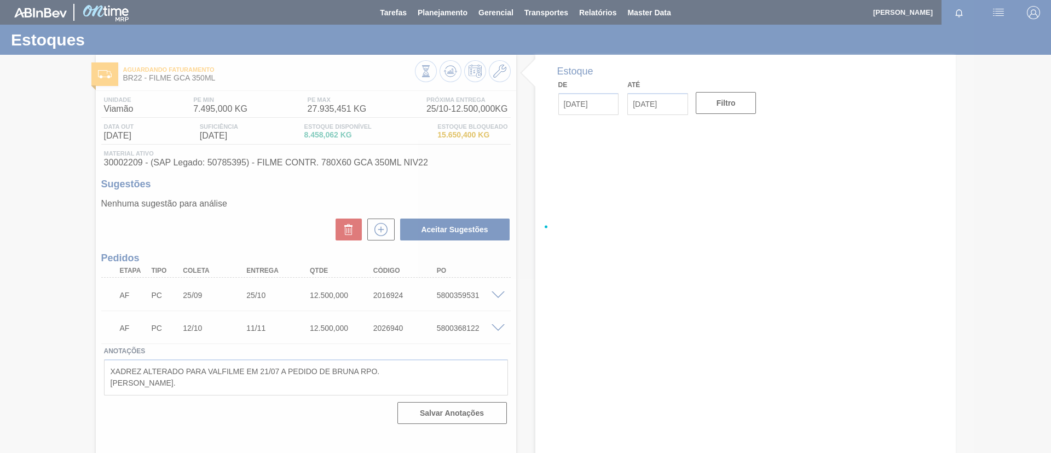
click at [508, 63] on div at bounding box center [525, 226] width 1051 height 453
click at [500, 72] on div at bounding box center [525, 226] width 1051 height 453
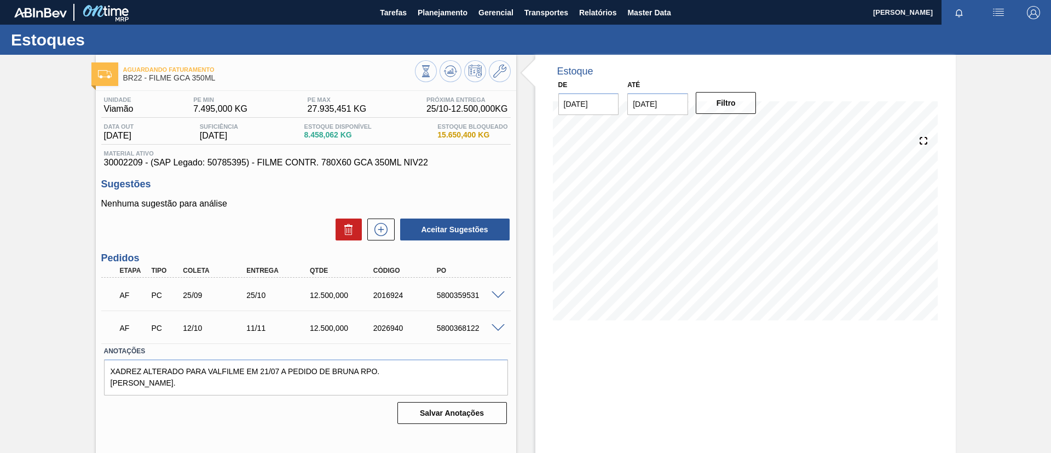
click at [500, 72] on icon at bounding box center [499, 71] width 13 height 13
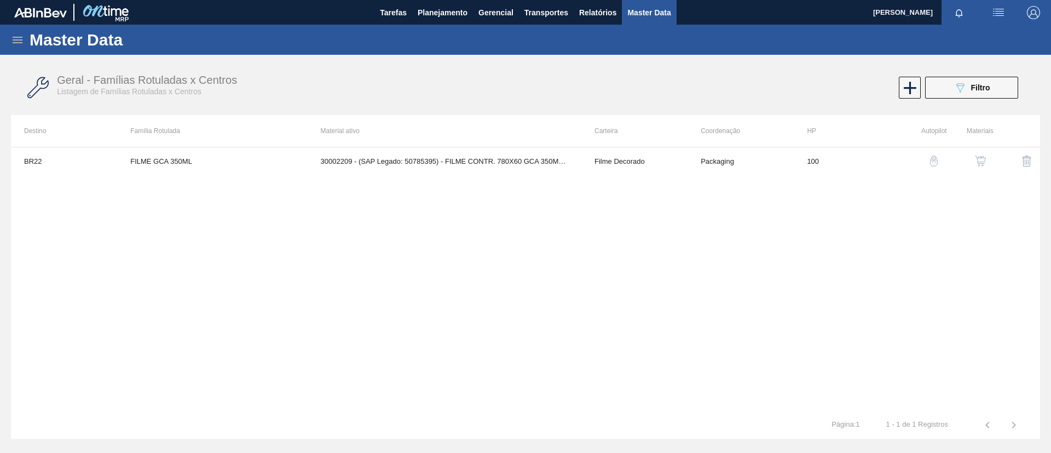
click at [986, 161] on div "button" at bounding box center [980, 160] width 13 height 11
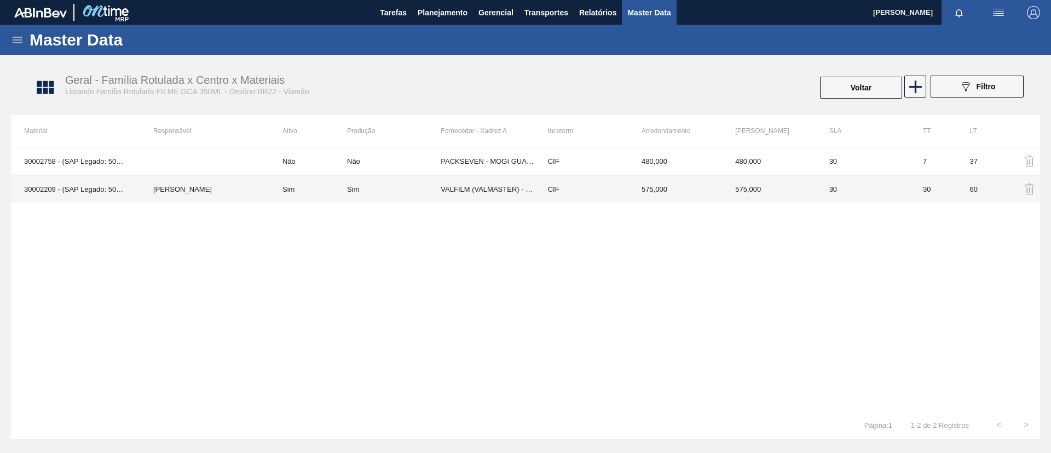
click at [347, 180] on td "Sim" at bounding box center [394, 189] width 94 height 28
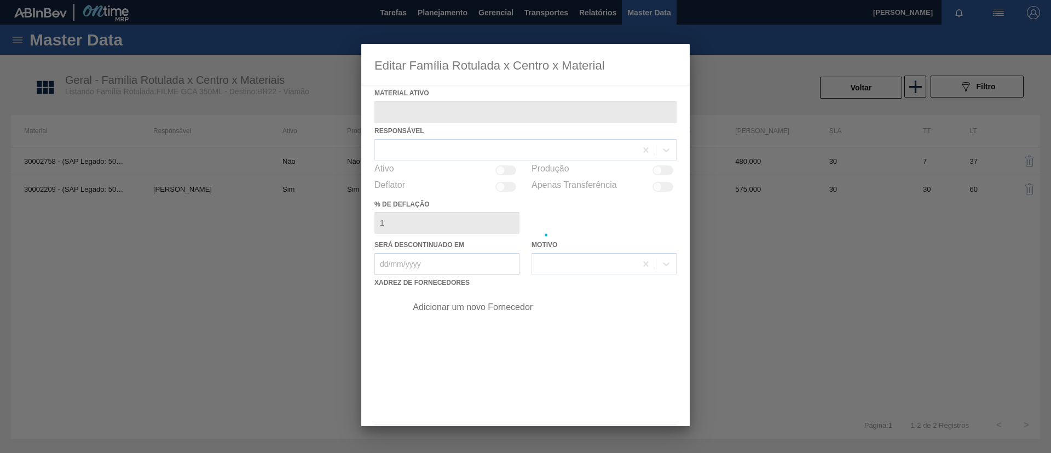
type ativo "30002209 - (SAP Legado: 50785395) - FILME CONTR. 780X60 GCA 350ML NIV22"
checkbox input "true"
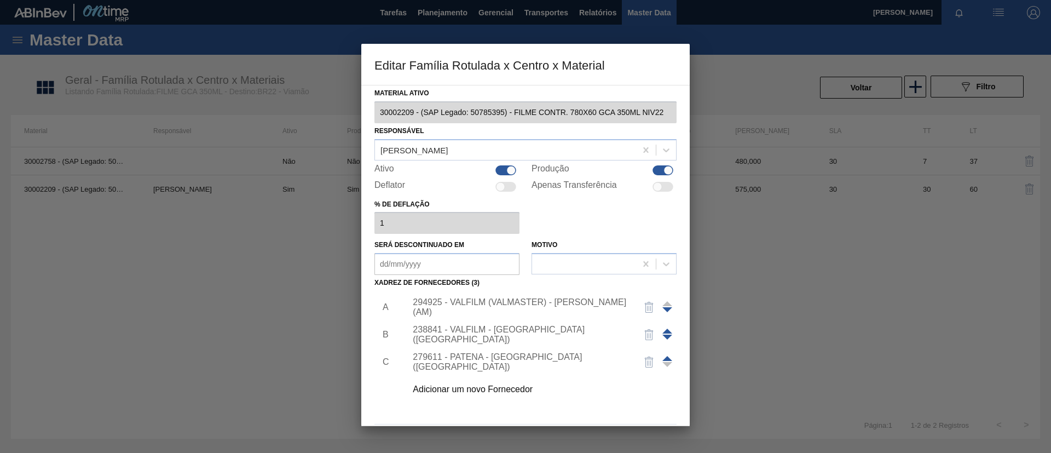
click at [516, 388] on div "Adicionar um novo Fornecedor" at bounding box center [520, 389] width 215 height 10
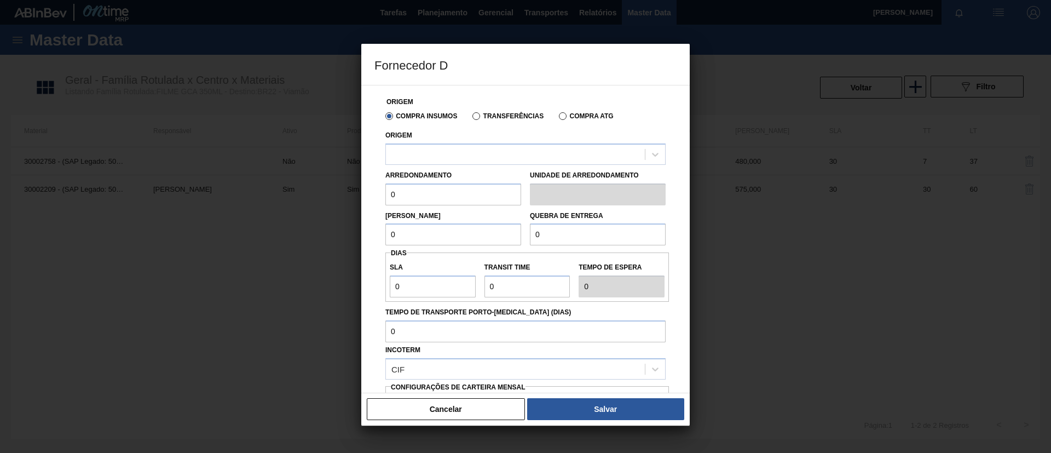
click at [508, 167] on div "Arredondamento 0" at bounding box center [453, 186] width 136 height 38
click at [511, 157] on div at bounding box center [515, 154] width 259 height 16
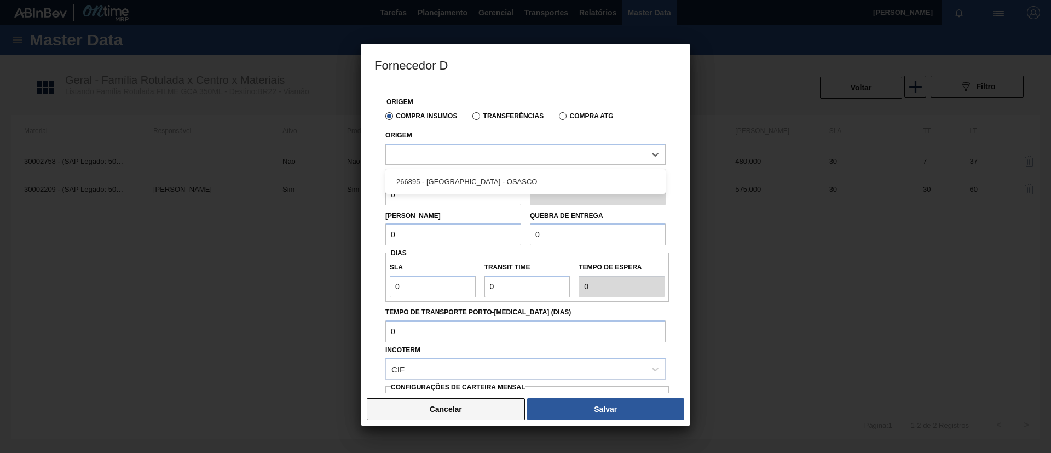
drag, startPoint x: 477, startPoint y: 419, endPoint x: 484, endPoint y: 400, distance: 20.6
click at [476, 419] on button "Cancelar" at bounding box center [446, 409] width 158 height 22
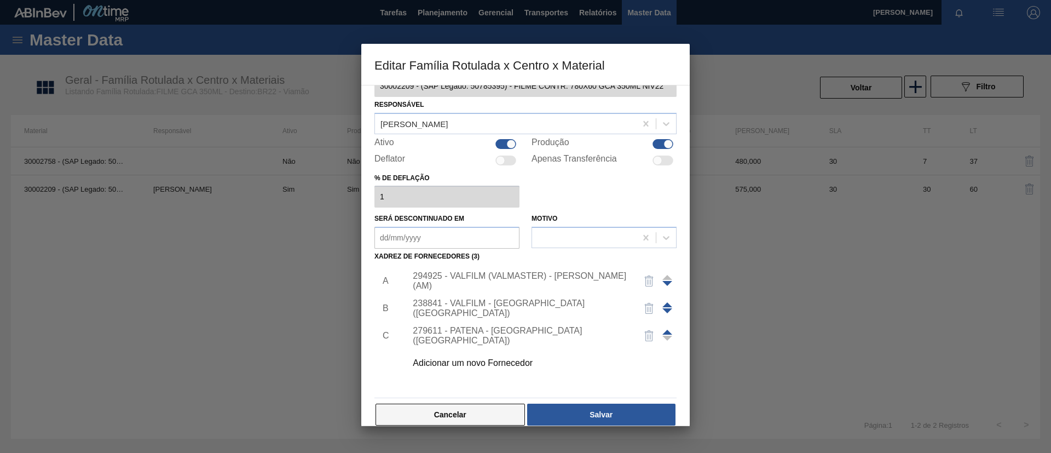
scroll to position [40, 0]
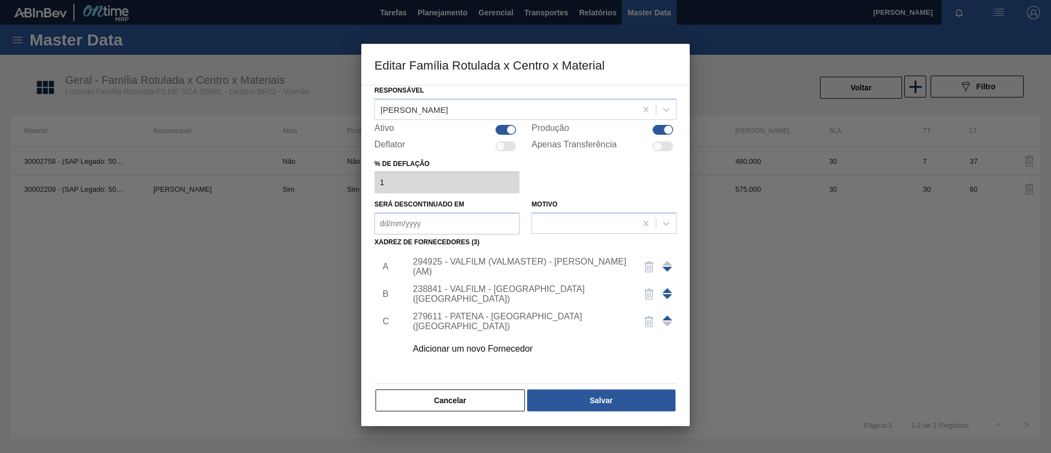
click at [488, 350] on div "Adicionar um novo Fornecedor" at bounding box center [520, 349] width 215 height 10
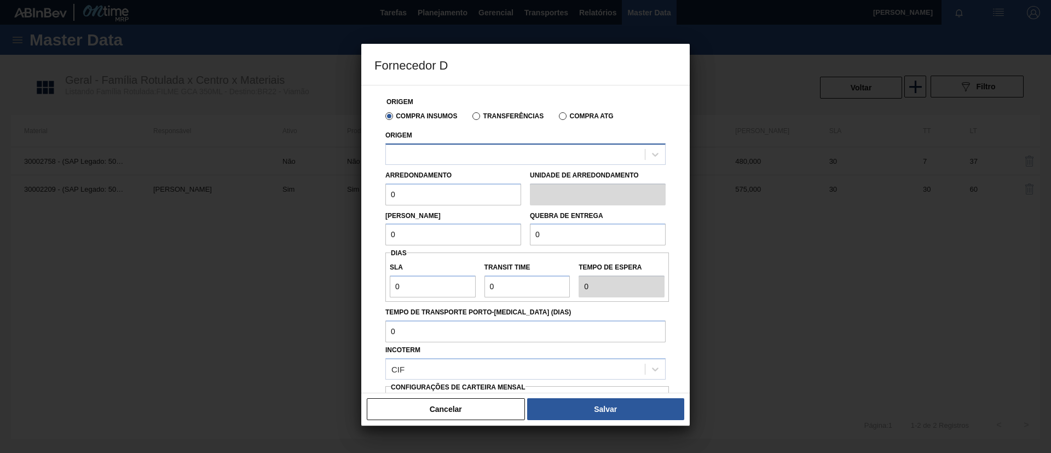
click at [501, 154] on div at bounding box center [515, 154] width 259 height 16
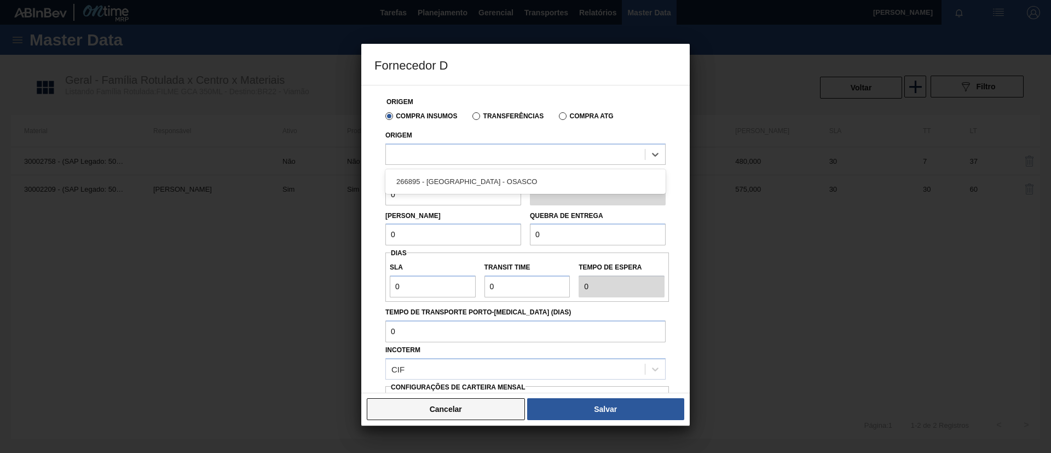
drag, startPoint x: 482, startPoint y: 411, endPoint x: 484, endPoint y: 402, distance: 9.6
click at [482, 411] on button "Cancelar" at bounding box center [446, 409] width 158 height 22
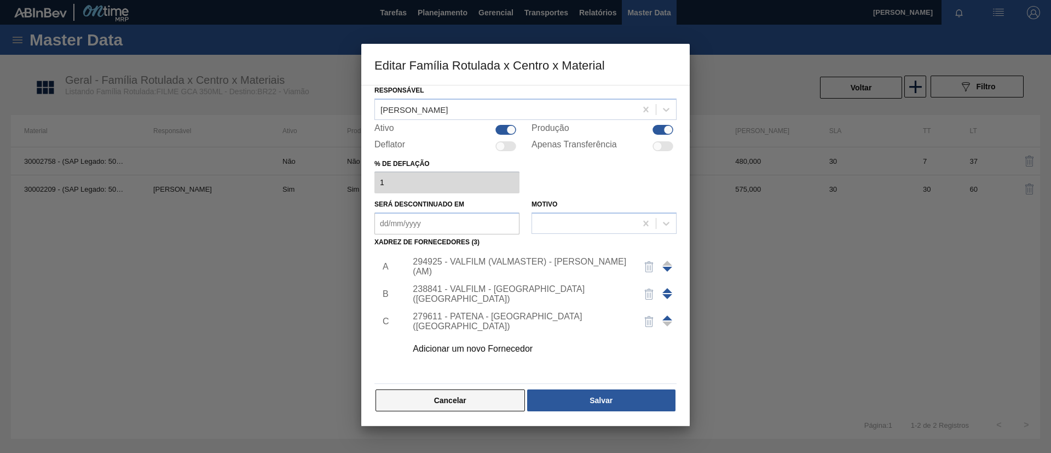
click at [474, 395] on button "Cancelar" at bounding box center [449, 400] width 149 height 22
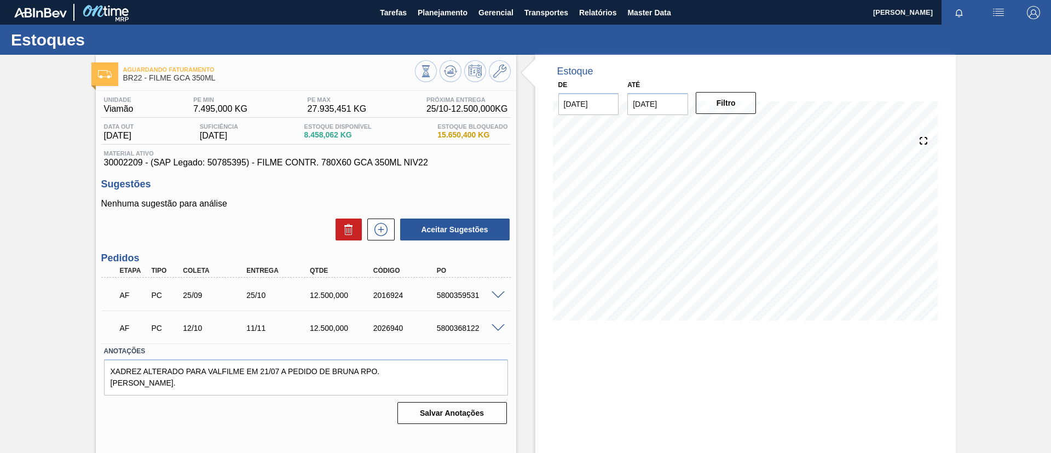
drag, startPoint x: 4, startPoint y: 248, endPoint x: 39, endPoint y: 226, distance: 41.3
click at [24, 236] on div "Aguardando Faturamento BR22 - FILME GCA 350ML Unidade Viamão PE MIN 7.495,000 K…" at bounding box center [525, 263] width 1051 height 416
click at [0, 118] on div "Aguardando Faturamento BR22 - FILME GCA 350ML Unidade Viamão PE MIN 7.495,000 K…" at bounding box center [525, 263] width 1051 height 416
click at [11, 235] on div "Aguardando Faturamento BR22 - FILME GCA 350ML Unidade Viamão PE MIN 7.495,000 K…" at bounding box center [525, 263] width 1051 height 416
drag, startPoint x: 105, startPoint y: 165, endPoint x: 141, endPoint y: 164, distance: 36.7
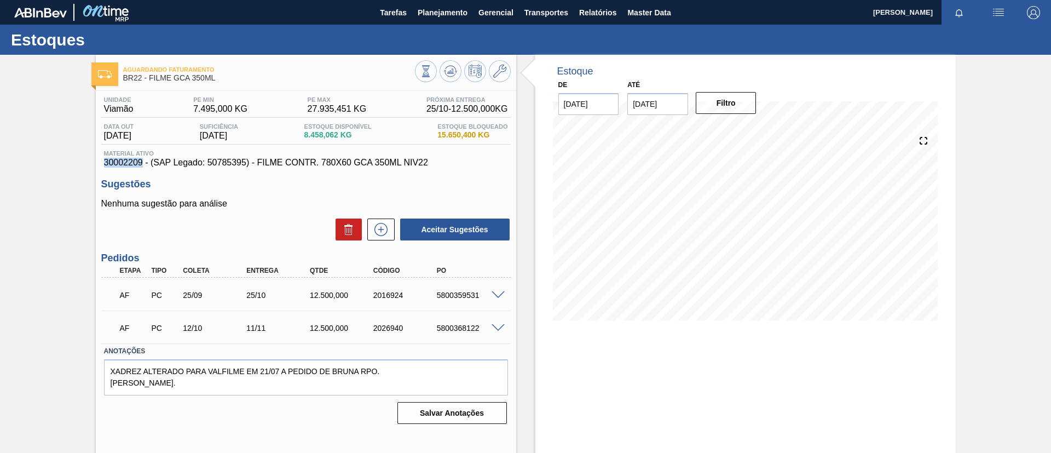
click at [141, 164] on span "30002209 - (SAP Legado: 50785395) - FILME CONTR. 780X60 GCA 350ML NIV22" at bounding box center [306, 163] width 404 height 10
click at [419, 14] on span "Planejamento" at bounding box center [443, 12] width 50 height 13
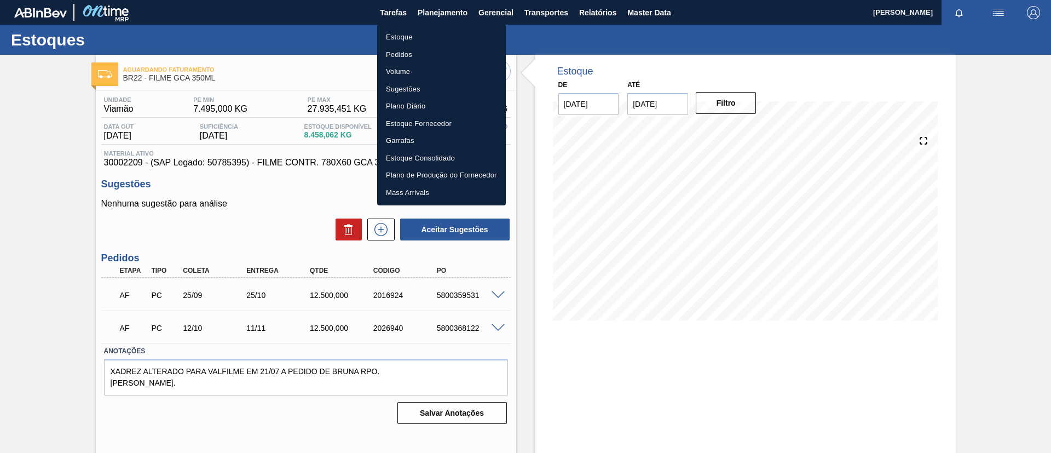
click at [431, 27] on ul "Estoque Pedidos Volume Sugestões Plano Diário Estoque Fornecedor Garrafas Estoq…" at bounding box center [441, 114] width 129 height 181
click at [433, 30] on li "Estoque" at bounding box center [441, 37] width 129 height 18
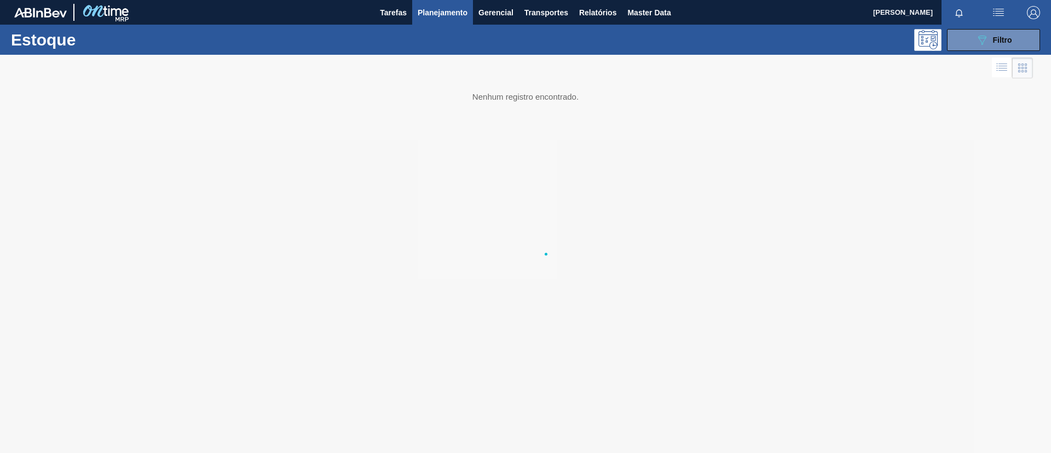
click at [435, 0] on body "Tarefas Planejamento Gerencial Transportes Relatórios Master Data TOMAS SIMOES …" at bounding box center [525, 0] width 1051 height 0
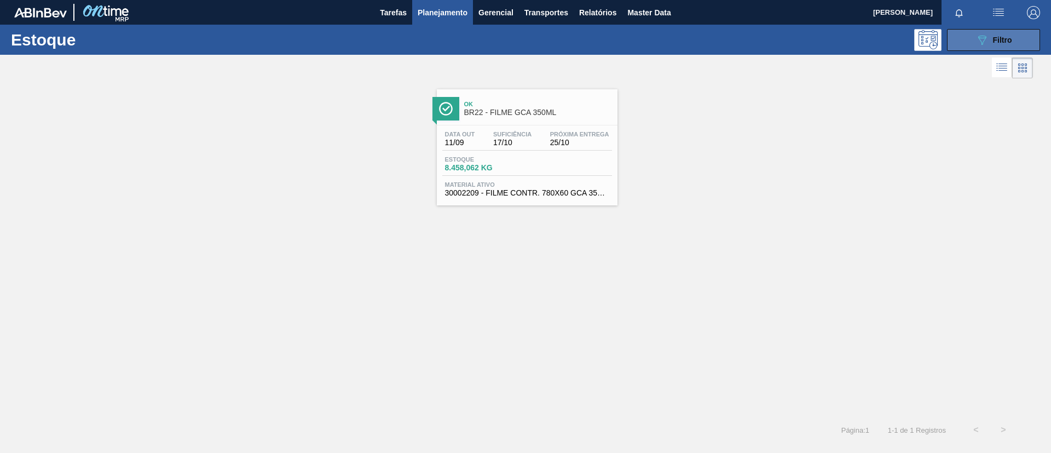
click at [990, 44] on div "089F7B8B-B2A5-4AFE-B5C0-19BA573D28AC Filtro" at bounding box center [993, 39] width 37 height 13
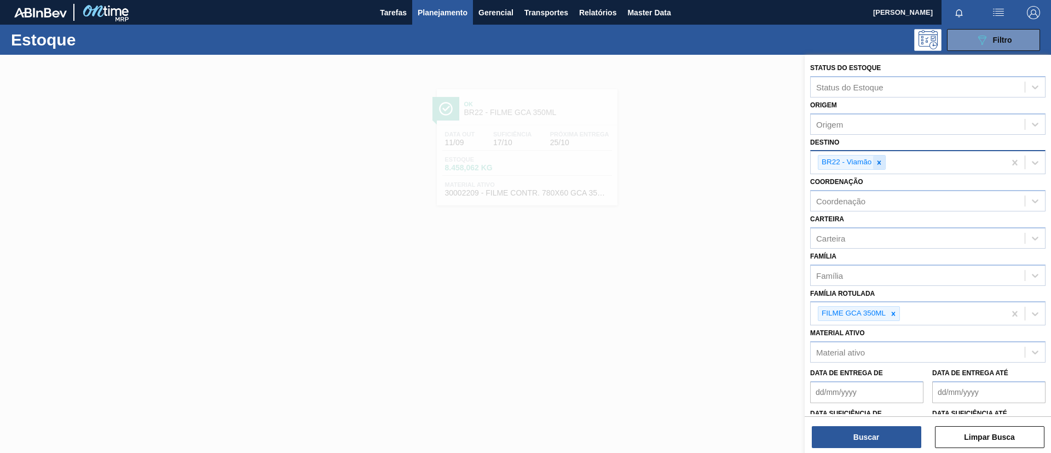
click at [880, 165] on icon at bounding box center [879, 163] width 8 height 8
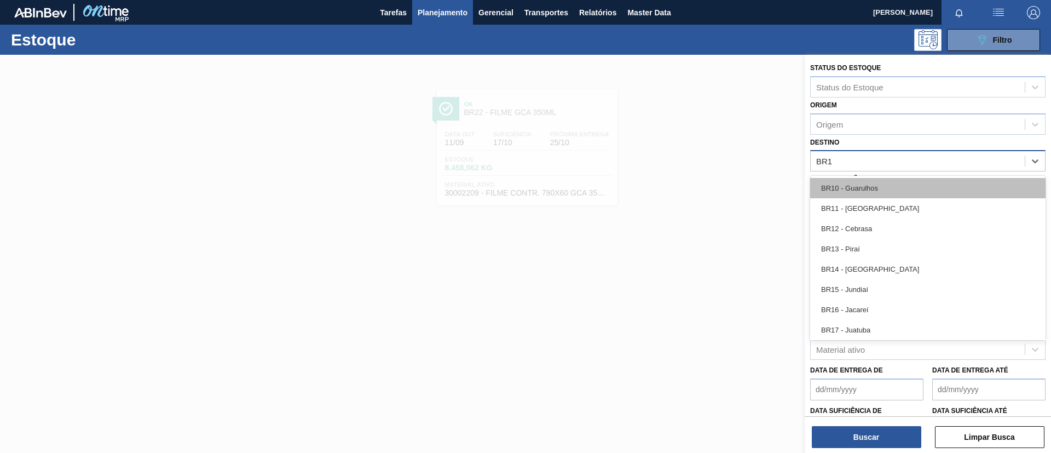
type input "BR13"
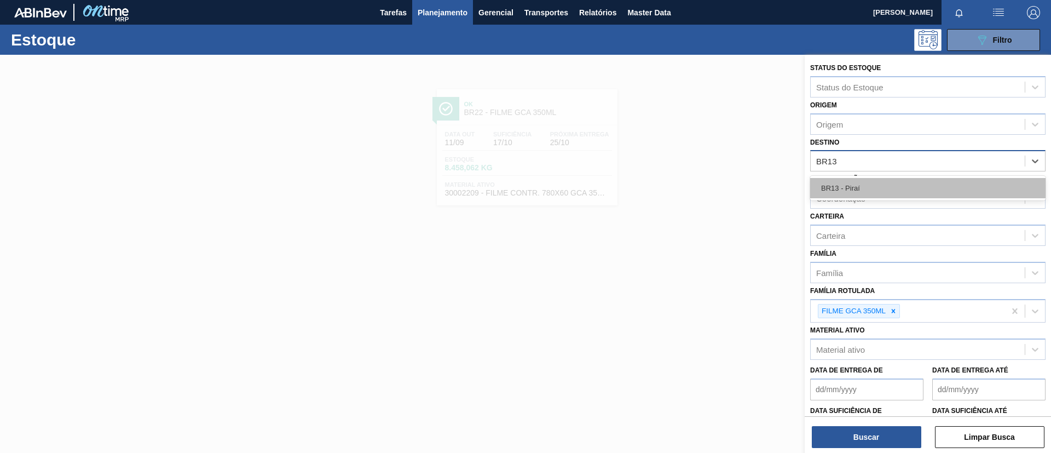
click at [888, 186] on div "BR13 - Piraí" at bounding box center [927, 188] width 235 height 20
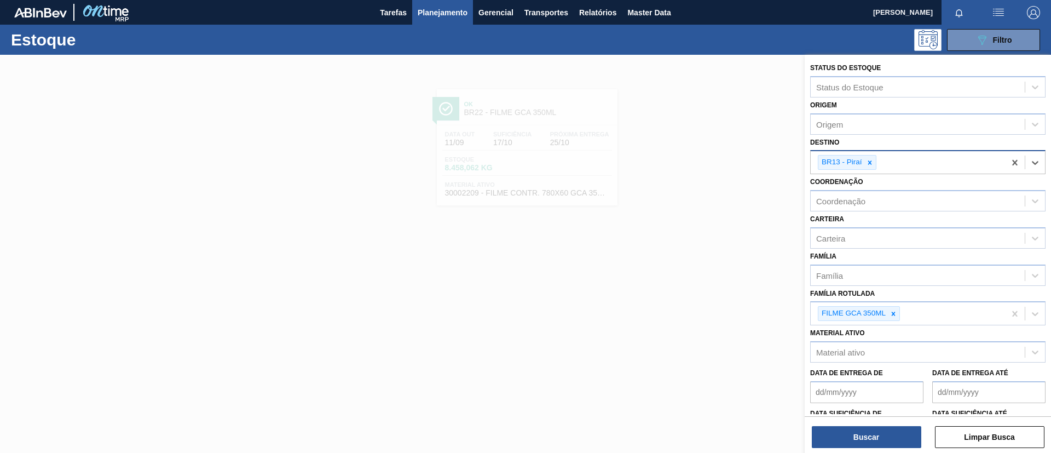
drag, startPoint x: 893, startPoint y: 313, endPoint x: 890, endPoint y: 300, distance: 13.4
click at [893, 312] on icon at bounding box center [893, 314] width 8 height 8
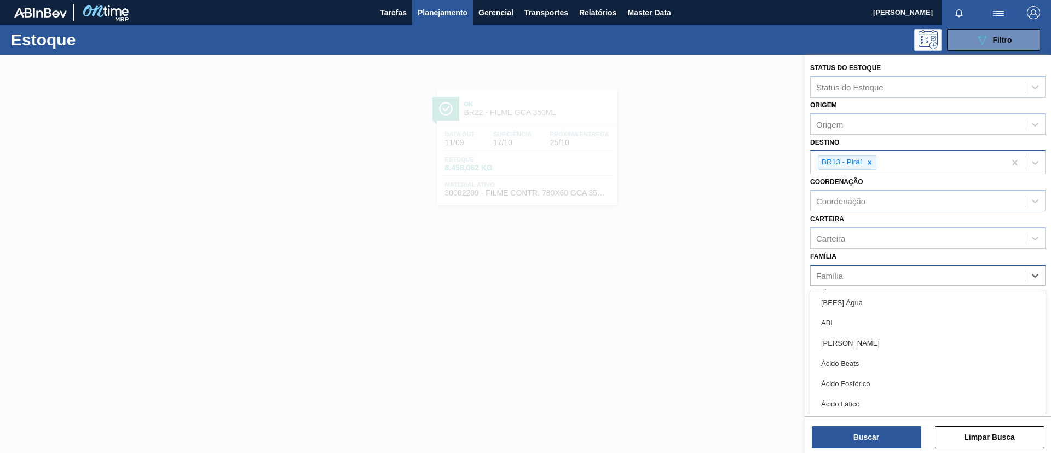
click at [881, 269] on div "Família" at bounding box center [918, 275] width 214 height 16
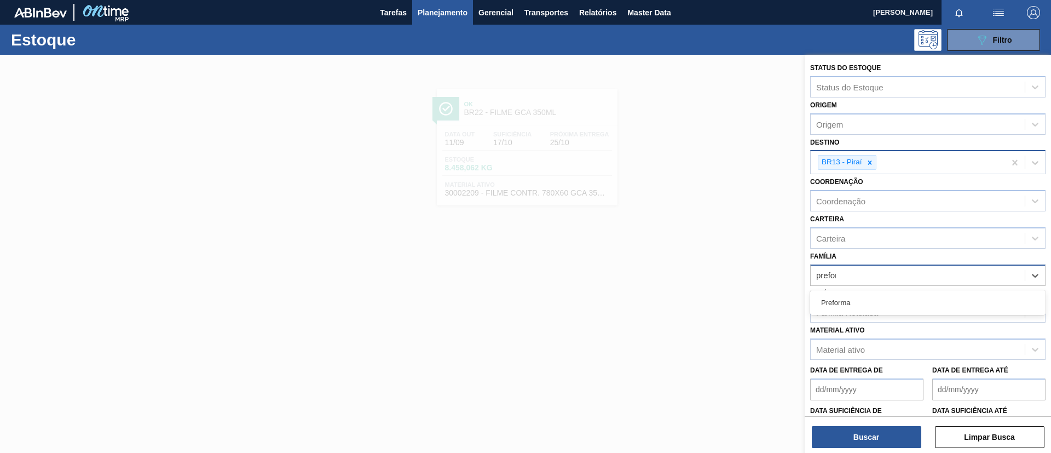
type input "preform"
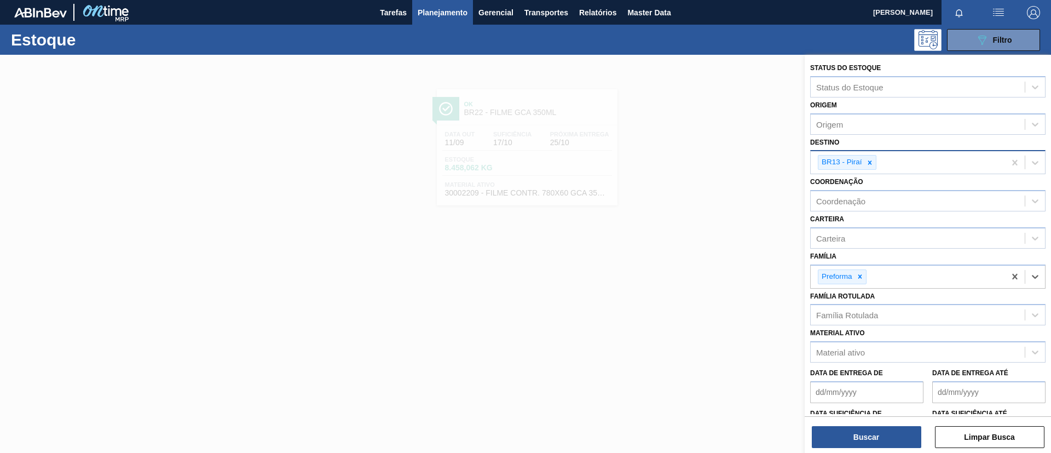
click at [858, 424] on div "Buscar Limpar Busca" at bounding box center [927, 431] width 246 height 31
click at [861, 430] on button "Buscar" at bounding box center [866, 437] width 109 height 22
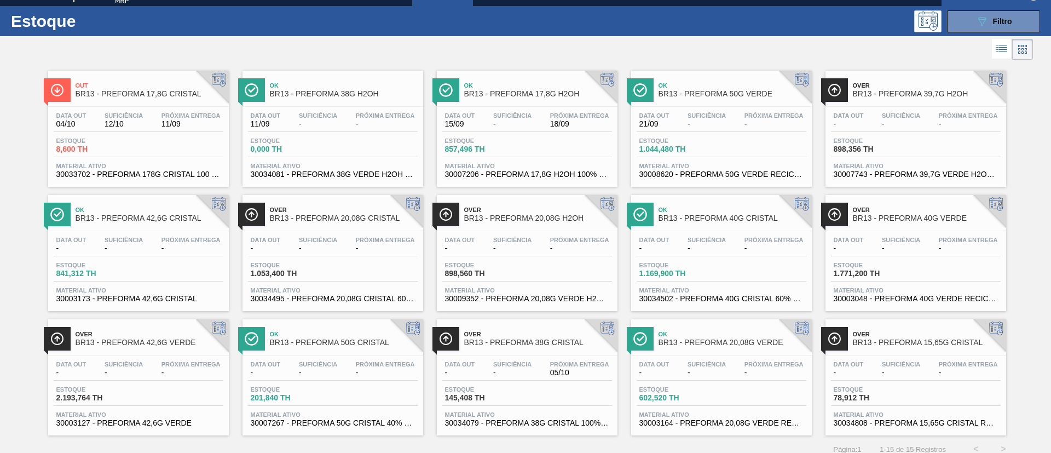
scroll to position [28, 0]
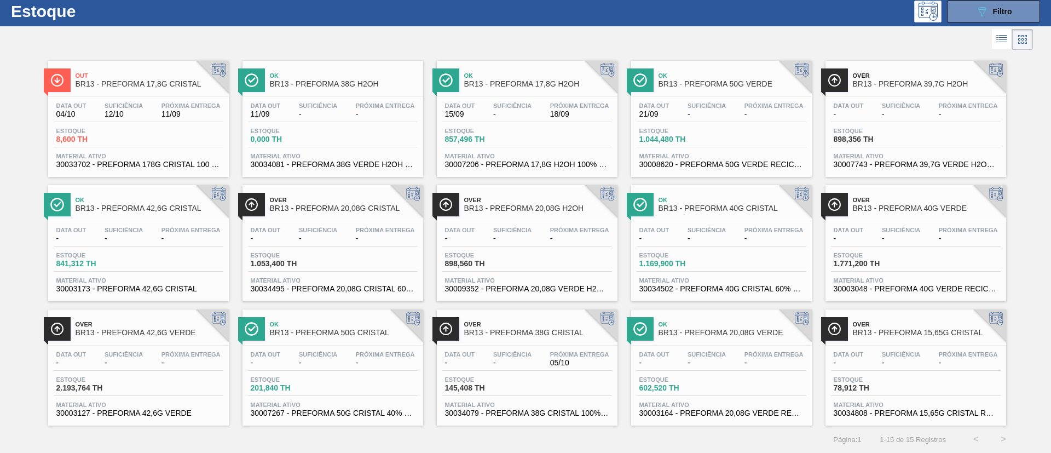
click at [750, 55] on link "Ok BR13 - PREFORMA 50G VERDE Data out 21/09 Suficiência - Próxima Entrega - Est…" at bounding box center [720, 115] width 194 height 124
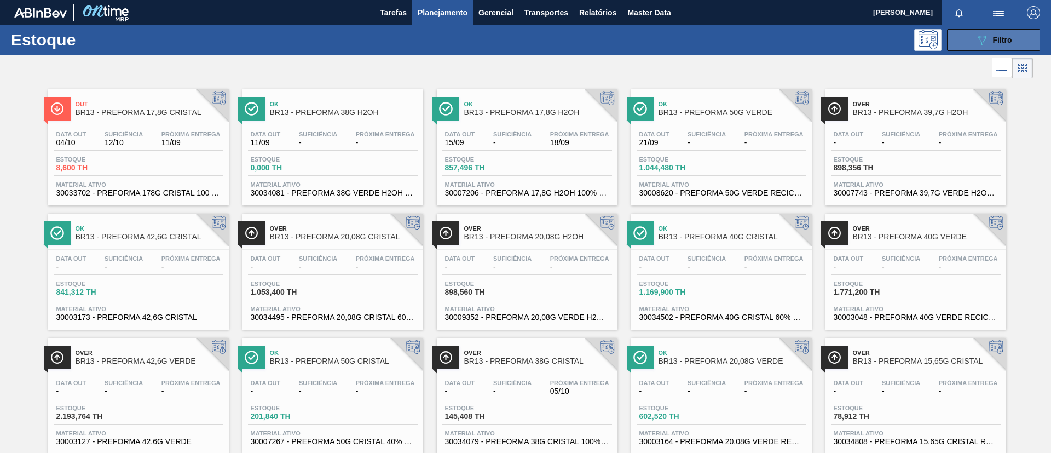
click at [988, 41] on div "089F7B8B-B2A5-4AFE-B5C0-19BA573D28AC Filtro" at bounding box center [993, 39] width 37 height 13
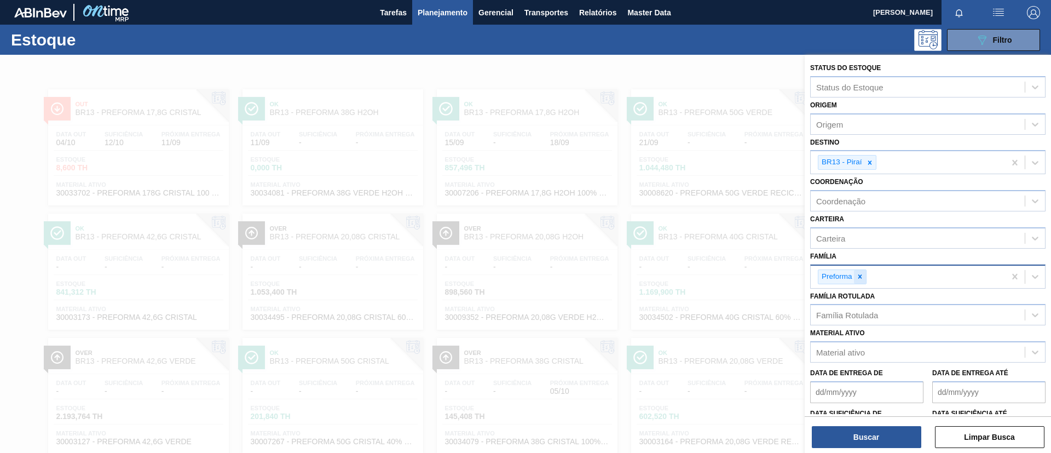
click at [863, 271] on div at bounding box center [860, 277] width 12 height 14
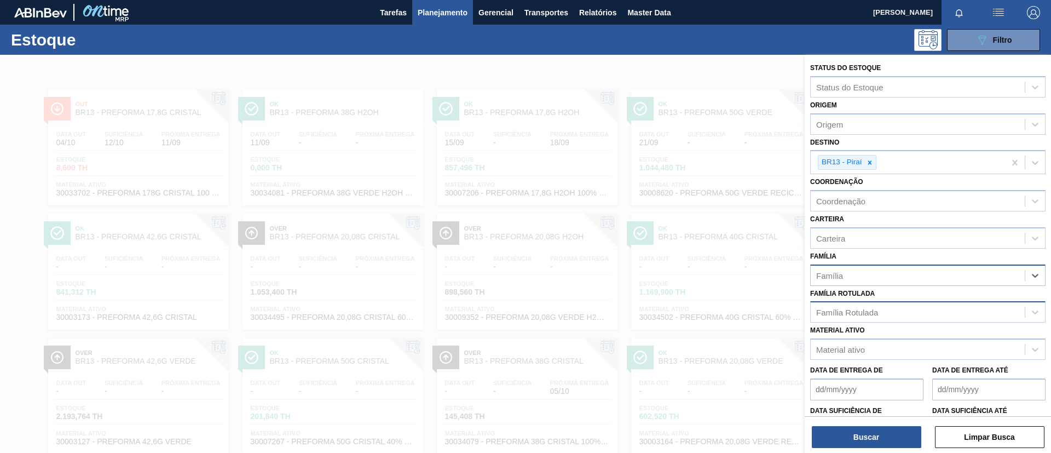
click at [861, 301] on div "Família Rotulada" at bounding box center [927, 311] width 235 height 21
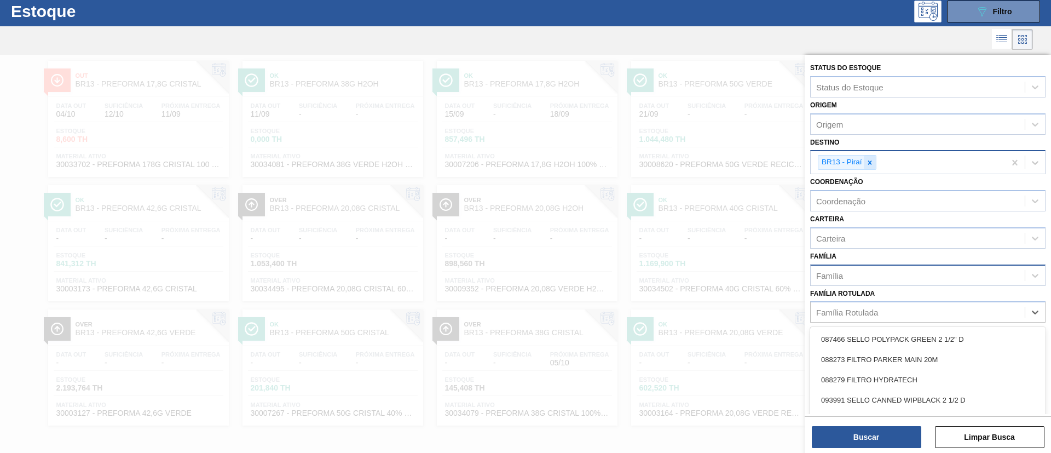
click at [867, 163] on icon at bounding box center [870, 163] width 8 height 8
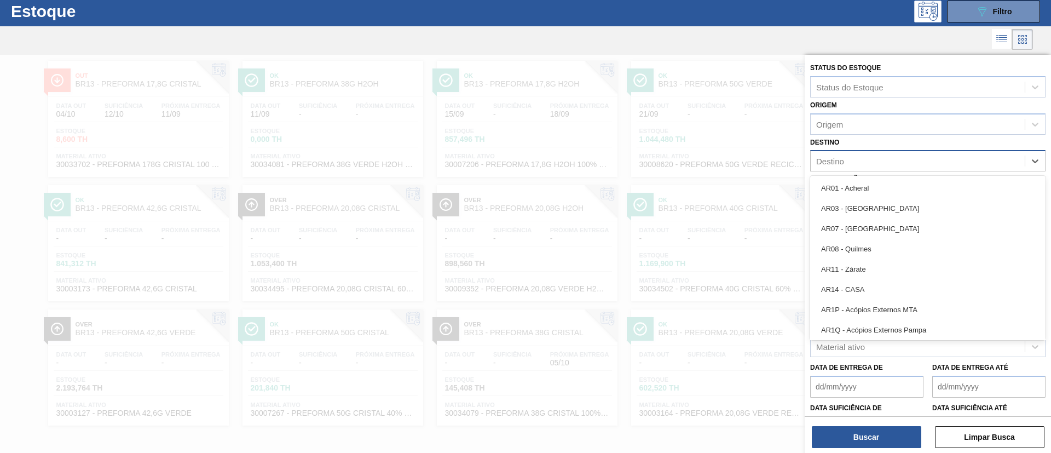
click at [867, 163] on div "Destino" at bounding box center [918, 161] width 214 height 16
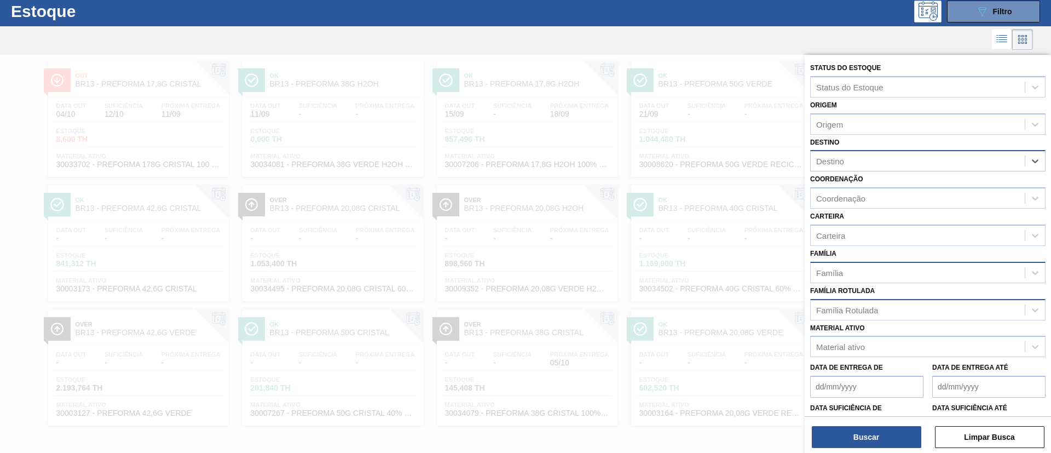
click at [875, 299] on div "Família Rotulada" at bounding box center [927, 309] width 235 height 21
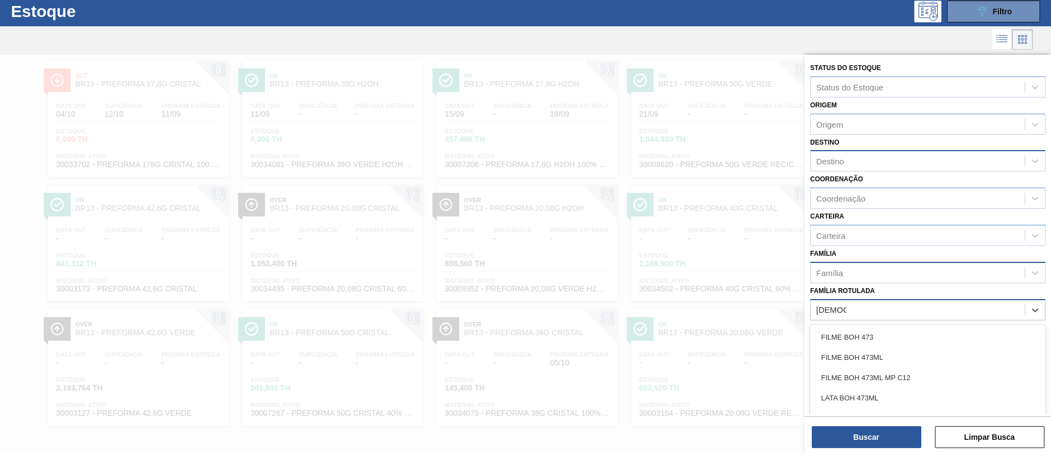
type Rotulada "BOH 473"
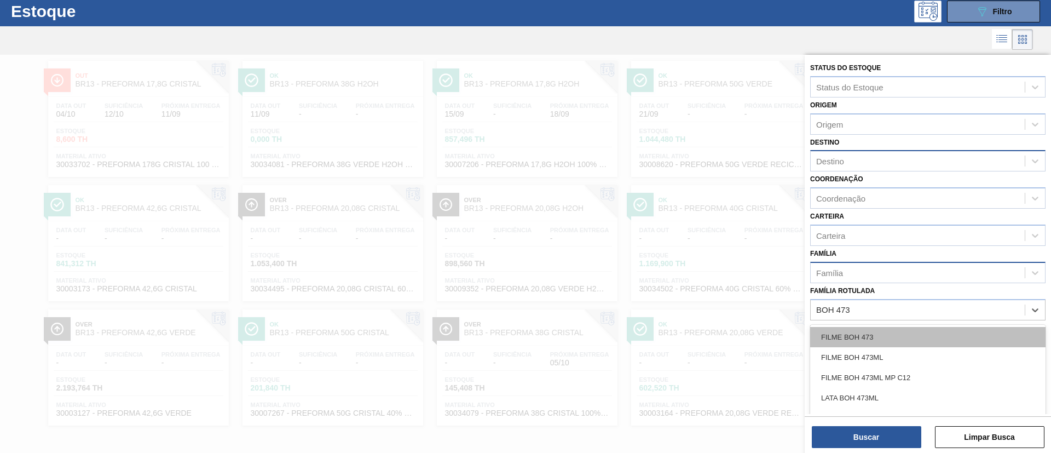
click at [882, 334] on div "FILME BOH 473" at bounding box center [927, 337] width 235 height 20
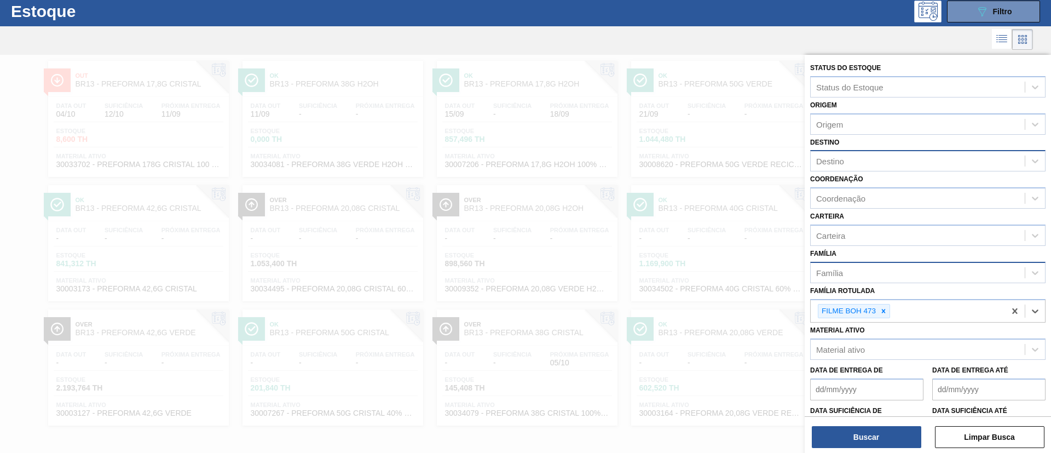
click at [865, 169] on div "Destino" at bounding box center [918, 161] width 214 height 16
type input "nova r"
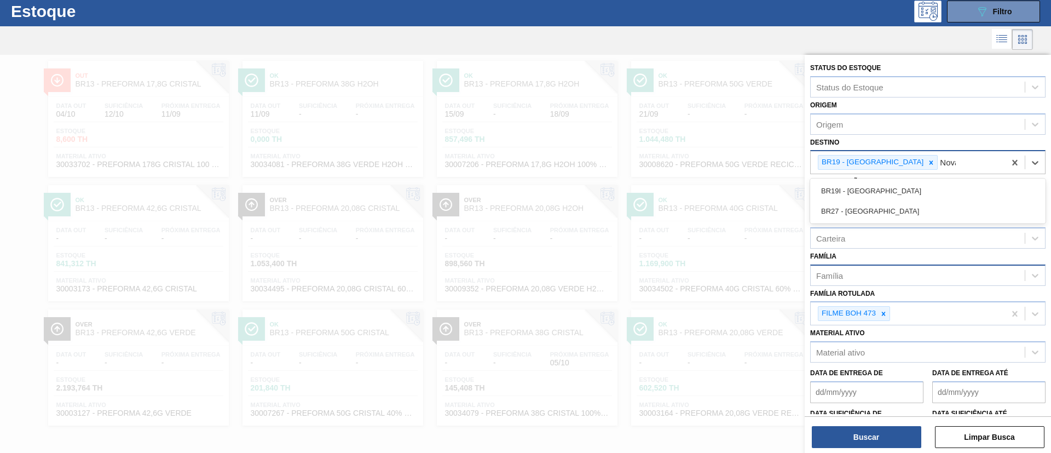
type input "Nova m"
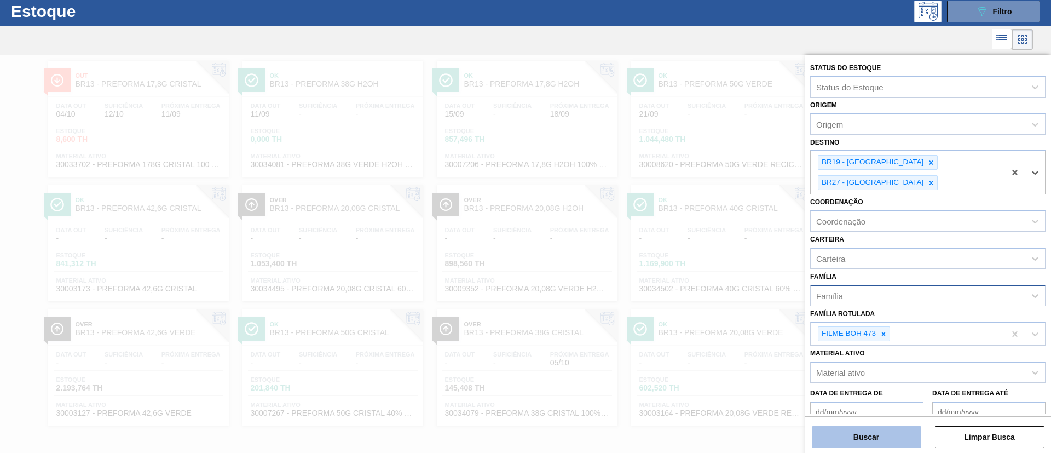
click at [882, 439] on button "Buscar" at bounding box center [866, 437] width 109 height 22
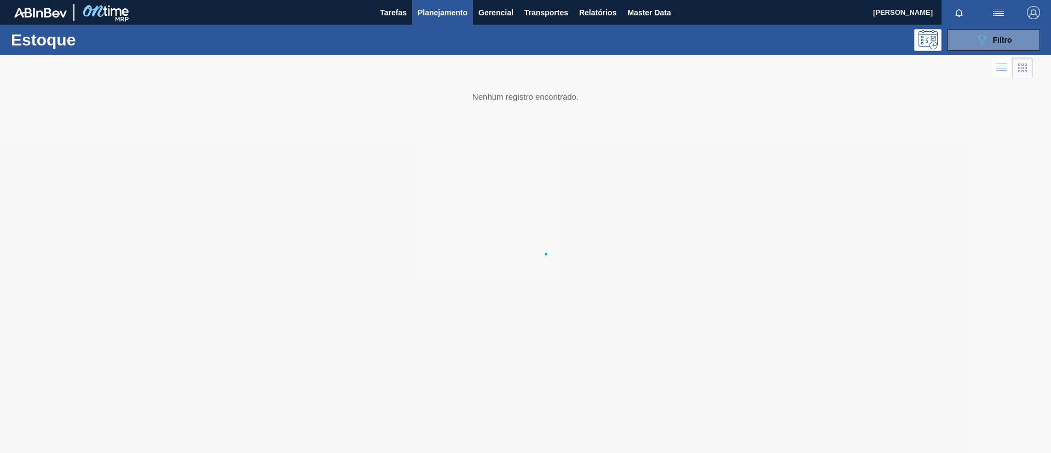
scroll to position [0, 0]
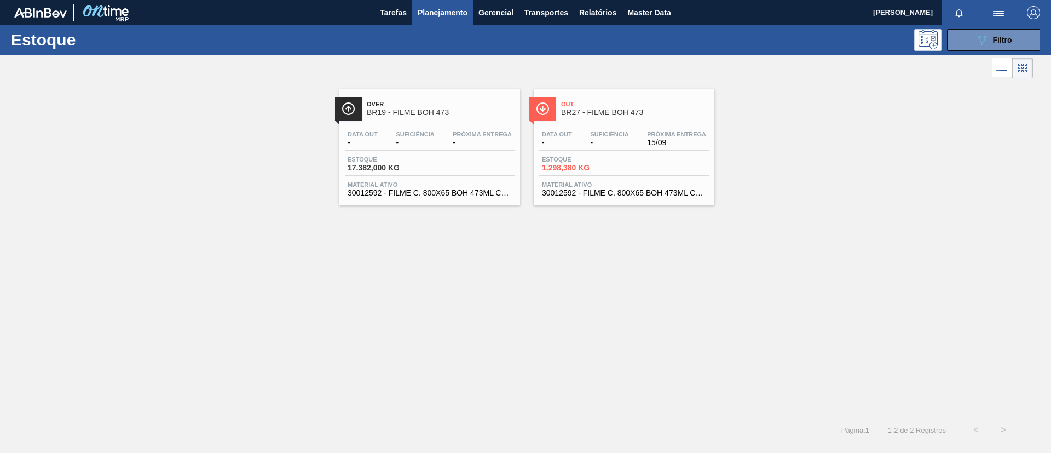
click at [609, 123] on div "Out BR27 - FILME BOH 473 Data out - Suficiência - Próxima Entrega 15/09 Estoque…" at bounding box center [624, 147] width 181 height 116
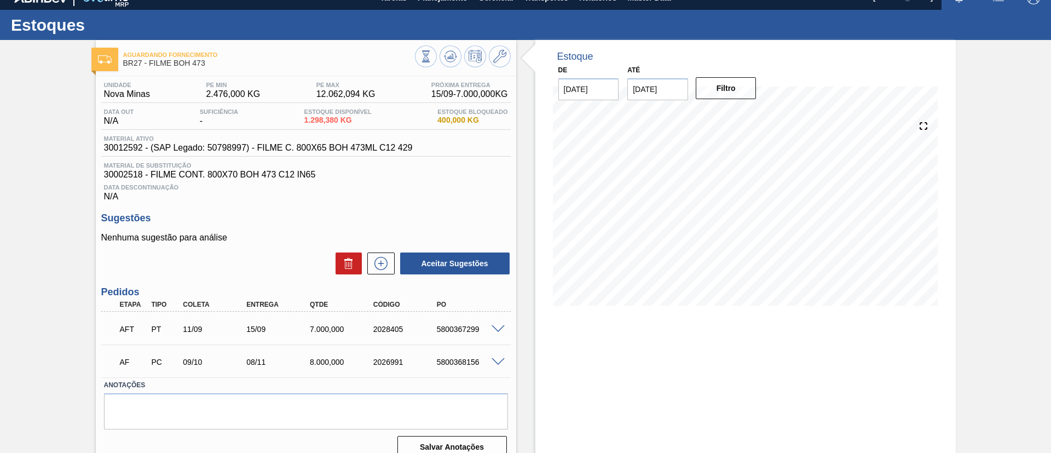
scroll to position [29, 0]
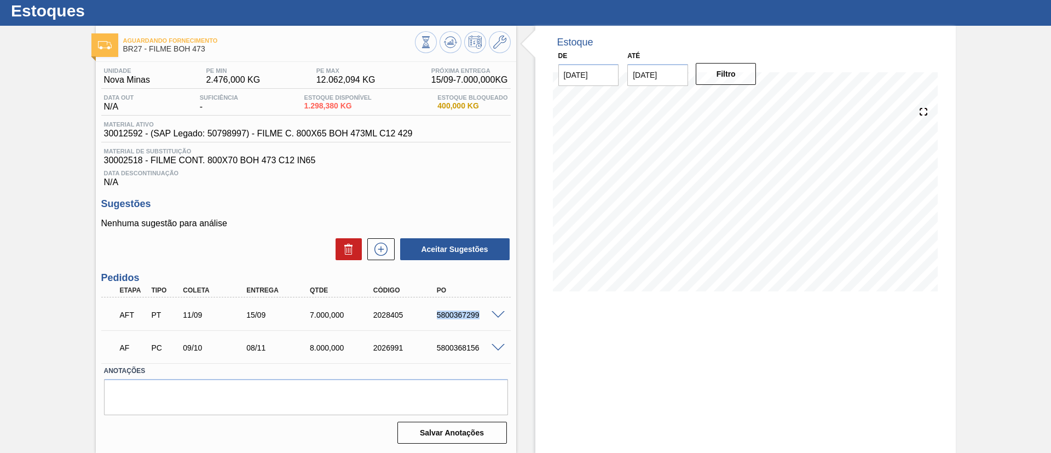
drag, startPoint x: 453, startPoint y: 311, endPoint x: 481, endPoint y: 312, distance: 28.5
click at [481, 312] on div "AFT PT 11/09 15/09 7.000,000 2028405 5800367299" at bounding box center [303, 314] width 380 height 22
drag, startPoint x: 70, startPoint y: 192, endPoint x: 154, endPoint y: 115, distance: 113.1
click at [70, 192] on div "Aguardando Fornecimento BR27 - FILME BOH 473 Unidade Nova Minas PE MIN 2.476,00…" at bounding box center [525, 239] width 1051 height 427
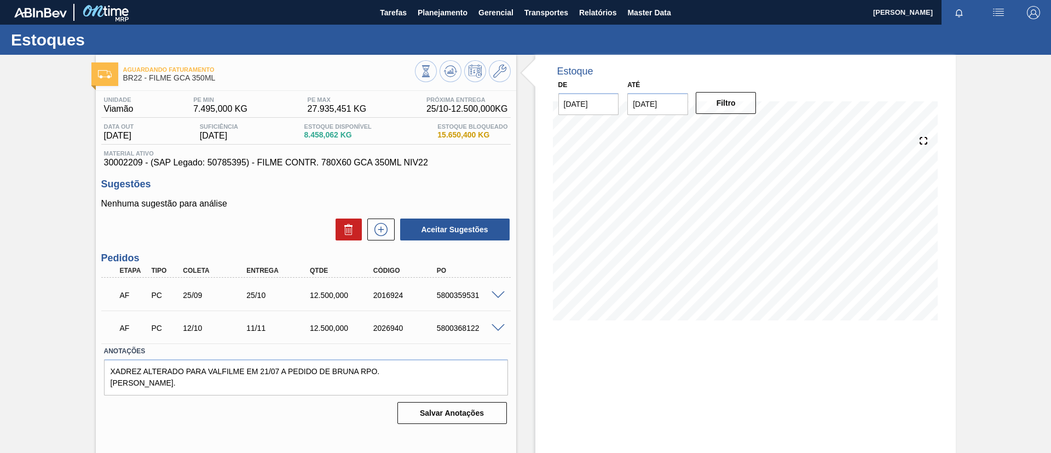
click at [677, 14] on div "Tarefas Planejamento Gerencial Transportes Relatórios Master Data" at bounding box center [525, 12] width 1051 height 25
click at [651, 10] on span "Master Data" at bounding box center [648, 12] width 43 height 13
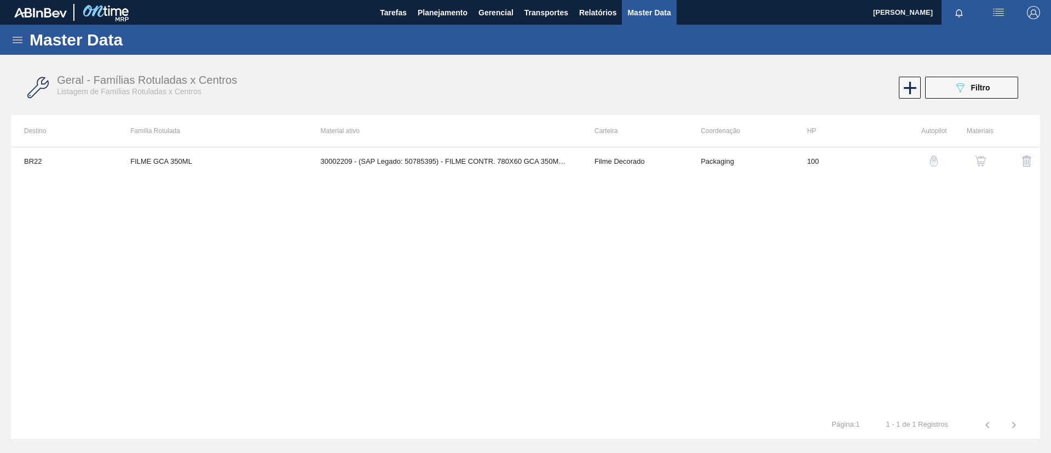
click at [11, 40] on icon at bounding box center [17, 39] width 13 height 13
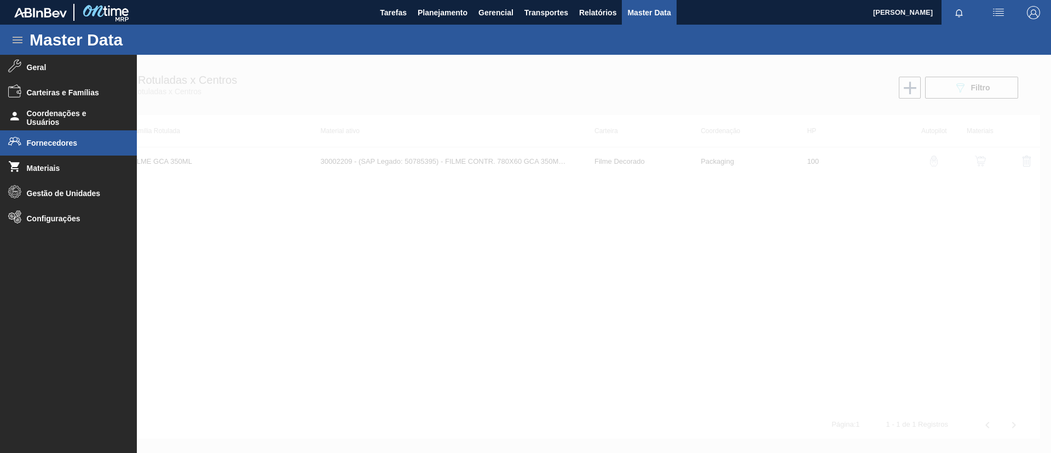
click at [78, 144] on span "Fornecedores" at bounding box center [72, 142] width 90 height 9
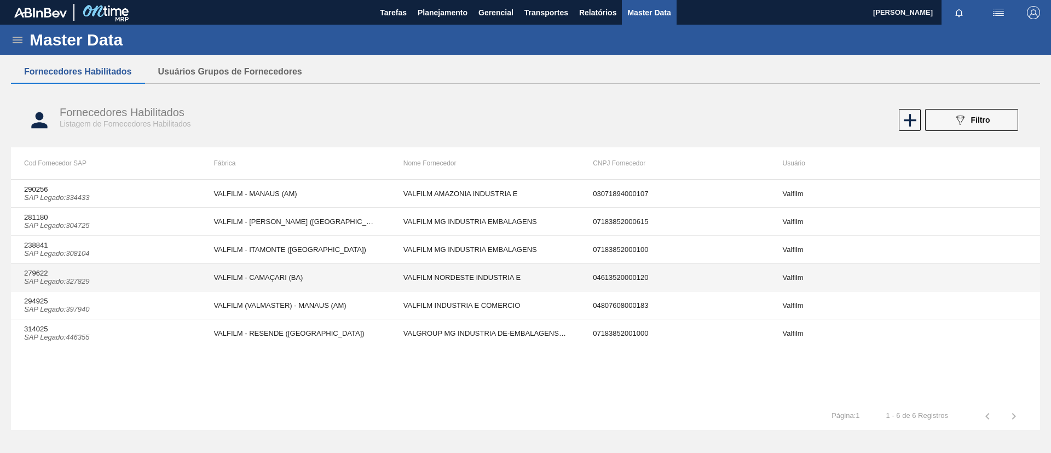
click at [214, 282] on td "VALFILM - CAMAÇARI (BA)" at bounding box center [294, 277] width 189 height 28
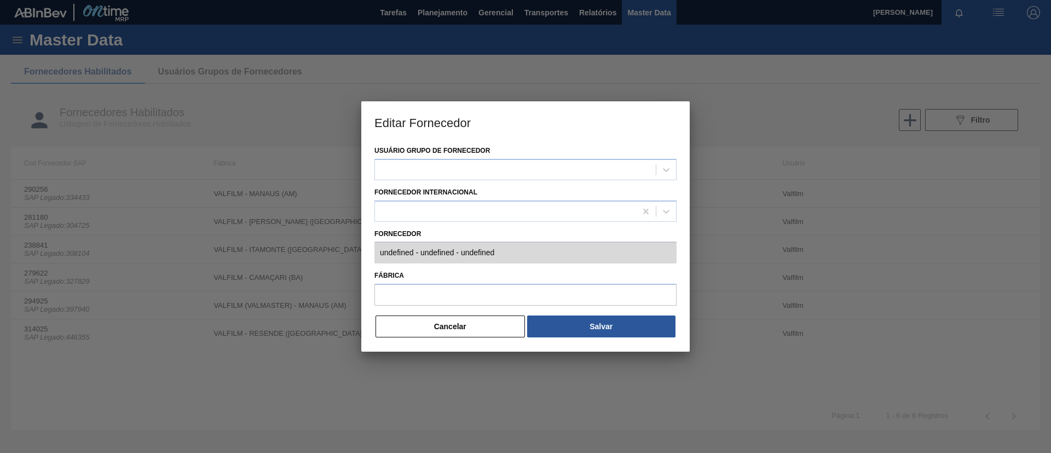
type input "279622 (SAP Legado: 327829) - VALFILM NORDESTE INDUSTRIA E - 04613520000120"
type input "VALFILM - CAMAÇARI (BA)"
click at [723, 241] on div "Editar Fornecedor Usuário Grupo de Fornecedor Valfilm Fornecedor Internacional …" at bounding box center [525, 226] width 1051 height 453
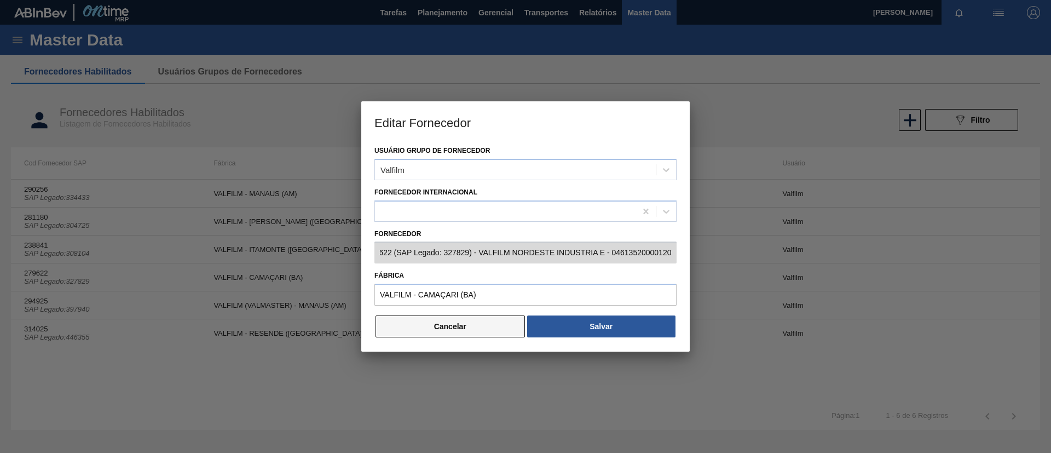
click at [476, 326] on button "Cancelar" at bounding box center [449, 326] width 149 height 22
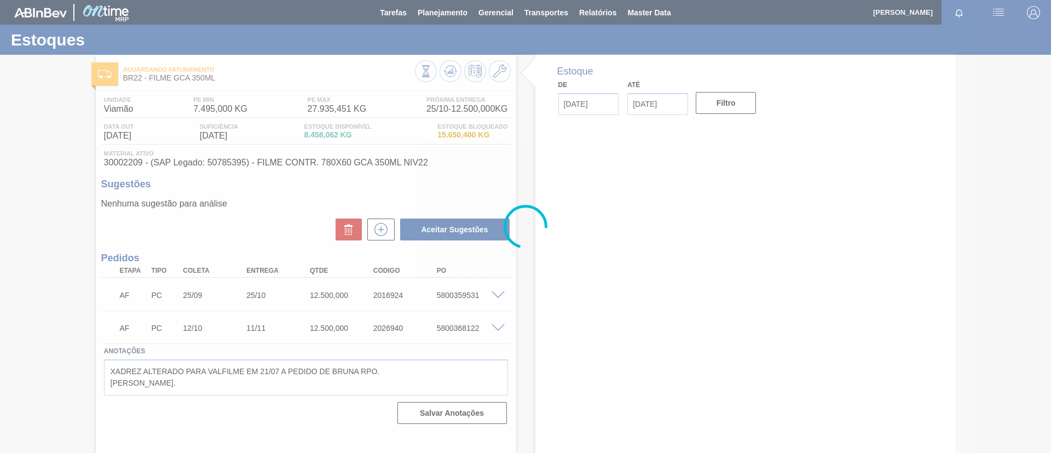
click at [380, 225] on div at bounding box center [525, 226] width 1051 height 453
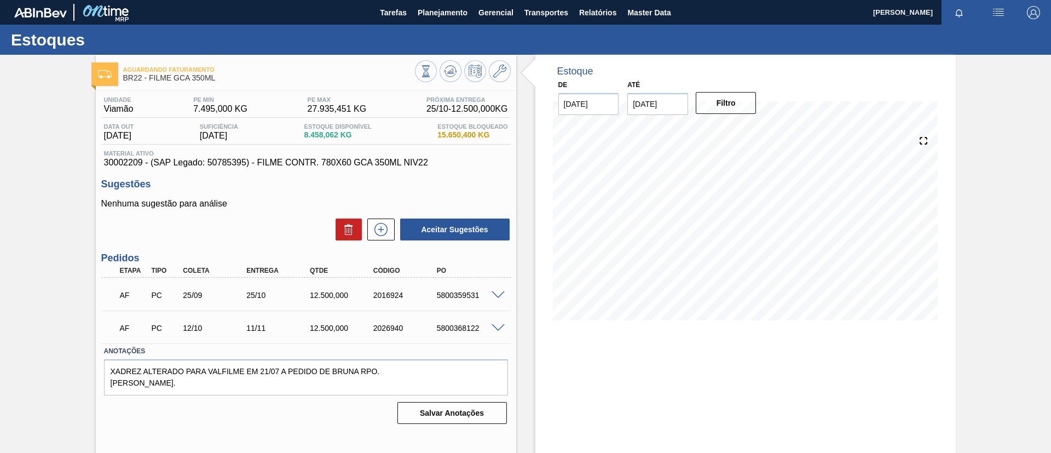
click at [380, 225] on icon at bounding box center [381, 229] width 18 height 13
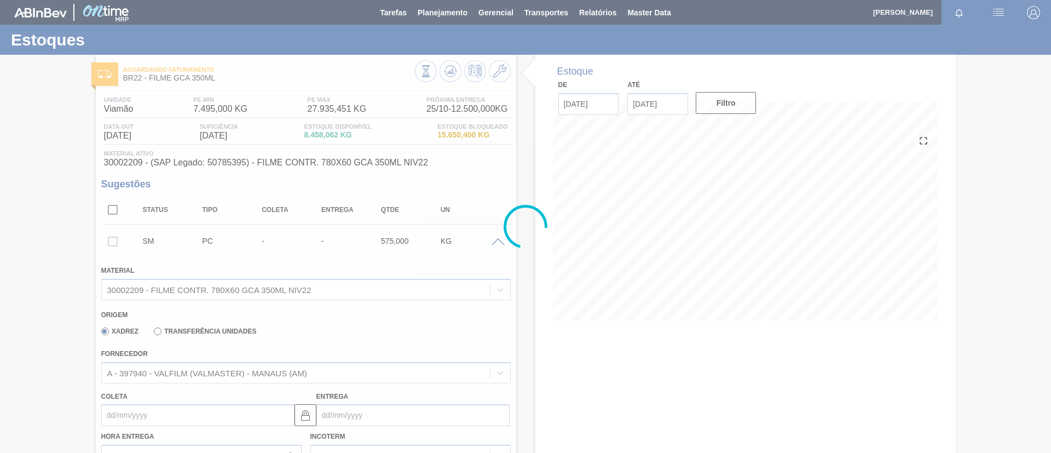
click at [269, 385] on div at bounding box center [525, 226] width 1051 height 453
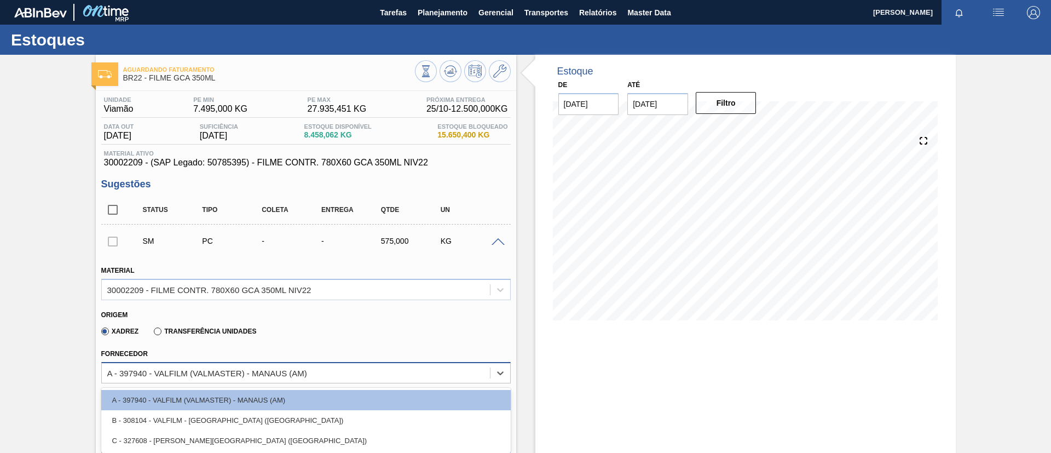
click at [271, 372] on div "A - 397940 - VALFILM (VALMASTER) - MANAUS (AM)" at bounding box center [207, 372] width 200 height 9
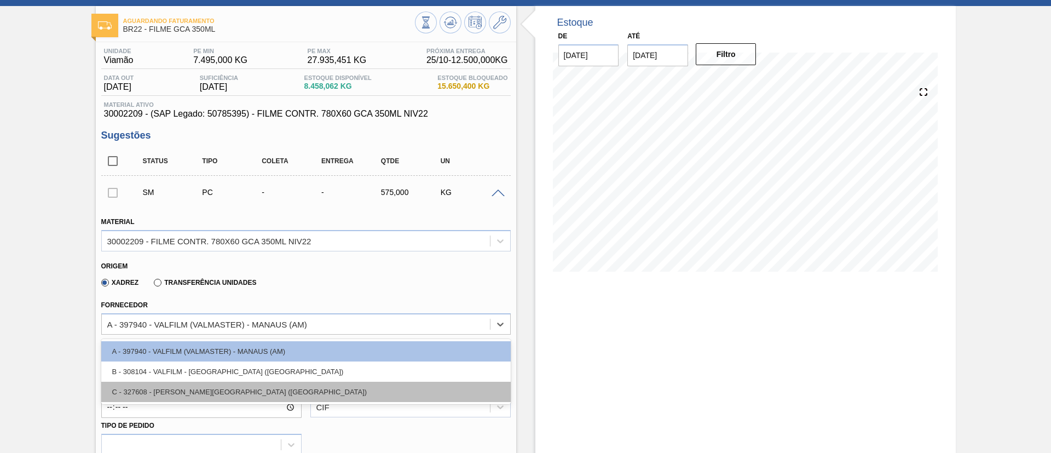
scroll to position [82, 0]
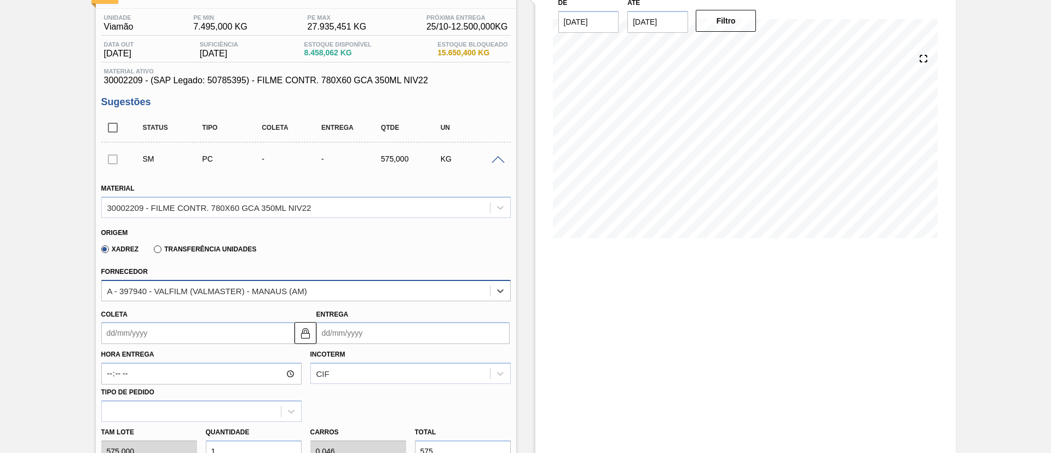
click at [409, 283] on div "A - 397940 - VALFILM (VALMASTER) - MANAUS (AM)" at bounding box center [296, 290] width 388 height 16
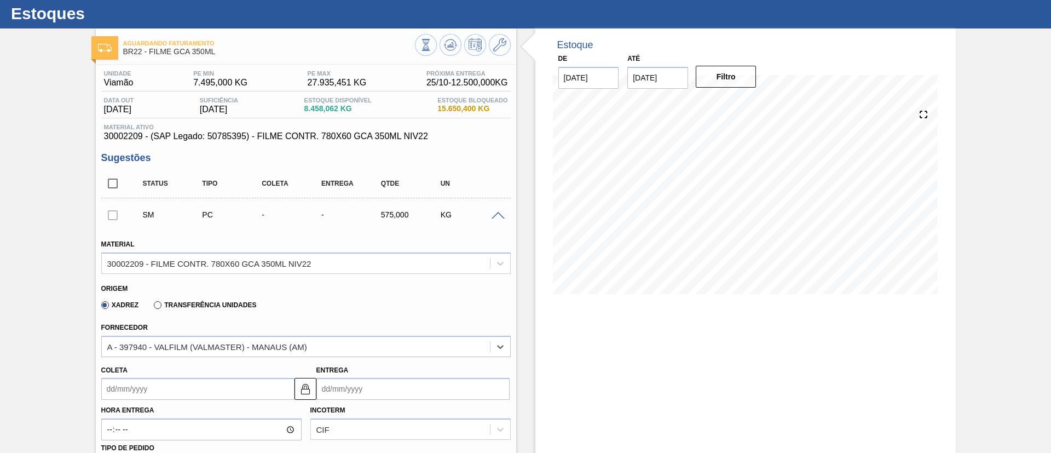
scroll to position [0, 0]
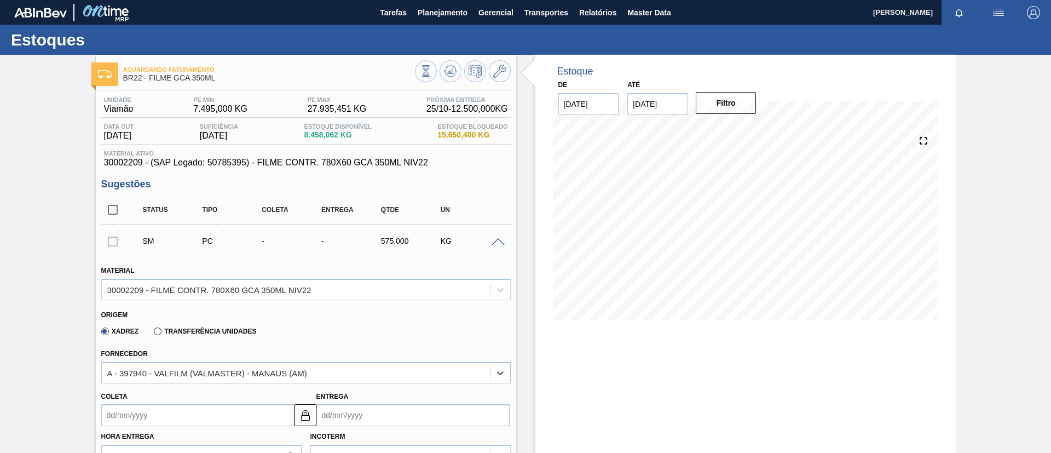
click at [498, 235] on div "SM PC - - 575,000 KG" at bounding box center [305, 240] width 409 height 27
click at [498, 247] on div "SM PC - - 575,000 KG" at bounding box center [305, 240] width 409 height 27
click at [491, 237] on div at bounding box center [500, 241] width 22 height 8
click at [494, 238] on span at bounding box center [497, 242] width 13 height 8
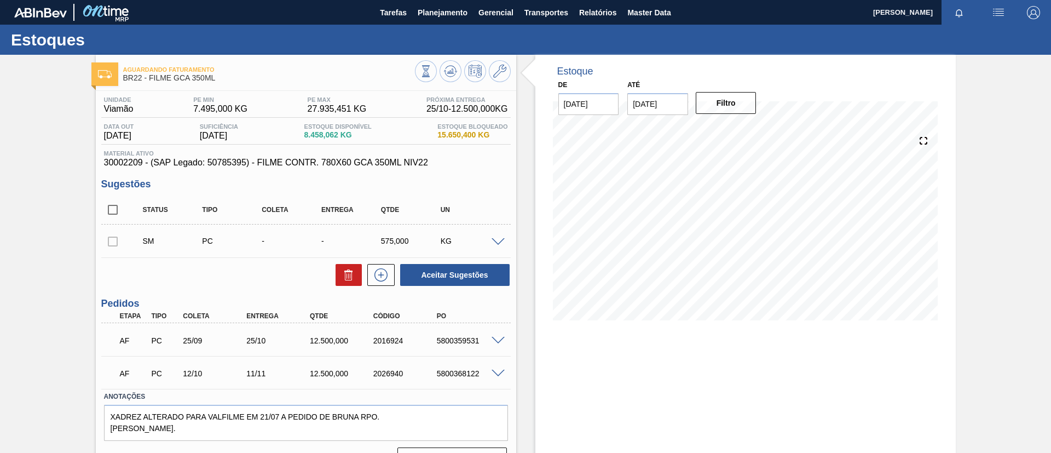
click at [504, 50] on div "Estoques" at bounding box center [525, 40] width 1051 height 30
click at [502, 71] on icon at bounding box center [499, 71] width 13 height 13
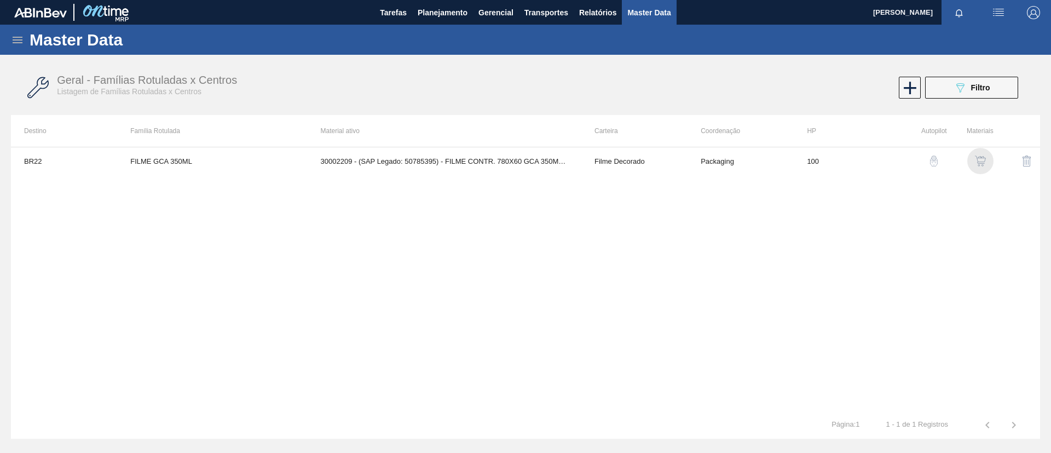
click at [983, 163] on img "button" at bounding box center [980, 160] width 11 height 11
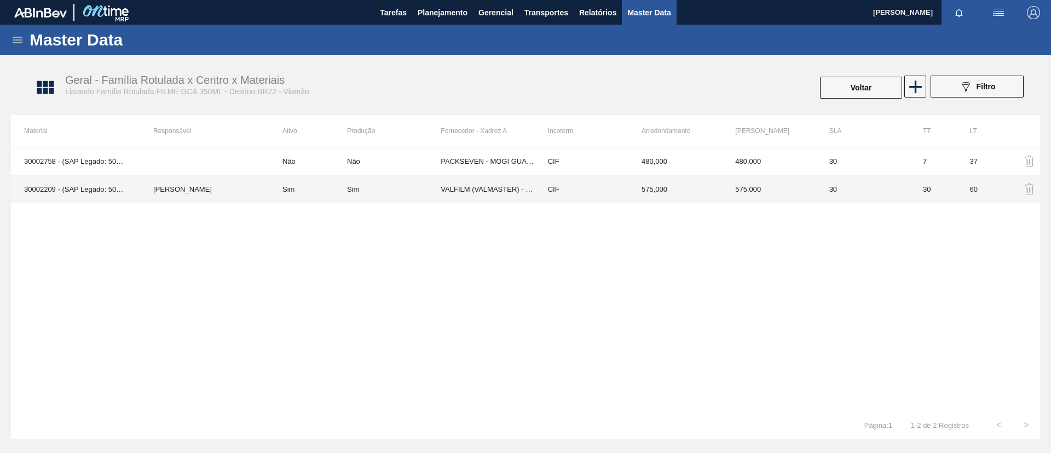
click at [452, 180] on td "VALFILM (VALMASTER) - MANAUS (AM)" at bounding box center [488, 189] width 94 height 28
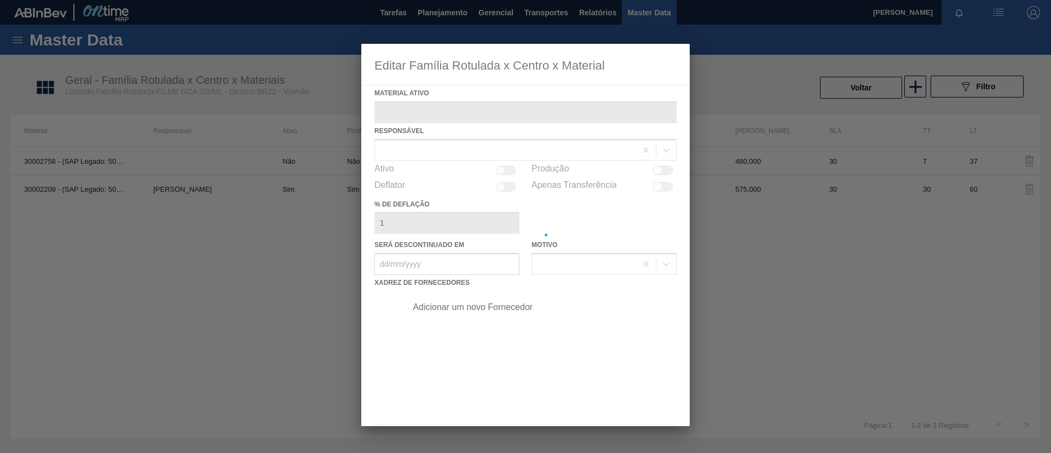
type ativo "30002209 - (SAP Legado: 50785395) - FILME CONTR. 780X60 GCA 350ML NIV22"
checkbox input "true"
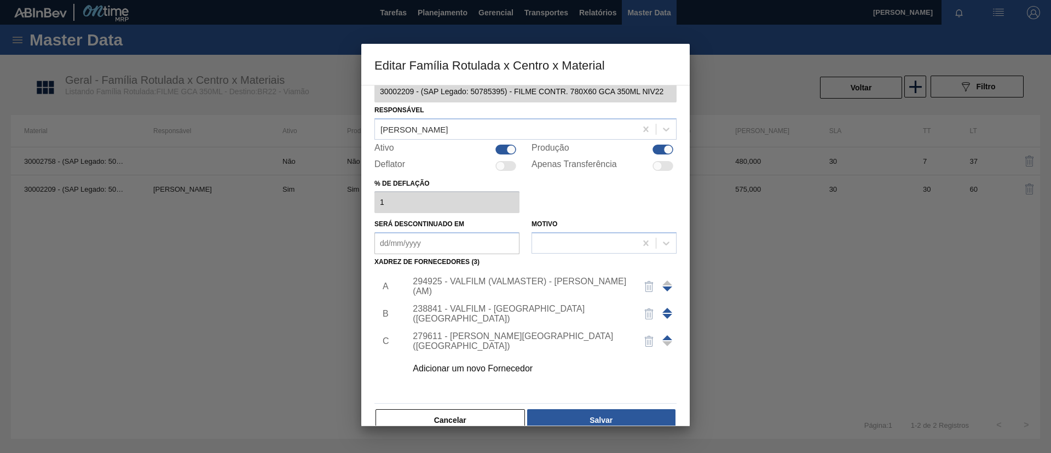
scroll to position [40, 0]
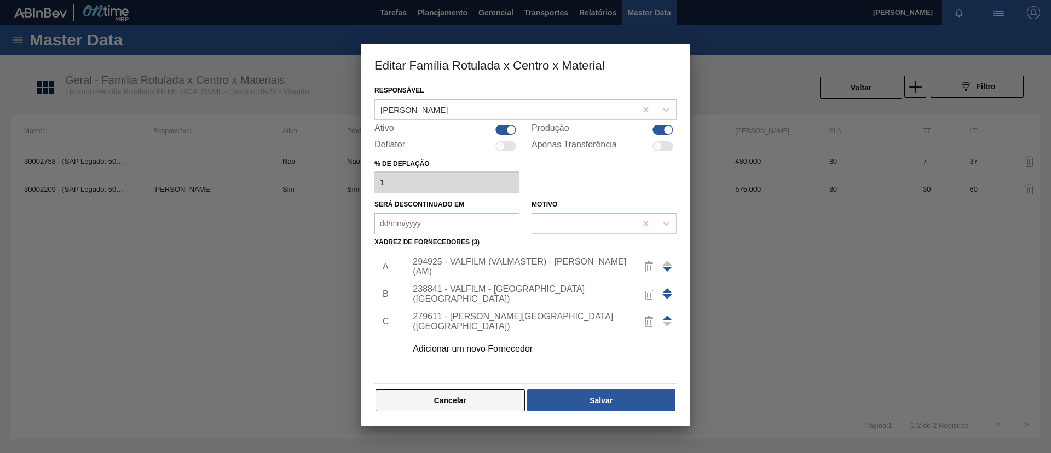
click at [495, 394] on button "Cancelar" at bounding box center [449, 400] width 149 height 22
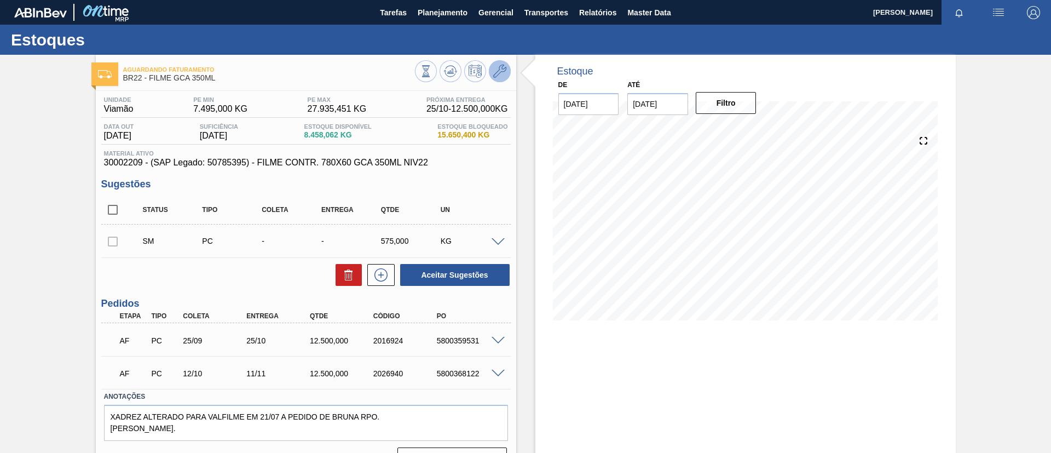
click at [495, 66] on icon at bounding box center [499, 71] width 13 height 13
click at [459, 7] on span "Planejamento" at bounding box center [443, 12] width 50 height 13
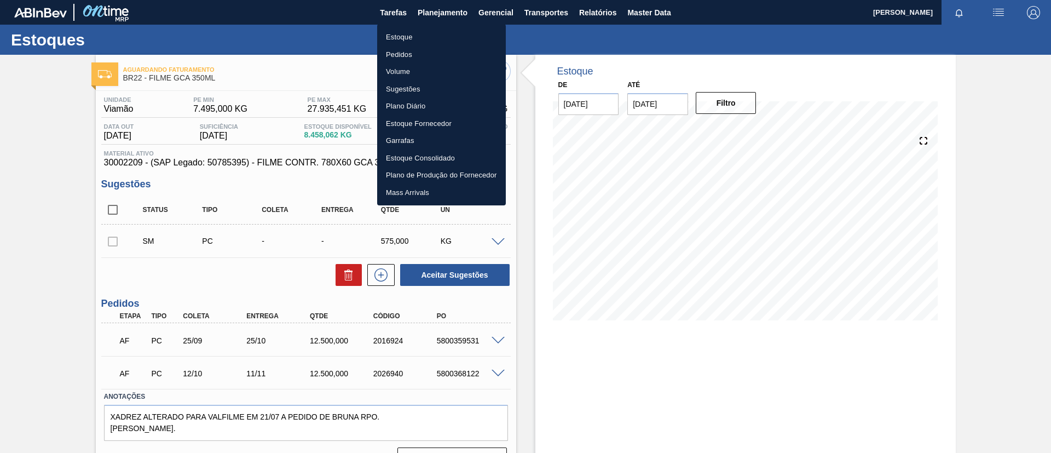
click at [431, 27] on div "Estoque Pedidos Volume Sugestões Plano Diário Estoque Fornecedor Garrafas Estoq…" at bounding box center [525, 226] width 1051 height 453
click at [431, 27] on ul "Estoque Pedidos Volume Sugestões Plano Diário Estoque Fornecedor Garrafas Estoq…" at bounding box center [441, 114] width 129 height 181
click at [437, 32] on li "Estoque" at bounding box center [441, 37] width 129 height 18
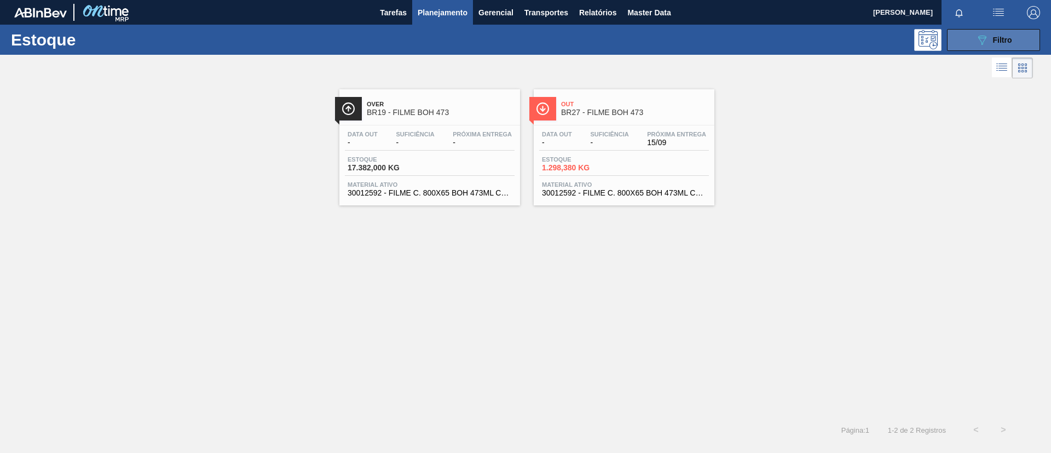
drag, startPoint x: 962, startPoint y: 51, endPoint x: 964, endPoint y: 44, distance: 7.6
click at [962, 51] on div "Estoque 089F7B8B-B2A5-4AFE-B5C0-19BA573D28AC Filtro" at bounding box center [525, 40] width 1051 height 30
click at [972, 39] on button "089F7B8B-B2A5-4AFE-B5C0-19BA573D28AC Filtro" at bounding box center [993, 40] width 93 height 22
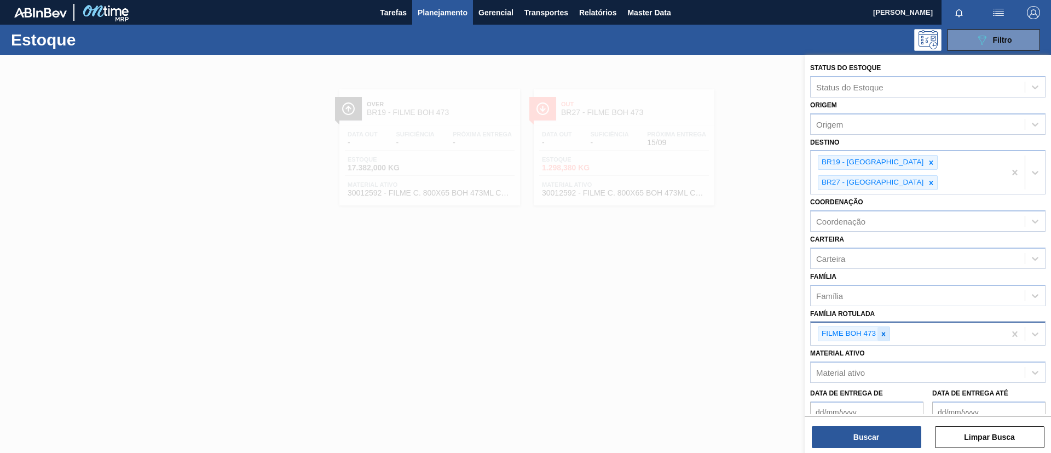
click at [880, 330] on icon at bounding box center [883, 334] width 8 height 8
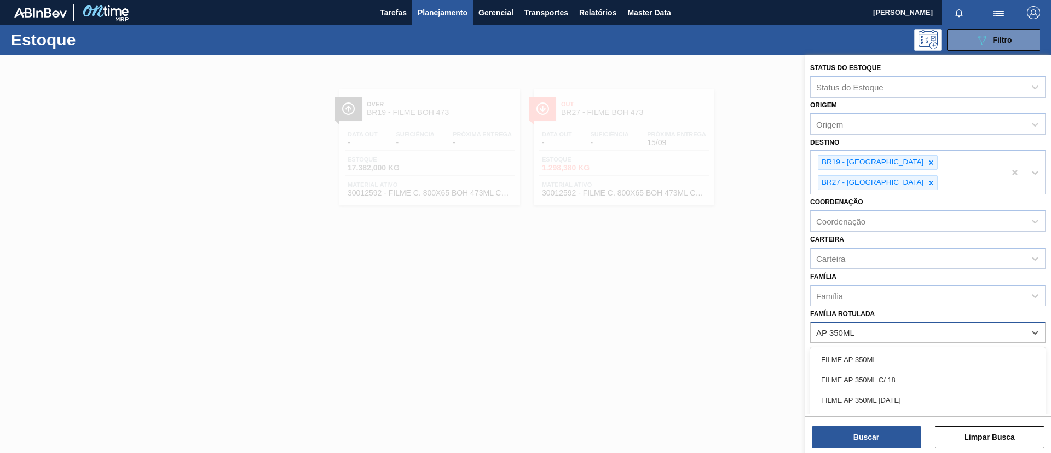
type Rotulada "AP 350ML MP"
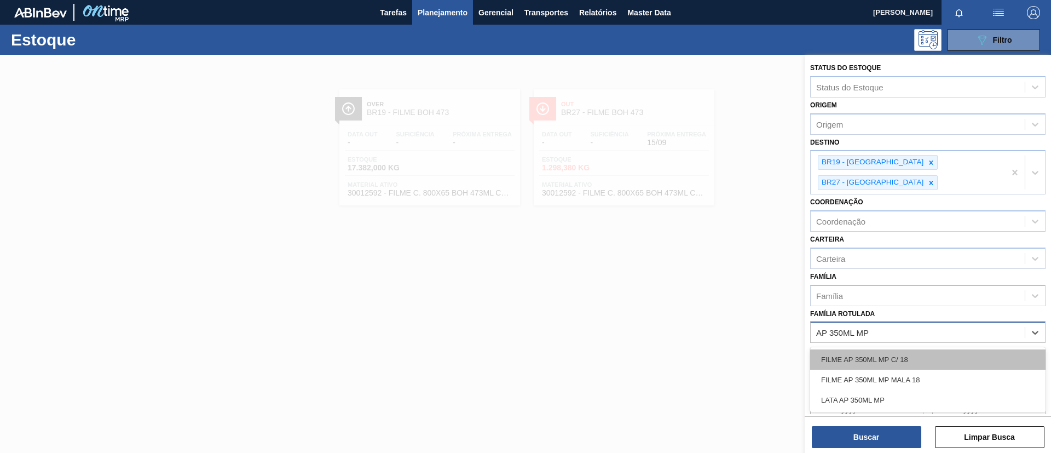
click at [876, 349] on div "FILME AP 350ML MP C/ 18" at bounding box center [927, 359] width 235 height 20
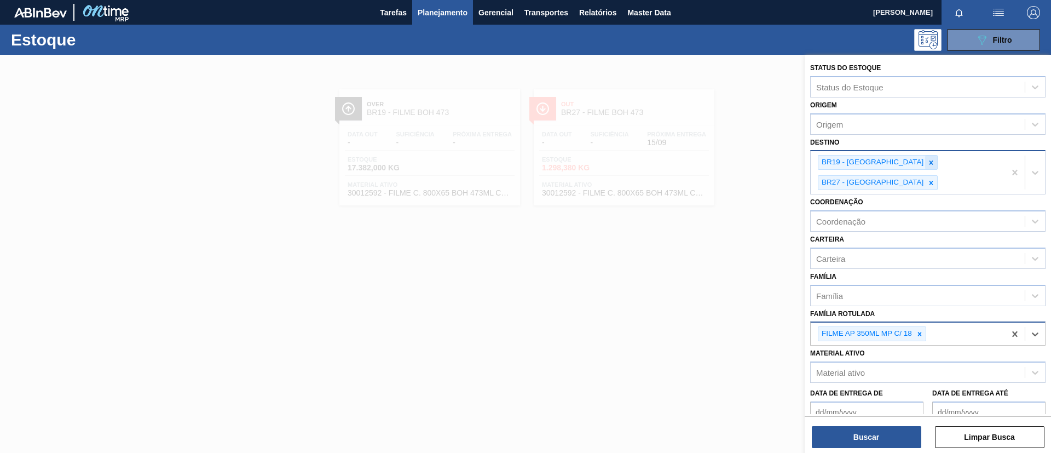
click at [927, 166] on icon at bounding box center [931, 163] width 8 height 8
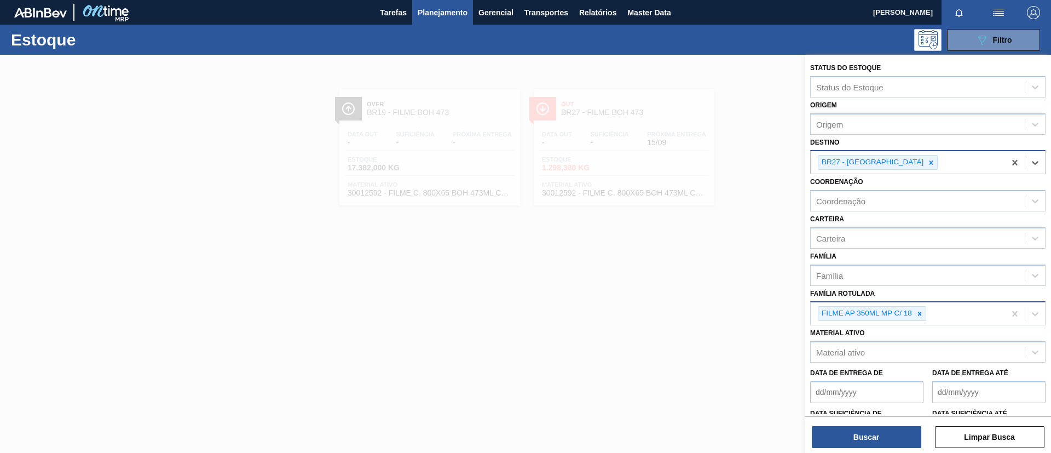
click at [925, 166] on div at bounding box center [931, 162] width 12 height 14
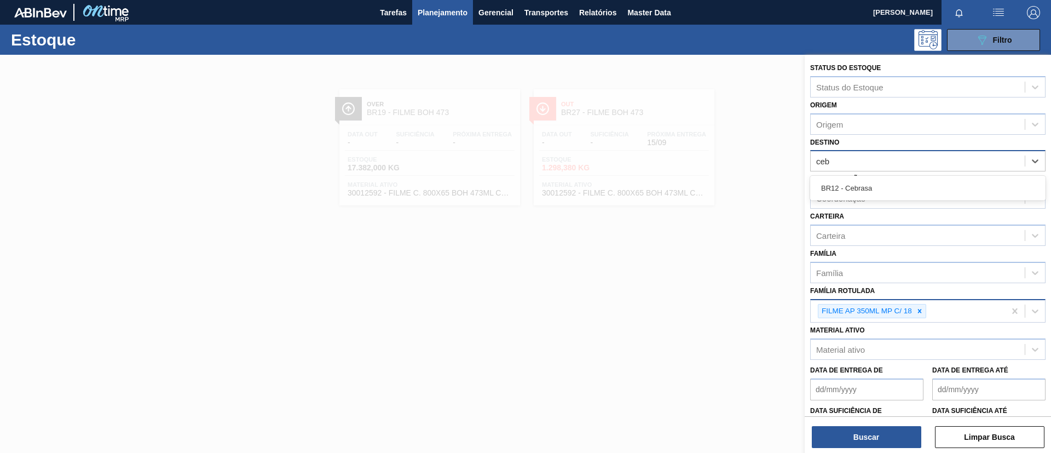
type input "cebr"
click at [891, 181] on div "BR12 - Cebrasa" at bounding box center [927, 188] width 235 height 20
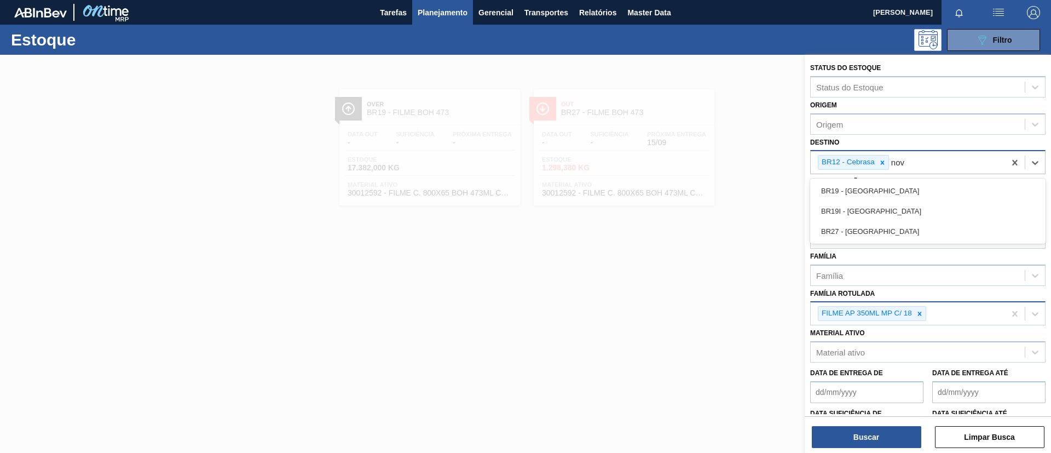
type input "nova"
click at [879, 225] on div "BR27 - Nova Minas" at bounding box center [927, 231] width 235 height 20
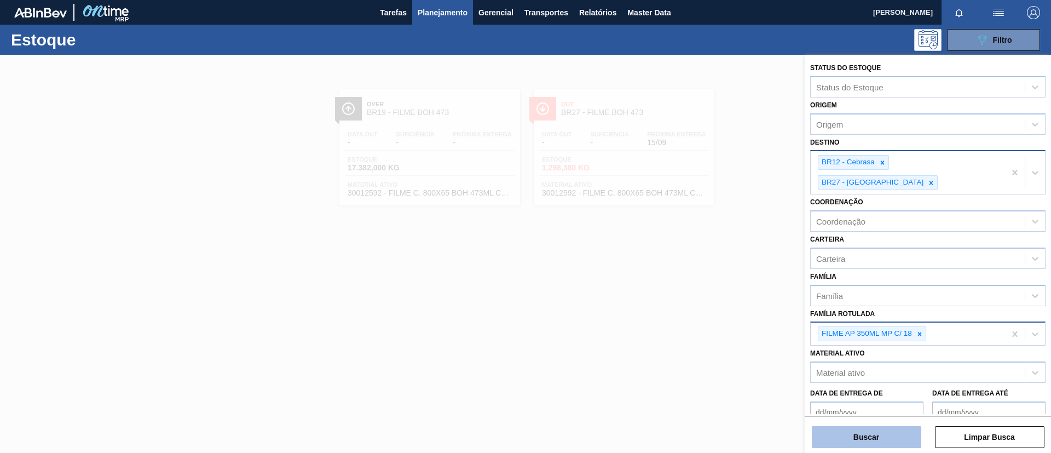
click at [879, 439] on button "Buscar" at bounding box center [866, 437] width 109 height 22
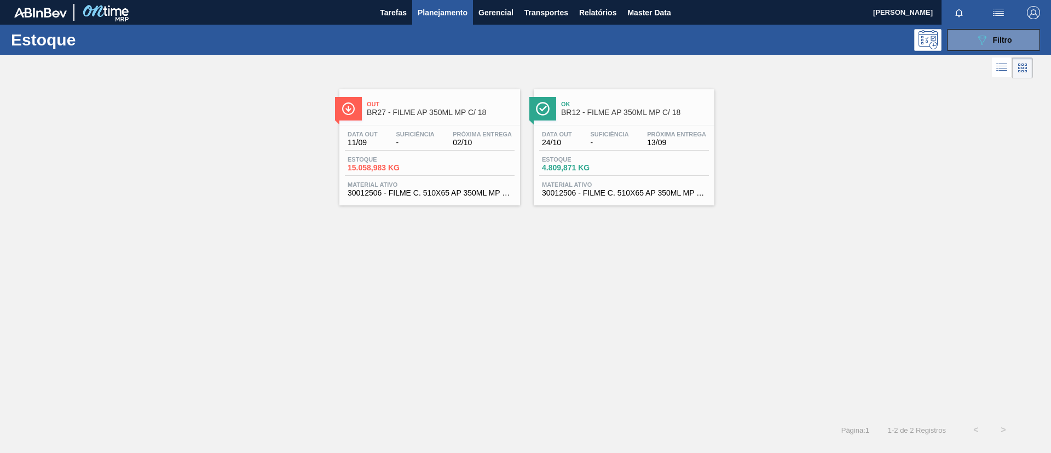
click at [628, 128] on div "Data out 24/10 Suficiência - Próxima Entrega 13/09 Estoque 4.809,871 KG Materia…" at bounding box center [624, 162] width 181 height 74
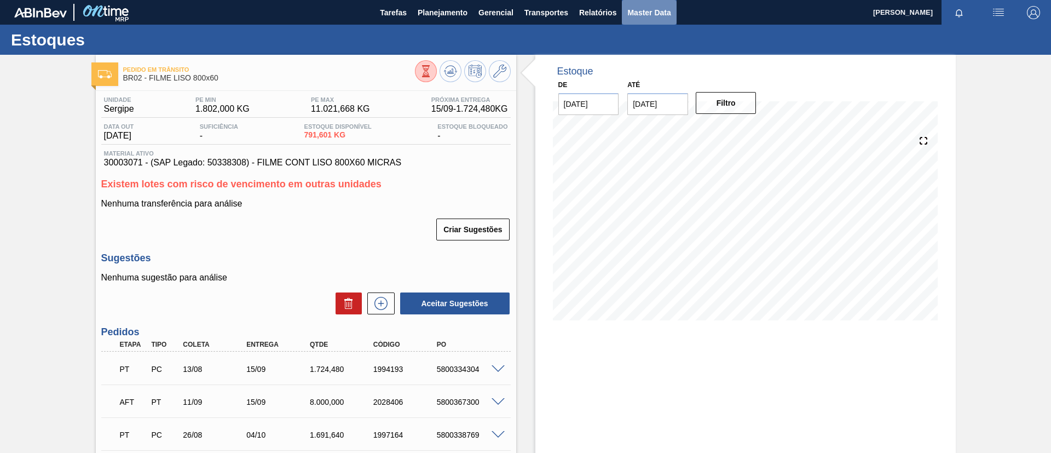
click at [643, 20] on button "Master Data" at bounding box center [649, 12] width 54 height 25
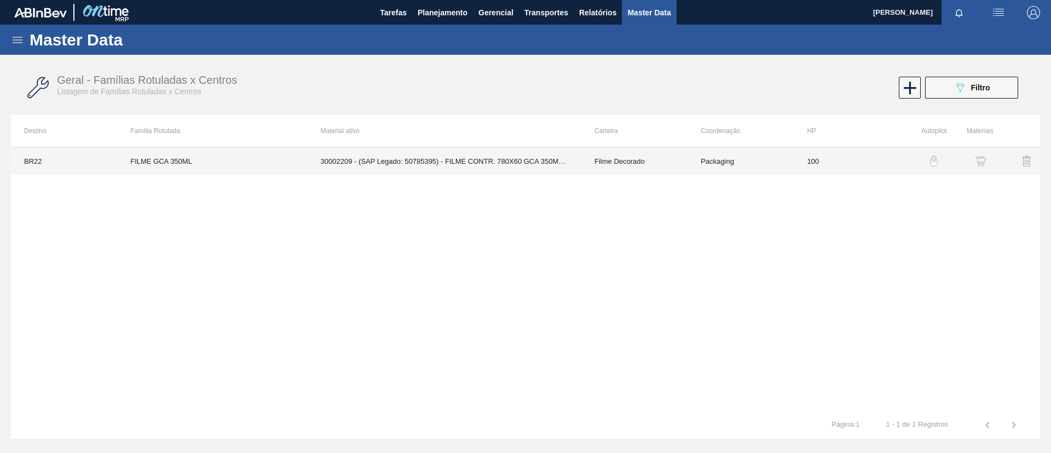
click at [358, 156] on td "30002209 - (SAP Legado: 50785395) - FILME CONTR. 780X60 GCA 350ML NIV22" at bounding box center [445, 160] width 274 height 27
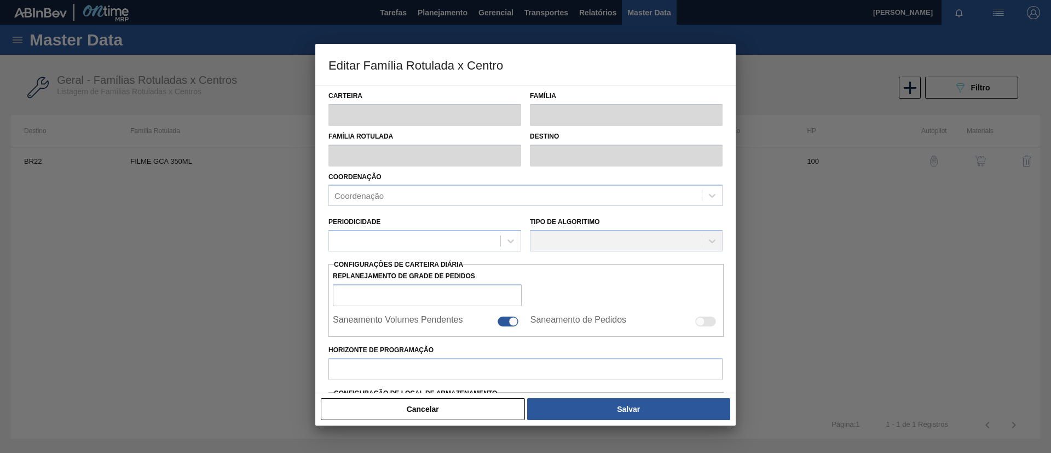
type input "Filme Decorado"
type input "FILME GCA 350ML"
type input "BR22 - Viamão"
type input "100"
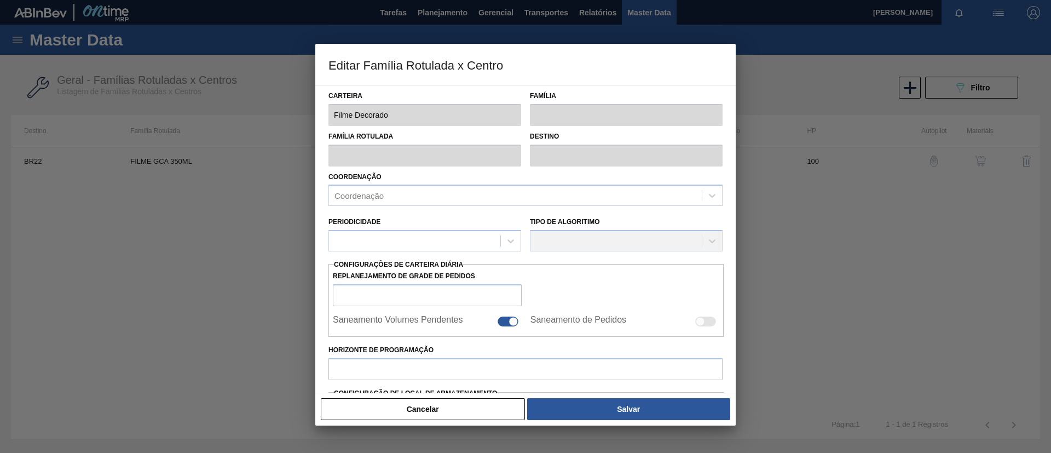
type input "7.495"
type input "27.935,451"
type input "75"
type input "22.636,075"
checkbox input "true"
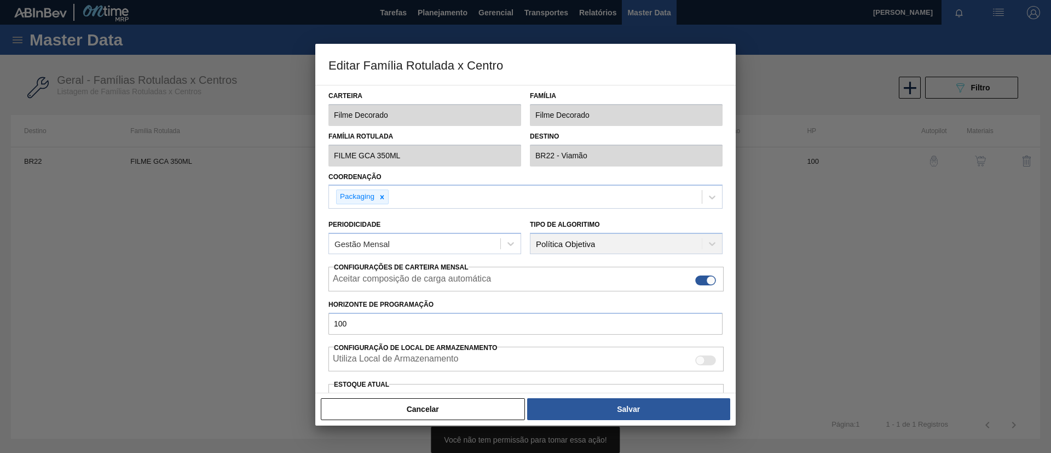
click at [433, 408] on button "Cancelar" at bounding box center [423, 409] width 204 height 22
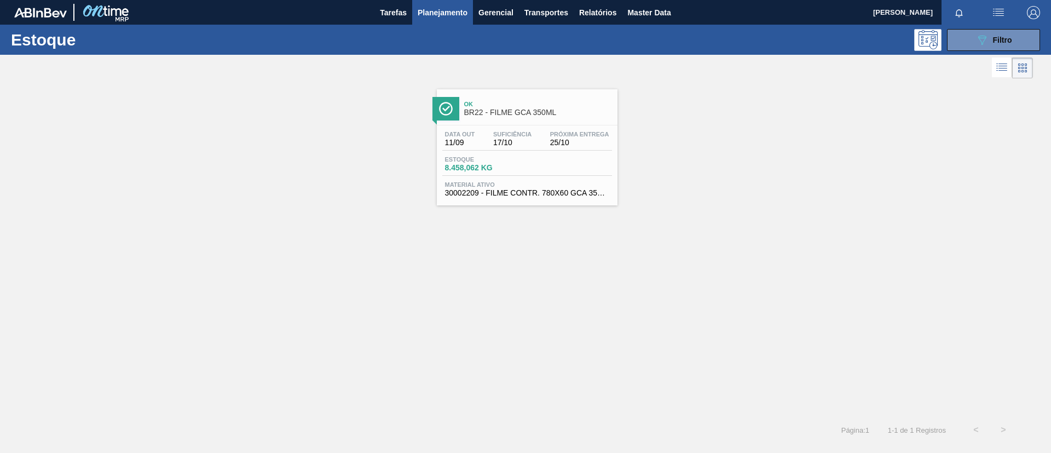
click at [547, 120] on div "Ok BR22 - FILME GCA 350ML" at bounding box center [538, 108] width 148 height 25
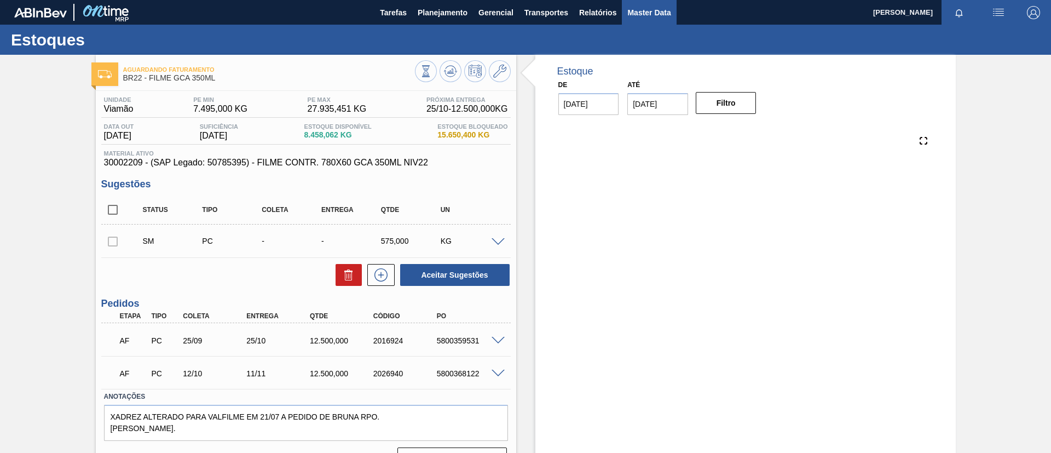
click at [649, 14] on span "Master Data" at bounding box center [648, 12] width 43 height 13
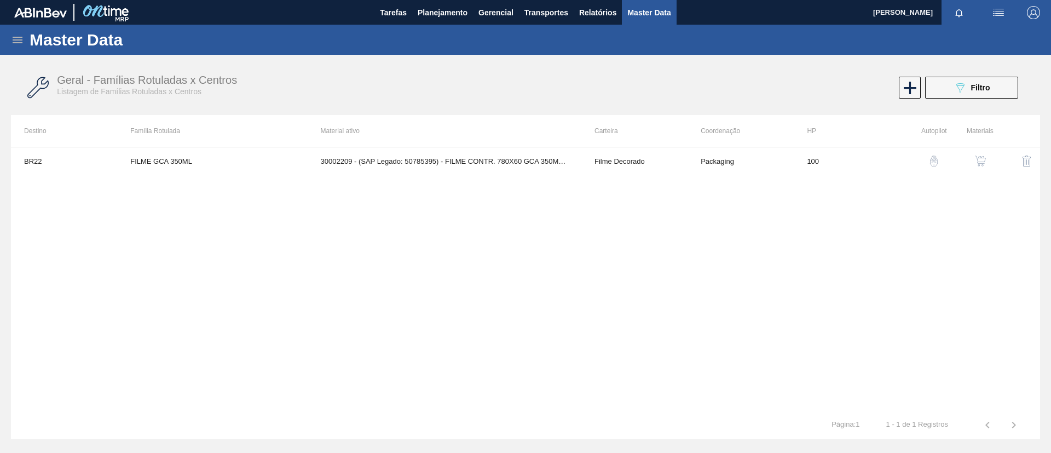
click at [977, 156] on img "button" at bounding box center [980, 160] width 11 height 11
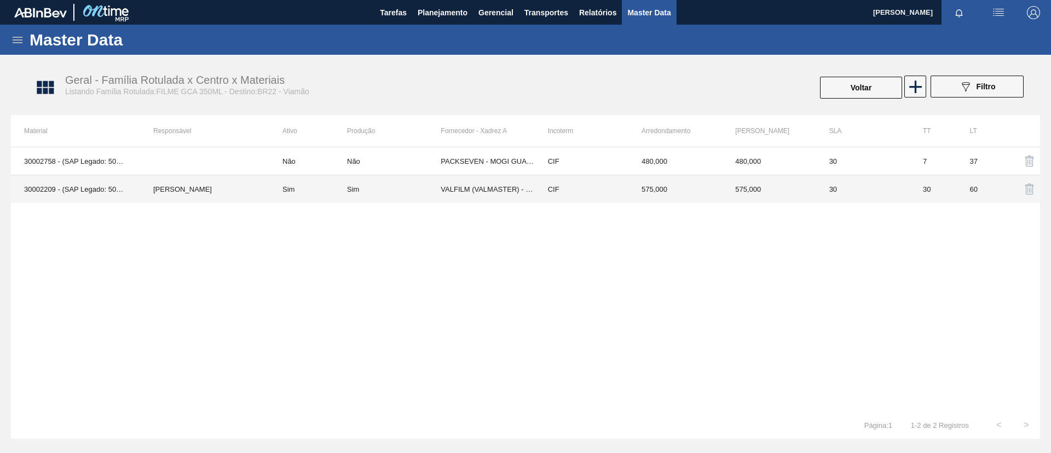
click at [212, 193] on td "[PERSON_NAME]" at bounding box center [204, 189] width 129 height 28
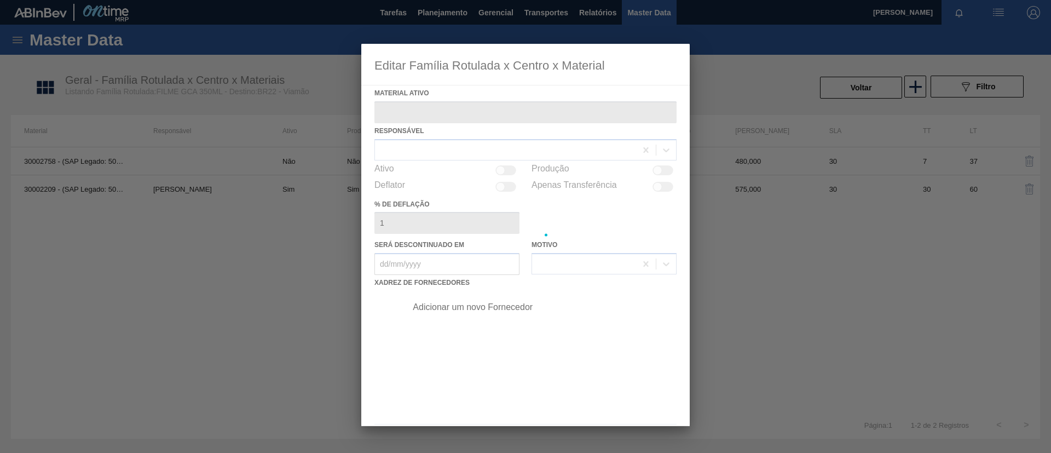
type ativo "30002209 - (SAP Legado: 50785395) - FILME CONTR. 780X60 GCA 350ML NIV22"
checkbox input "true"
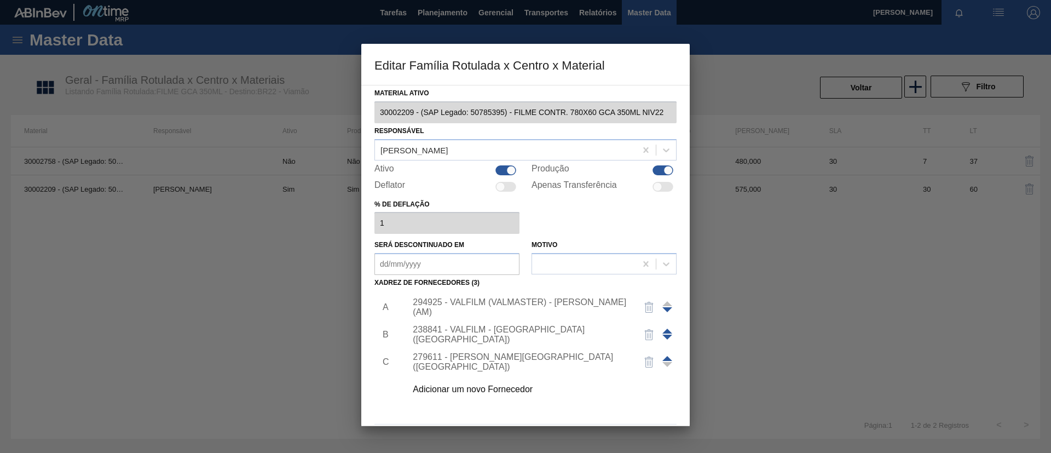
drag, startPoint x: 300, startPoint y: 129, endPoint x: 455, endPoint y: 76, distance: 164.1
click at [301, 128] on div at bounding box center [525, 226] width 1051 height 453
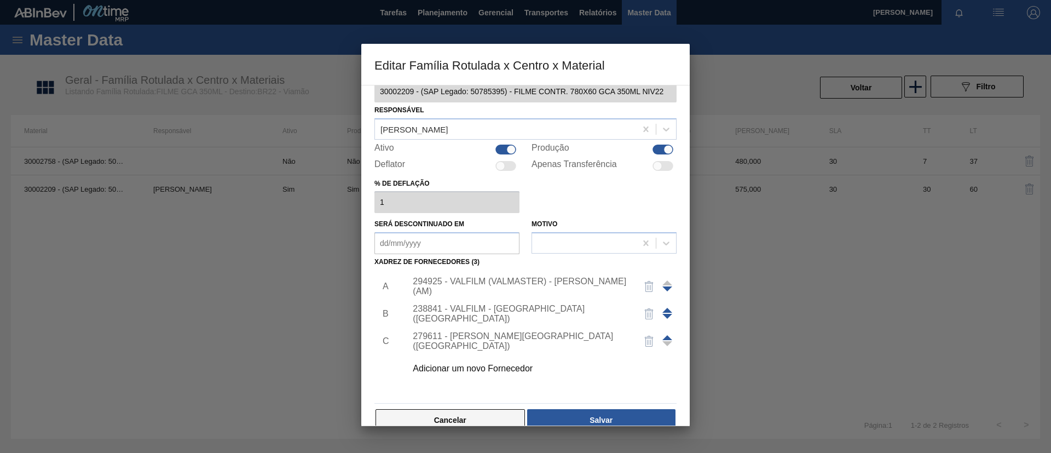
scroll to position [40, 0]
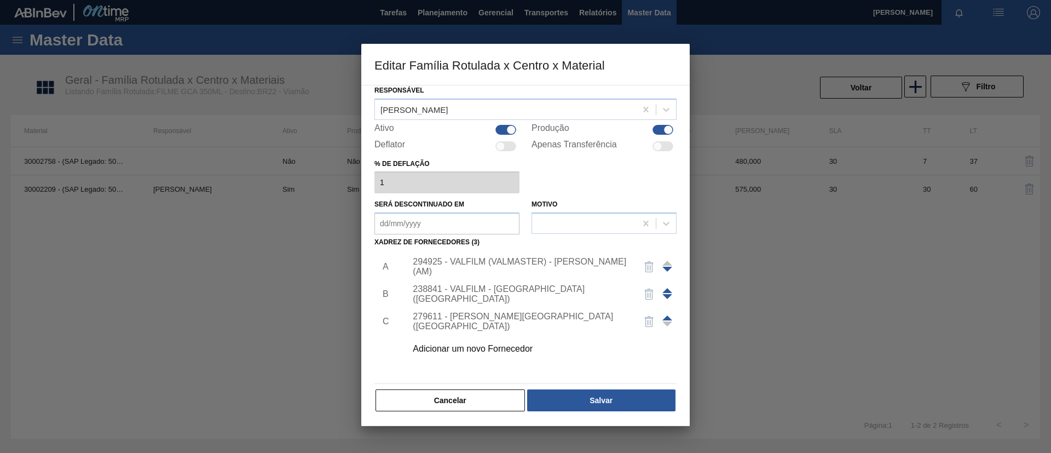
click at [473, 403] on button "Cancelar" at bounding box center [449, 400] width 149 height 22
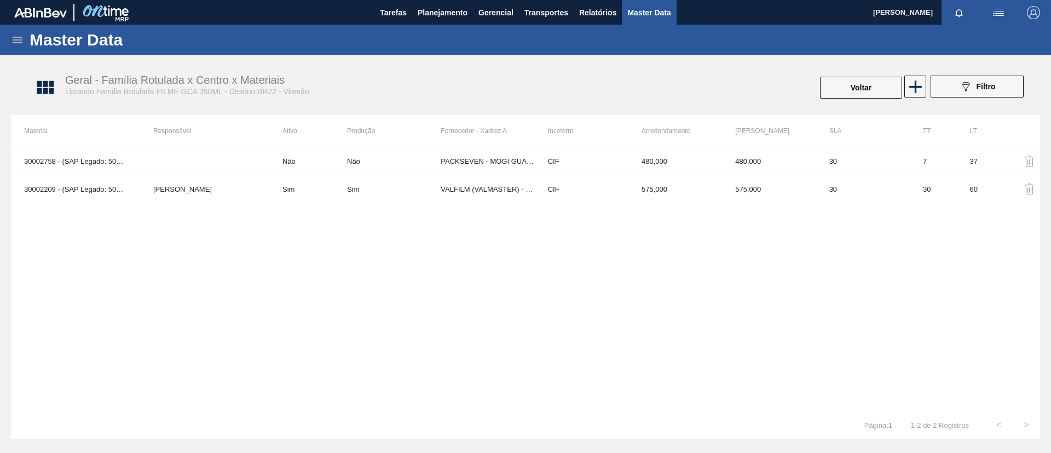
drag, startPoint x: 26, startPoint y: 21, endPoint x: 22, endPoint y: 31, distance: 10.6
click at [24, 24] on div at bounding box center [73, 12] width 118 height 25
click at [22, 31] on div "Master Data" at bounding box center [525, 40] width 1051 height 30
click at [14, 38] on icon at bounding box center [17, 39] width 13 height 13
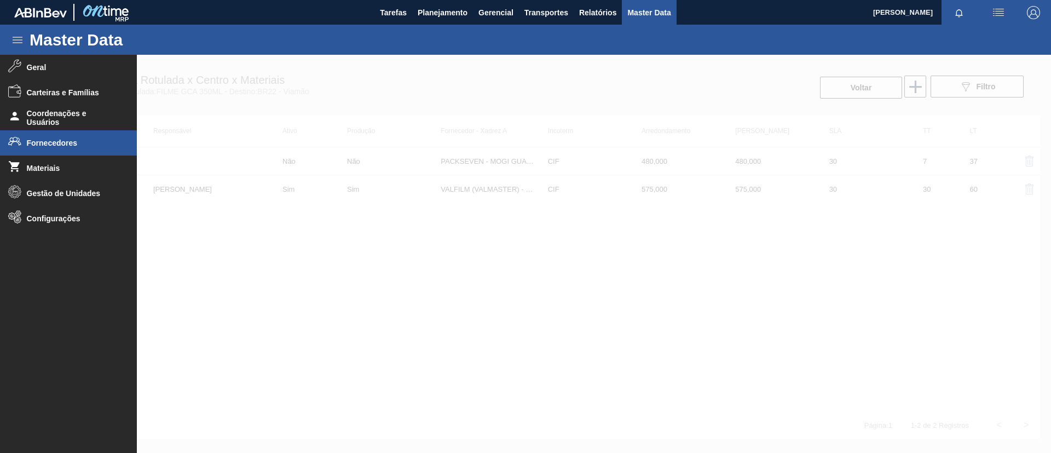
click at [91, 147] on span "Fornecedores" at bounding box center [72, 142] width 90 height 9
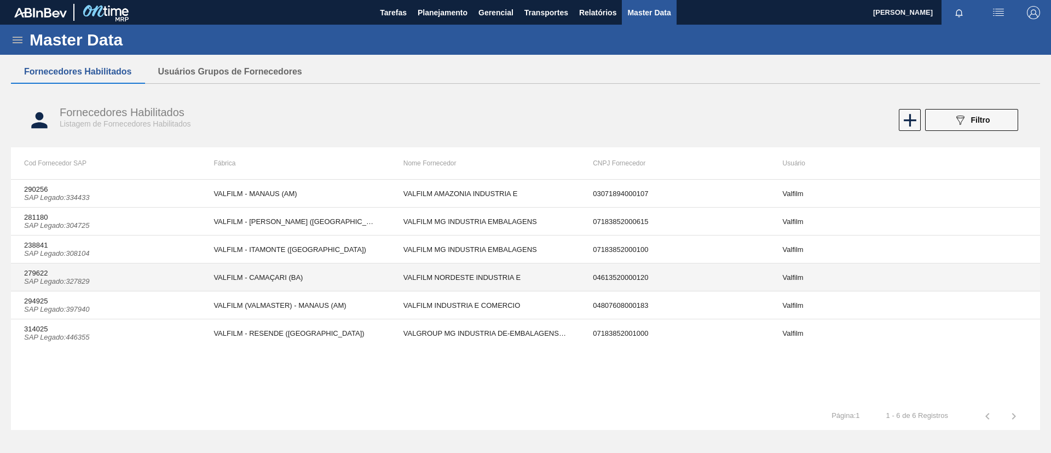
click at [259, 269] on td "VALFILM - CAMAÇARI (BA)" at bounding box center [294, 277] width 189 height 28
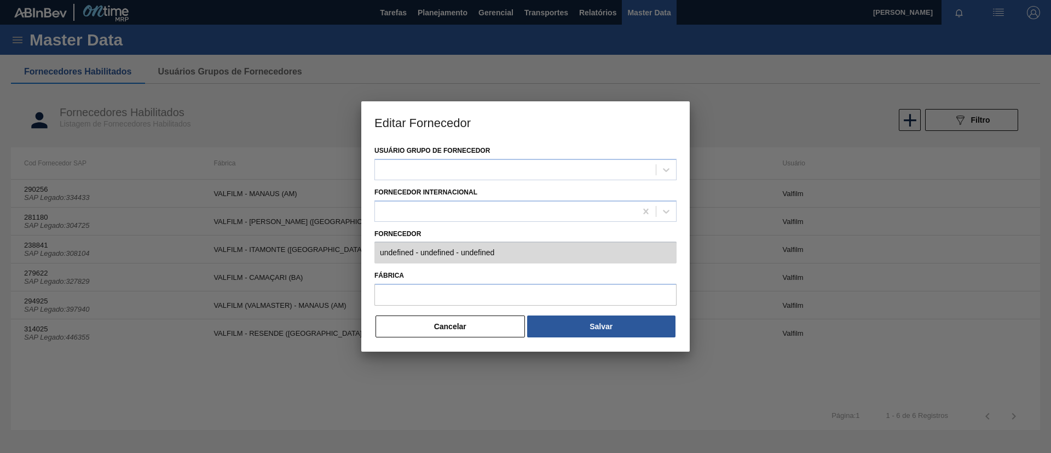
type input "279622 (SAP Legado: 327829) - VALFILM NORDESTE INDUSTRIA E - 04613520000120"
type input "VALFILM - CAMAÇARI (BA)"
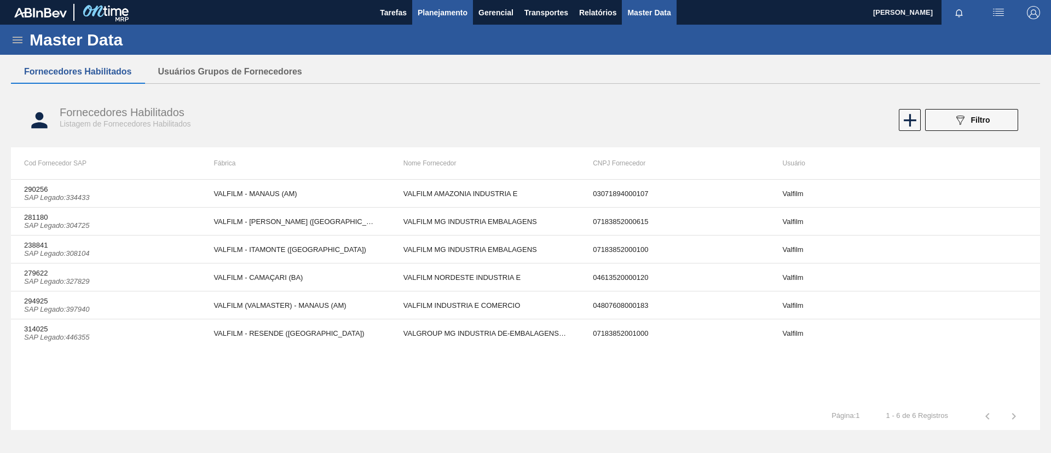
click at [449, 8] on span "Planejamento" at bounding box center [443, 12] width 50 height 13
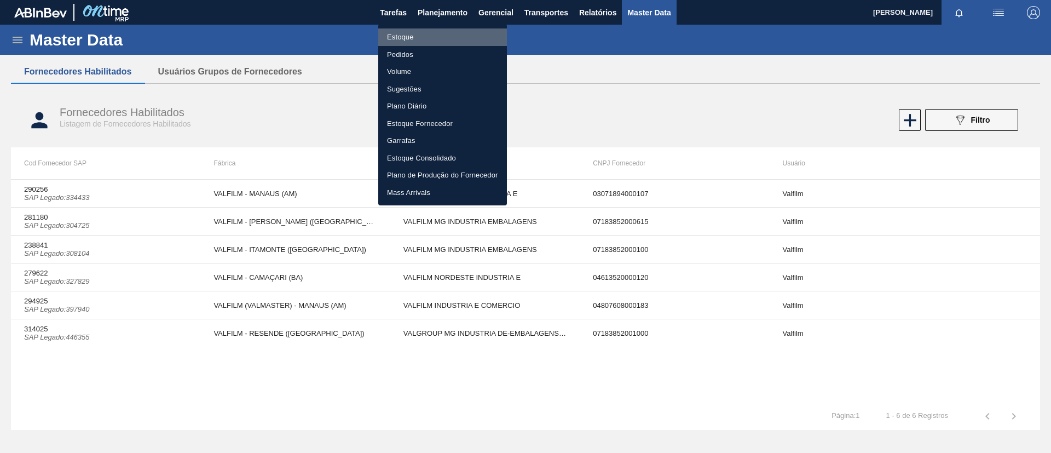
click at [426, 34] on li "Estoque" at bounding box center [442, 37] width 129 height 18
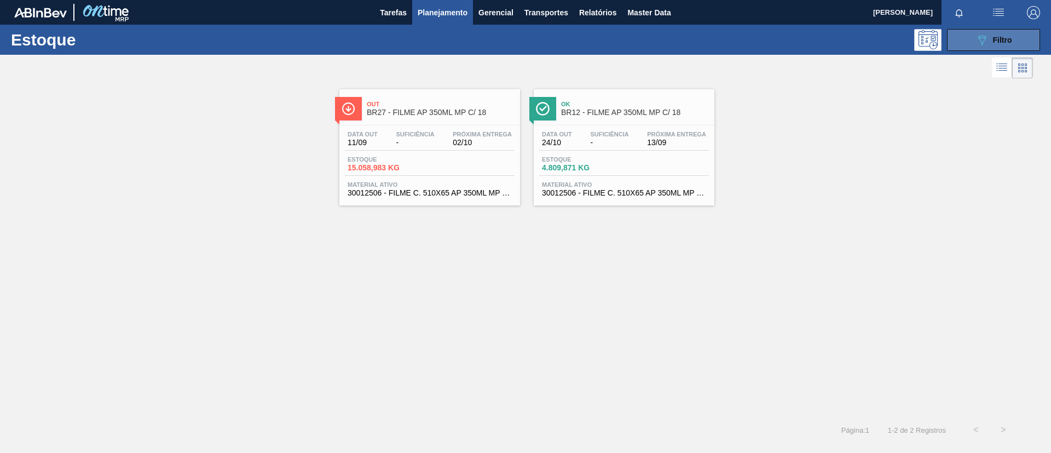
click at [980, 31] on button "089F7B8B-B2A5-4AFE-B5C0-19BA573D28AC Filtro" at bounding box center [993, 40] width 93 height 22
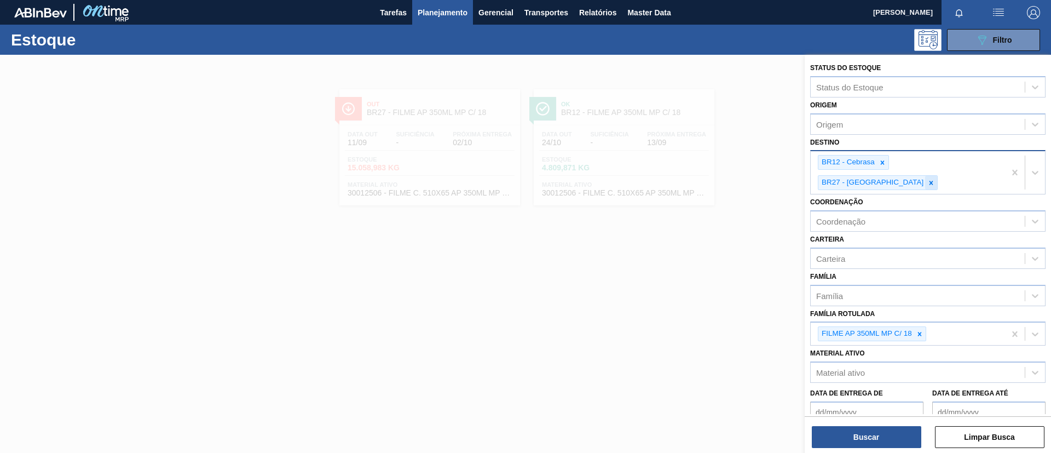
click at [935, 179] on icon at bounding box center [931, 183] width 8 height 8
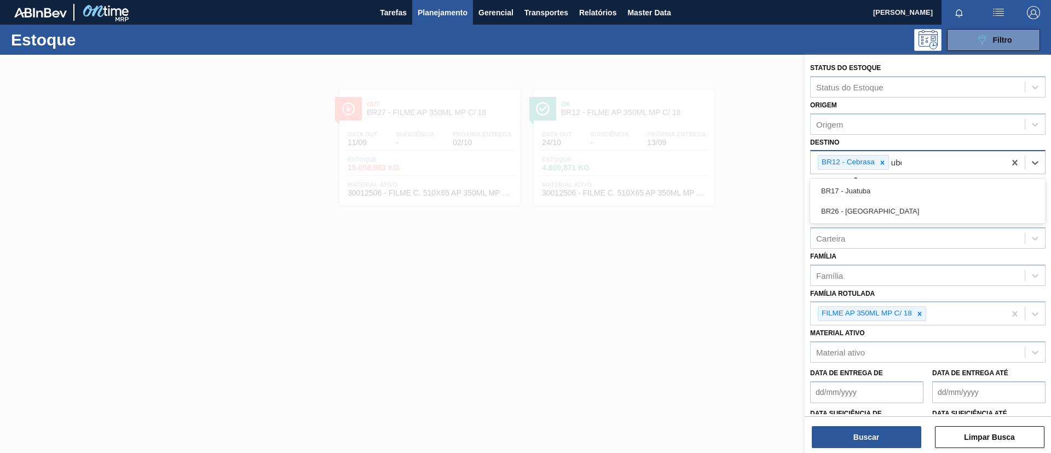
type input "uber"
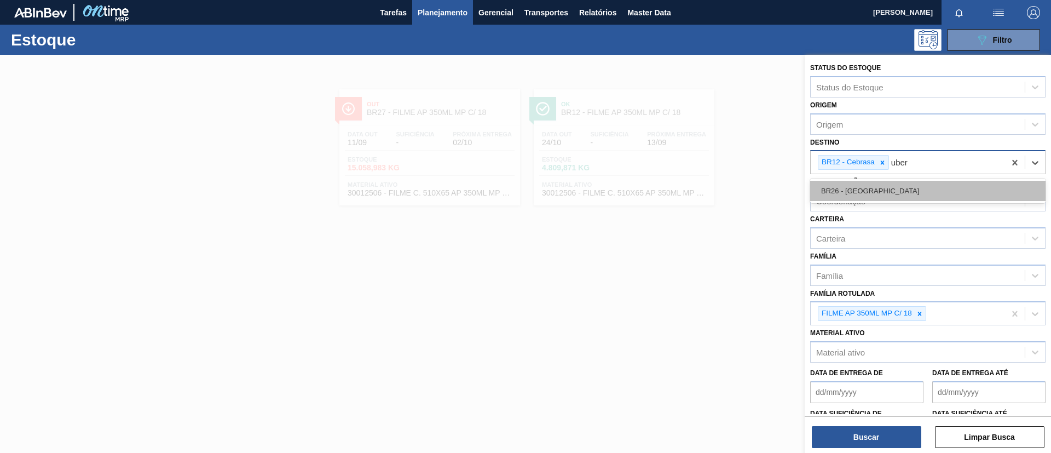
click at [935, 186] on div "BR26 - [GEOGRAPHIC_DATA]" at bounding box center [927, 191] width 235 height 20
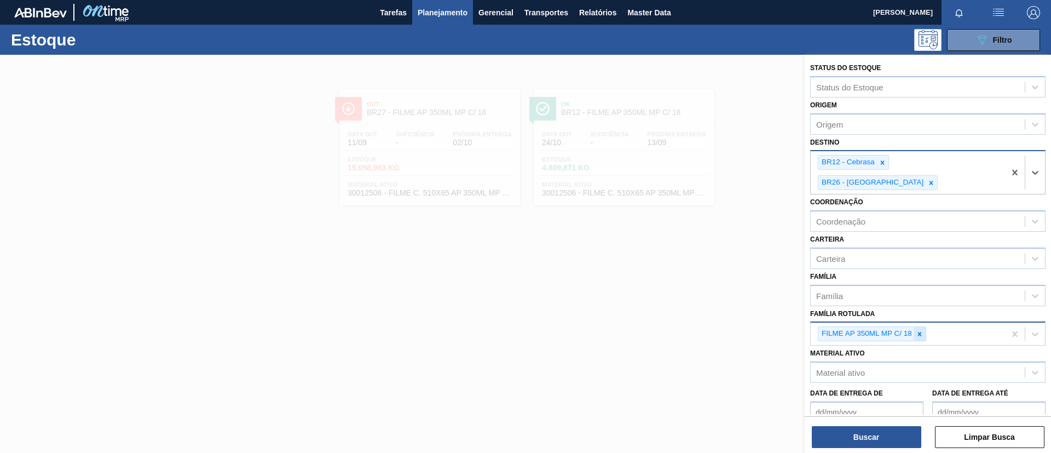
click at [921, 330] on icon at bounding box center [920, 334] width 8 height 8
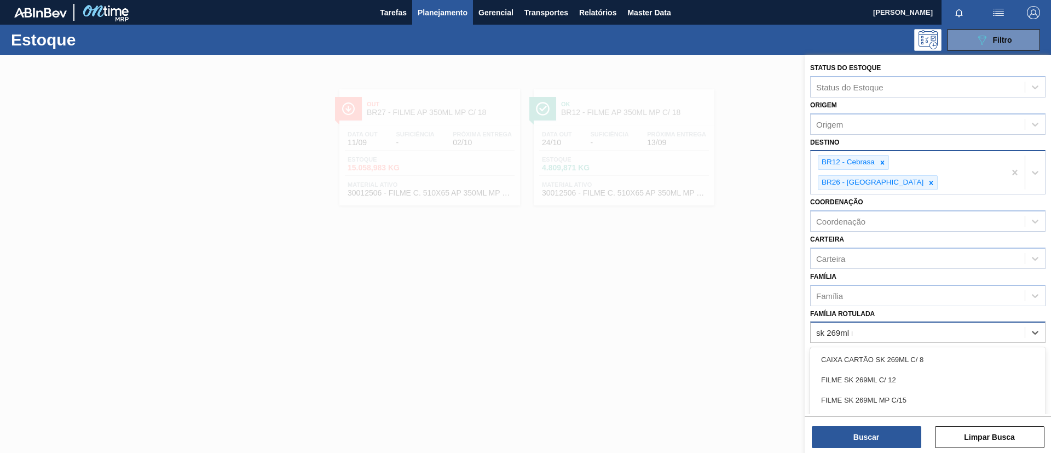
type Rotulada "sk 269ml mp"
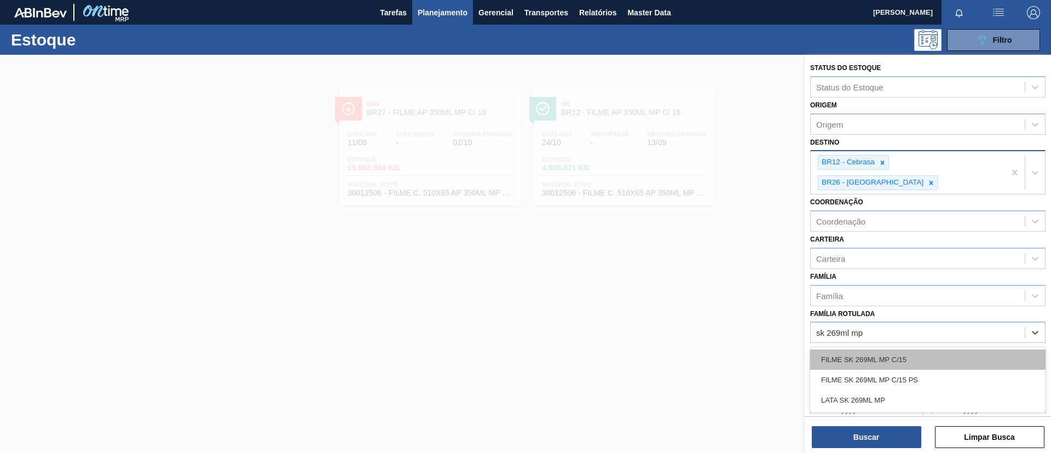
click at [942, 349] on div "FILME SK 269ML MP C/15" at bounding box center [927, 359] width 235 height 20
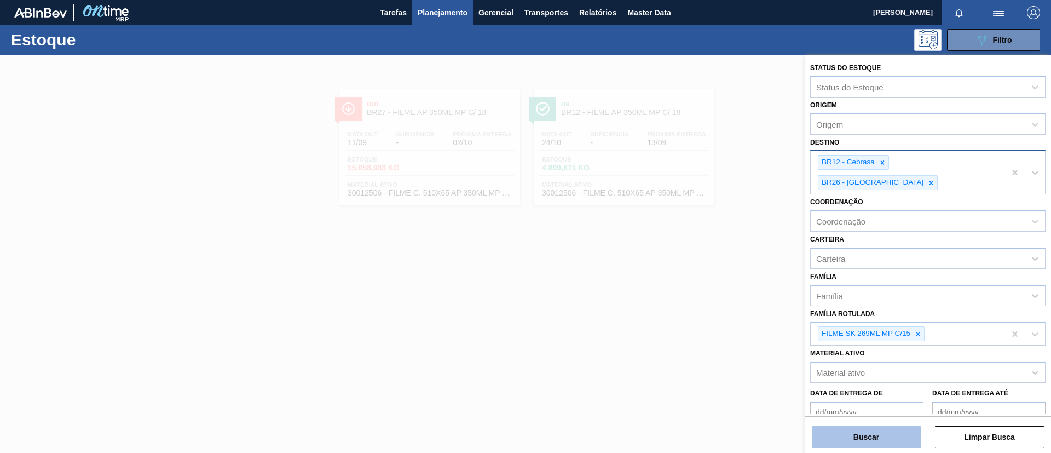
click at [912, 440] on button "Buscar" at bounding box center [866, 437] width 109 height 22
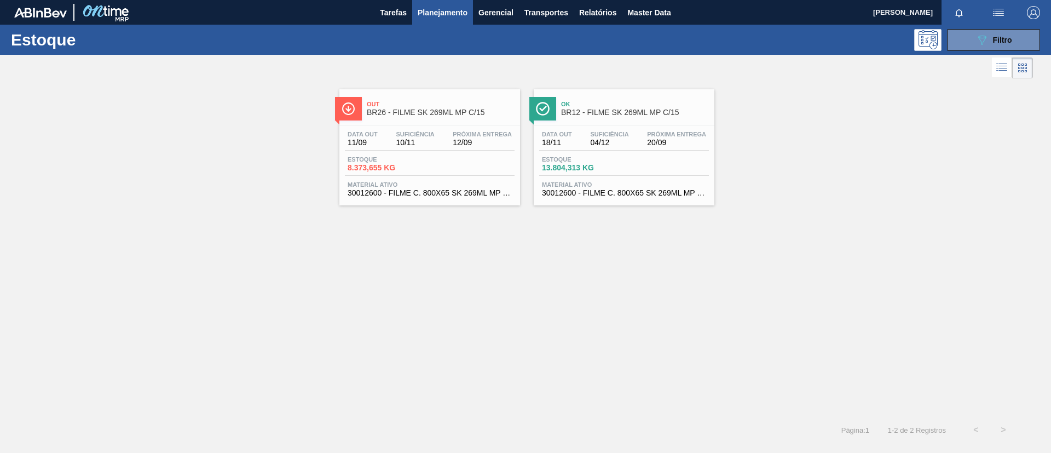
click at [473, 107] on span "Out" at bounding box center [441, 104] width 148 height 7
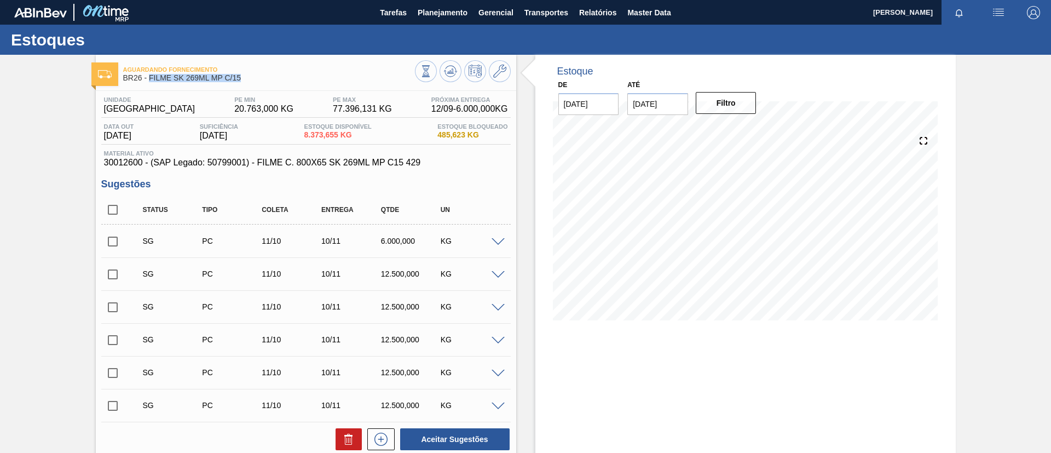
drag, startPoint x: 248, startPoint y: 78, endPoint x: 149, endPoint y: 84, distance: 99.2
click at [149, 84] on div "Aguardando Fornecimento BR26 - FILME SK 269ML MP C/15" at bounding box center [269, 74] width 292 height 25
copy span "FILME SK 269ML MP C/15"
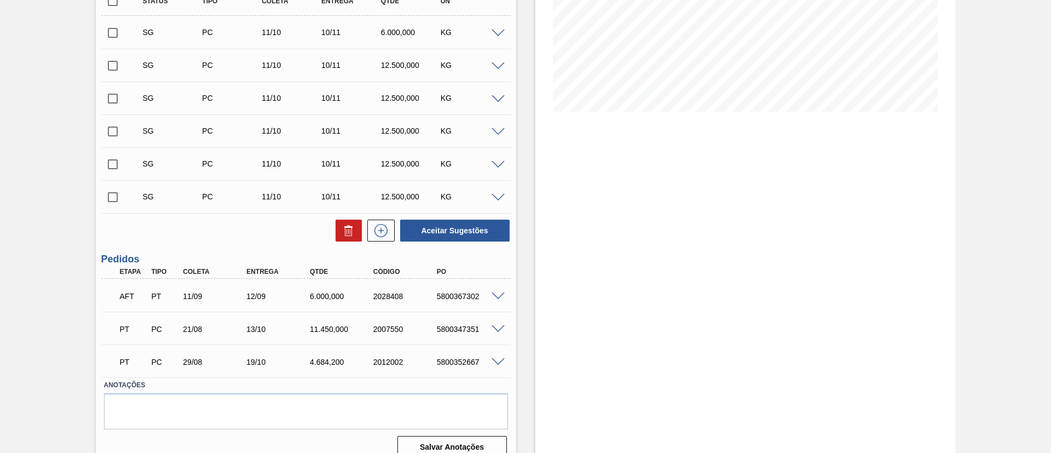
scroll to position [223, 0]
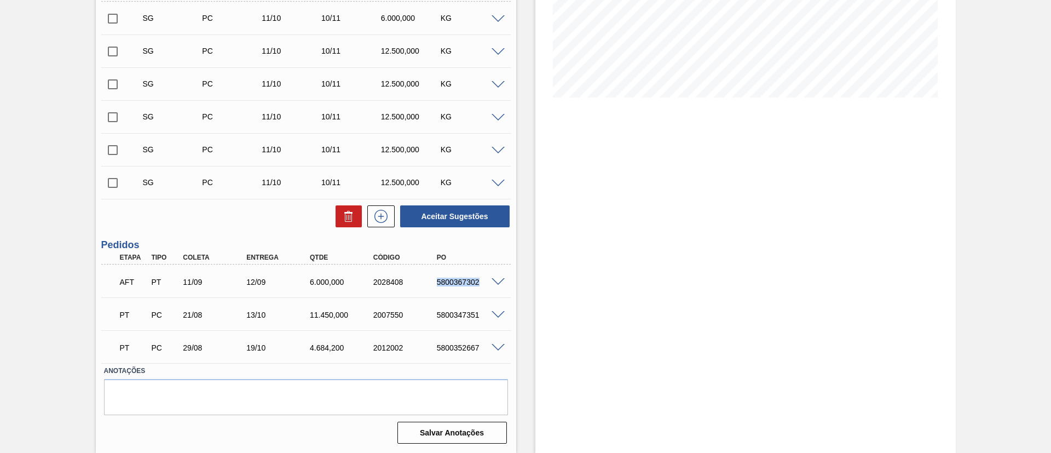
drag, startPoint x: 427, startPoint y: 281, endPoint x: 479, endPoint y: 284, distance: 52.1
click at [479, 284] on div "AFT PT 11/09 12/09 6.000,000 2028408 5800367302" at bounding box center [303, 281] width 380 height 22
copy div "5800367302"
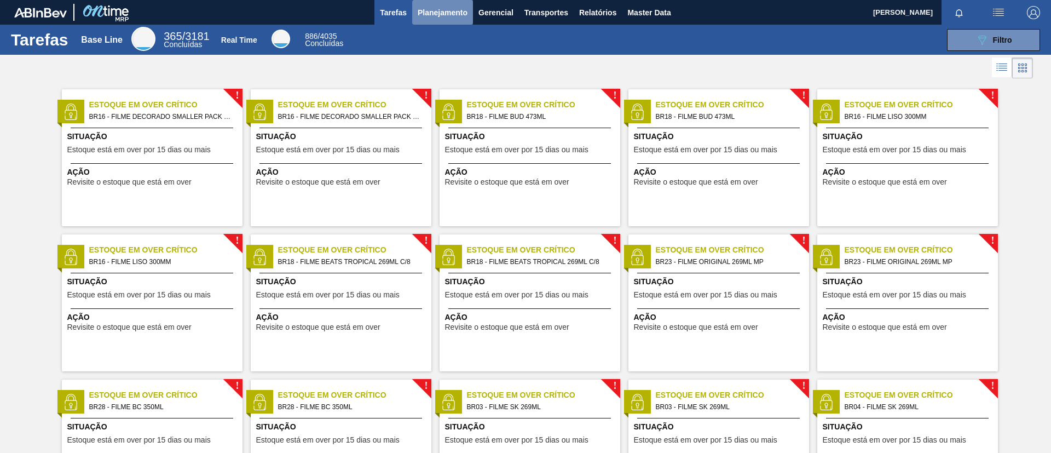
click at [456, 15] on span "Planejamento" at bounding box center [443, 12] width 50 height 13
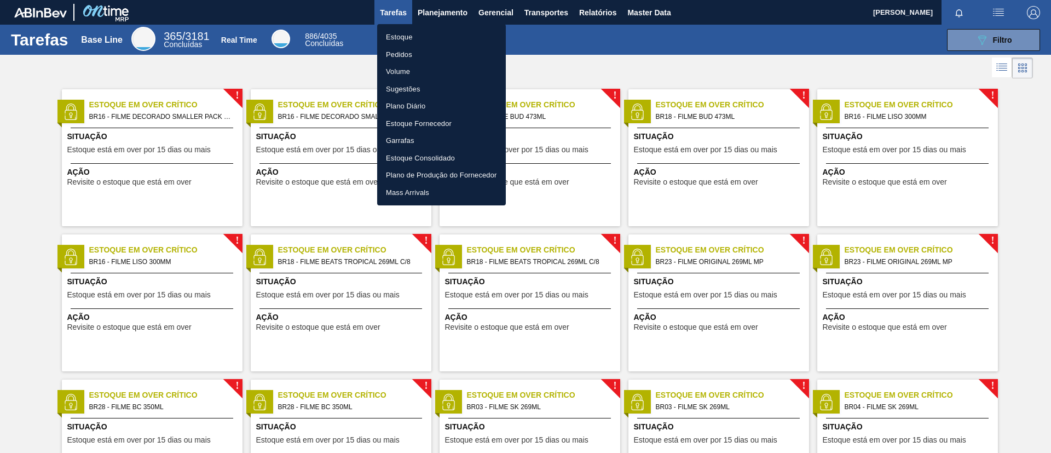
click at [439, 30] on li "Estoque" at bounding box center [441, 37] width 129 height 18
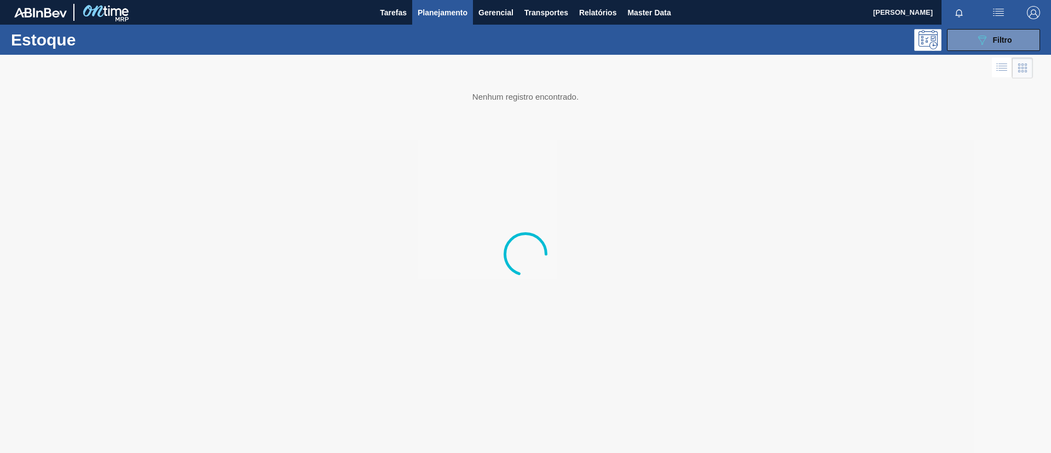
click at [969, 50] on div "Estoque 089F7B8B-B2A5-4AFE-B5C0-19BA573D28AC Filtro" at bounding box center [525, 40] width 1051 height 30
click at [969, 49] on button "089F7B8B-B2A5-4AFE-B5C0-19BA573D28AC Filtro" at bounding box center [993, 40] width 93 height 22
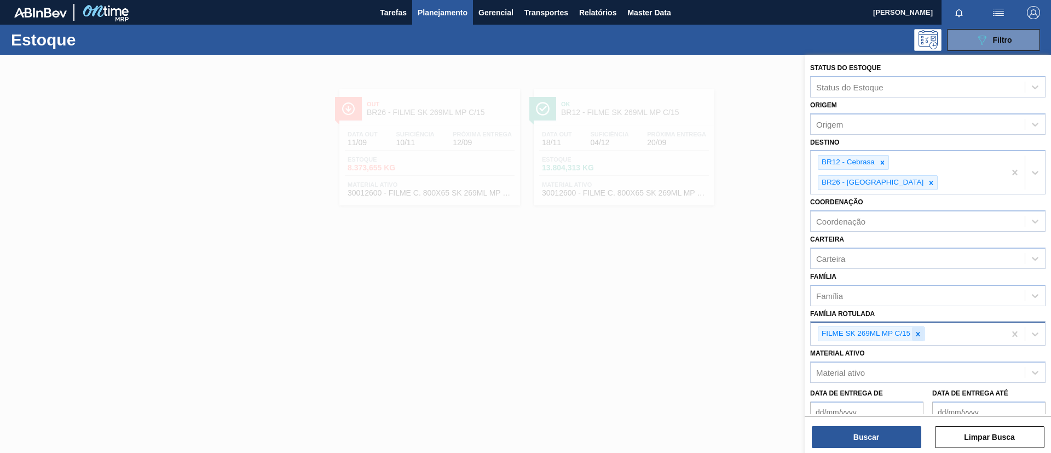
click at [918, 332] on icon at bounding box center [918, 334] width 4 height 4
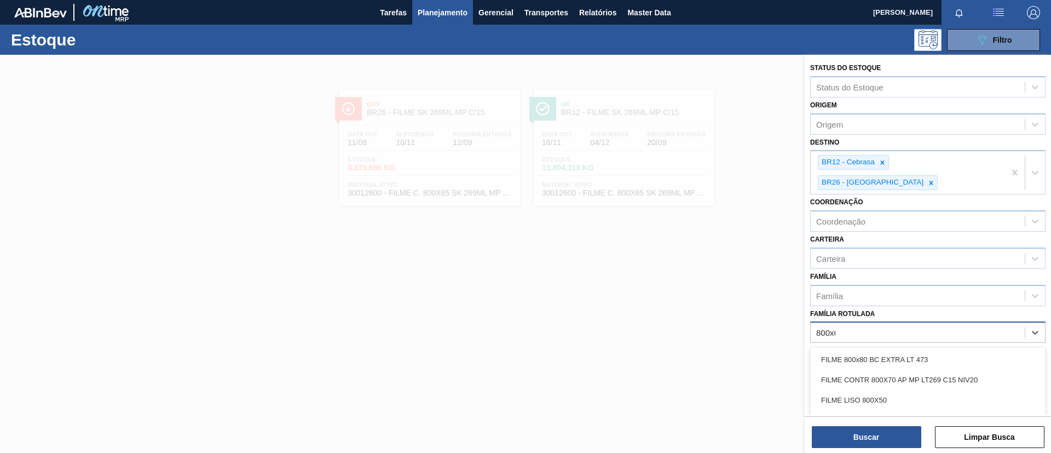
type Rotulada "800x60"
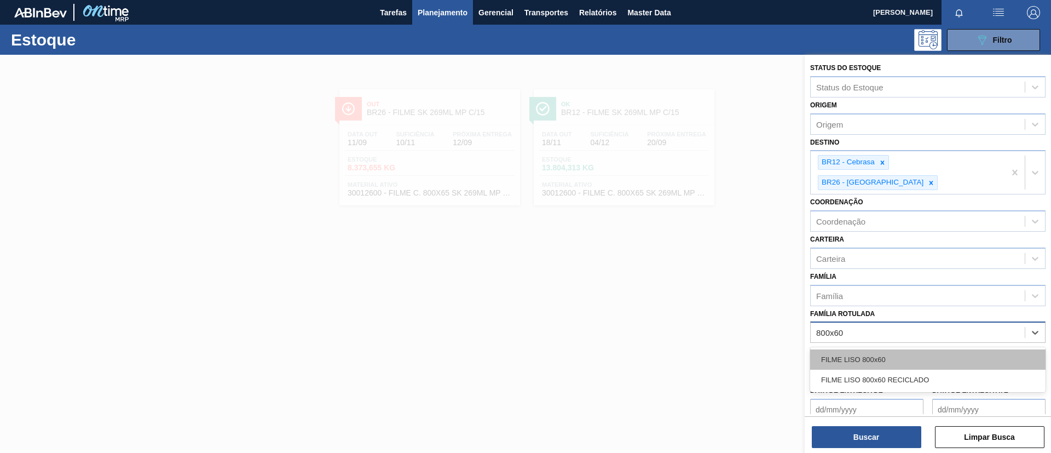
click at [871, 349] on div "FILME LISO 800x60" at bounding box center [927, 359] width 235 height 20
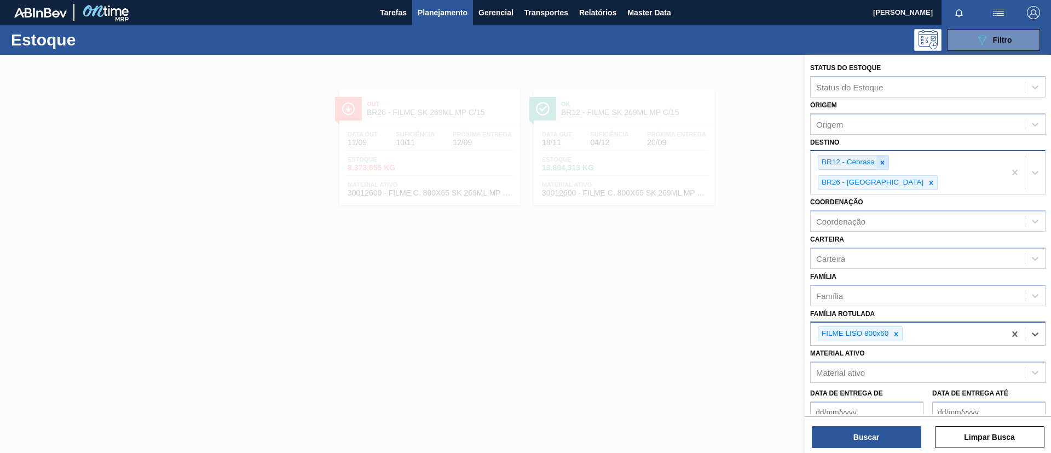
click at [884, 164] on icon at bounding box center [883, 162] width 4 height 4
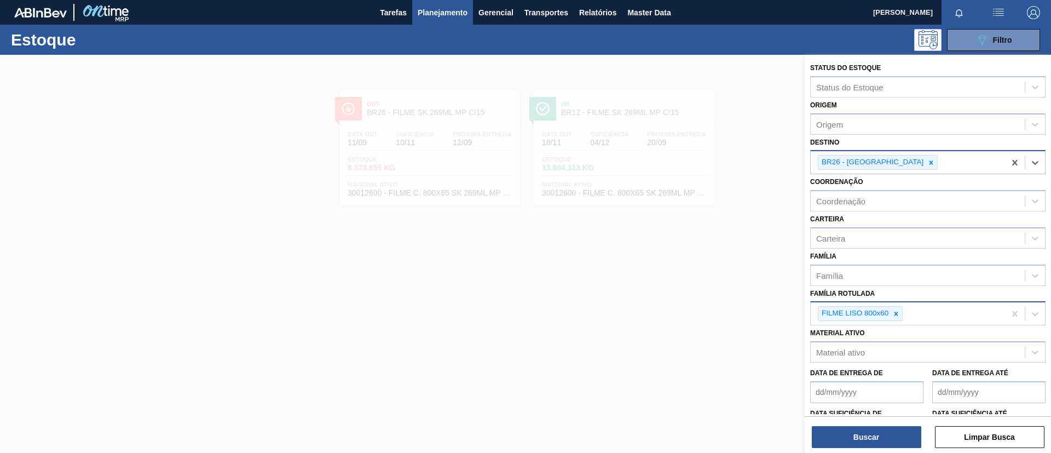
click at [925, 164] on div at bounding box center [931, 162] width 12 height 14
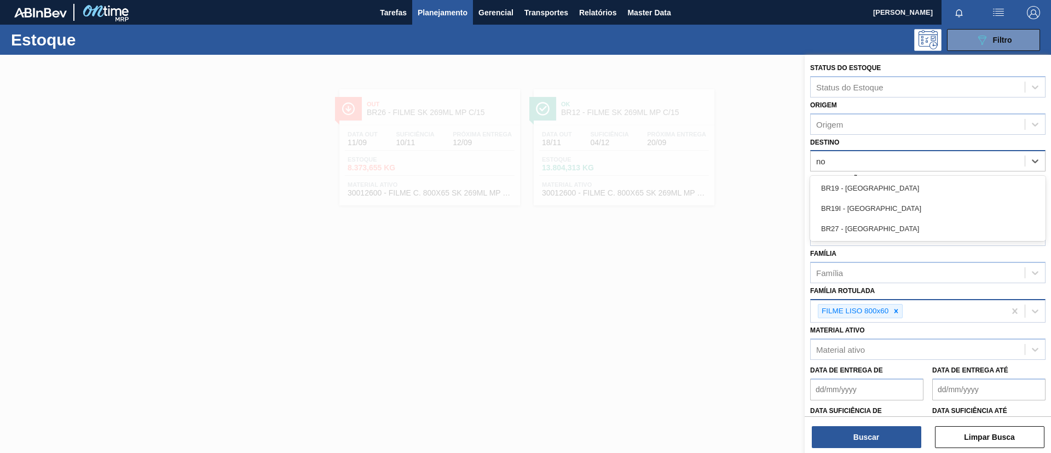
type input "n"
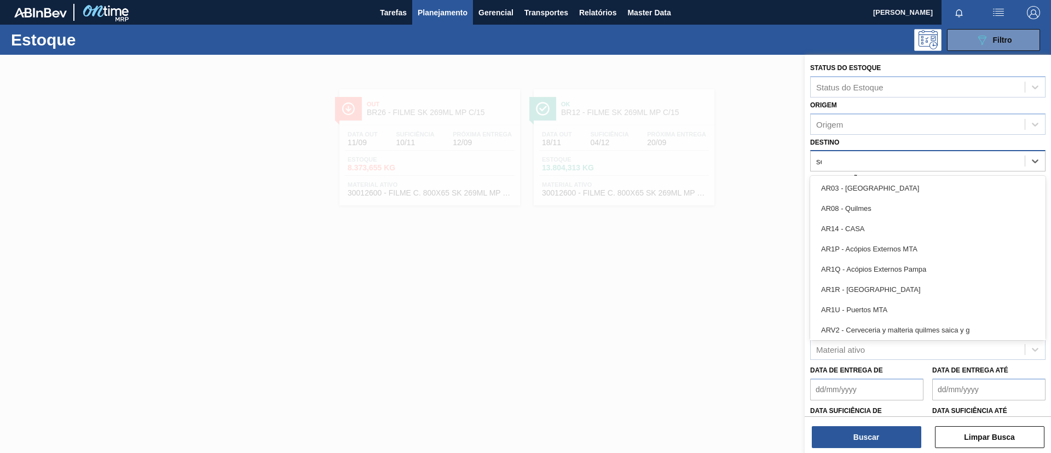
type input "serg"
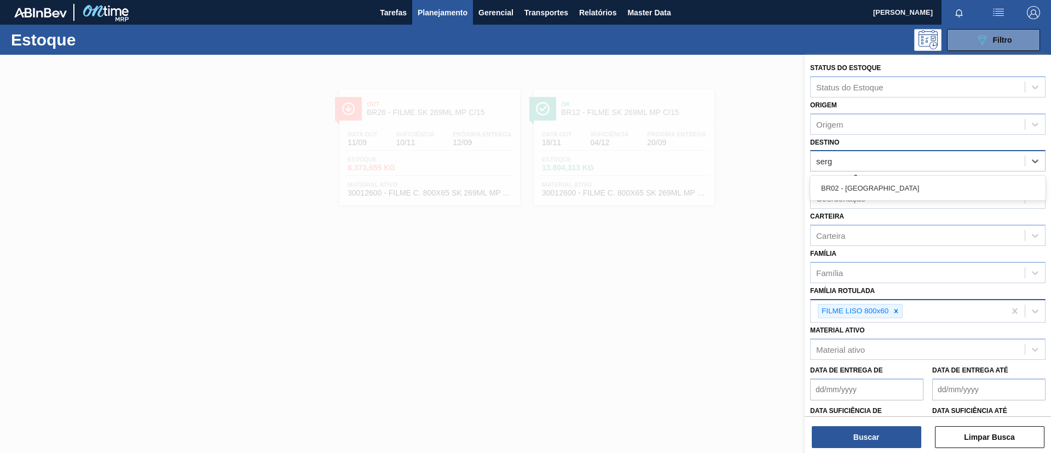
click at [899, 176] on div "BR02 - Sergipe" at bounding box center [927, 188] width 235 height 25
click at [899, 183] on div "BR02 - Sergipe" at bounding box center [927, 188] width 235 height 20
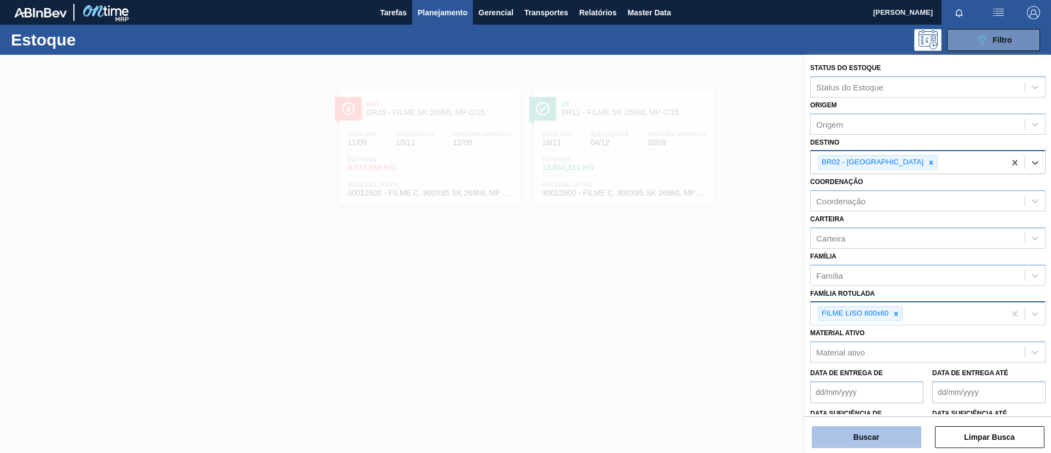
click at [883, 434] on button "Buscar" at bounding box center [866, 437] width 109 height 22
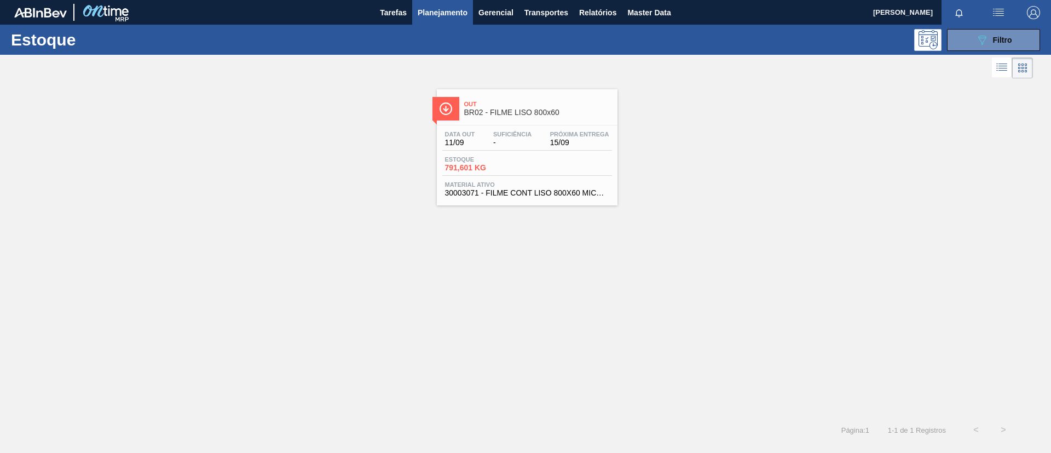
click at [460, 137] on span "Data out" at bounding box center [460, 134] width 30 height 7
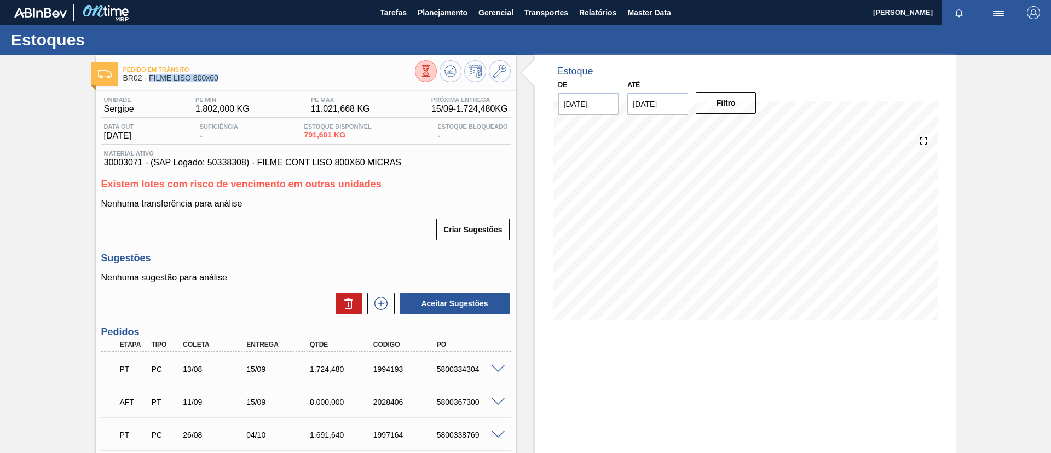
drag, startPoint x: 233, startPoint y: 82, endPoint x: 151, endPoint y: 82, distance: 82.1
click at [151, 82] on span "BR02 - FILME LISO 800x60" at bounding box center [269, 78] width 292 height 8
copy span "FILME LISO 800x60"
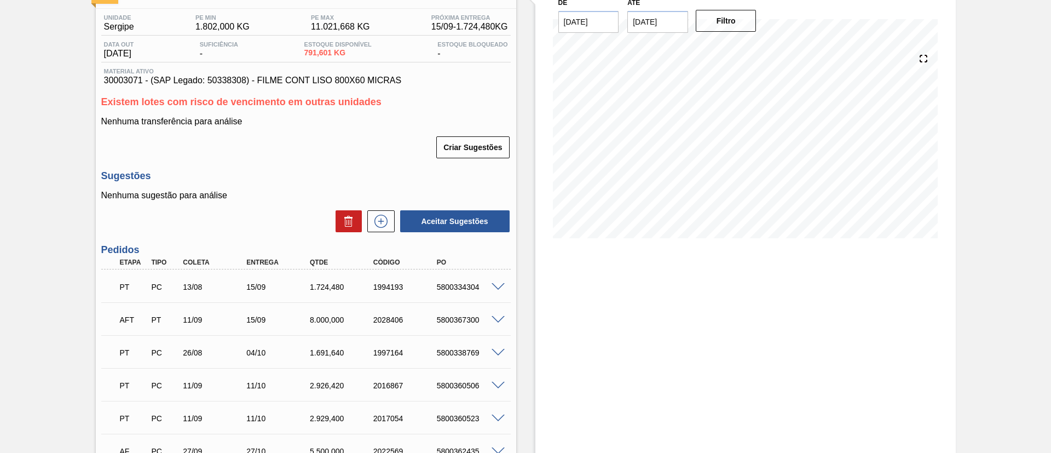
click at [403, 288] on div "1994193" at bounding box center [406, 286] width 71 height 9
drag, startPoint x: 474, startPoint y: 317, endPoint x: 482, endPoint y: 320, distance: 7.4
click at [482, 320] on div "5800367300" at bounding box center [461, 319] width 63 height 9
copy div "5800367300"
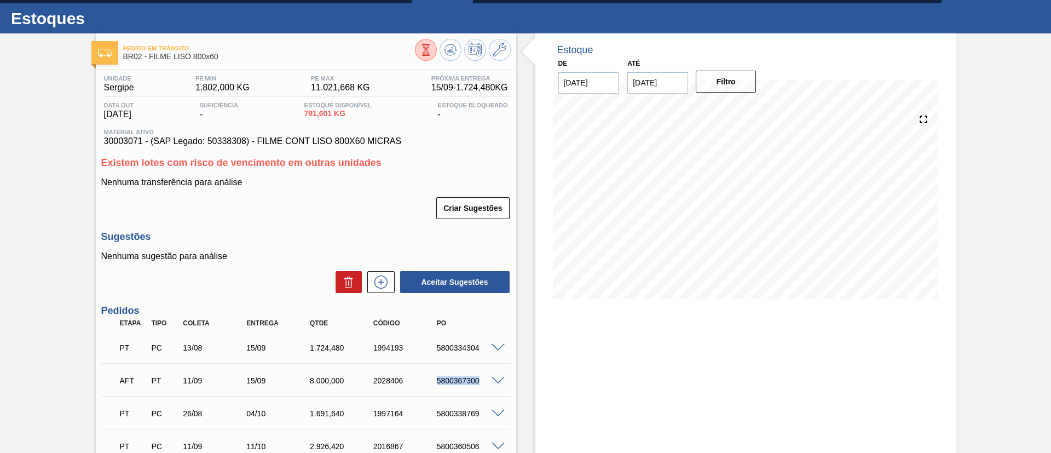
scroll to position [0, 0]
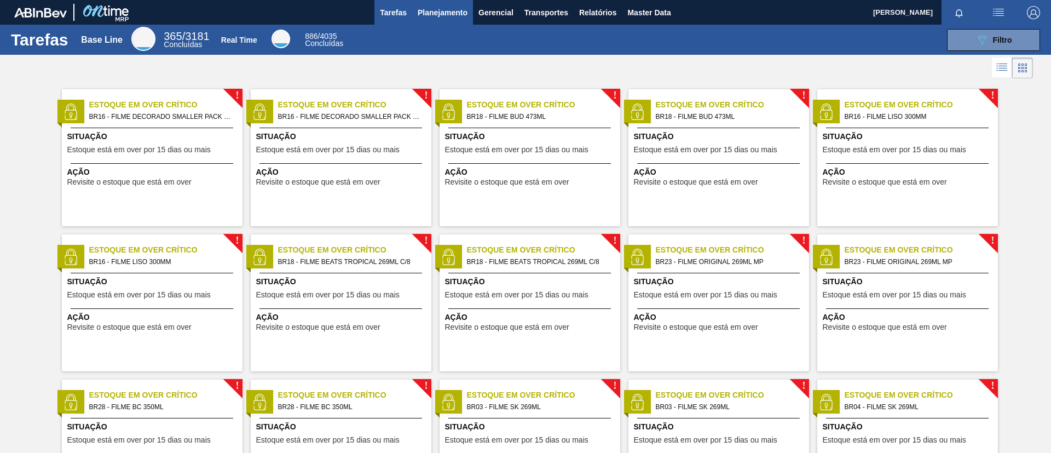
click at [448, 20] on button "Planejamento" at bounding box center [442, 12] width 61 height 25
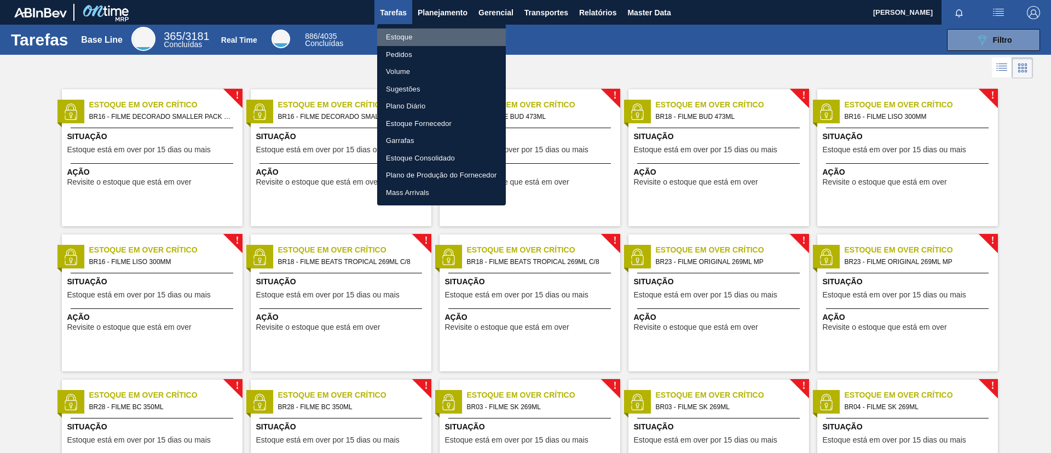
click at [450, 34] on li "Estoque" at bounding box center [441, 37] width 129 height 18
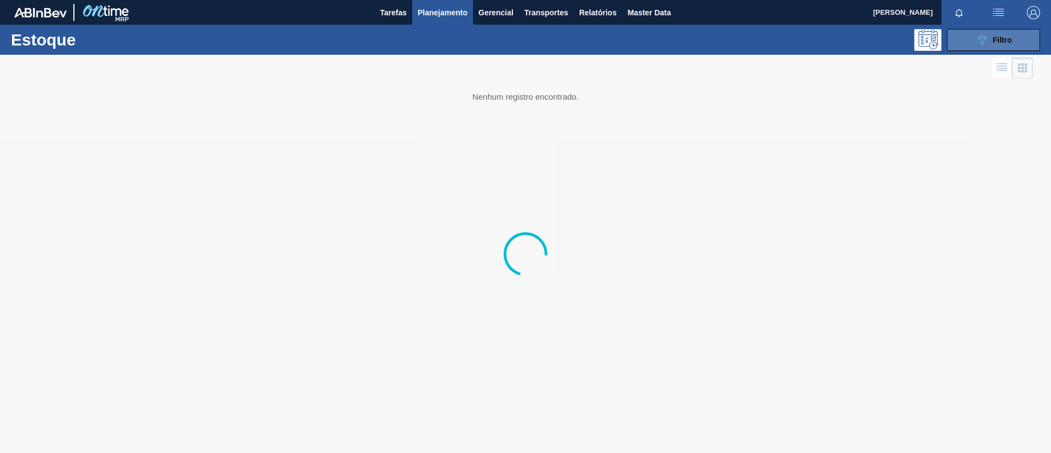
click at [991, 40] on div "089F7B8B-B2A5-4AFE-B5C0-19BA573D28AC Filtro" at bounding box center [993, 39] width 37 height 13
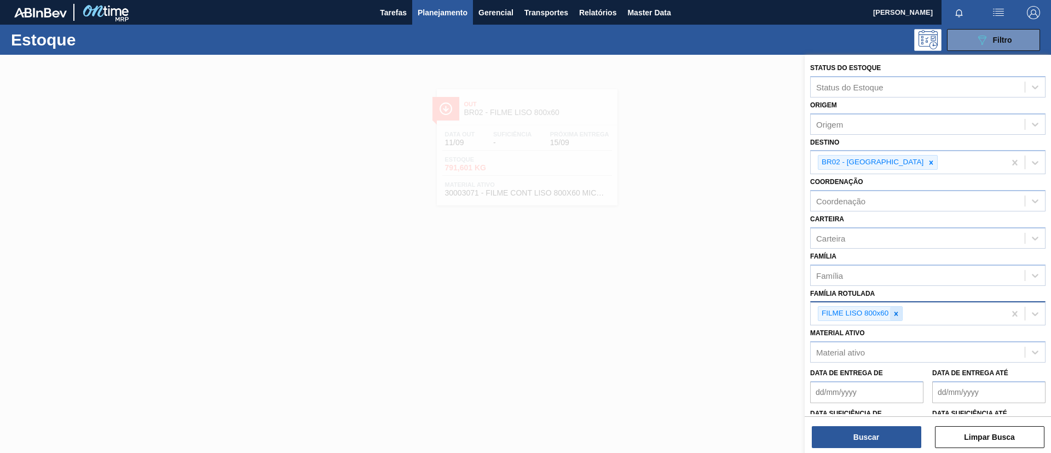
click at [893, 315] on icon at bounding box center [896, 314] width 8 height 8
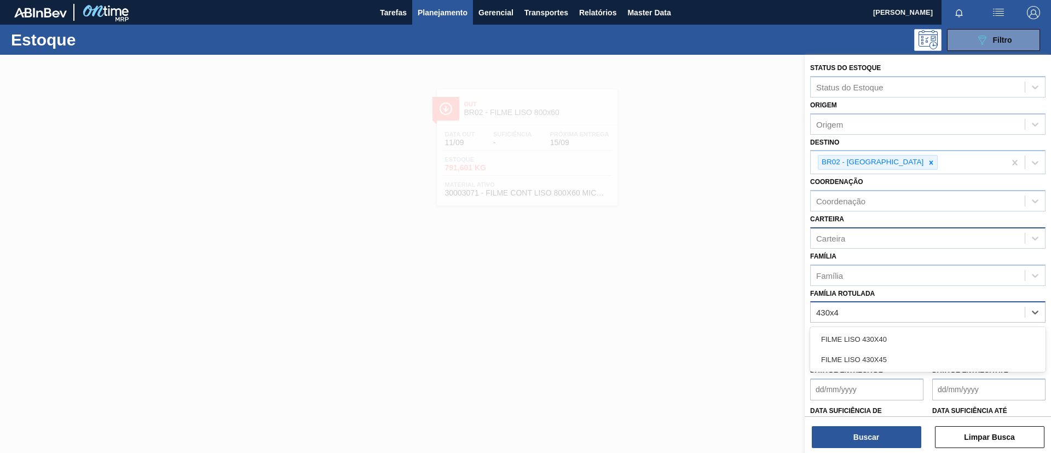
type Rotulada "430x45"
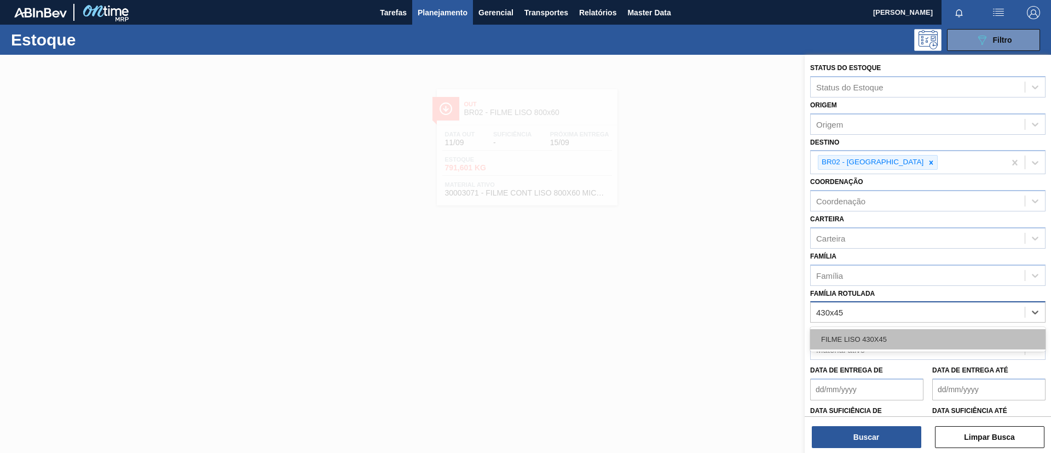
click at [878, 340] on div "FILME LISO 430X45" at bounding box center [927, 339] width 235 height 20
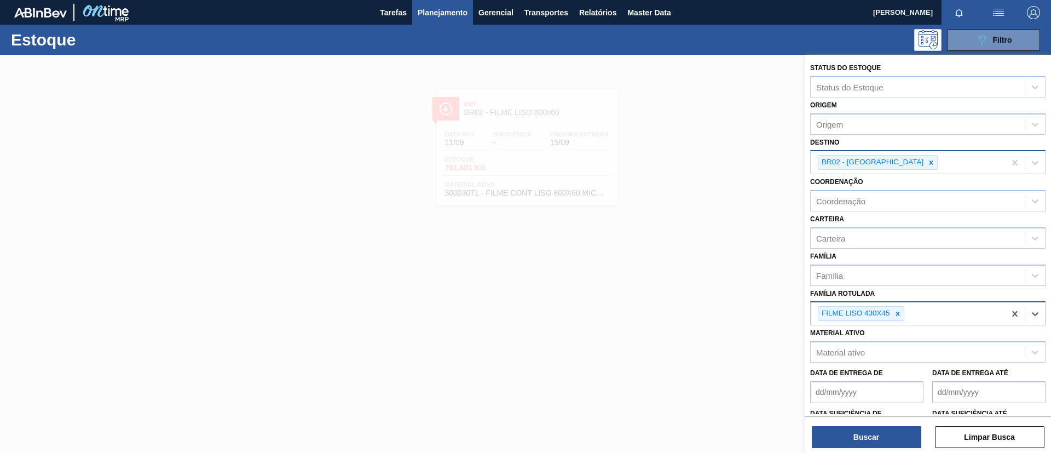
click at [925, 166] on div at bounding box center [931, 162] width 12 height 14
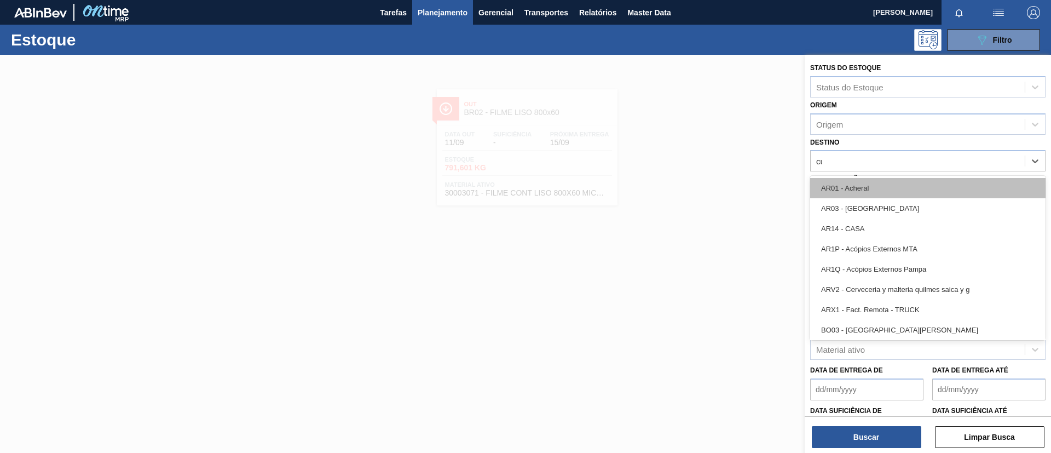
type input "cui"
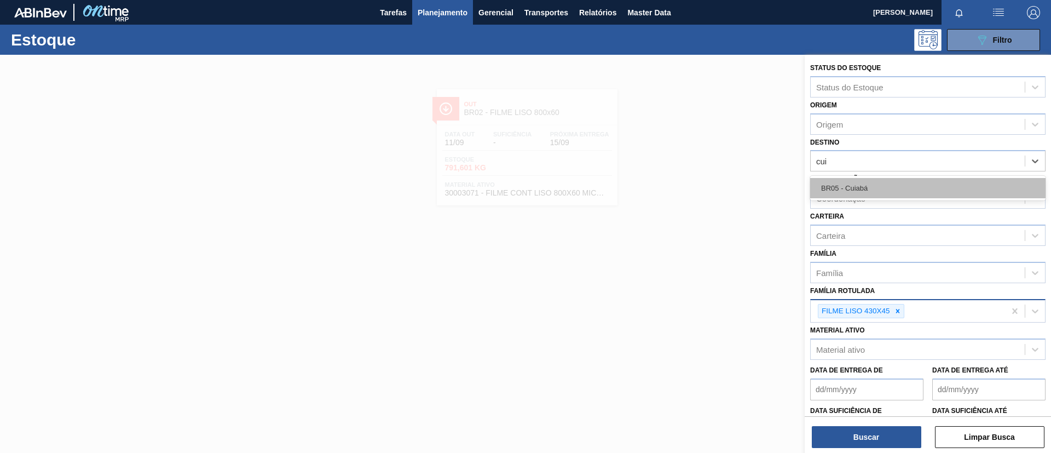
click at [893, 190] on div "BR05 - Cuiabá" at bounding box center [927, 188] width 235 height 20
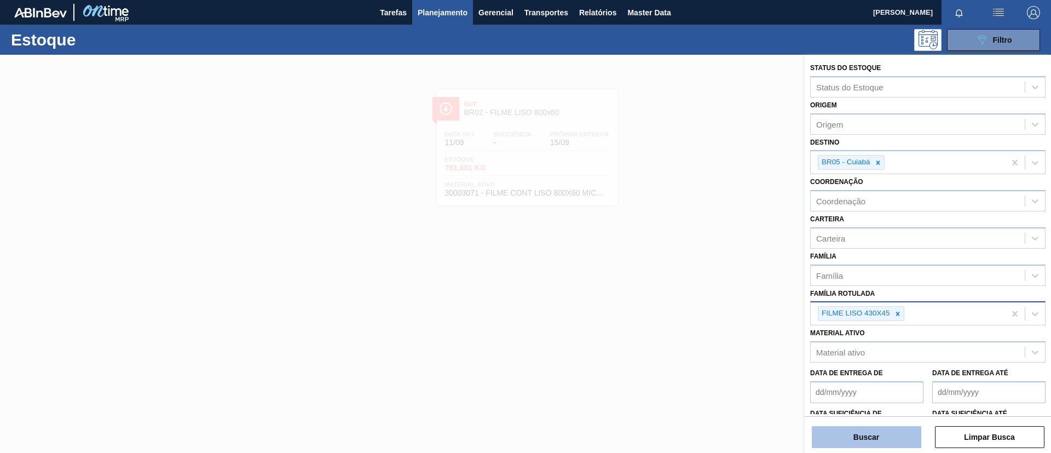
click at [884, 427] on button "Buscar" at bounding box center [866, 437] width 109 height 22
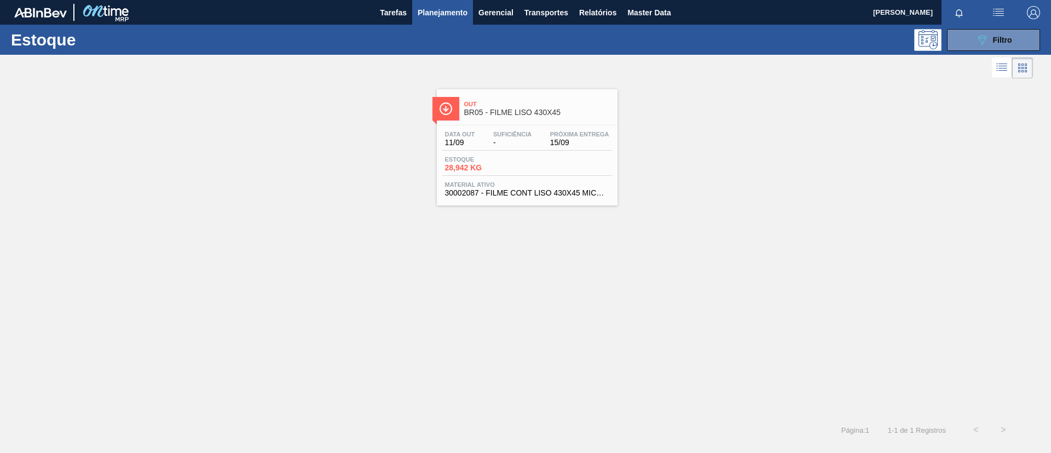
click at [503, 126] on div "Data out 11/09 Suficiência - Próxima Entrega 15/09 Estoque 28,942 KG Material a…" at bounding box center [527, 162] width 181 height 74
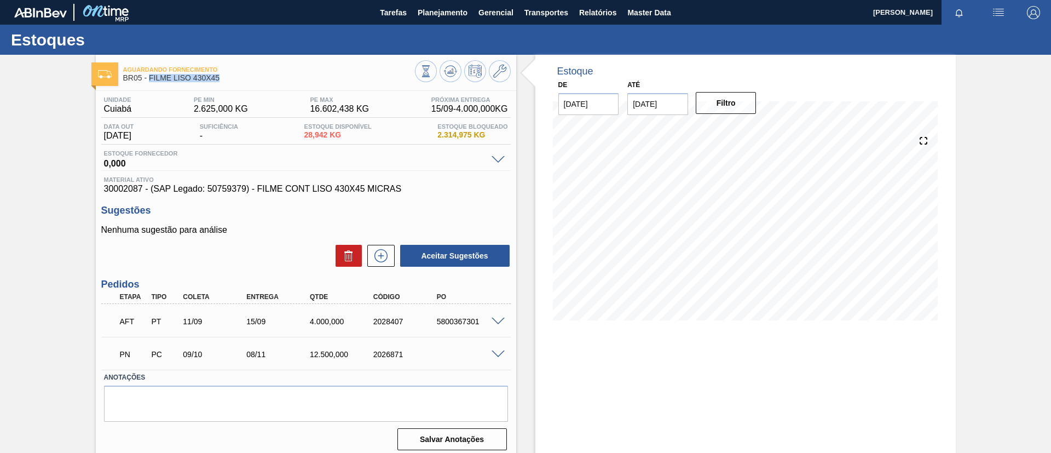
drag, startPoint x: 221, startPoint y: 82, endPoint x: 151, endPoint y: 83, distance: 70.6
click at [151, 83] on div "Aguardando Fornecimento BR05 - FILME LISO 430X45" at bounding box center [269, 74] width 292 height 25
copy span "FILME LISO 430X45"
drag, startPoint x: 419, startPoint y: 328, endPoint x: 478, endPoint y: 320, distance: 59.7
click at [478, 320] on div "AFT PT 11/09 15/09 4.000,000 2028407 5800367301" at bounding box center [303, 320] width 380 height 22
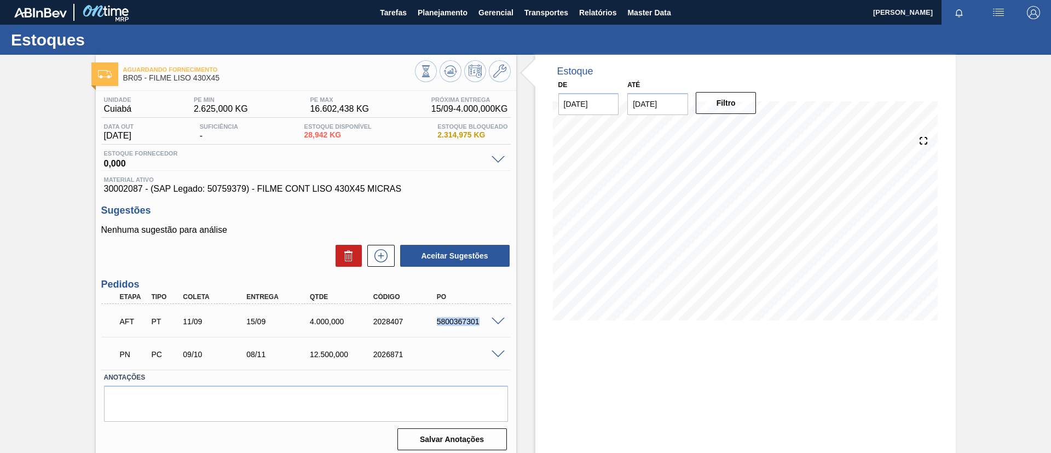
copy div "5800367301"
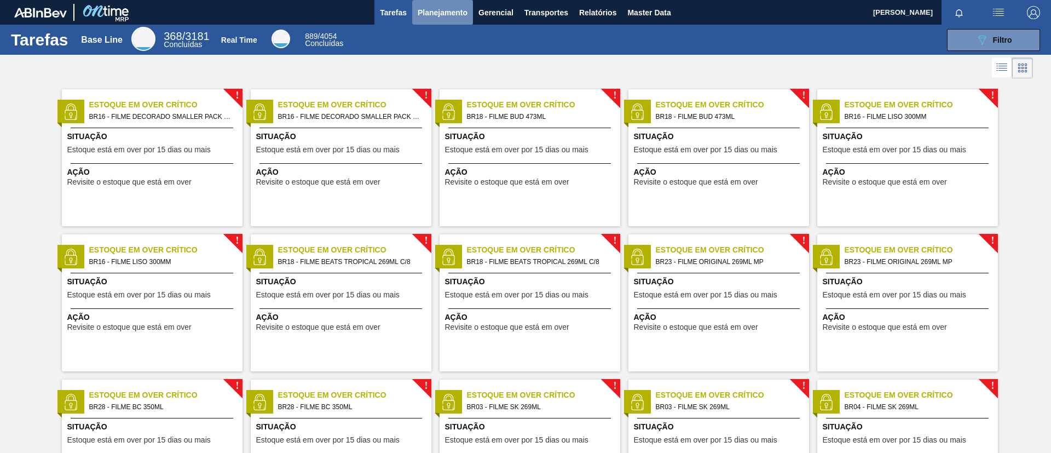
click at [431, 11] on span "Planejamento" at bounding box center [443, 12] width 50 height 13
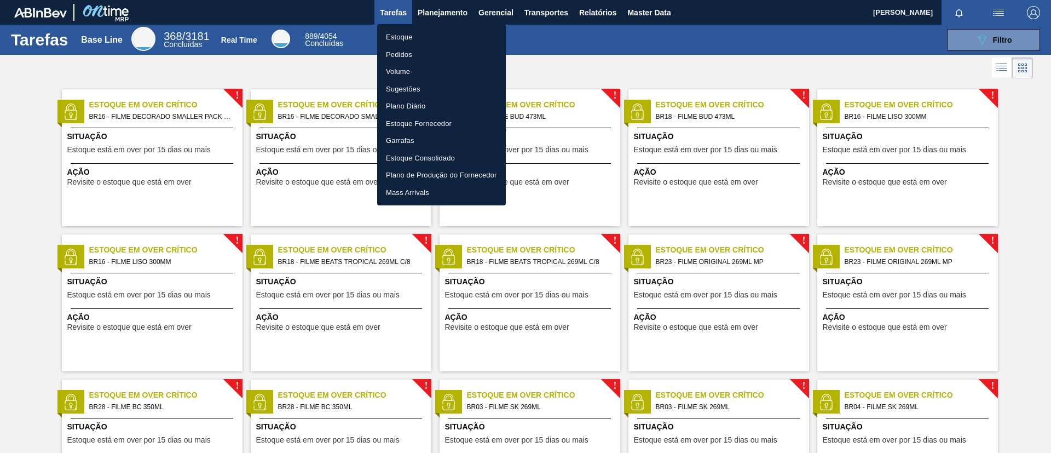
drag, startPoint x: 414, startPoint y: 28, endPoint x: 418, endPoint y: 33, distance: 6.2
click at [418, 33] on ul "Estoque Pedidos Volume Sugestões Plano Diário Estoque Fornecedor Garrafas Estoq…" at bounding box center [441, 114] width 129 height 181
click at [418, 32] on li "Estoque" at bounding box center [441, 37] width 129 height 18
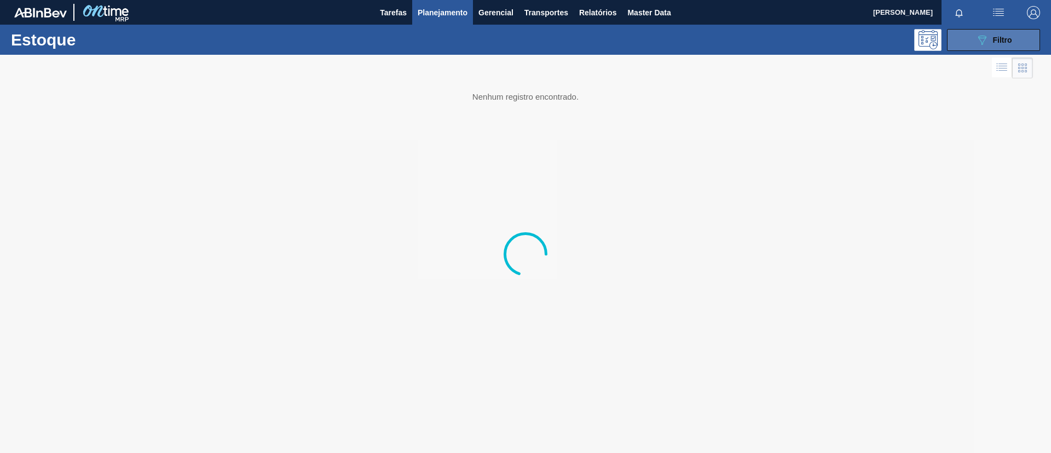
click at [987, 37] on icon "089F7B8B-B2A5-4AFE-B5C0-19BA573D28AC" at bounding box center [981, 39] width 13 height 13
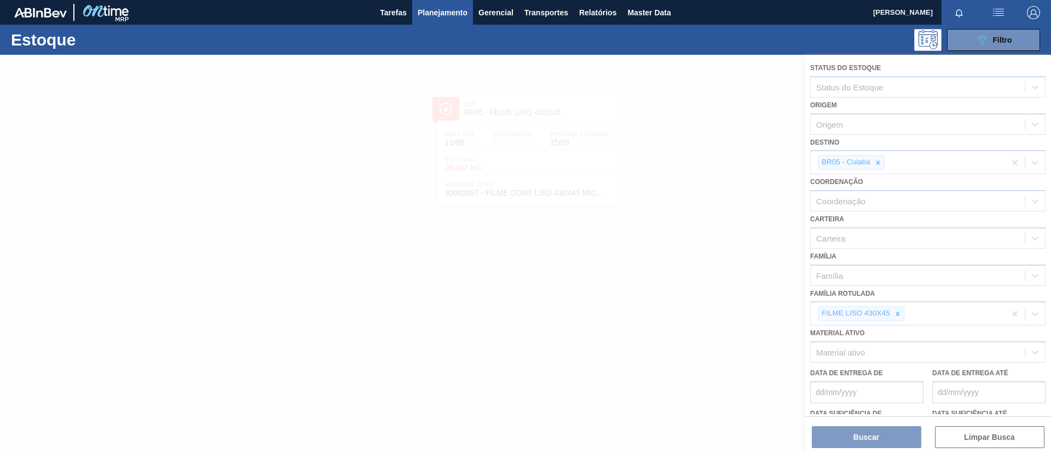
click at [897, 308] on div at bounding box center [525, 254] width 1051 height 398
click at [900, 311] on div at bounding box center [525, 254] width 1051 height 398
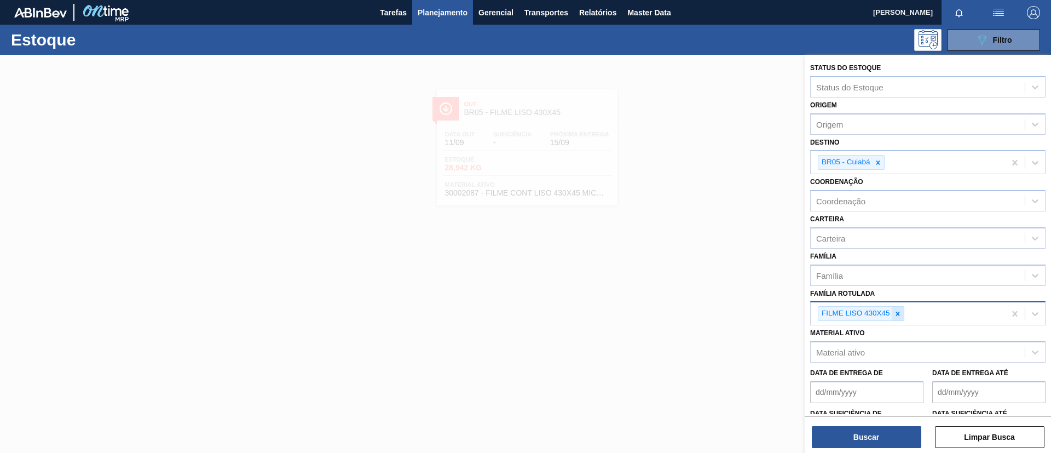
click at [898, 312] on icon at bounding box center [898, 314] width 8 height 8
paste Rotulada "30012583"
type Rotulada "30012583"
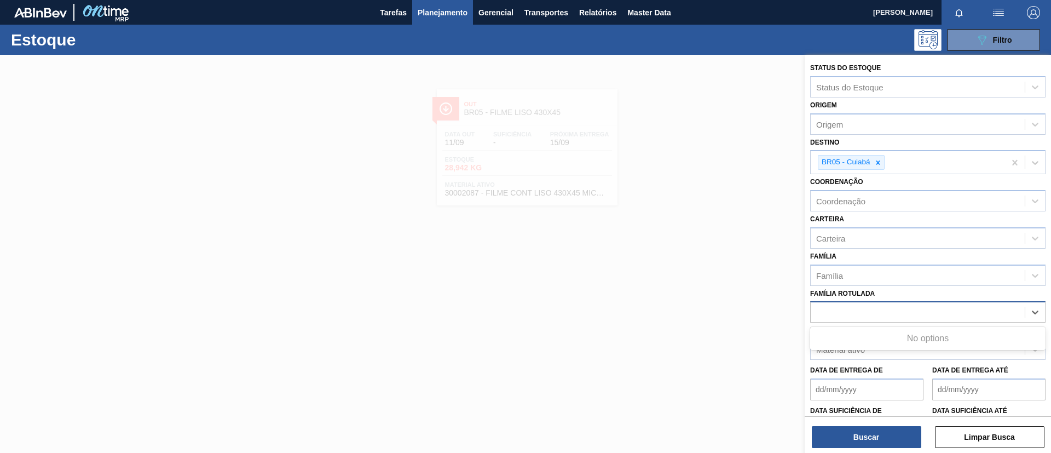
click at [888, 313] on div "30012583" at bounding box center [918, 312] width 214 height 16
click at [880, 340] on div "Material ativo" at bounding box center [927, 348] width 235 height 21
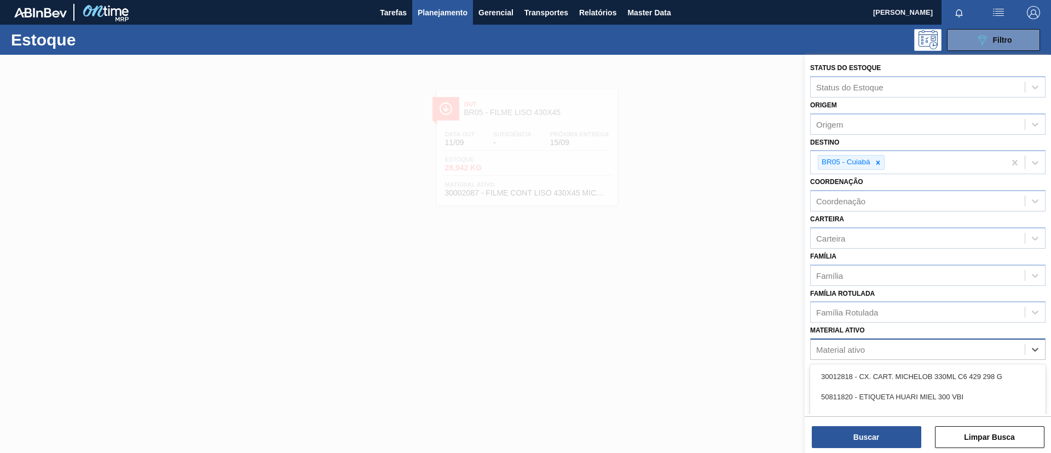
paste ativo "30012583"
type ativo "30012583"
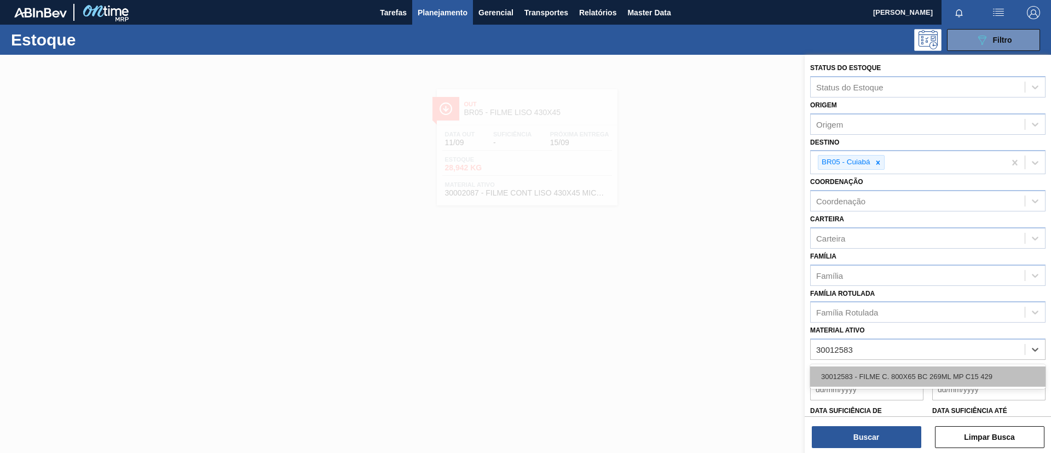
click at [878, 370] on div "30012583 - FILME C. 800X65 BC 269ML MP C15 429" at bounding box center [927, 376] width 235 height 20
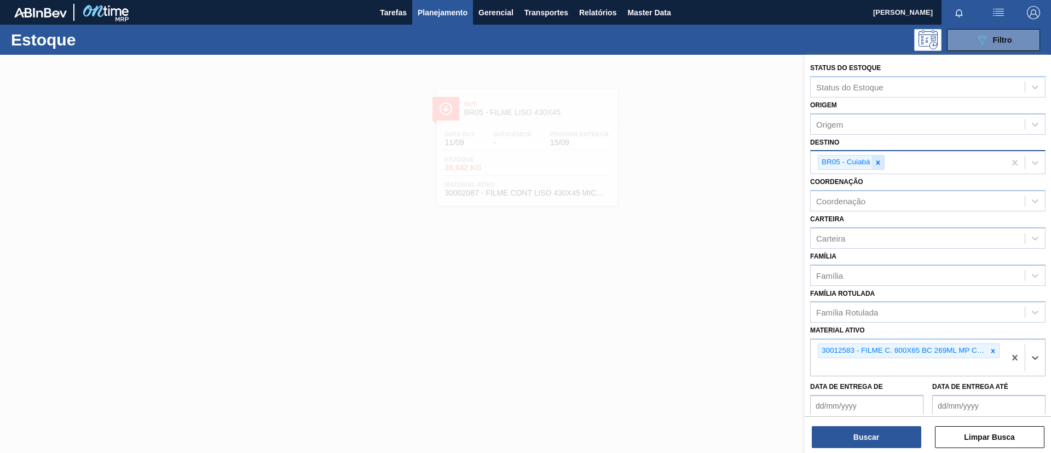
click at [875, 161] on icon at bounding box center [878, 163] width 8 height 8
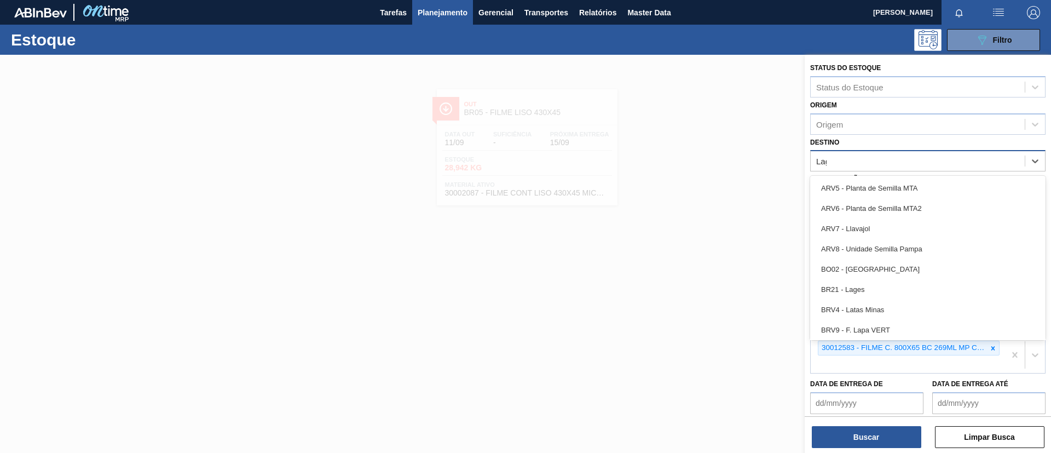
type input "Lage"
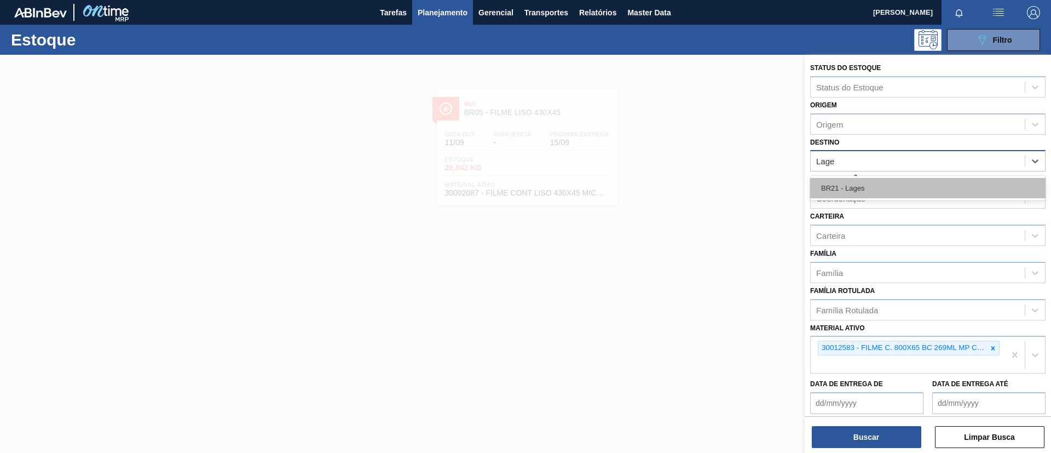
click at [862, 185] on div "BR21 - Lages" at bounding box center [927, 188] width 235 height 20
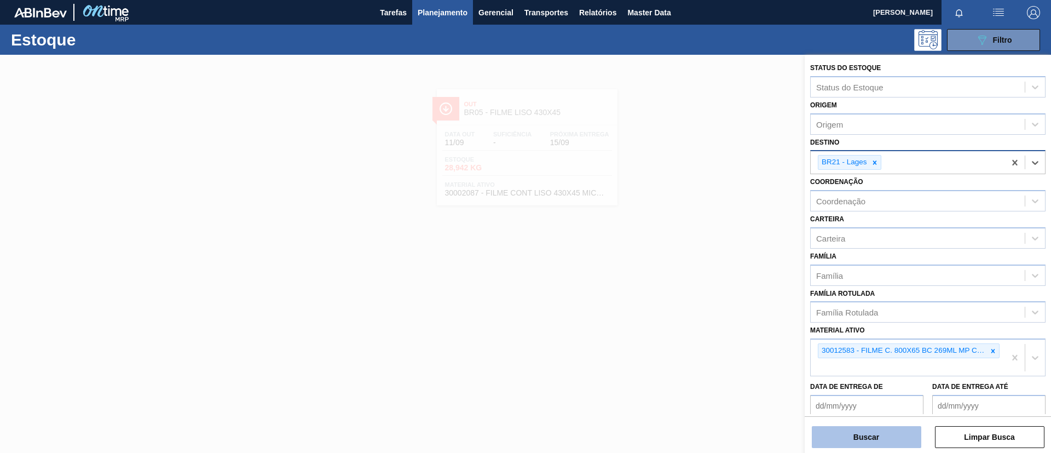
click at [879, 437] on button "Buscar" at bounding box center [866, 437] width 109 height 22
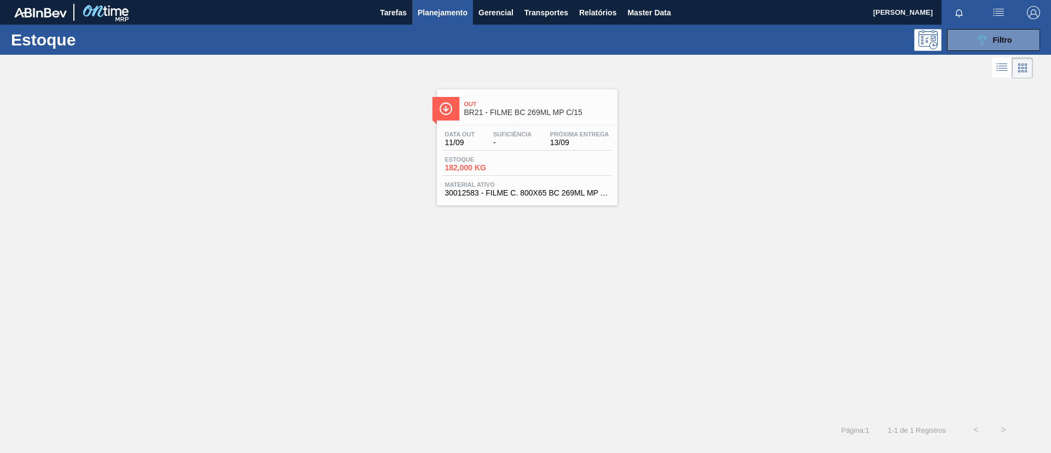
click at [474, 109] on span "BR21 - FILME BC 269ML MP C/15" at bounding box center [538, 112] width 148 height 8
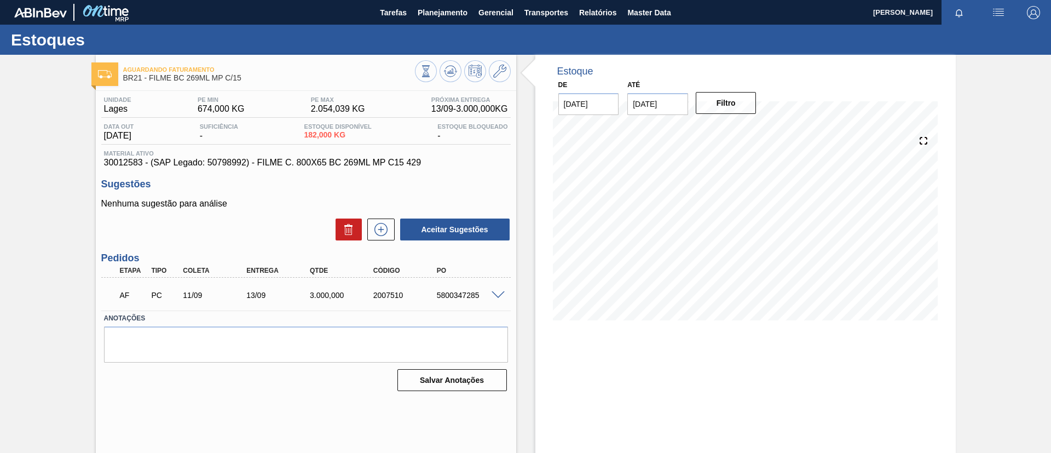
click at [392, 311] on label "Anotações" at bounding box center [306, 318] width 404 height 16
drag, startPoint x: 370, startPoint y: 299, endPoint x: 414, endPoint y: 301, distance: 43.8
click at [414, 301] on div "AF PC 11/09 13/09 3.000,000 2007510 5800347285" at bounding box center [303, 294] width 380 height 22
copy div "2007510"
click at [495, 294] on span at bounding box center [497, 295] width 13 height 8
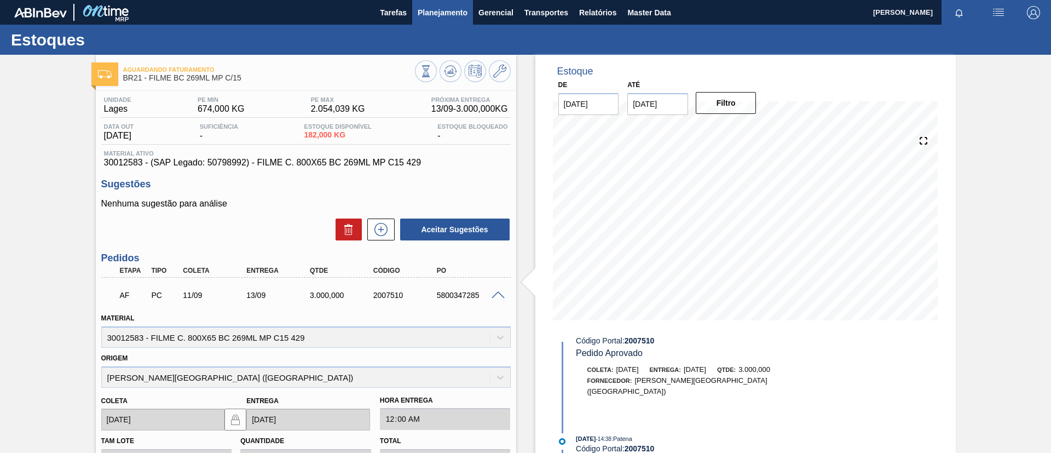
click at [424, 18] on span "Planejamento" at bounding box center [443, 12] width 50 height 13
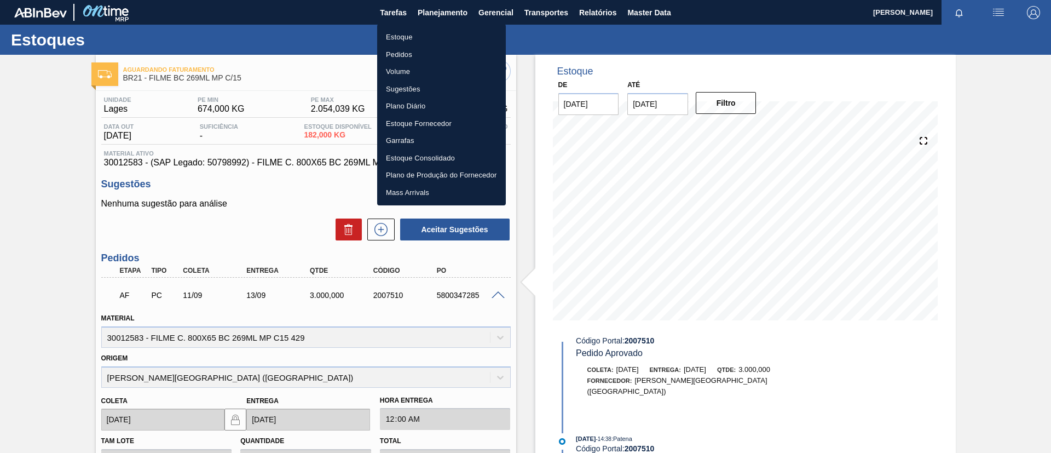
click at [424, 31] on li "Estoque" at bounding box center [441, 37] width 129 height 18
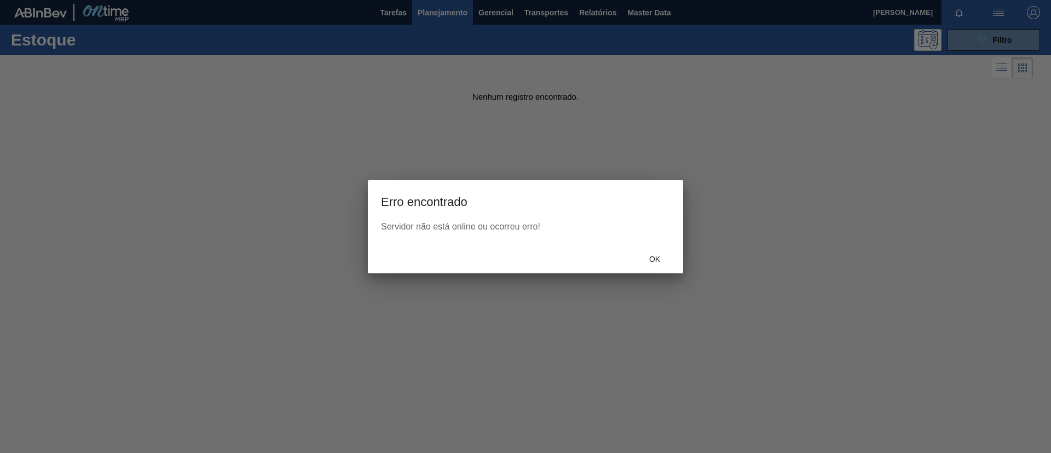
click at [661, 269] on div "Ok" at bounding box center [525, 259] width 315 height 28
click at [656, 262] on span "Ok" at bounding box center [654, 258] width 28 height 9
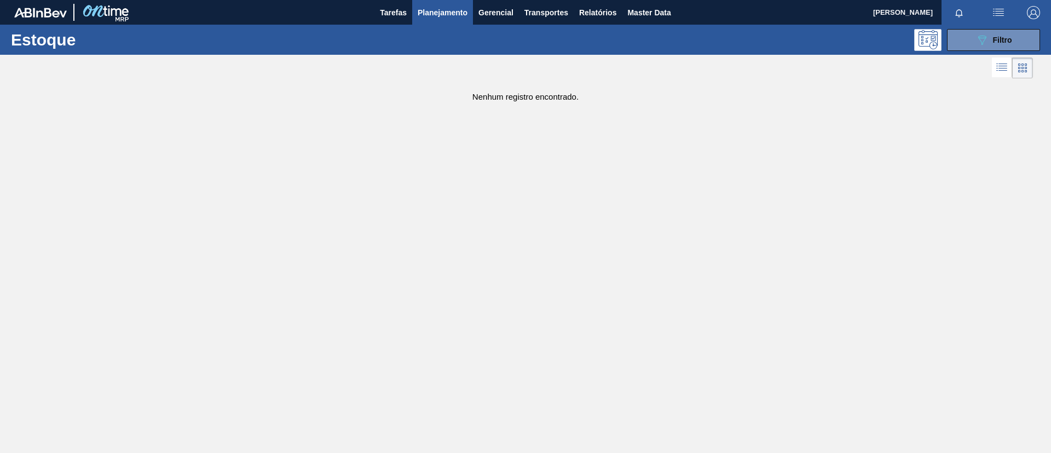
click at [453, 27] on div "Estoque 089F7B8B-B2A5-4AFE-B5C0-19BA573D28AC Filtro" at bounding box center [525, 40] width 1051 height 30
click at [447, 19] on button "Planejamento" at bounding box center [442, 12] width 61 height 25
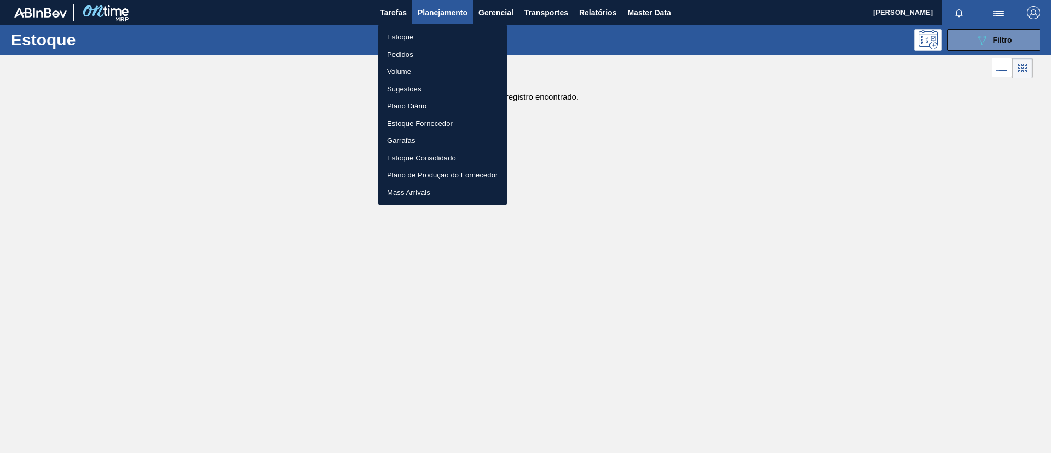
click at [437, 41] on li "Estoque" at bounding box center [442, 37] width 129 height 18
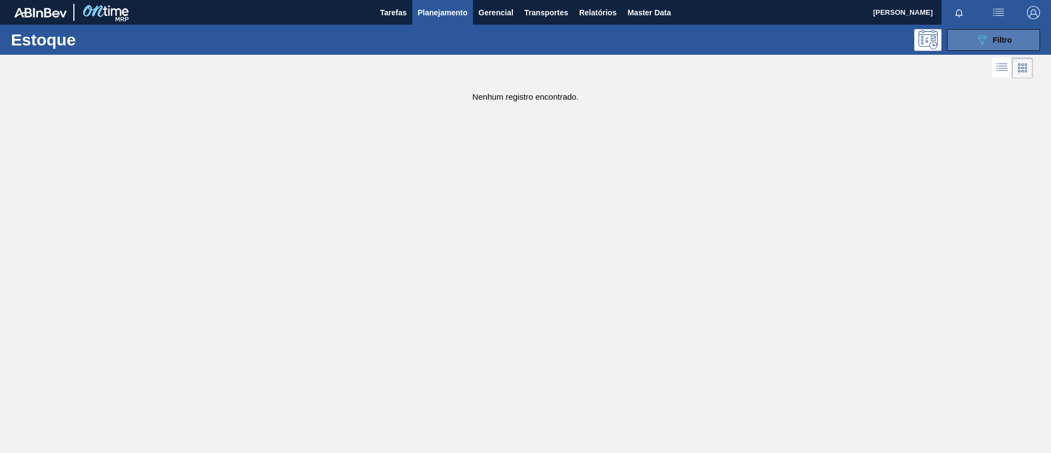
click at [970, 37] on button "089F7B8B-B2A5-4AFE-B5C0-19BA573D28AC Filtro" at bounding box center [993, 40] width 93 height 22
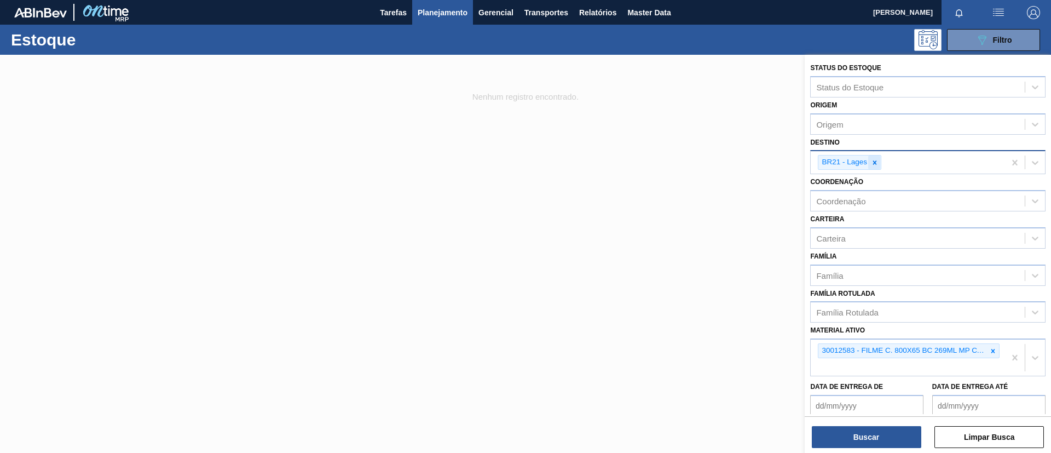
click at [879, 164] on div at bounding box center [875, 162] width 12 height 14
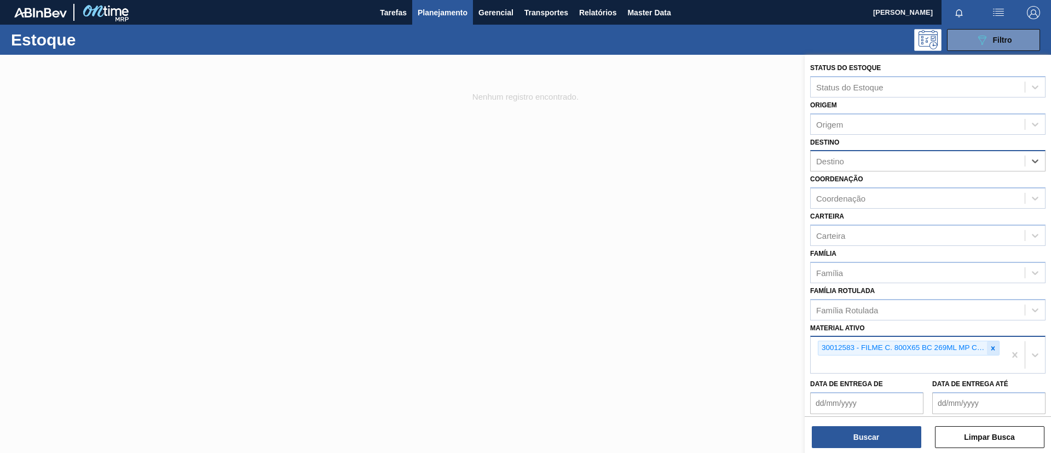
click at [992, 346] on icon at bounding box center [993, 348] width 4 height 4
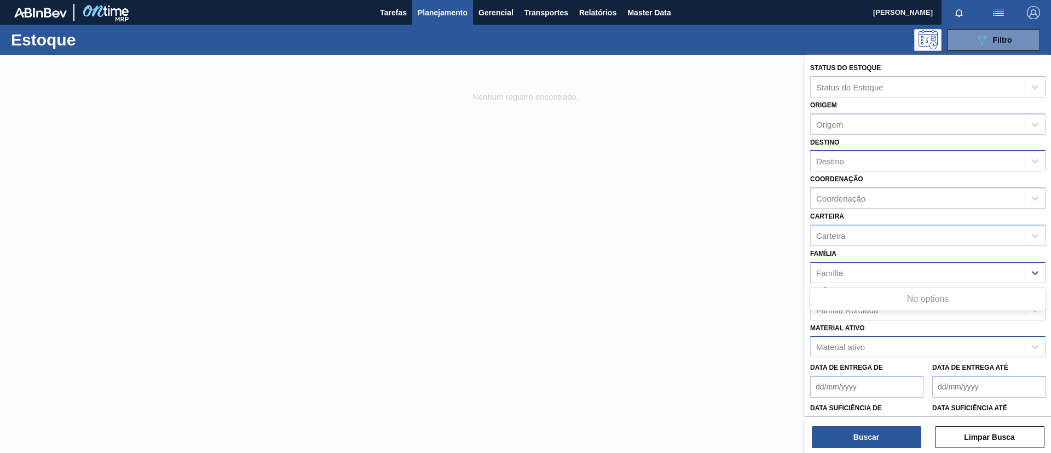
click at [895, 270] on div "Família" at bounding box center [918, 272] width 214 height 16
click at [897, 271] on div "Família" at bounding box center [918, 272] width 214 height 16
type input "li"
click at [899, 278] on div "li" at bounding box center [918, 272] width 214 height 16
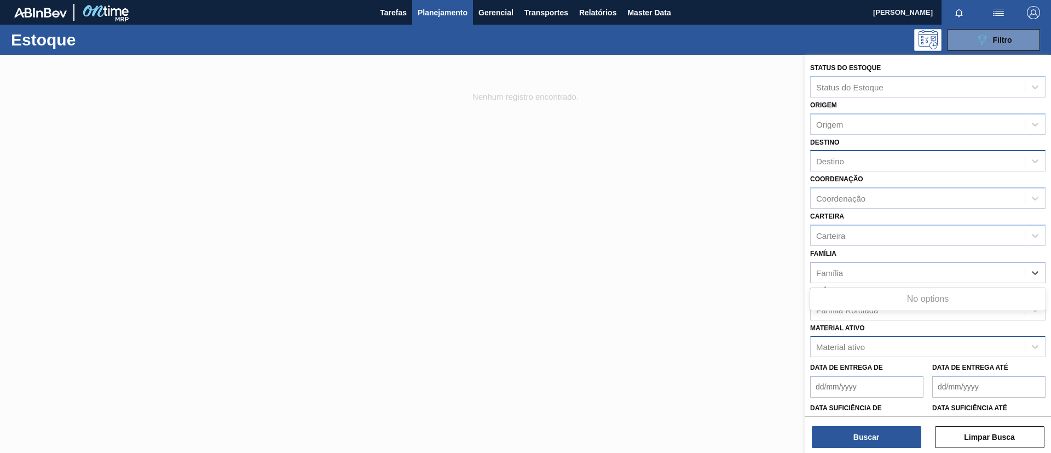
drag, startPoint x: 896, startPoint y: 278, endPoint x: 893, endPoint y: 286, distance: 8.6
click at [896, 279] on div "Família" at bounding box center [918, 272] width 214 height 16
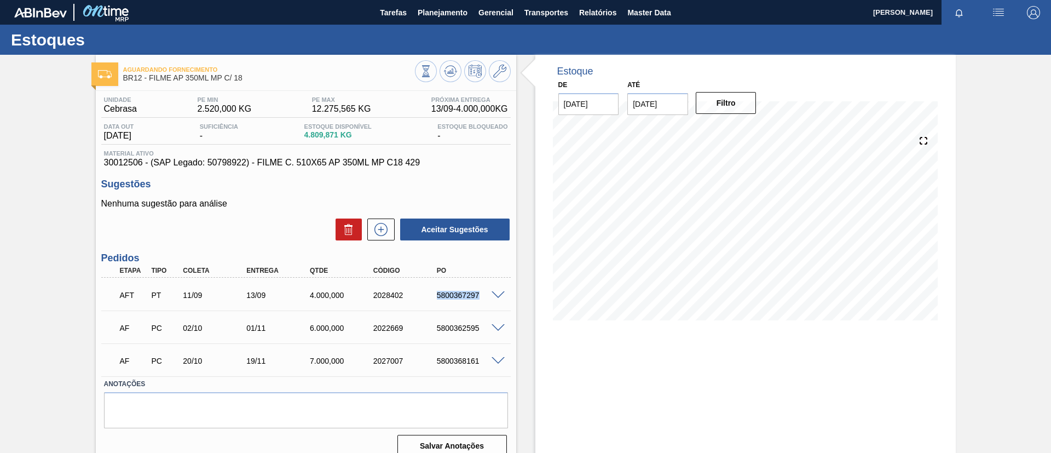
drag, startPoint x: 434, startPoint y: 295, endPoint x: 477, endPoint y: 294, distance: 42.7
click at [477, 294] on div "5800367297" at bounding box center [469, 295] width 71 height 9
copy div "5800367297"
click at [500, 295] on span at bounding box center [497, 295] width 13 height 8
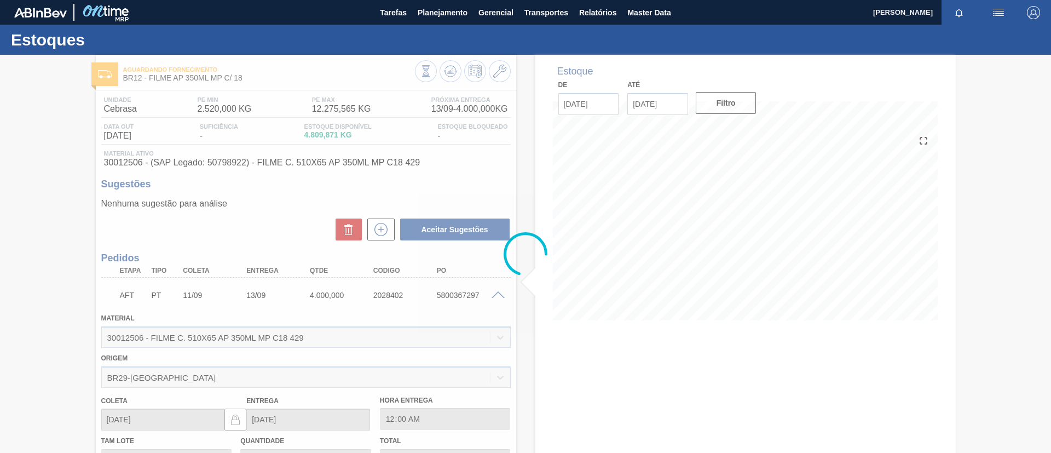
click at [498, 294] on div at bounding box center [525, 254] width 1051 height 398
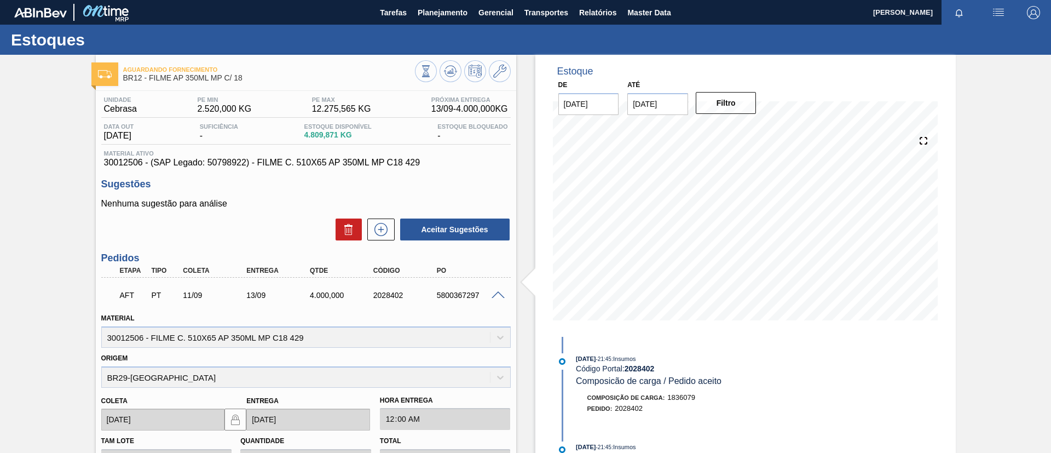
click at [498, 294] on span at bounding box center [497, 295] width 13 height 8
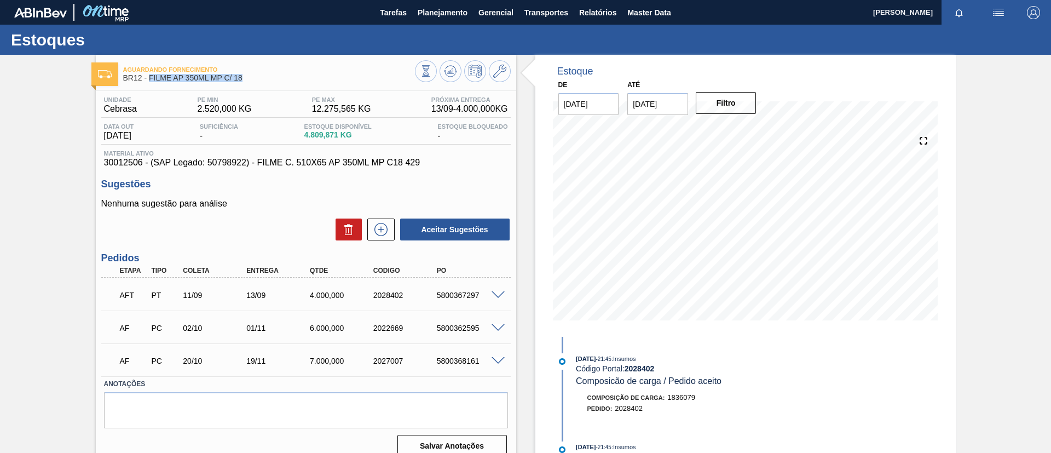
drag, startPoint x: 249, startPoint y: 77, endPoint x: 150, endPoint y: 77, distance: 99.1
click at [150, 77] on span "BR12 - FILME AP 350ML MP C/ 18" at bounding box center [269, 78] width 292 height 8
copy span "FILME AP 350ML MP C/ 18"
drag, startPoint x: 437, startPoint y: 292, endPoint x: 495, endPoint y: 293, distance: 57.5
click at [495, 293] on div "AFT PT 11/09 13/09 4.000,000 2028402 5800367297" at bounding box center [305, 293] width 409 height 27
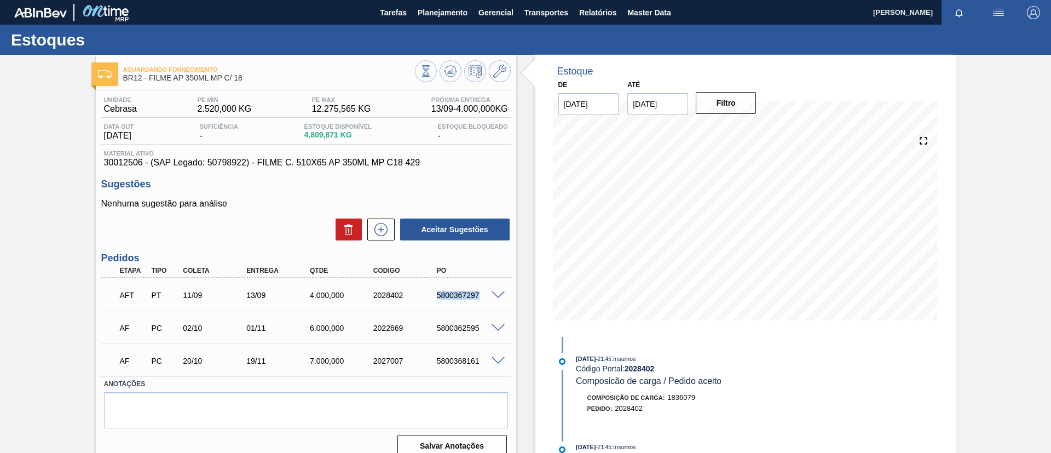
copy div "5800367297"
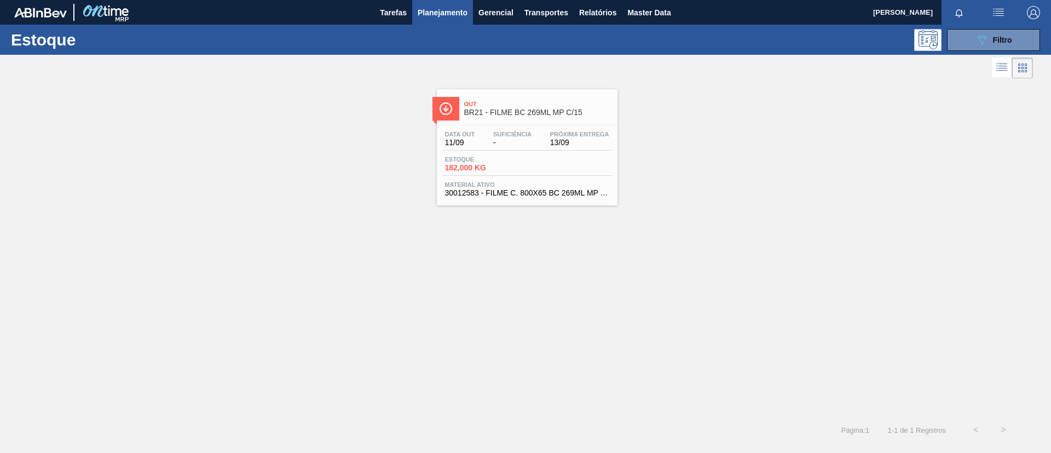
drag, startPoint x: 974, startPoint y: 67, endPoint x: 973, endPoint y: 50, distance: 17.0
click at [975, 50] on div "Estoque 089F7B8B-B2A5-4AFE-B5C0-19BA573D28AC Filtro Status do Estoque Status do…" at bounding box center [525, 234] width 1051 height 419
click at [972, 48] on button "089F7B8B-B2A5-4AFE-B5C0-19BA573D28AC Filtro" at bounding box center [993, 40] width 93 height 22
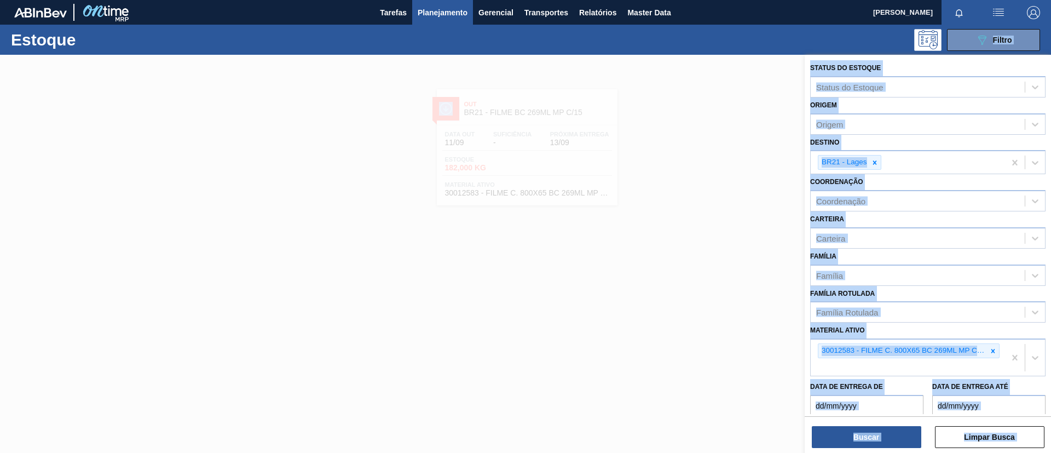
click at [985, 325] on div "Material ativo 30012583 - FILME C. 800X65 BC 269ML MP C15 429" at bounding box center [927, 349] width 235 height 54
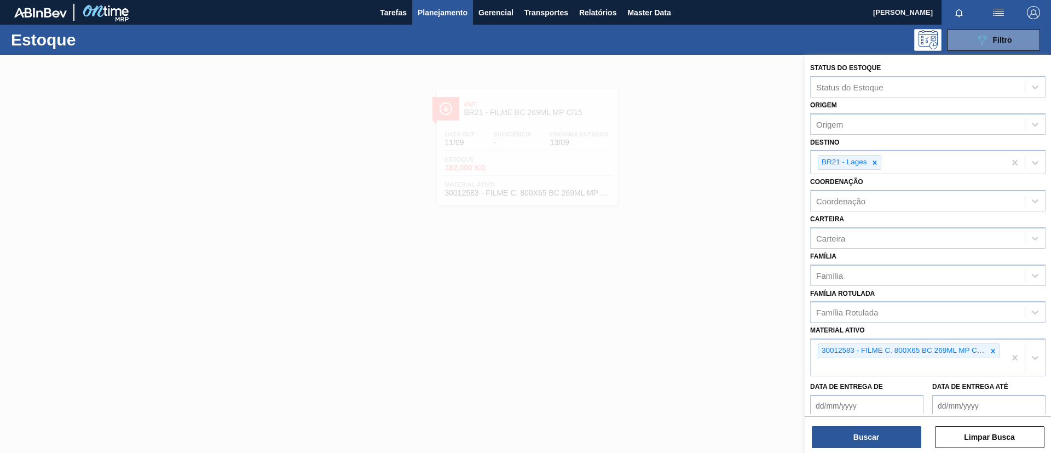
drag, startPoint x: 992, startPoint y: 348, endPoint x: 973, endPoint y: 324, distance: 30.8
click at [991, 348] on icon at bounding box center [993, 351] width 8 height 8
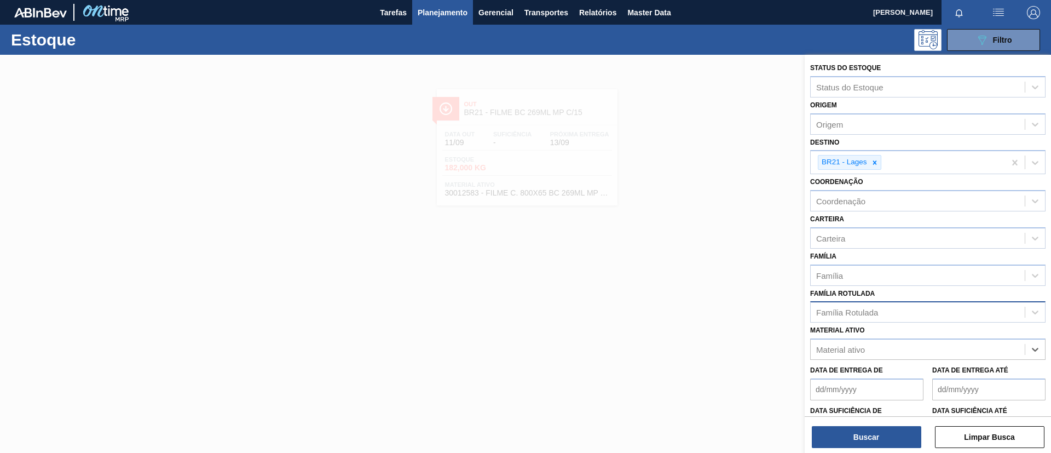
click at [958, 314] on div "Família Rotulada" at bounding box center [918, 312] width 214 height 16
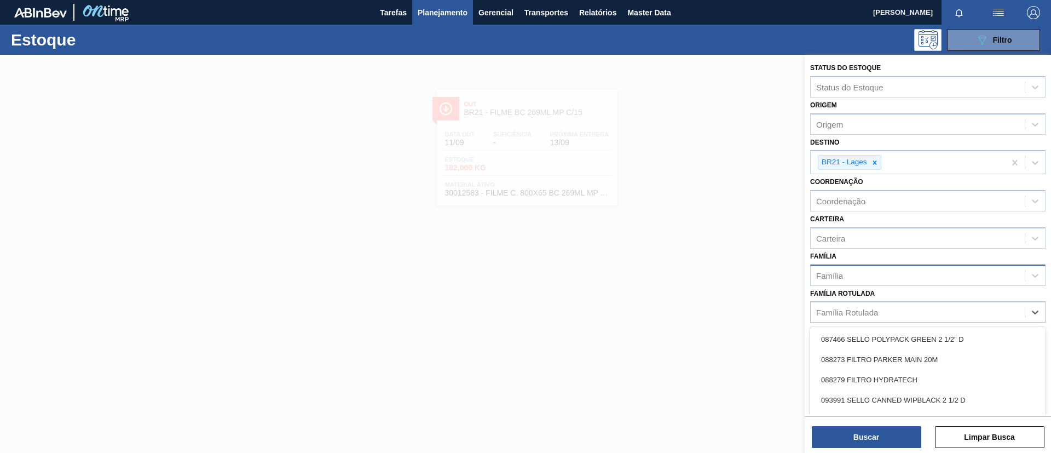
click at [931, 282] on div "Família" at bounding box center [927, 274] width 235 height 21
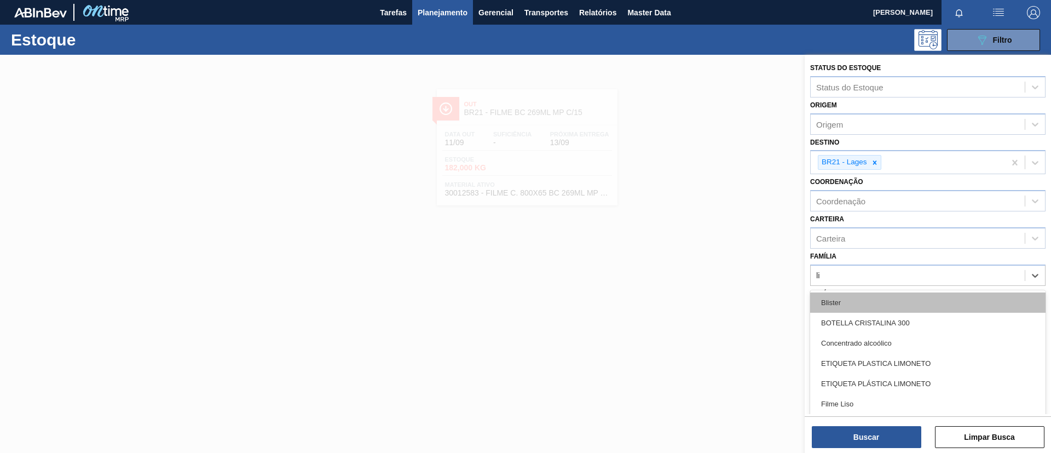
type input "lis"
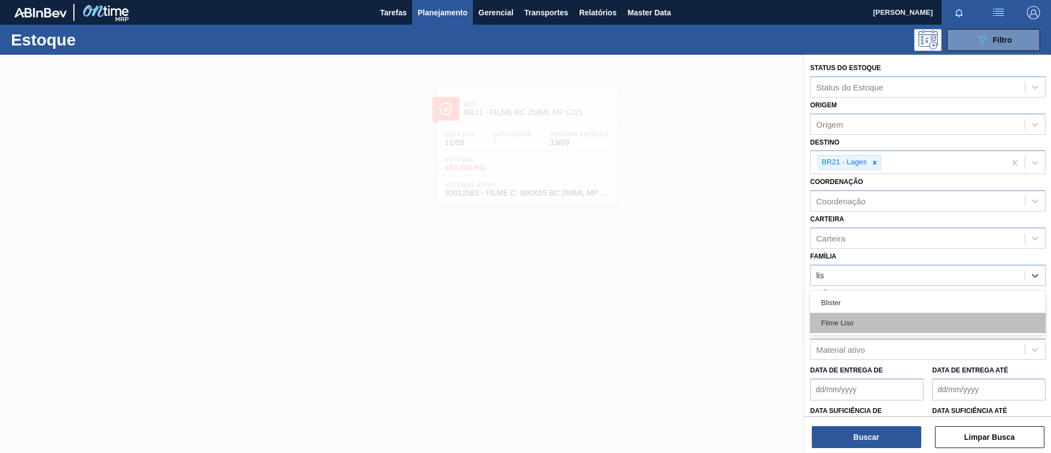
click at [900, 314] on div "Filme Liso" at bounding box center [927, 322] width 235 height 20
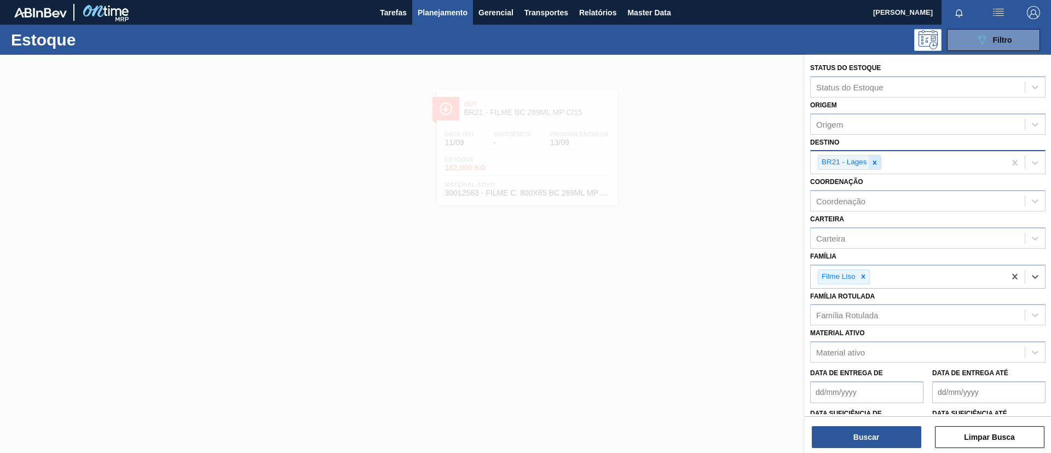
click at [873, 164] on icon at bounding box center [875, 163] width 8 height 8
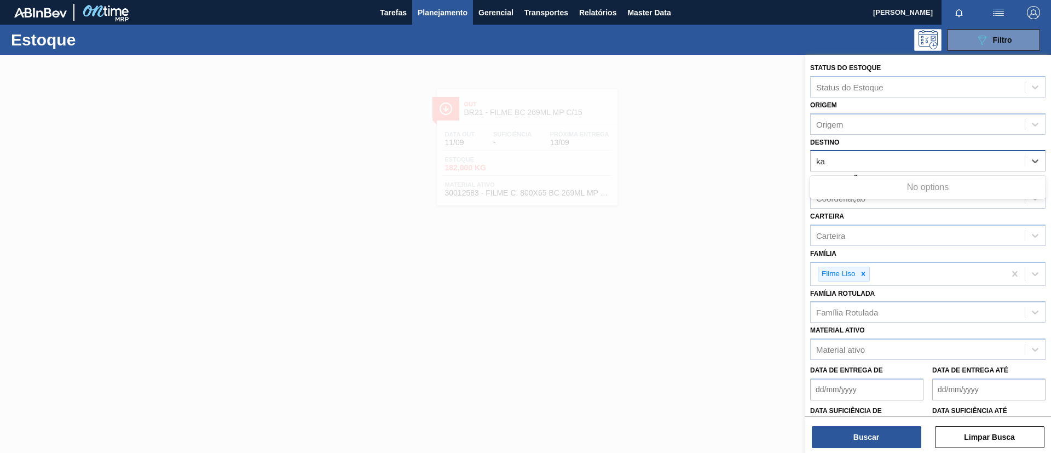
type input "k"
type input "jaca"
click at [897, 178] on div "BR16 - Jacareí" at bounding box center [927, 188] width 235 height 20
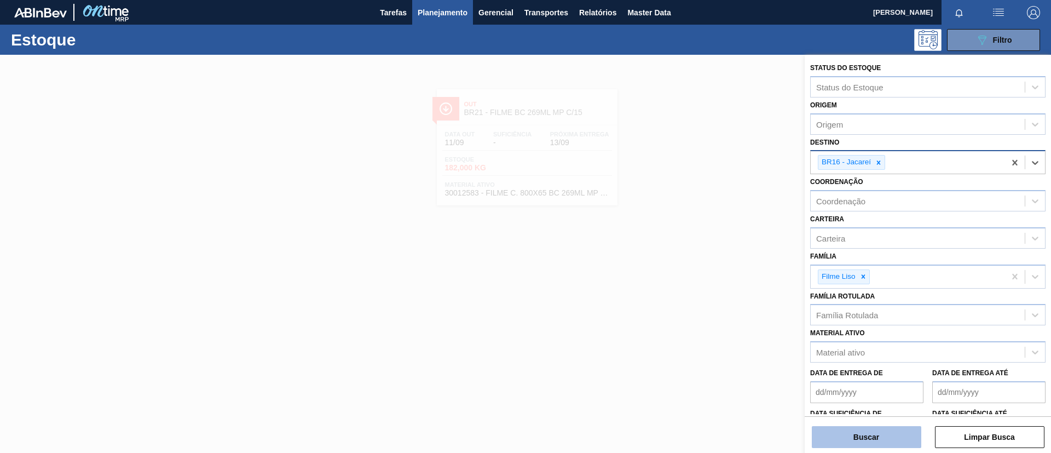
click at [854, 431] on button "Buscar" at bounding box center [866, 437] width 109 height 22
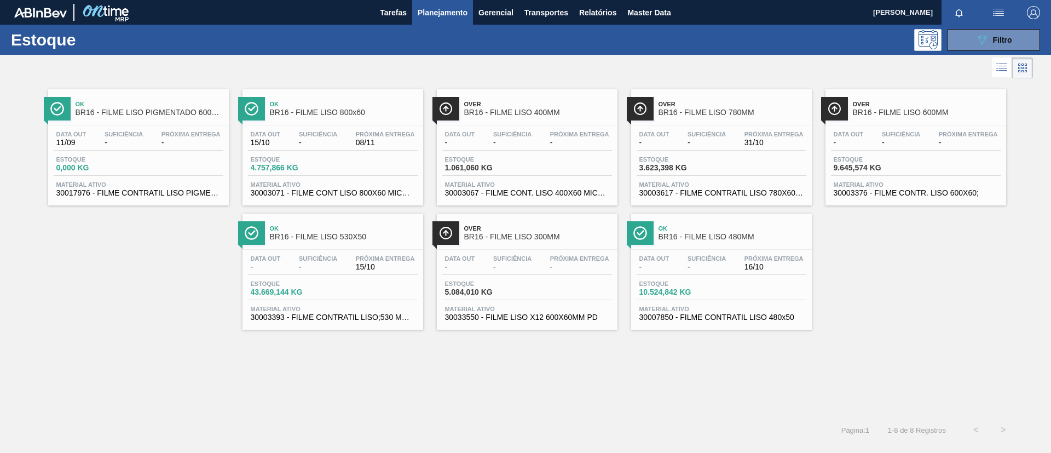
click at [332, 245] on div "Ok BR16 - FILME LISO 530X50 Data out - Suficiência - Próxima Entrega 15/10 Esto…" at bounding box center [332, 271] width 181 height 116
click at [900, 113] on span "BR16 - FILME LISO 600MM" at bounding box center [927, 112] width 148 height 8
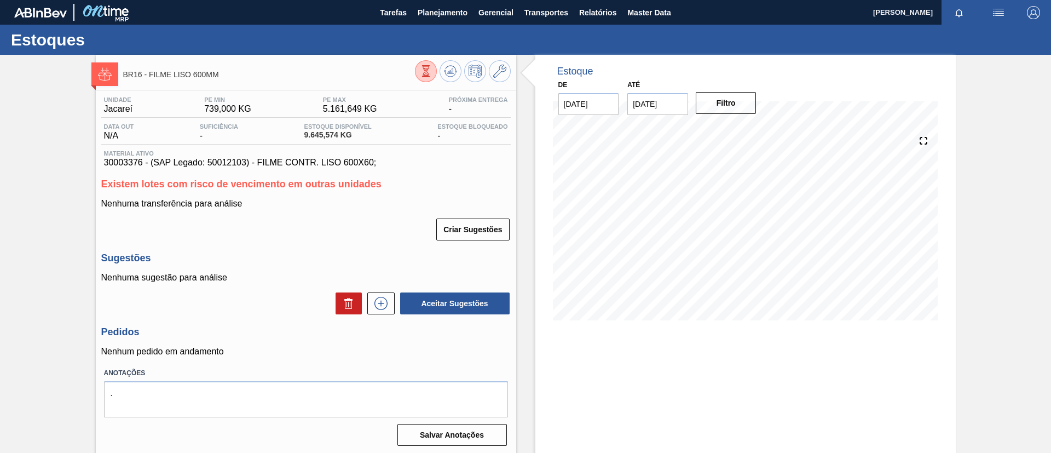
drag, startPoint x: 432, startPoint y: 14, endPoint x: 436, endPoint y: 28, distance: 14.1
click at [432, 17] on span "Planejamento" at bounding box center [443, 12] width 50 height 13
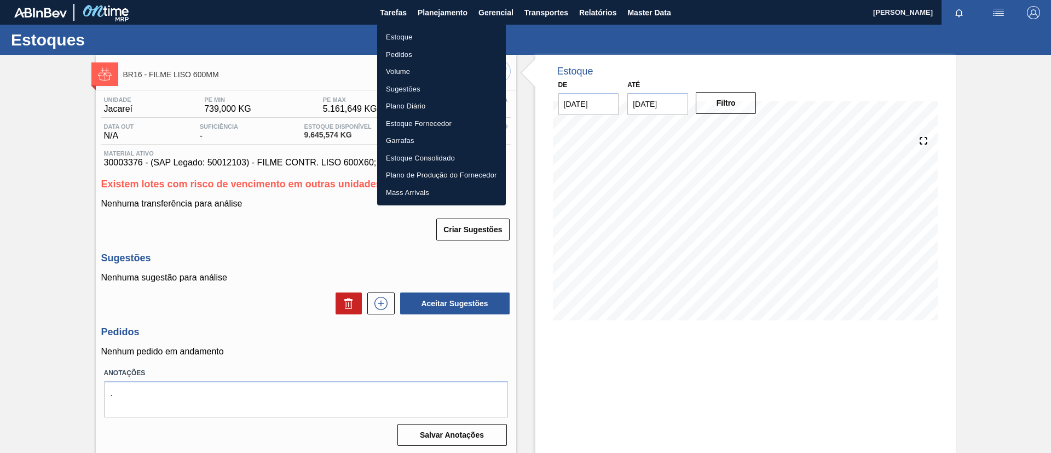
click at [441, 36] on li "Estoque" at bounding box center [441, 37] width 129 height 18
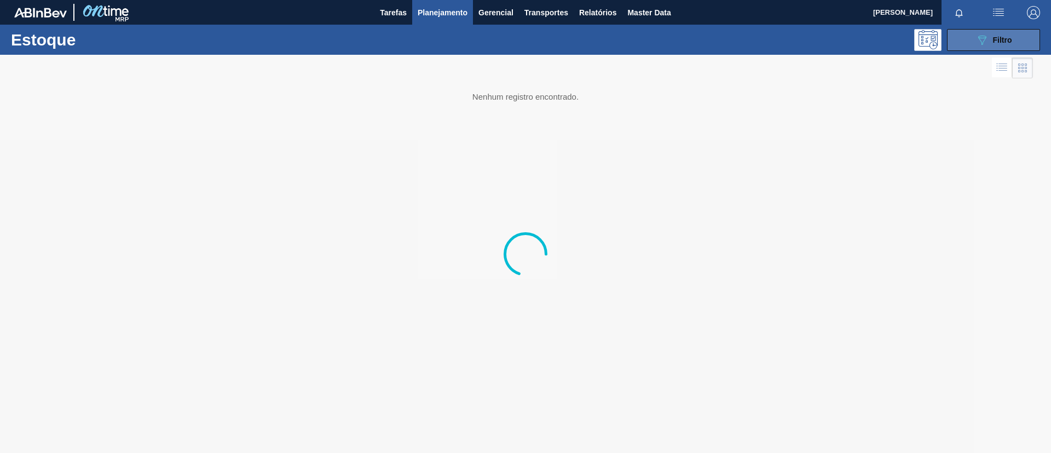
click at [998, 42] on span "Filtro" at bounding box center [1002, 40] width 19 height 9
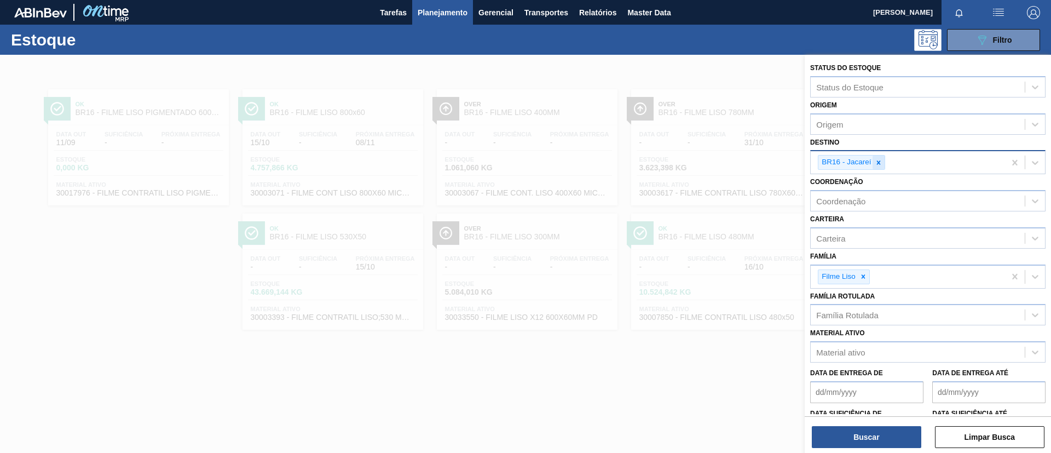
click at [882, 160] on icon at bounding box center [879, 163] width 8 height 8
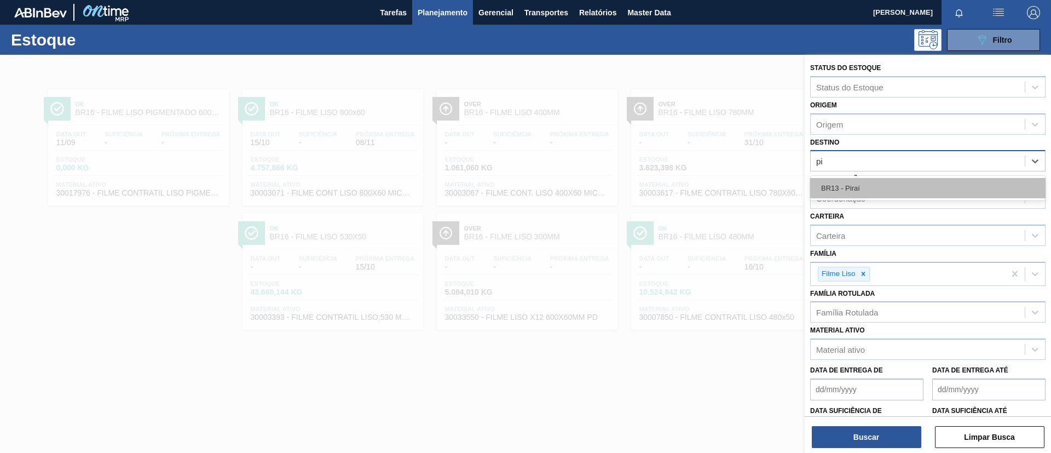
type input "pir"
click at [884, 189] on div "BR13 - Piraí" at bounding box center [927, 188] width 235 height 20
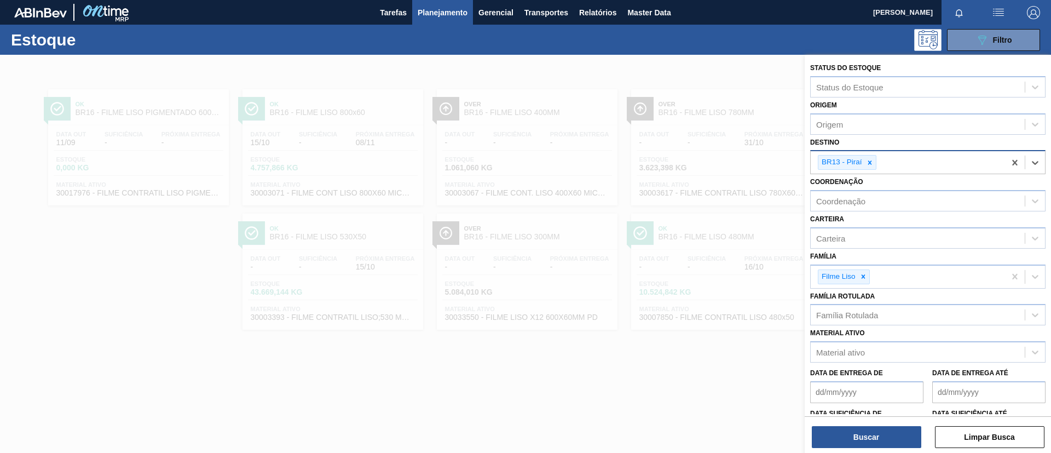
click at [870, 419] on div "Buscar Limpar Busca" at bounding box center [927, 431] width 246 height 31
click at [870, 429] on button "Buscar" at bounding box center [866, 437] width 109 height 22
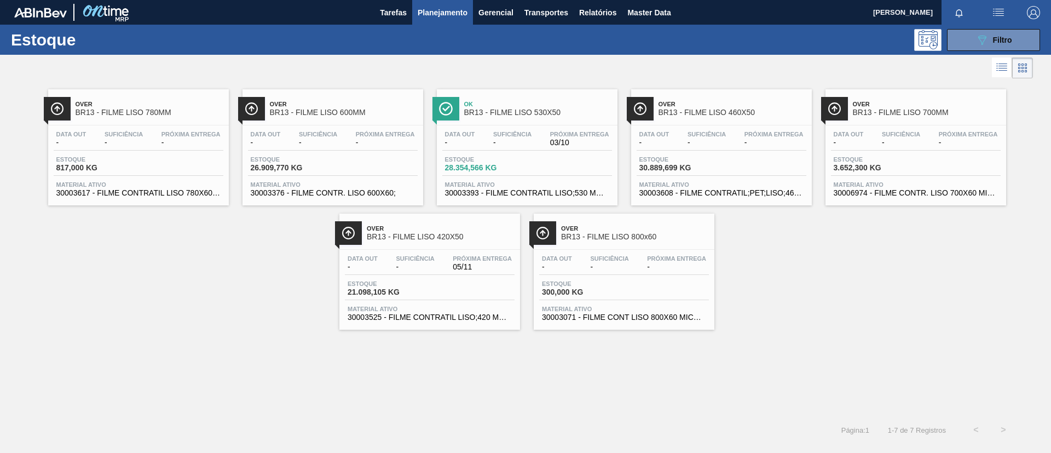
click at [558, 108] on span "BR13 - FILME LISO 530X50" at bounding box center [538, 112] width 148 height 8
click at [577, 135] on span "Próxima Entrega" at bounding box center [579, 134] width 59 height 7
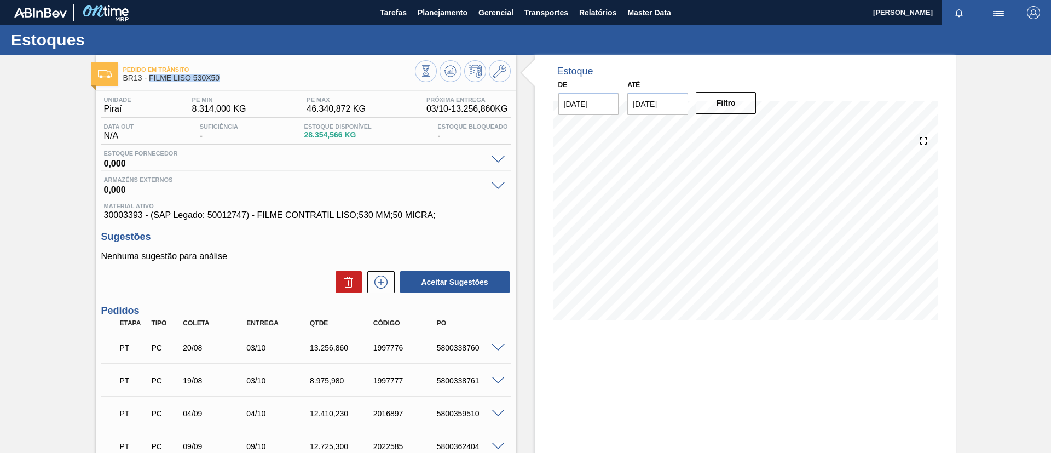
drag, startPoint x: 225, startPoint y: 82, endPoint x: 149, endPoint y: 80, distance: 75.5
click at [149, 80] on span "BR13 - FILME LISO 530X50" at bounding box center [269, 78] width 292 height 8
copy span "FILME LISO 530X50"
click at [430, 9] on span "Planejamento" at bounding box center [443, 12] width 50 height 13
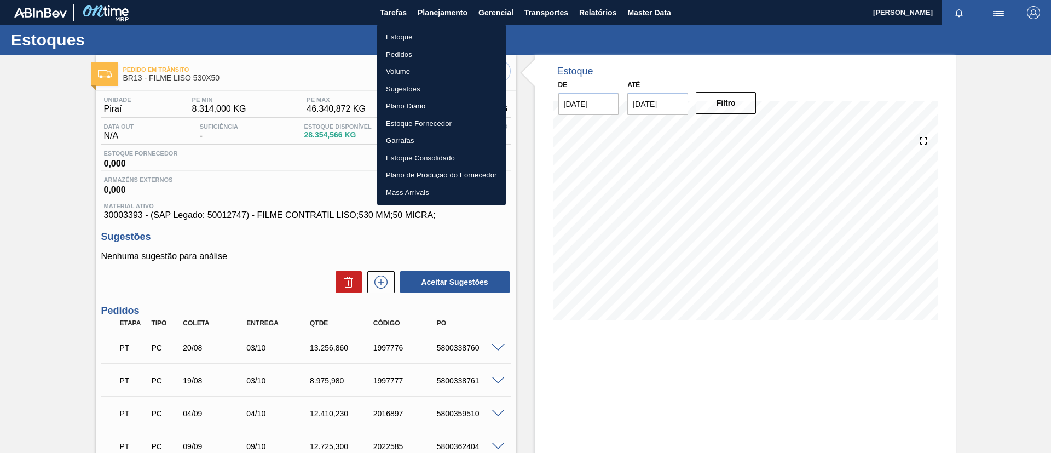
click at [454, 27] on ul "Estoque Pedidos Volume Sugestões Plano Diário Estoque Fornecedor Garrafas Estoq…" at bounding box center [441, 114] width 129 height 181
click at [457, 32] on li "Estoque" at bounding box center [441, 37] width 129 height 18
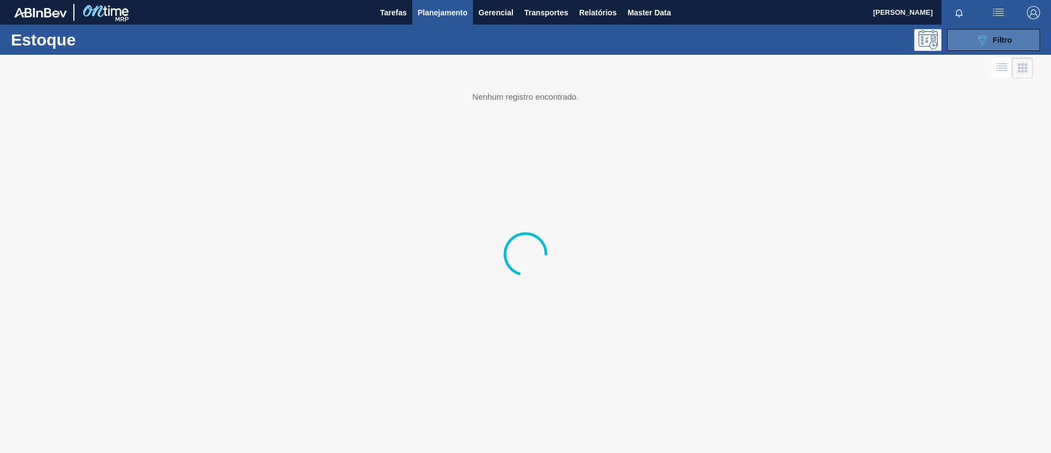
click at [962, 36] on button "089F7B8B-B2A5-4AFE-B5C0-19BA573D28AC Filtro" at bounding box center [993, 40] width 93 height 22
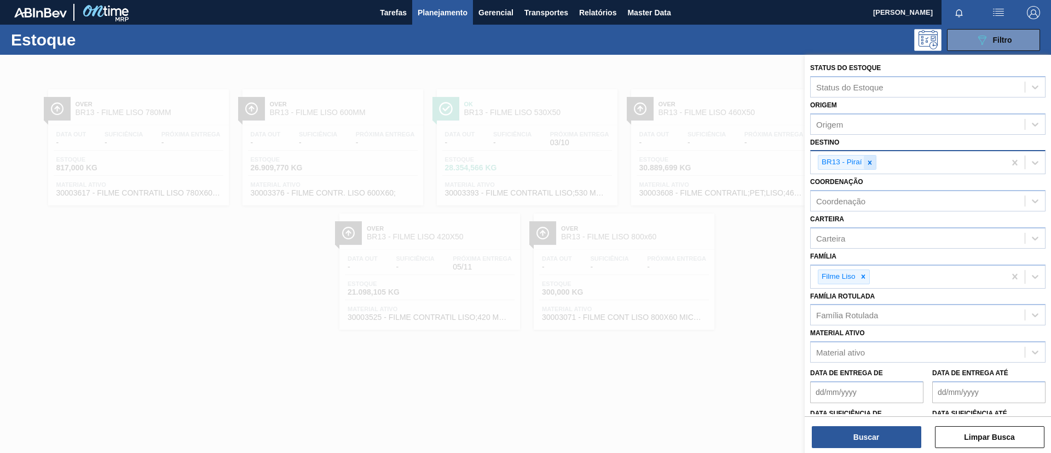
click at [872, 165] on icon at bounding box center [870, 163] width 8 height 8
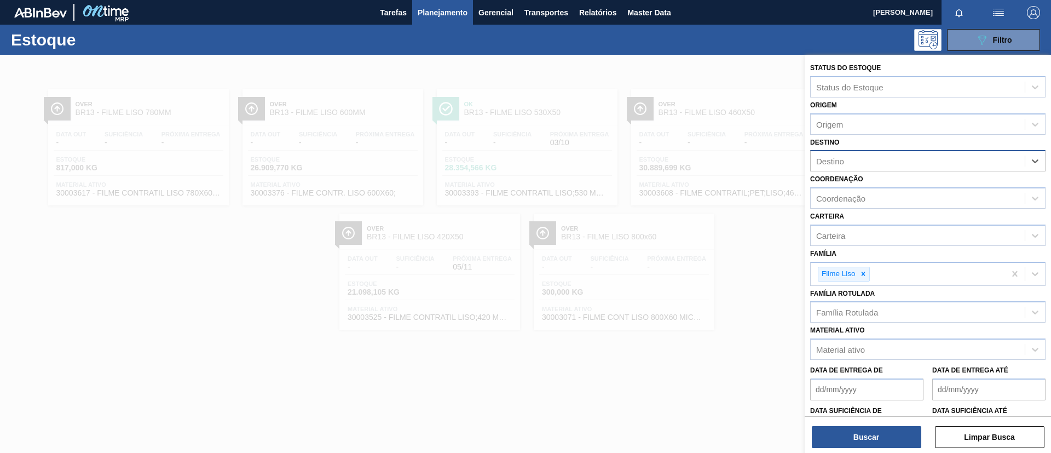
drag, startPoint x: 711, startPoint y: 200, endPoint x: 681, endPoint y: 234, distance: 44.9
click at [711, 201] on div at bounding box center [525, 281] width 1051 height 453
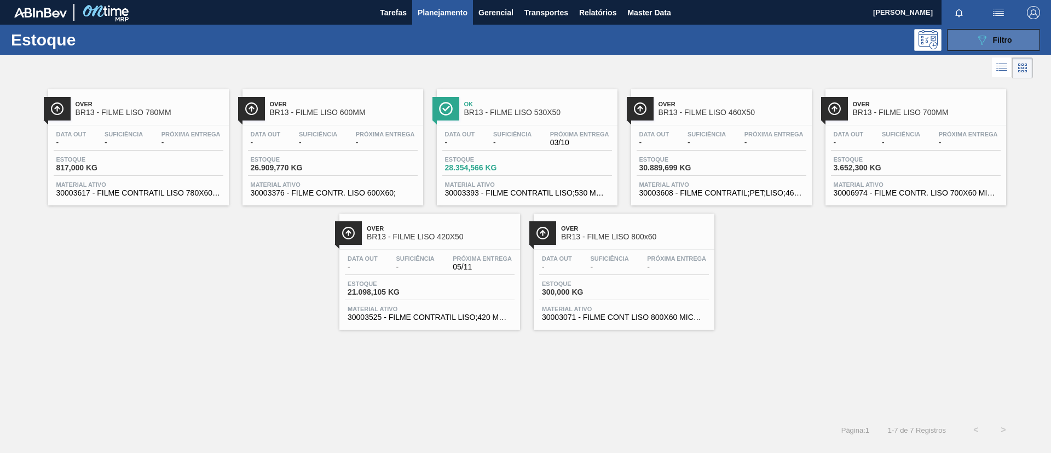
click at [1004, 32] on button "089F7B8B-B2A5-4AFE-B5C0-19BA573D28AC Filtro" at bounding box center [993, 40] width 93 height 22
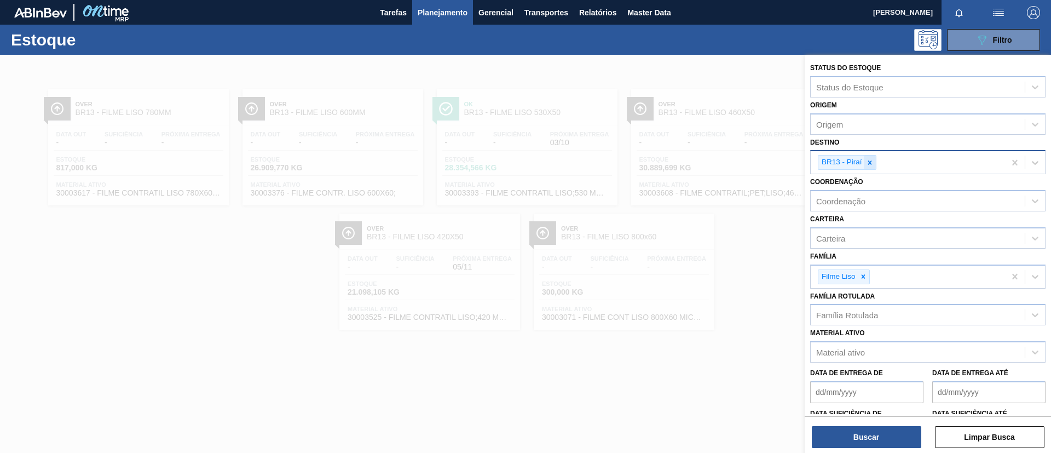
click at [868, 159] on icon at bounding box center [870, 163] width 8 height 8
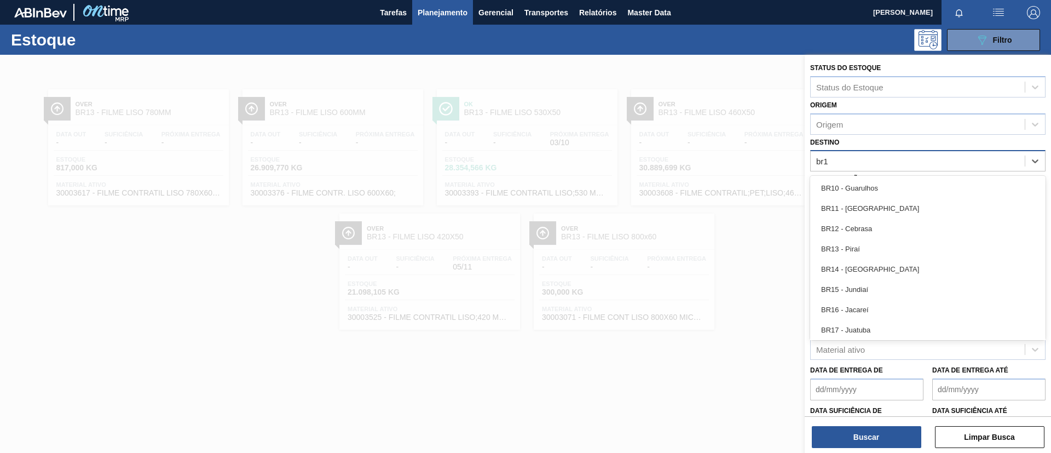
type input "br16"
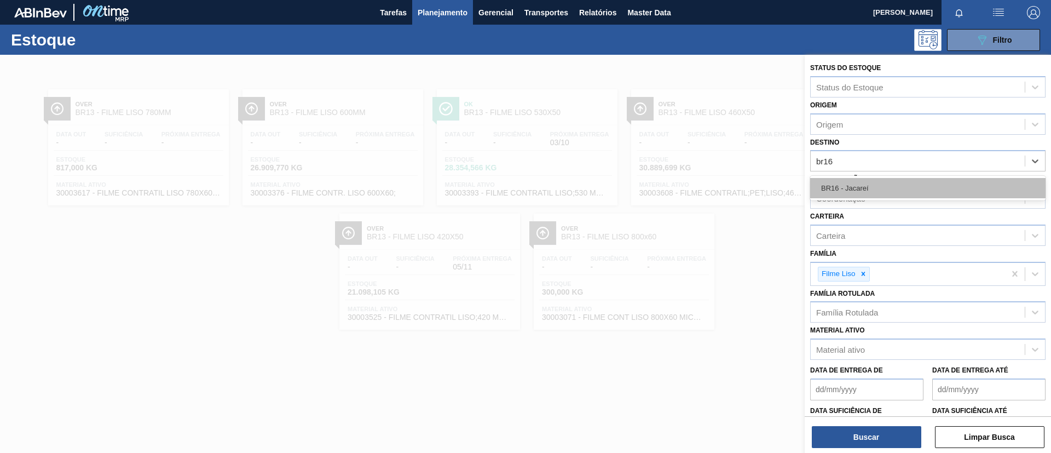
click at [884, 186] on div "BR16 - Jacareí" at bounding box center [927, 188] width 235 height 20
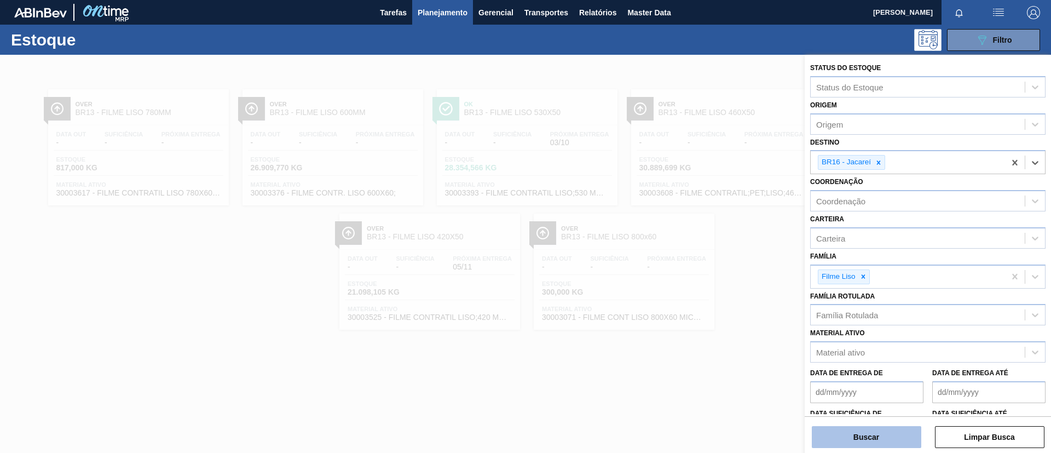
click at [864, 438] on button "Buscar" at bounding box center [866, 437] width 109 height 22
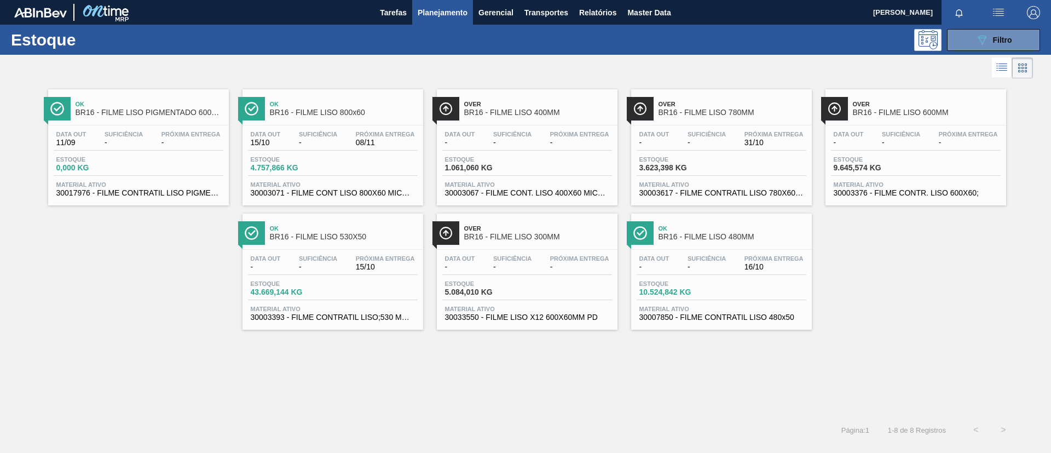
click at [905, 113] on span "BR16 - FILME LISO 600MM" at bounding box center [927, 112] width 148 height 8
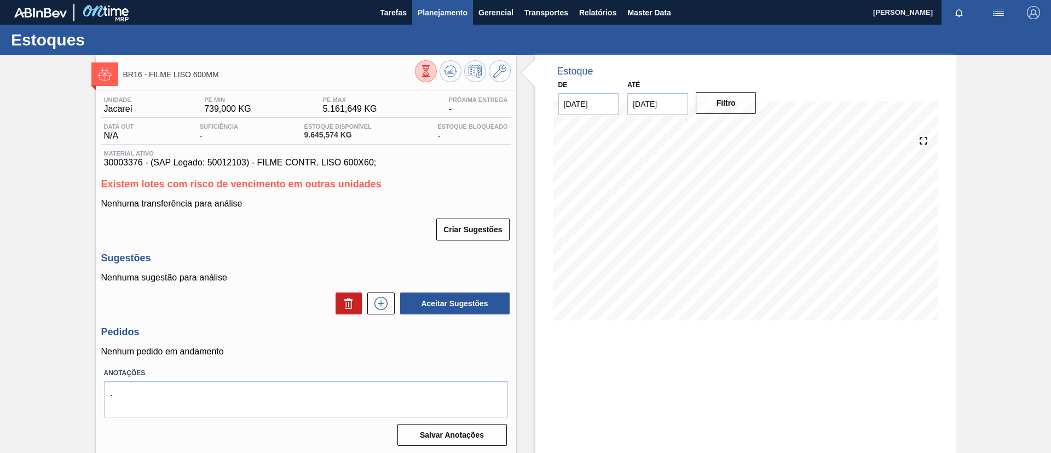
click at [438, 7] on span "Planejamento" at bounding box center [443, 12] width 50 height 13
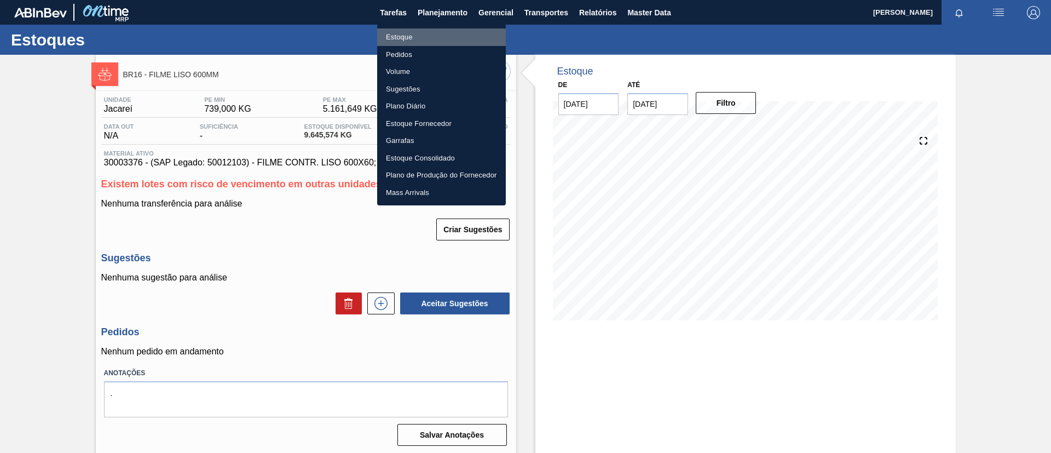
click at [429, 31] on li "Estoque" at bounding box center [441, 37] width 129 height 18
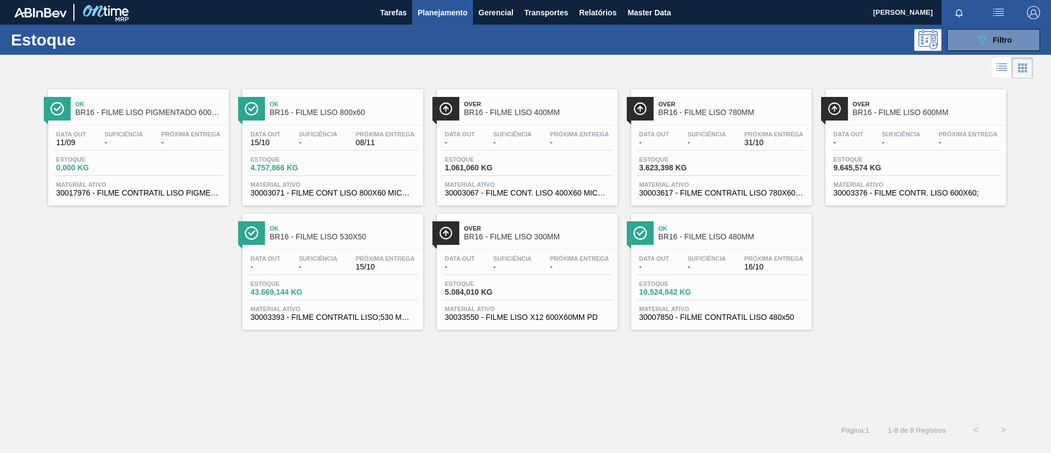
click at [990, 51] on div "Estoque 089F7B8B-B2A5-4AFE-B5C0-19BA573D28AC Filtro" at bounding box center [525, 40] width 1051 height 30
click at [988, 47] on button "089F7B8B-B2A5-4AFE-B5C0-19BA573D28AC Filtro" at bounding box center [993, 40] width 93 height 22
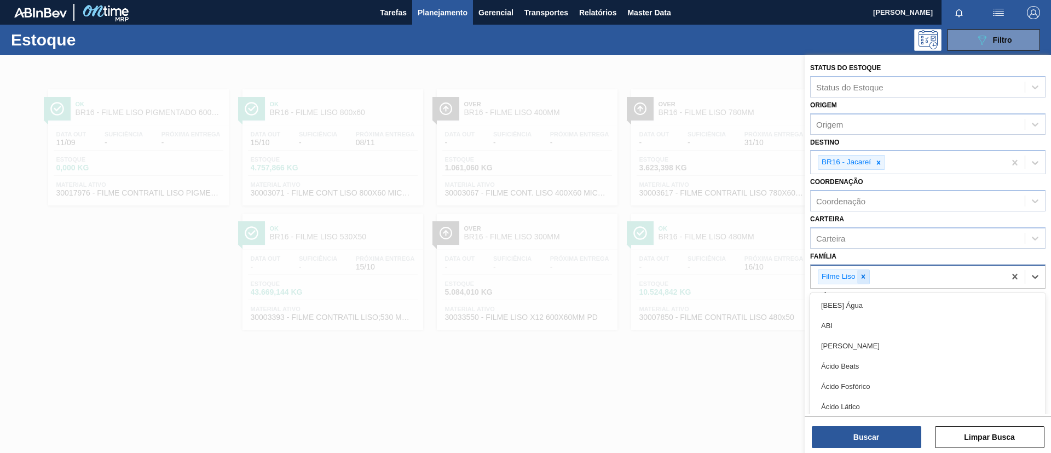
click at [869, 274] on div "Filme Liso" at bounding box center [908, 276] width 194 height 22
click at [867, 279] on div at bounding box center [863, 277] width 12 height 14
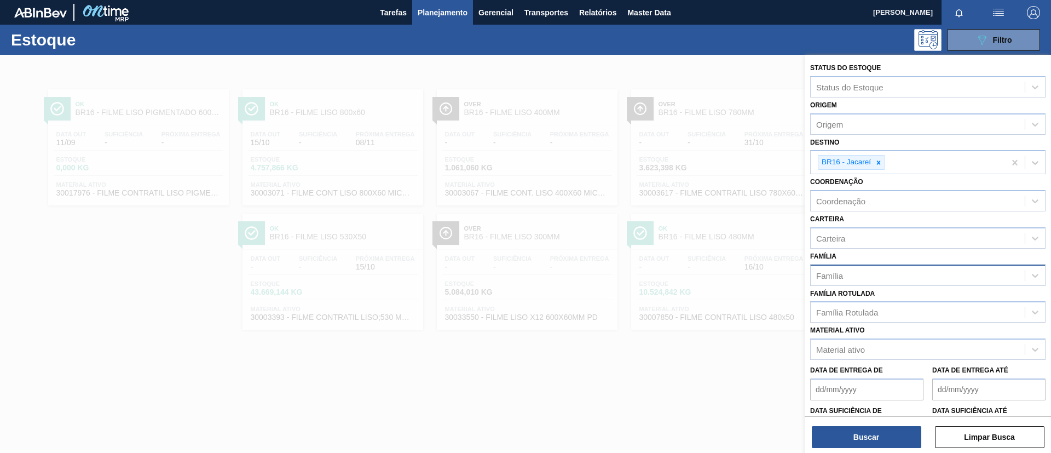
click at [876, 259] on div "Família Família" at bounding box center [927, 266] width 235 height 37
click at [880, 306] on div "Família Rotulada" at bounding box center [918, 312] width 214 height 16
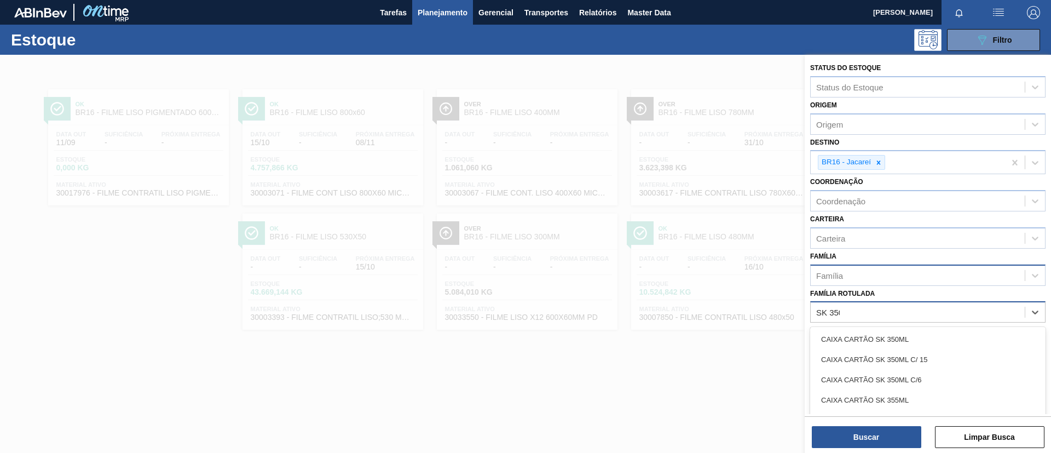
type Rotulada "SK 350ML"
click at [867, 400] on div "FILME SK 350ML" at bounding box center [927, 400] width 235 height 20
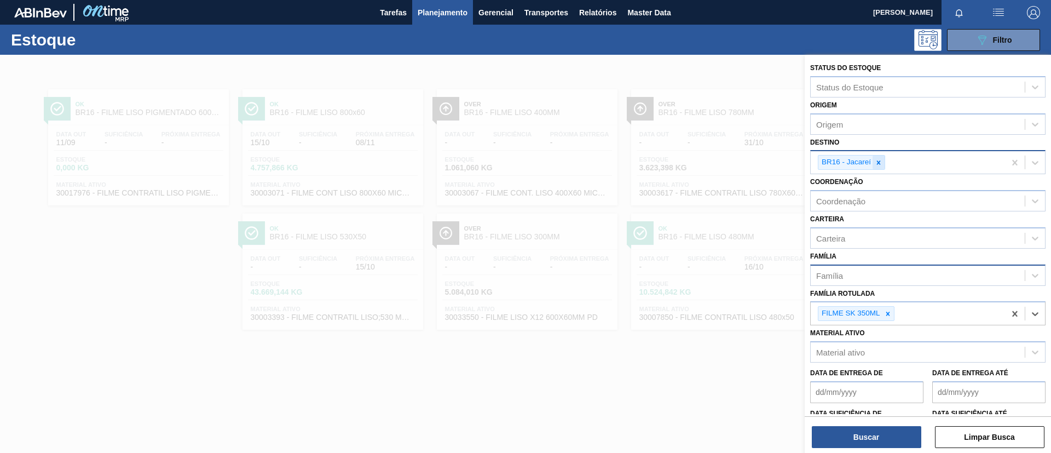
click at [880, 165] on icon at bounding box center [879, 163] width 8 height 8
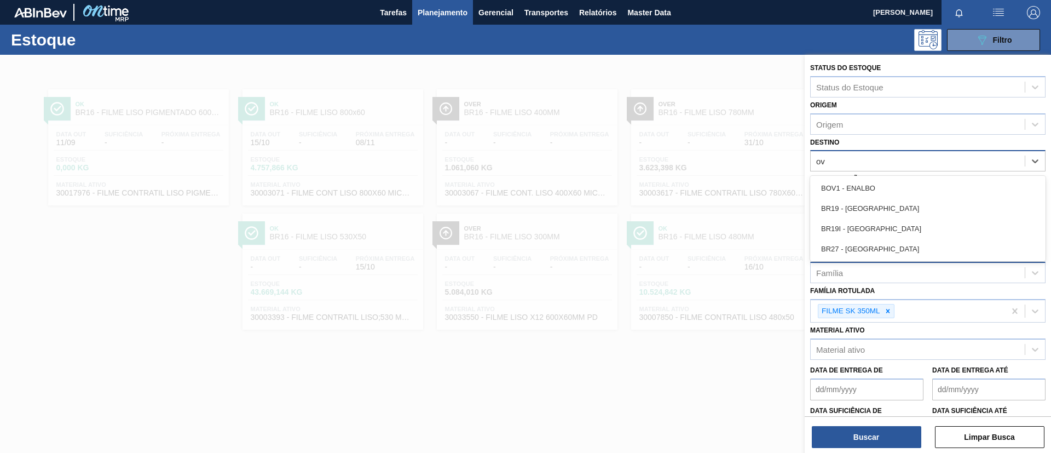
type input "o"
type input "nova"
click at [885, 224] on div "BR27 - [GEOGRAPHIC_DATA]" at bounding box center [927, 228] width 235 height 20
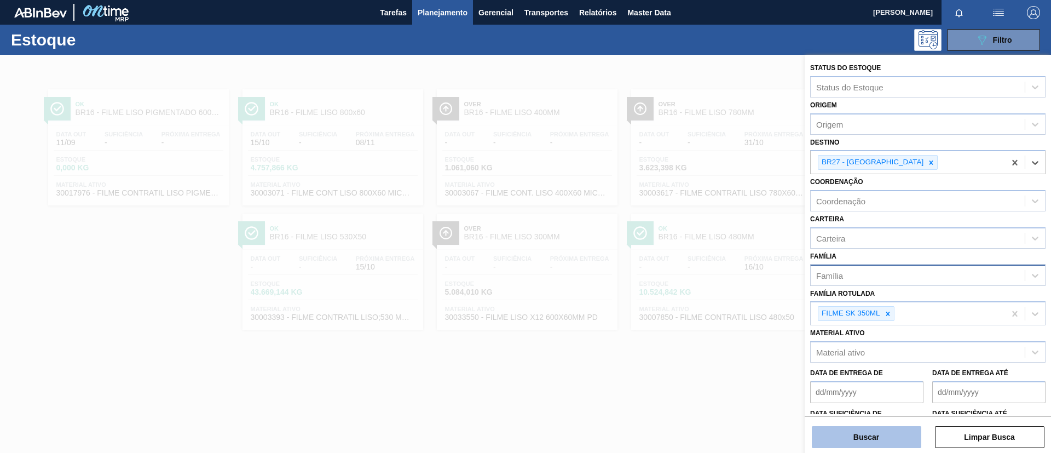
click at [884, 442] on button "Buscar" at bounding box center [866, 437] width 109 height 22
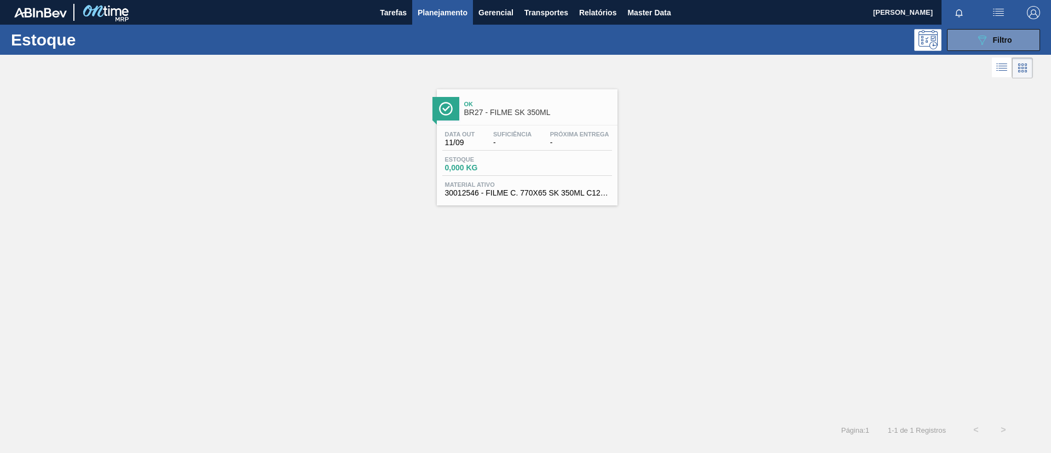
click at [508, 105] on span "Ok" at bounding box center [538, 104] width 148 height 7
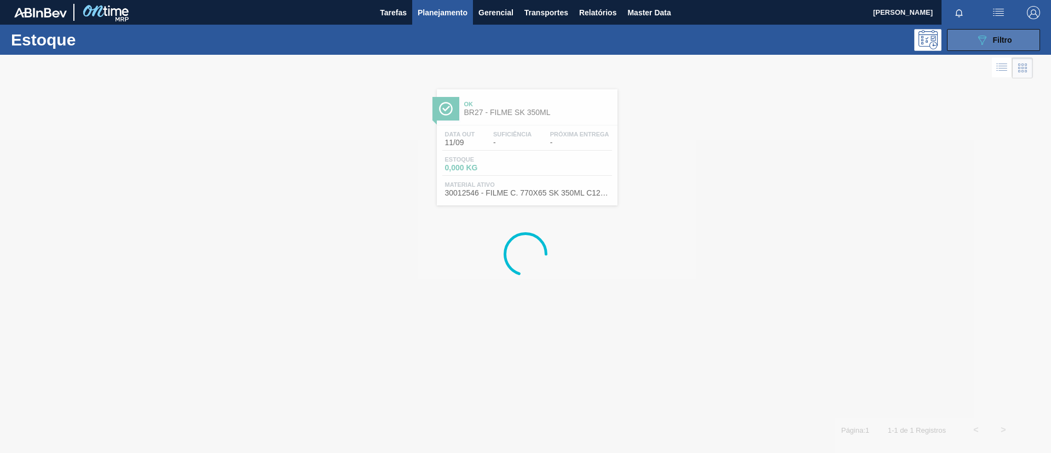
click at [988, 40] on div "089F7B8B-B2A5-4AFE-B5C0-19BA573D28AC Filtro" at bounding box center [993, 39] width 37 height 13
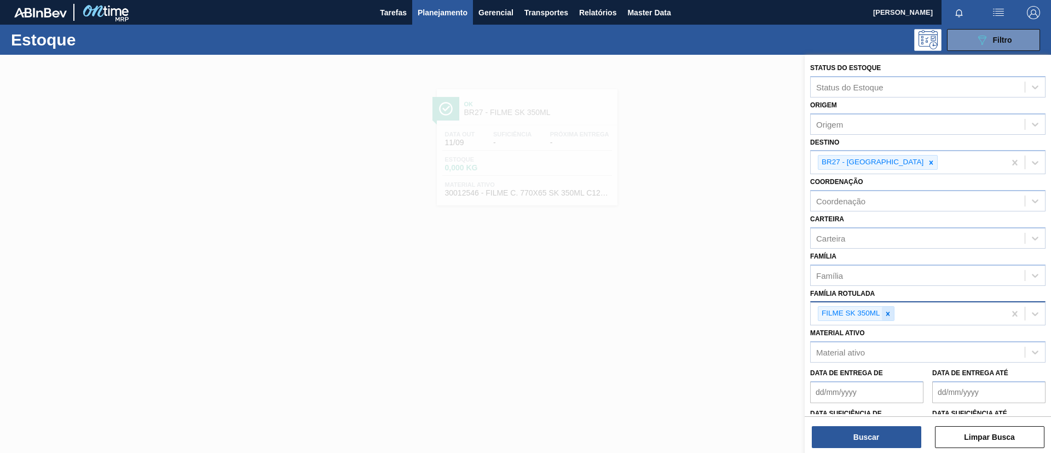
click at [889, 316] on icon at bounding box center [888, 314] width 8 height 8
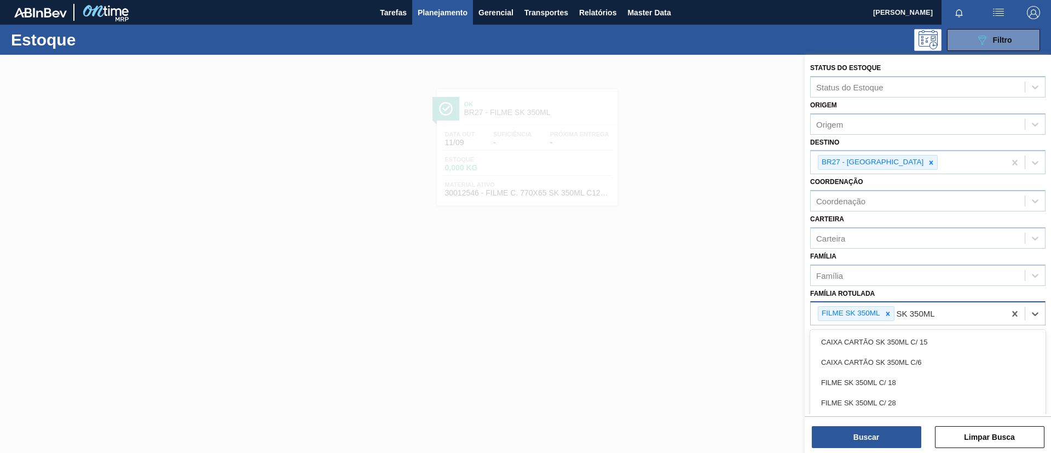
type Rotulada "SK 350ML C"
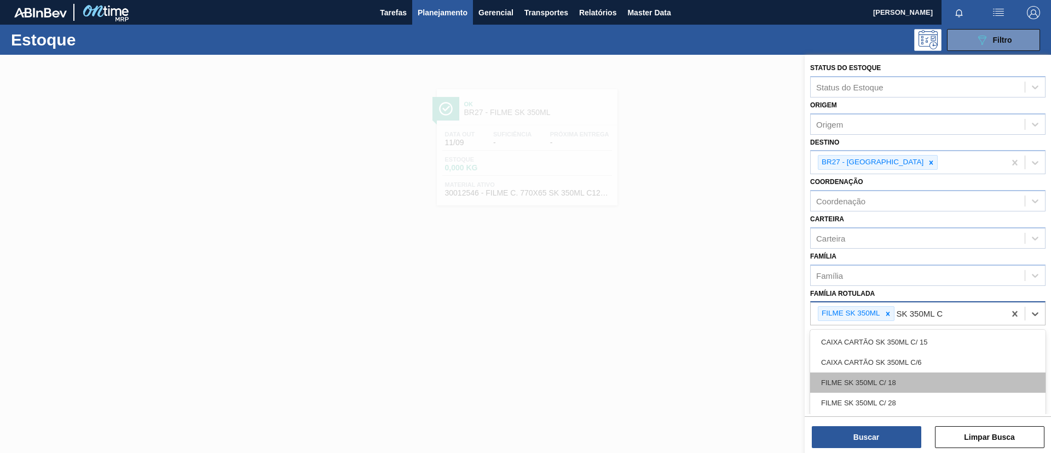
click at [905, 383] on div "FILME SK 350ML C/ 18" at bounding box center [927, 382] width 235 height 20
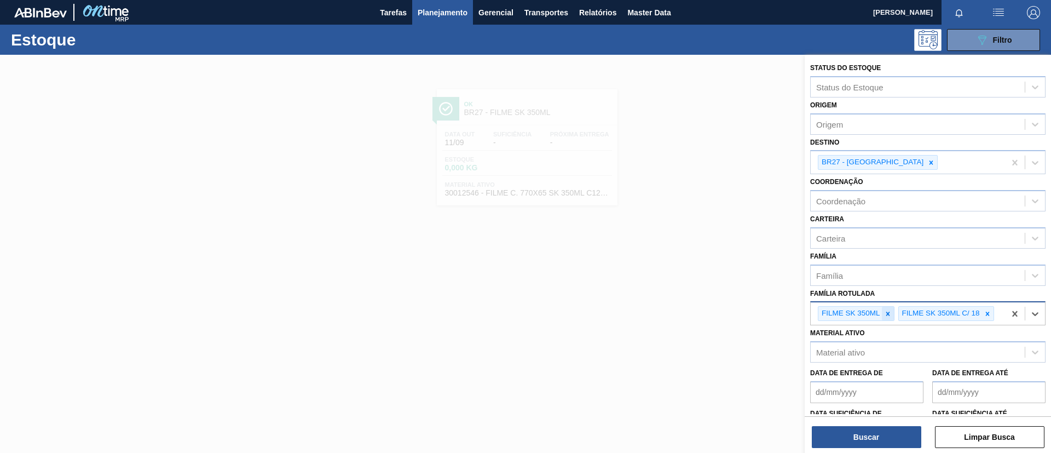
click at [893, 314] on div at bounding box center [888, 313] width 12 height 14
click at [903, 426] on button "Buscar" at bounding box center [866, 437] width 109 height 22
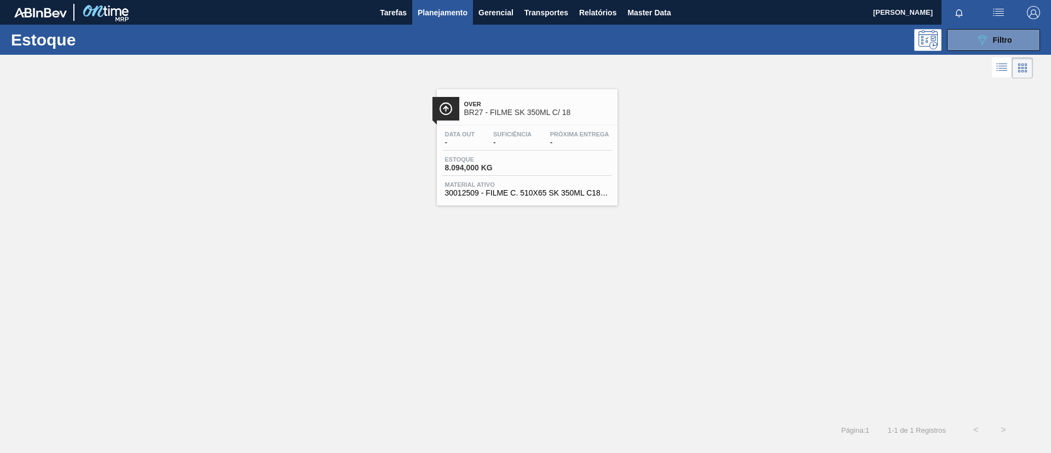
click at [551, 128] on div "Data out - Suficiência - Próxima Entrega - [GEOGRAPHIC_DATA] 8.094,000 KG Mater…" at bounding box center [527, 162] width 181 height 74
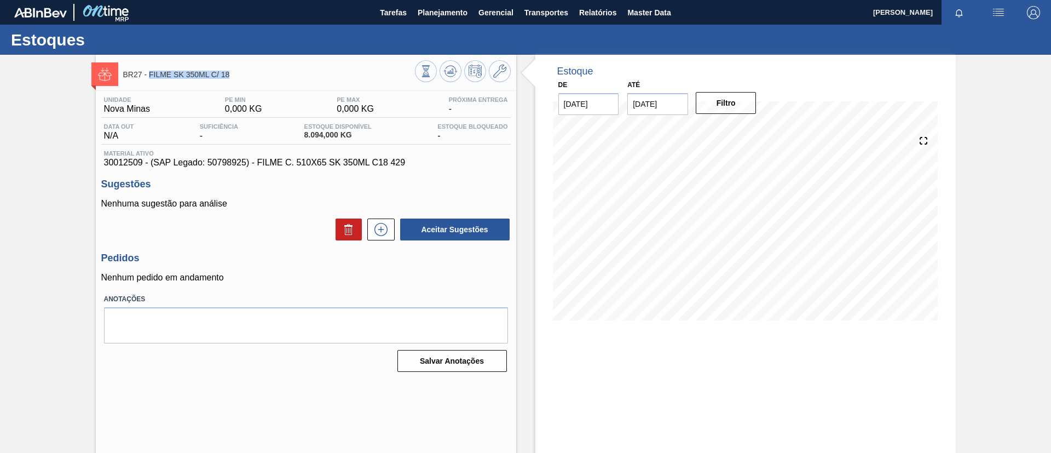
drag, startPoint x: 246, startPoint y: 72, endPoint x: 149, endPoint y: 78, distance: 97.1
click at [149, 78] on span "BR27 - FILME SK 350ML C/ 18" at bounding box center [269, 75] width 292 height 8
copy span "FILME SK 350ML C/ 18"
click at [457, 12] on span "Planejamento" at bounding box center [443, 12] width 50 height 13
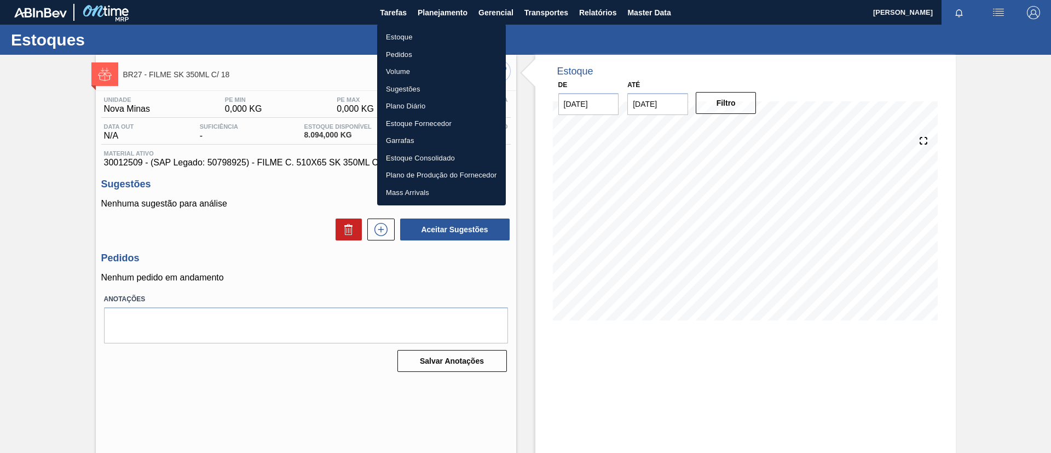
click at [454, 27] on ul "Estoque Pedidos Volume Sugestões Plano Diário Estoque Fornecedor Garrafas Estoq…" at bounding box center [441, 114] width 129 height 181
click at [456, 32] on li "Estoque" at bounding box center [441, 37] width 129 height 18
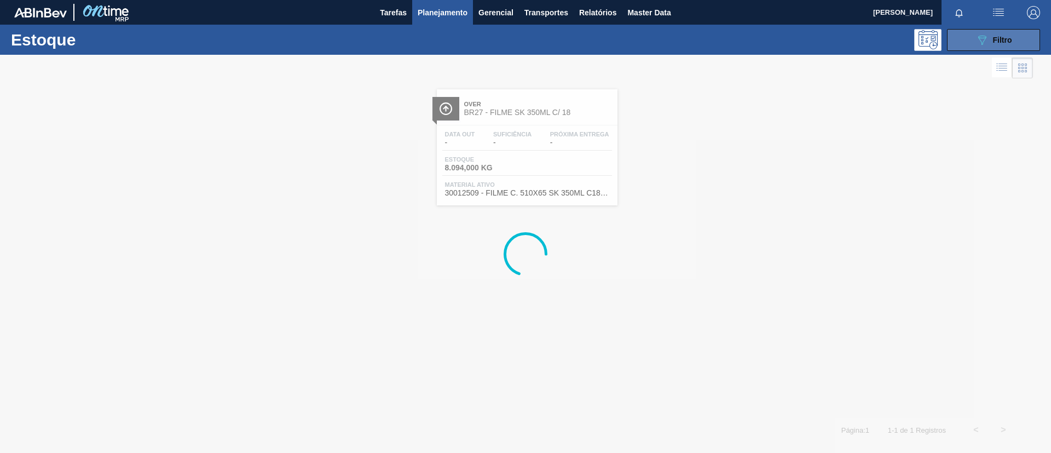
click at [993, 46] on button "089F7B8B-B2A5-4AFE-B5C0-19BA573D28AC Filtro" at bounding box center [993, 40] width 93 height 22
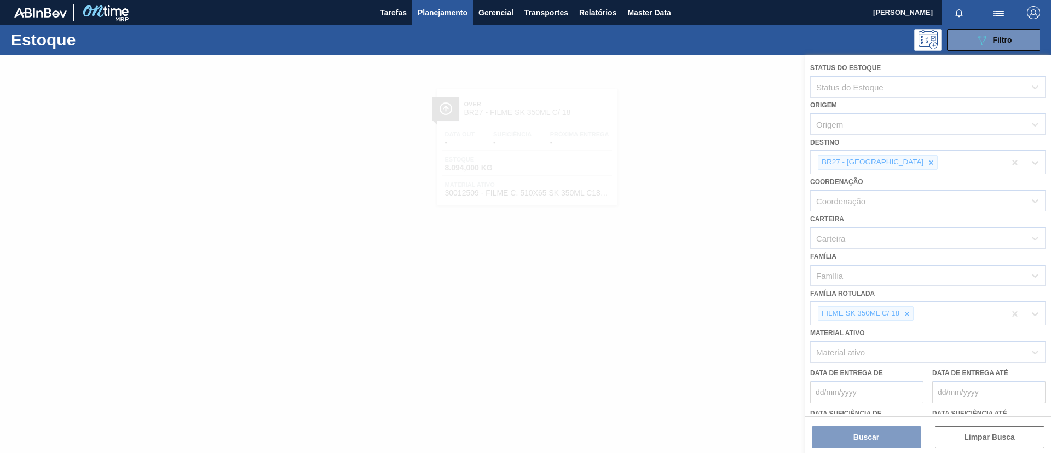
click at [888, 165] on div at bounding box center [525, 254] width 1051 height 398
click at [893, 164] on div at bounding box center [525, 254] width 1051 height 398
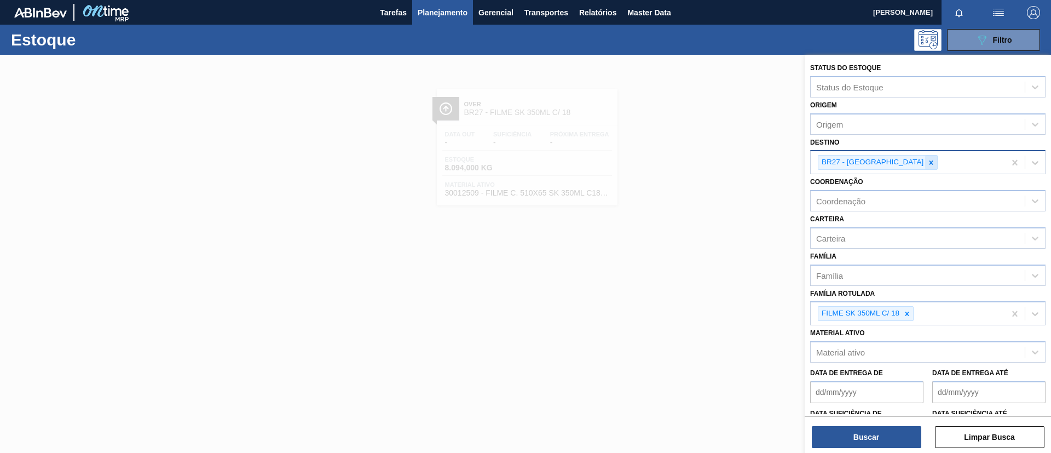
click at [927, 159] on icon at bounding box center [931, 163] width 8 height 8
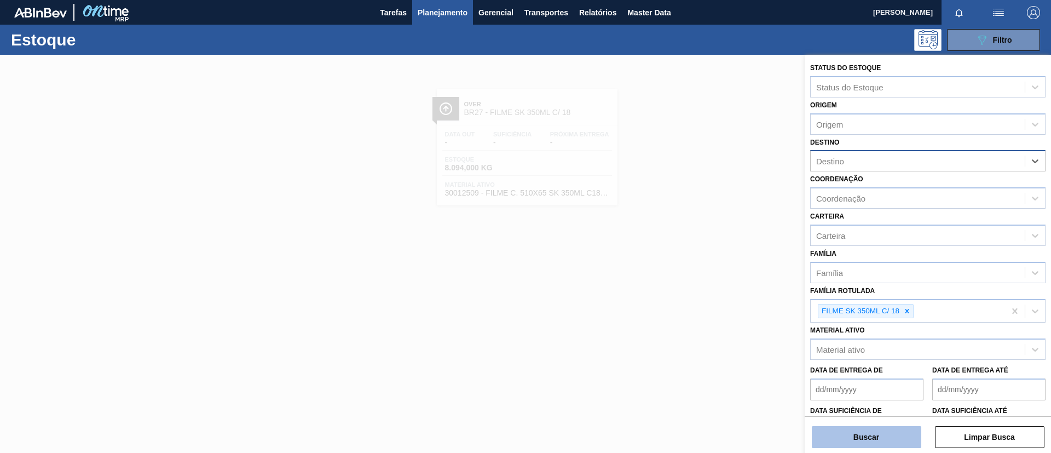
click at [888, 427] on button "Buscar" at bounding box center [866, 437] width 109 height 22
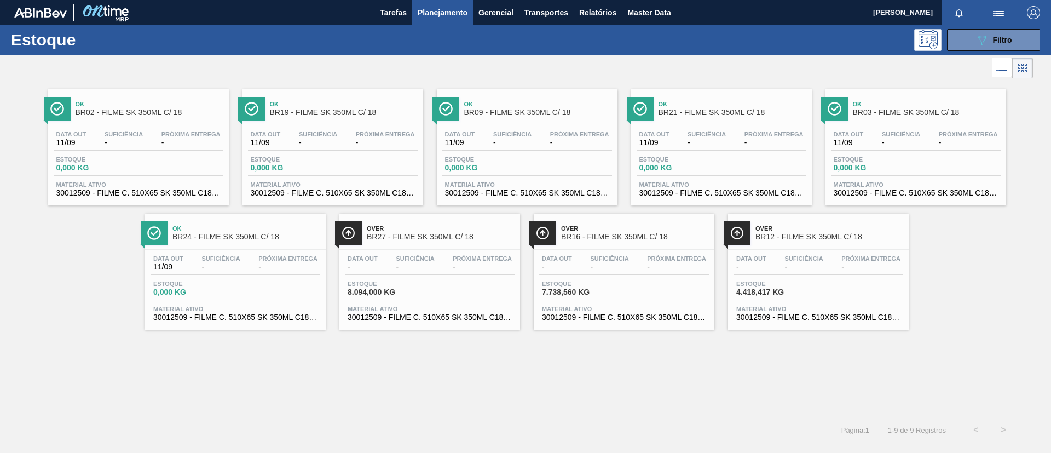
click at [467, 392] on div "Ok BR02 - FILME SK 350ML C/ 18 Data [DATE] Suficiência - Próxima Entrega - Esto…" at bounding box center [525, 248] width 1051 height 335
click at [961, 42] on button "089F7B8B-B2A5-4AFE-B5C0-19BA573D28AC Filtro" at bounding box center [993, 40] width 93 height 22
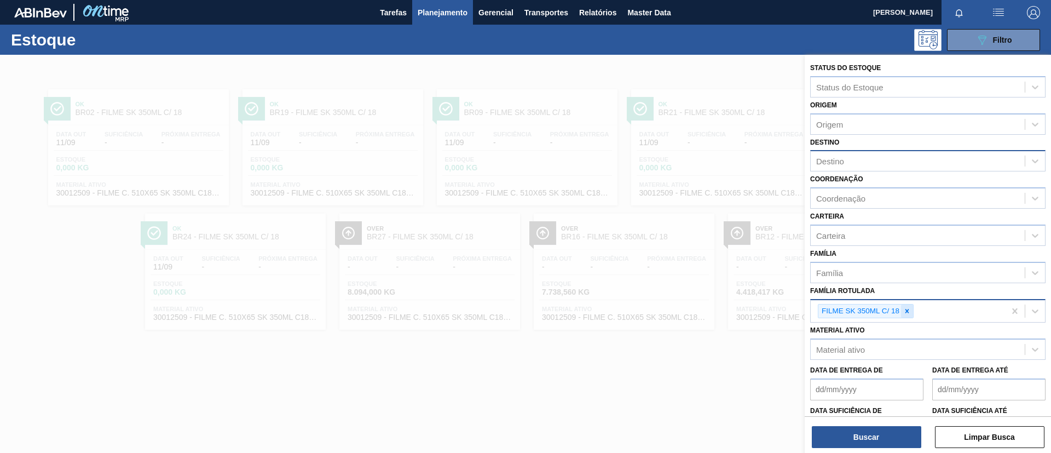
click at [908, 307] on icon at bounding box center [907, 311] width 8 height 8
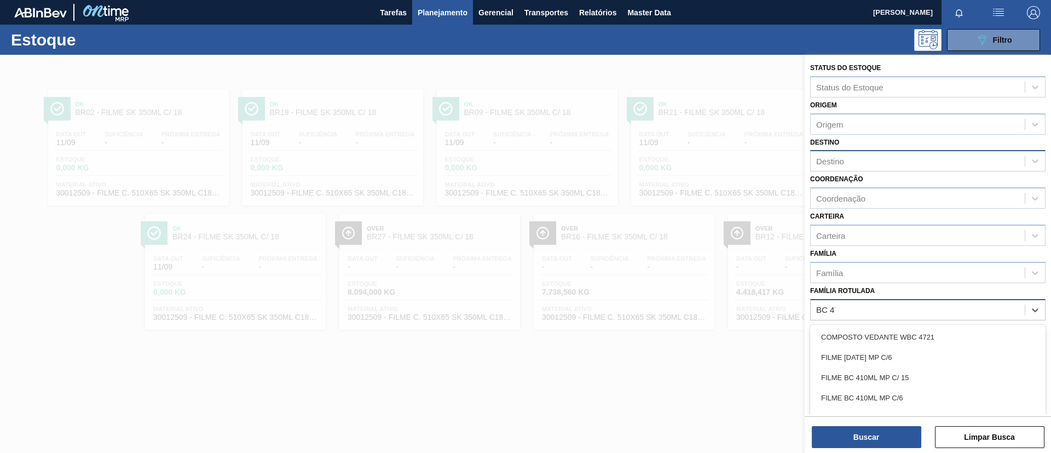
type Rotulada "[DATE]"
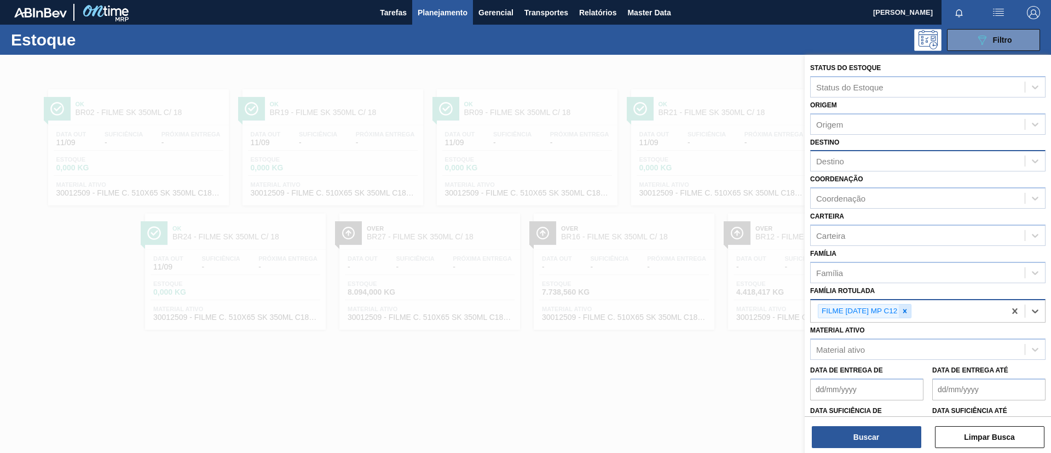
click at [908, 311] on icon at bounding box center [905, 311] width 8 height 8
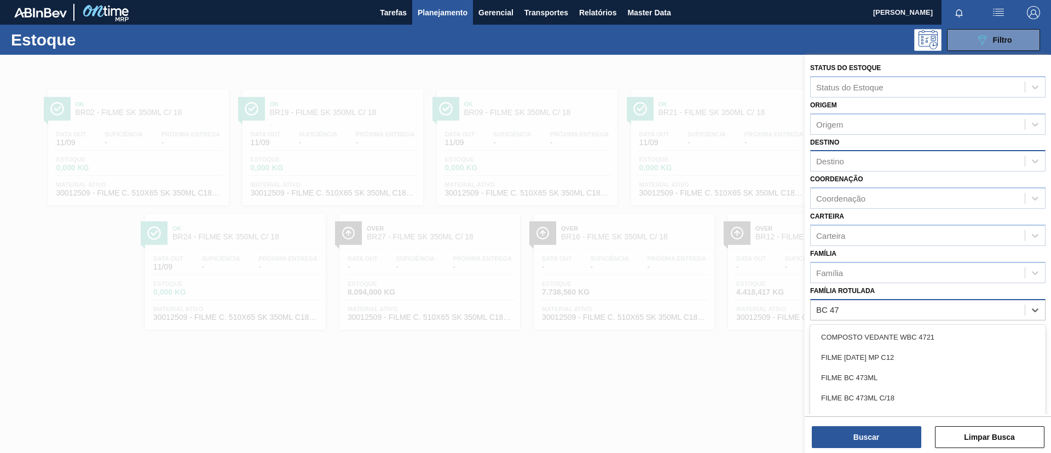
type Rotulada "[DATE]"
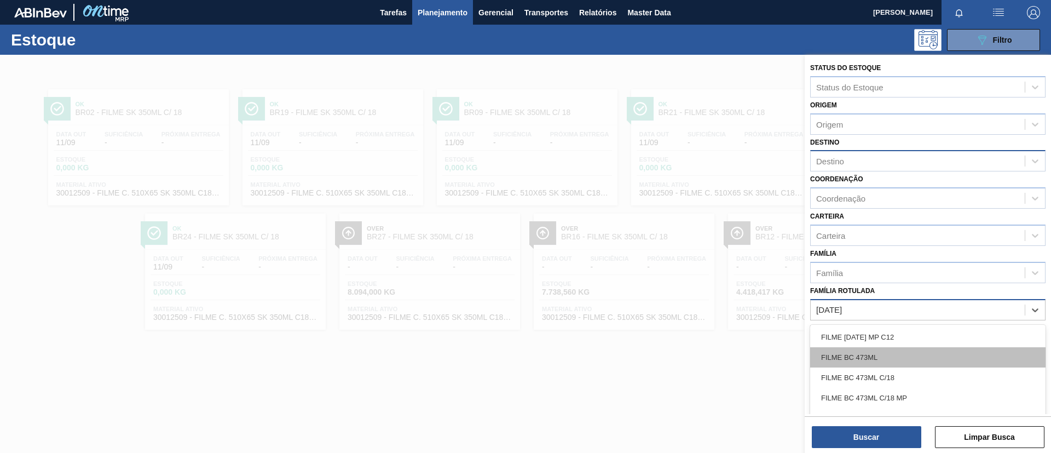
click at [925, 351] on div "FILME BC 473ML" at bounding box center [927, 357] width 235 height 20
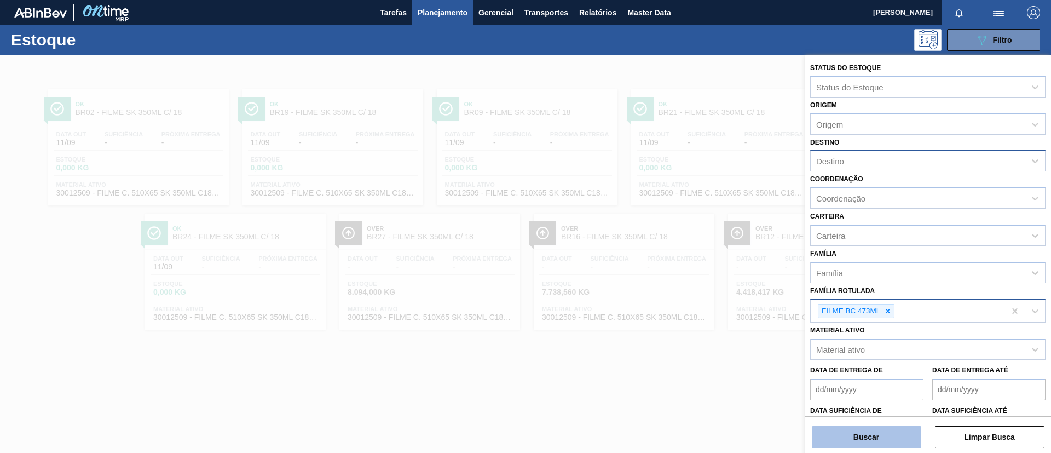
click at [878, 436] on button "Buscar" at bounding box center [866, 437] width 109 height 22
